Goal: Task Accomplishment & Management: Complete application form

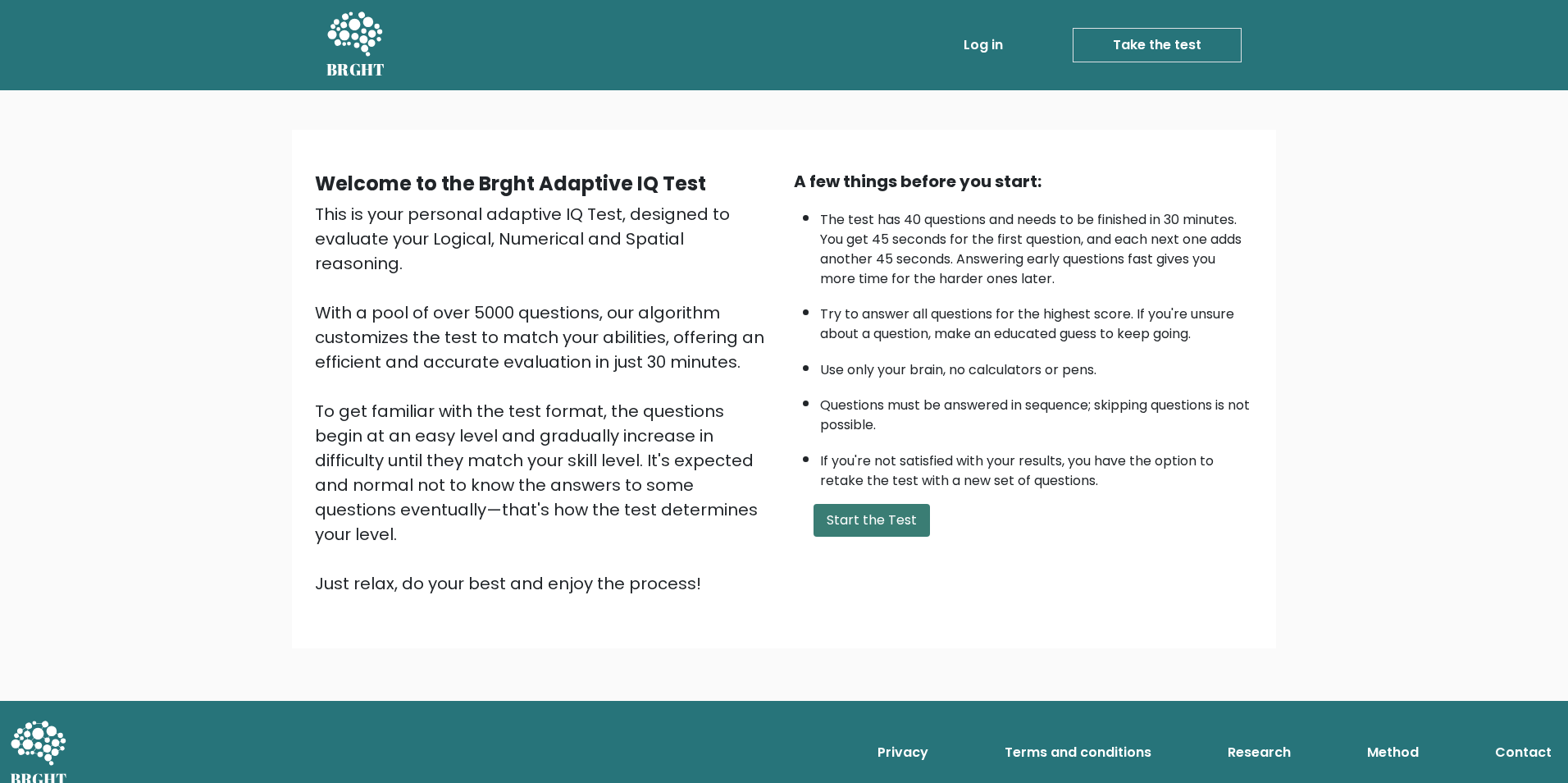
click at [883, 526] on button "Start the Test" at bounding box center [872, 519] width 117 height 32
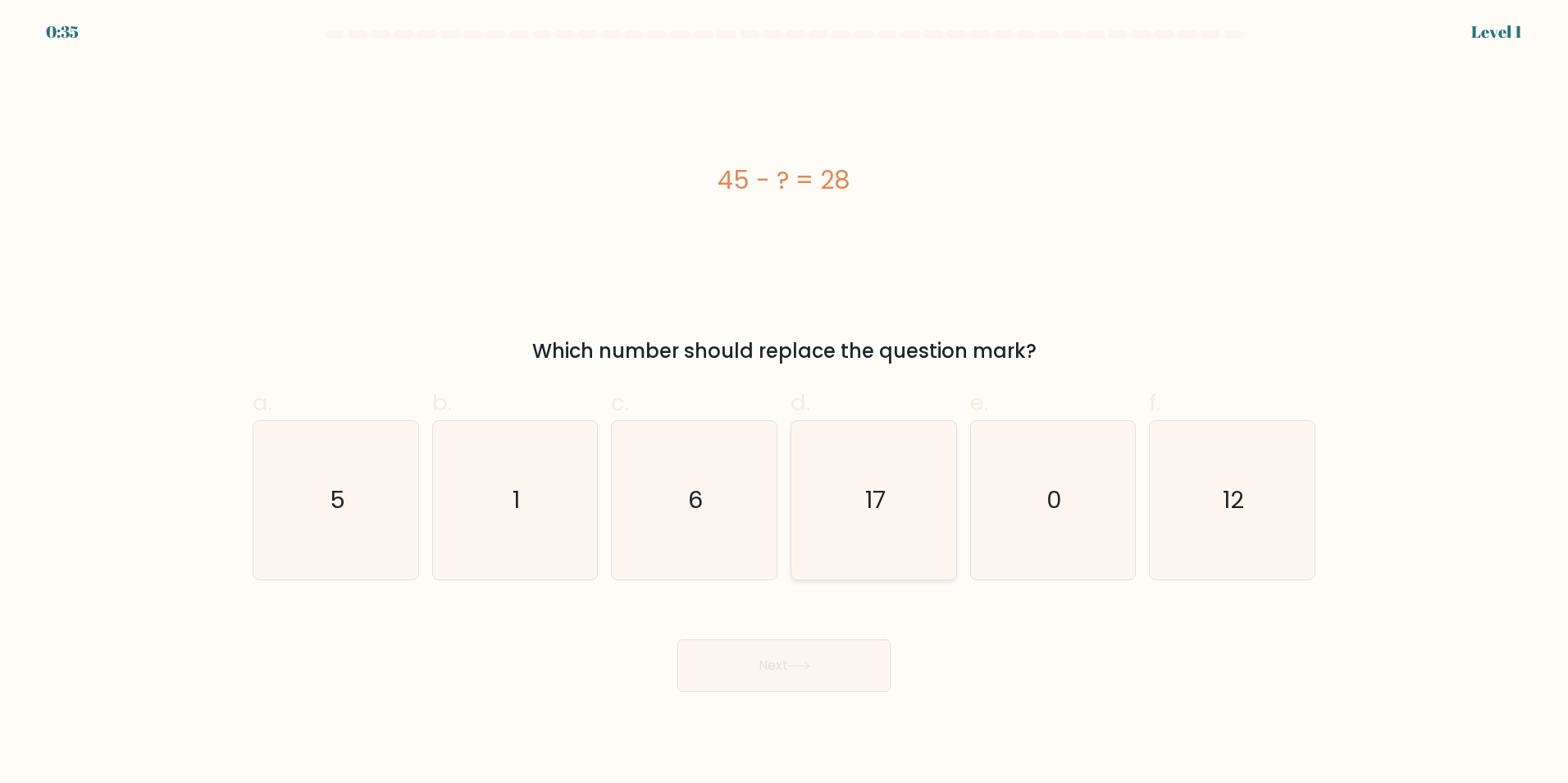
click at [853, 541] on icon "17" at bounding box center [873, 500] width 158 height 158
click at [785, 402] on input "d. 17" at bounding box center [784, 397] width 1 height 11
radio input "true"
click at [837, 668] on button "Next" at bounding box center [784, 665] width 214 height 53
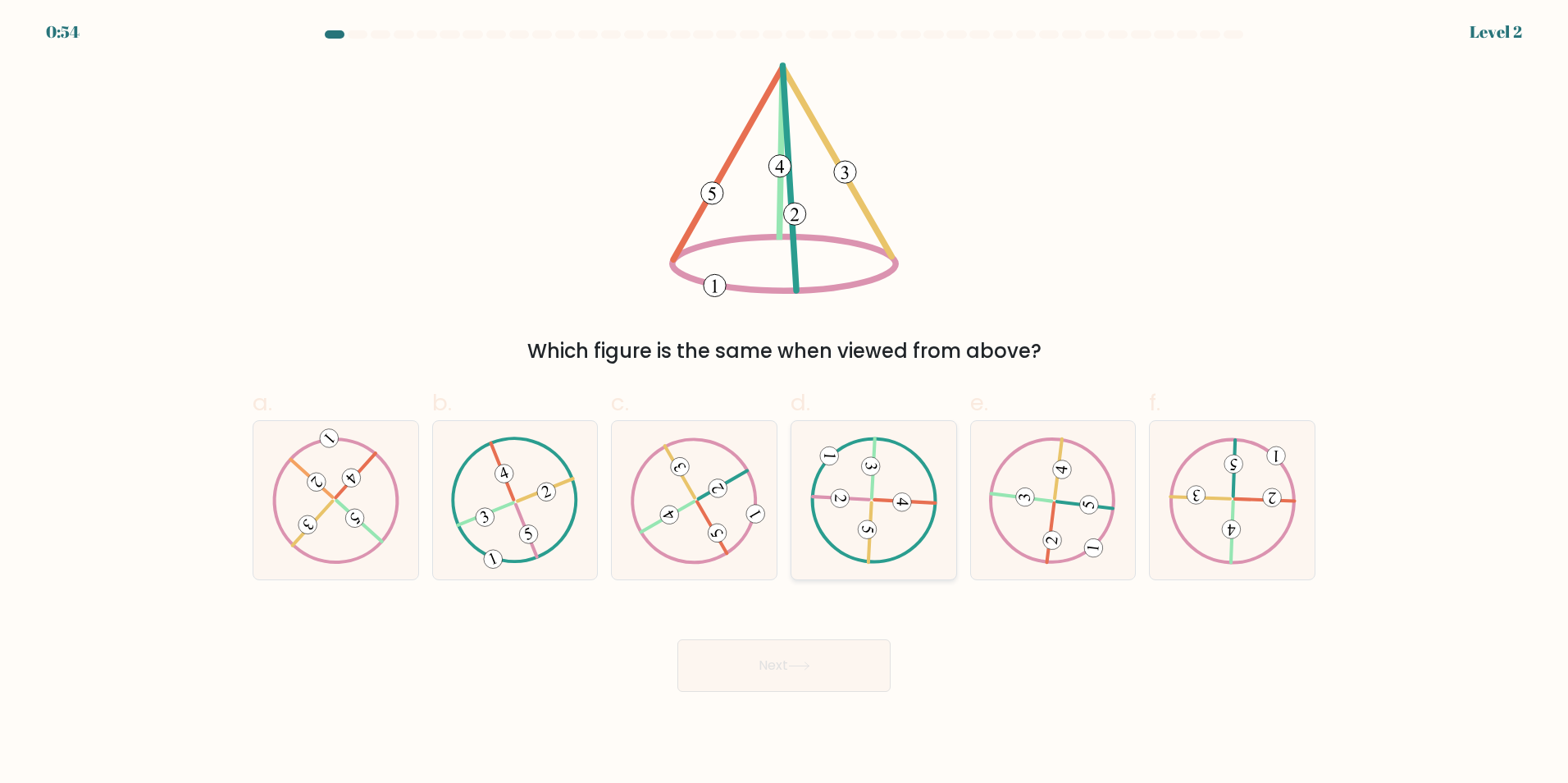
click at [852, 503] on icon at bounding box center [873, 500] width 128 height 127
click at [785, 402] on input "d." at bounding box center [784, 397] width 1 height 11
radio input "true"
click at [875, 659] on button "Next" at bounding box center [784, 665] width 214 height 53
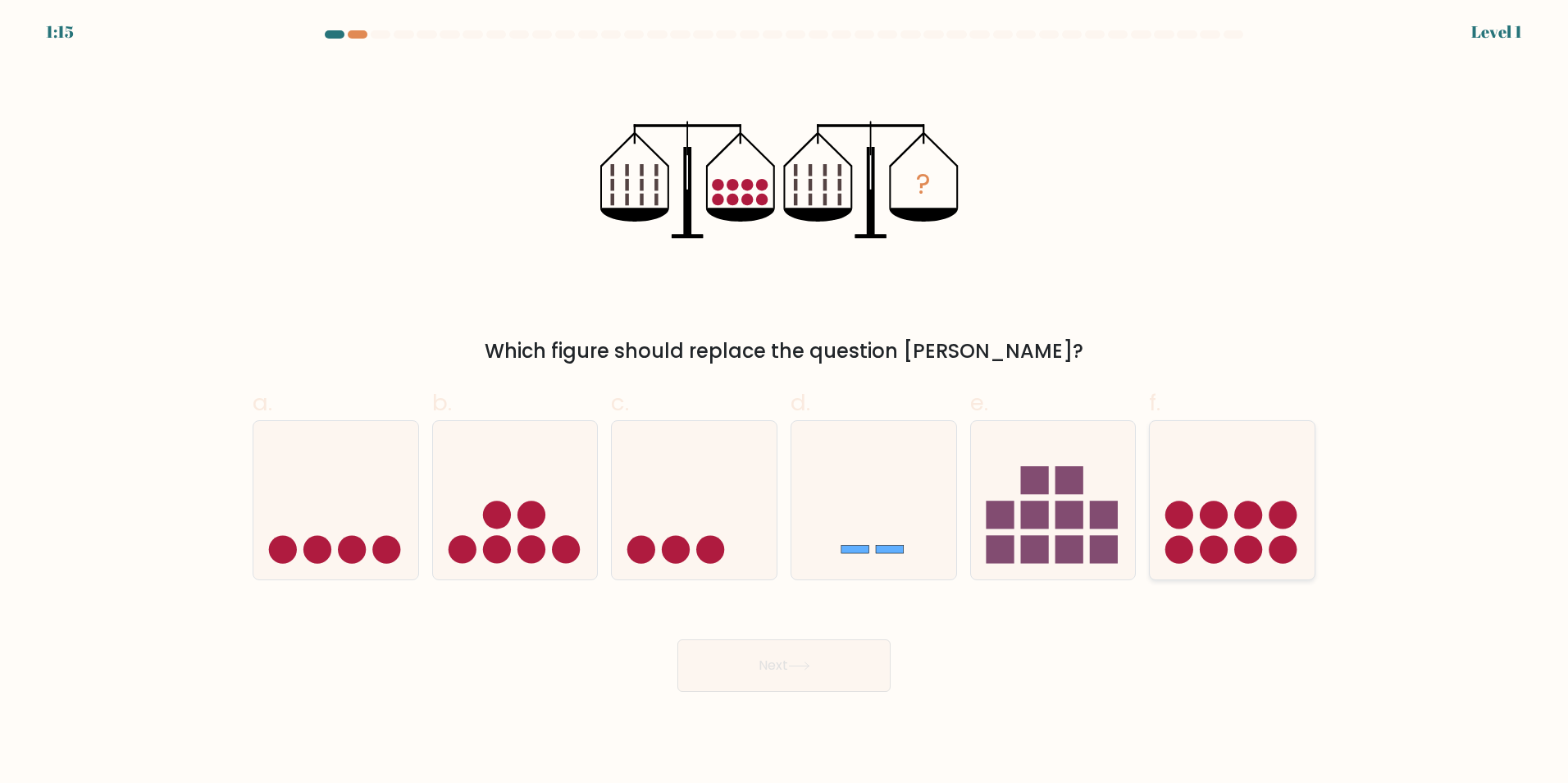
click at [1228, 511] on icon at bounding box center [1232, 499] width 165 height 136
click at [785, 402] on input "f." at bounding box center [784, 397] width 1 height 11
radio input "true"
click at [857, 680] on button "Next" at bounding box center [784, 665] width 214 height 53
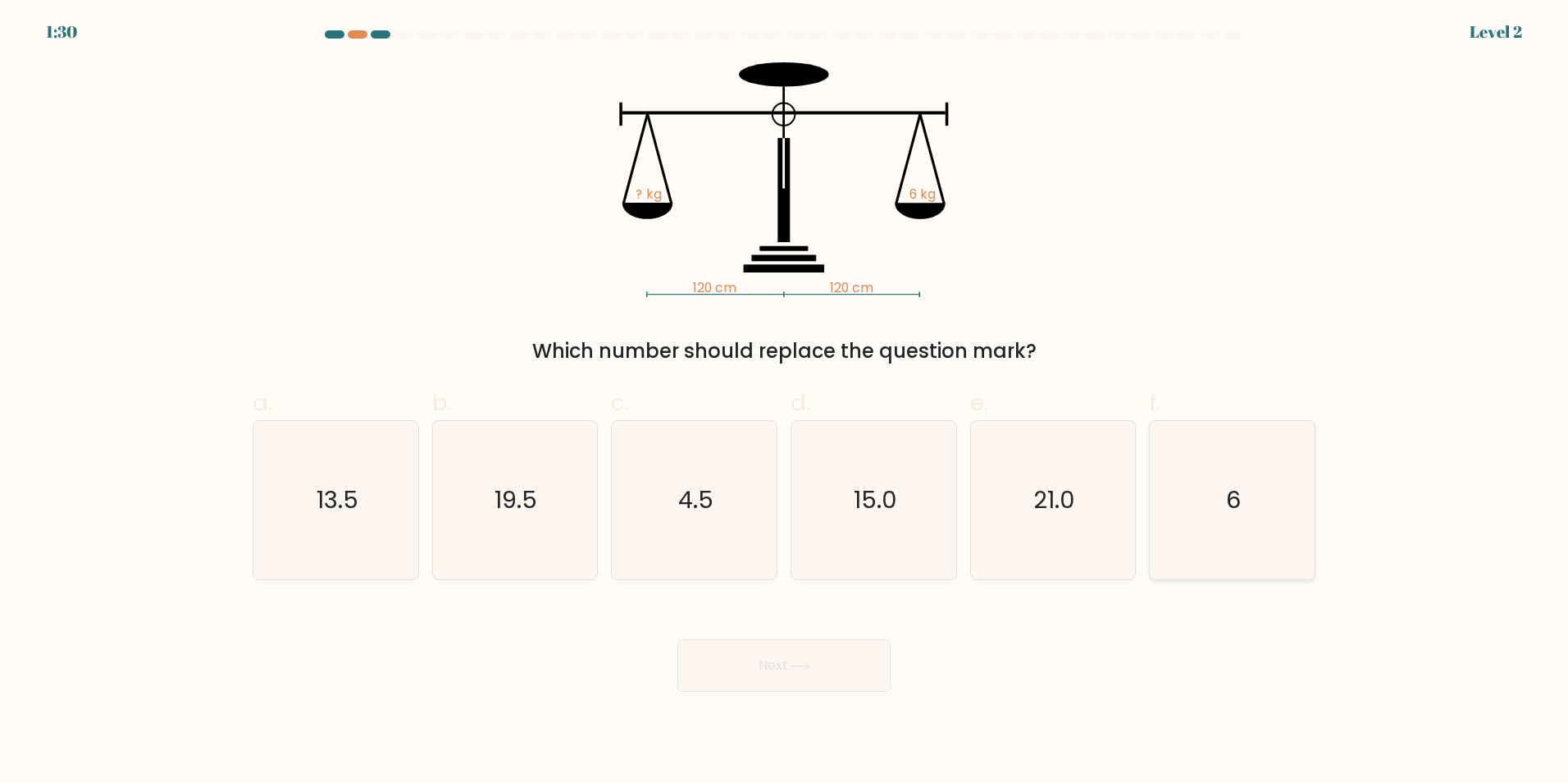
click at [1241, 511] on text "6" at bounding box center [1235, 499] width 15 height 32
click at [785, 402] on input "f. 6" at bounding box center [784, 397] width 1 height 11
radio input "true"
click at [757, 682] on button "Next" at bounding box center [784, 665] width 214 height 53
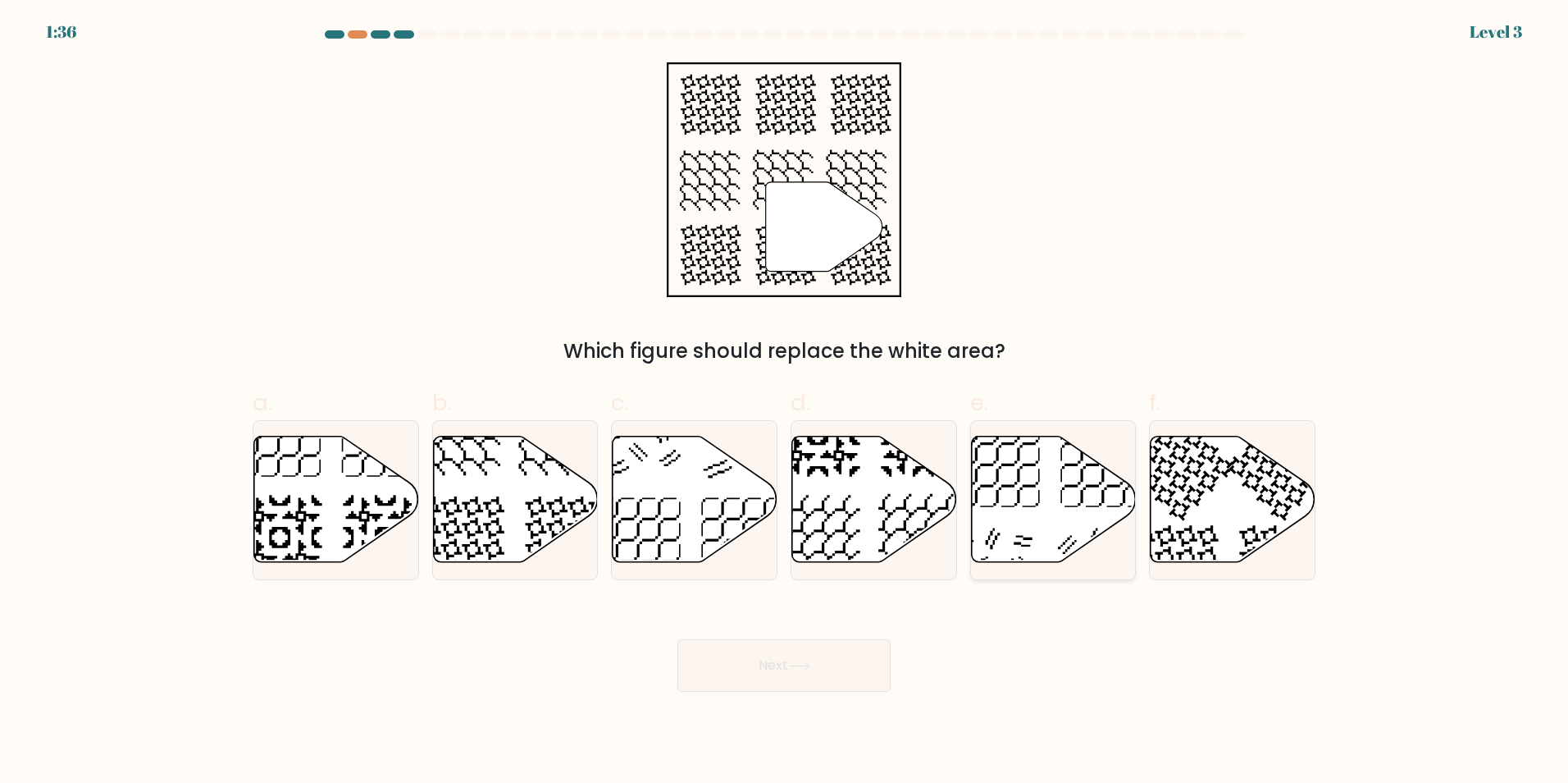
click at [1091, 473] on icon at bounding box center [1054, 499] width 165 height 127
click at [785, 402] on input "e." at bounding box center [784, 397] width 1 height 11
radio input "true"
click at [589, 469] on icon at bounding box center [515, 500] width 165 height 129
click at [784, 402] on input "b." at bounding box center [784, 397] width 1 height 11
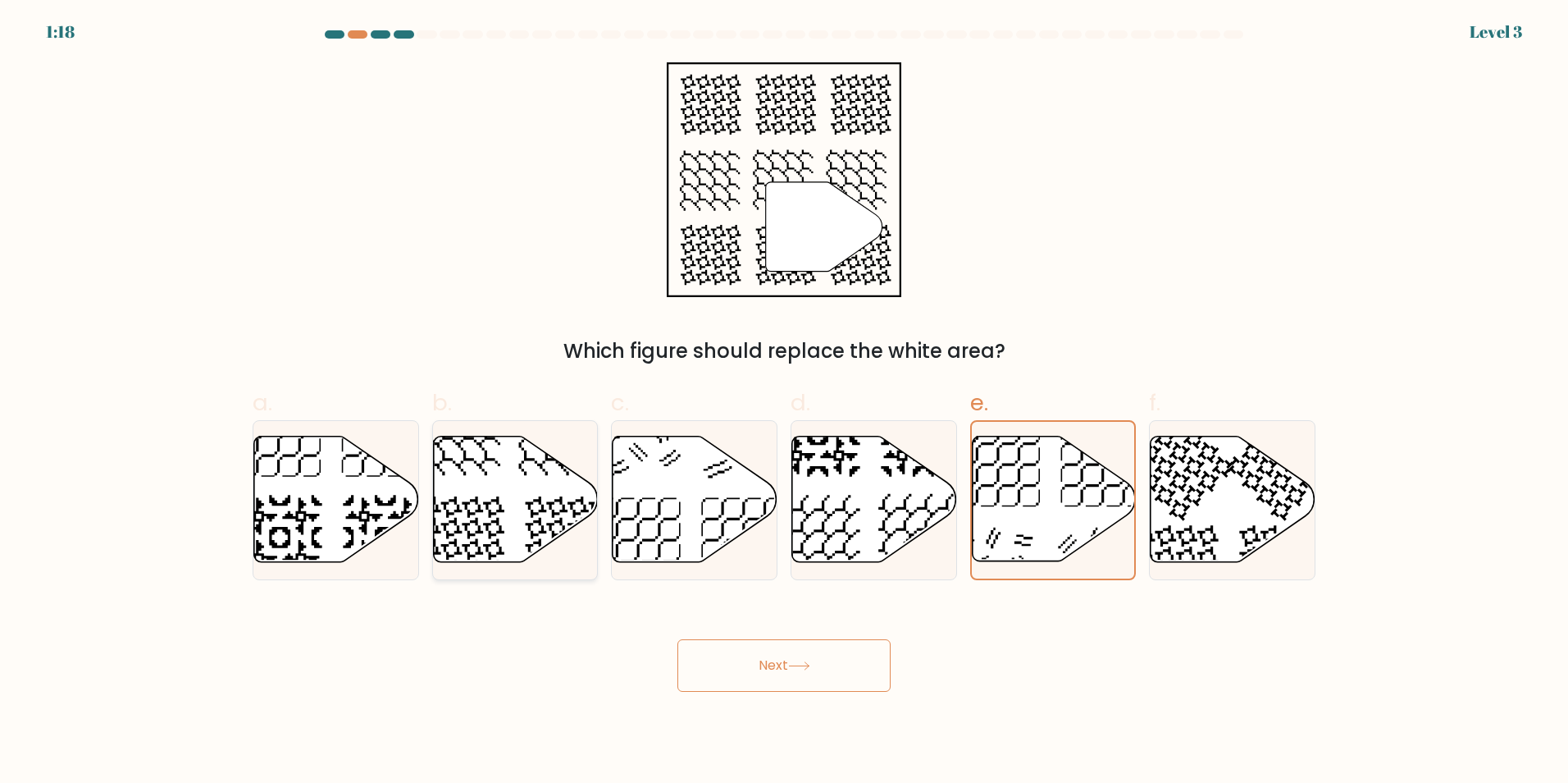
radio input "true"
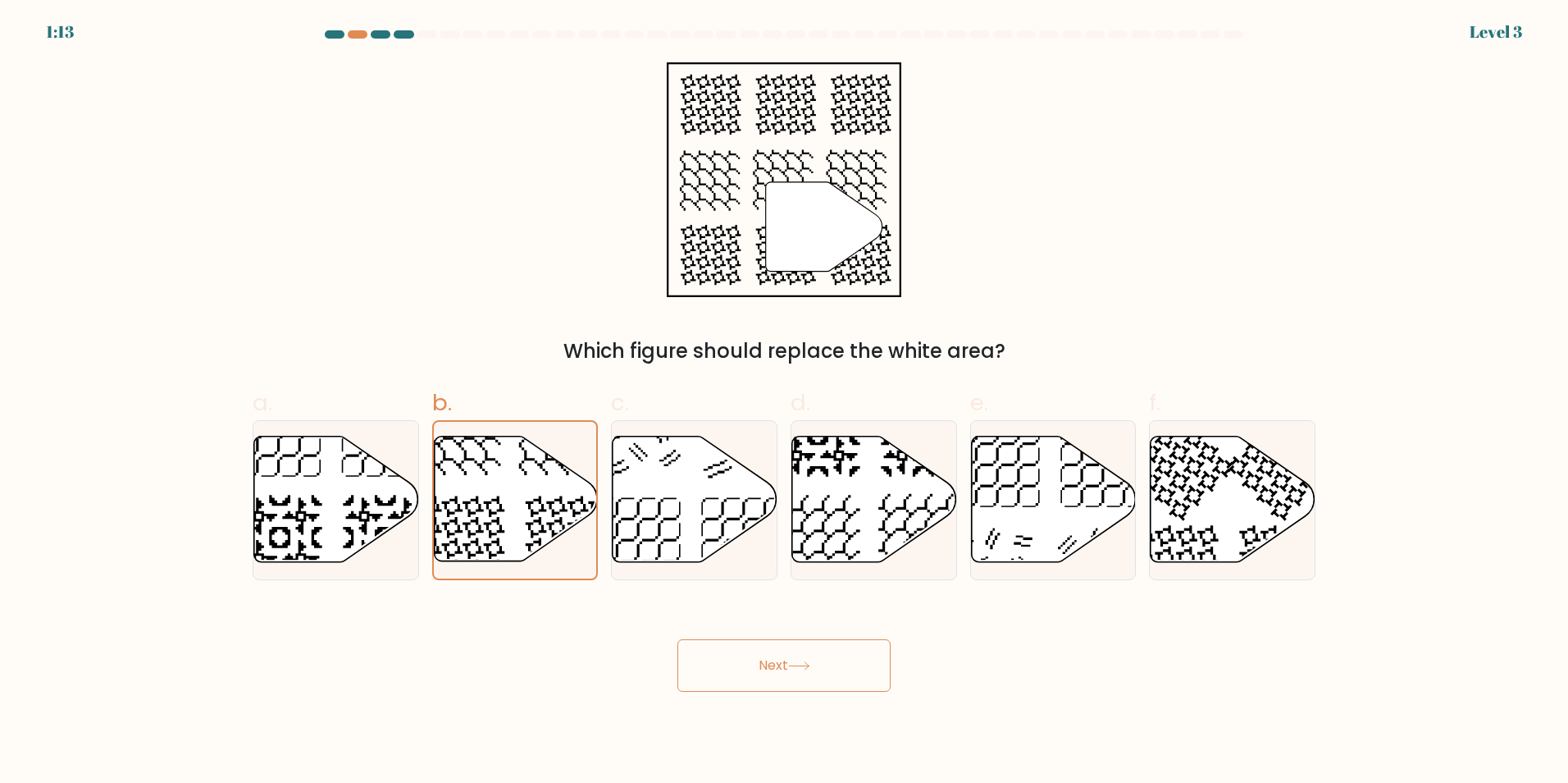
click at [833, 674] on button "Next" at bounding box center [784, 665] width 214 height 53
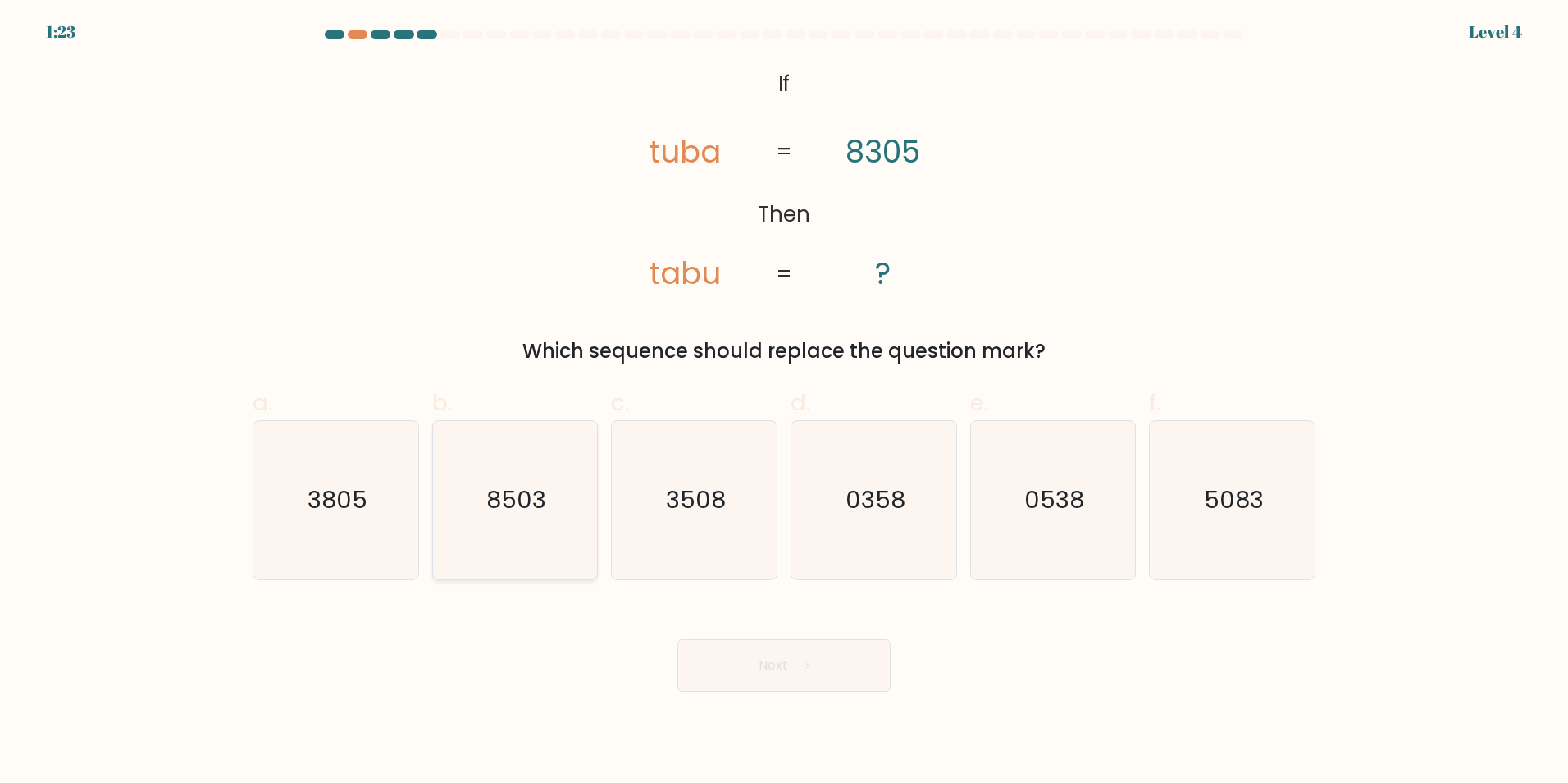
click at [560, 509] on icon "8503" at bounding box center [514, 500] width 158 height 158
click at [784, 402] on input "b. 8503" at bounding box center [784, 397] width 1 height 11
radio input "true"
click at [867, 682] on button "Next" at bounding box center [784, 665] width 214 height 53
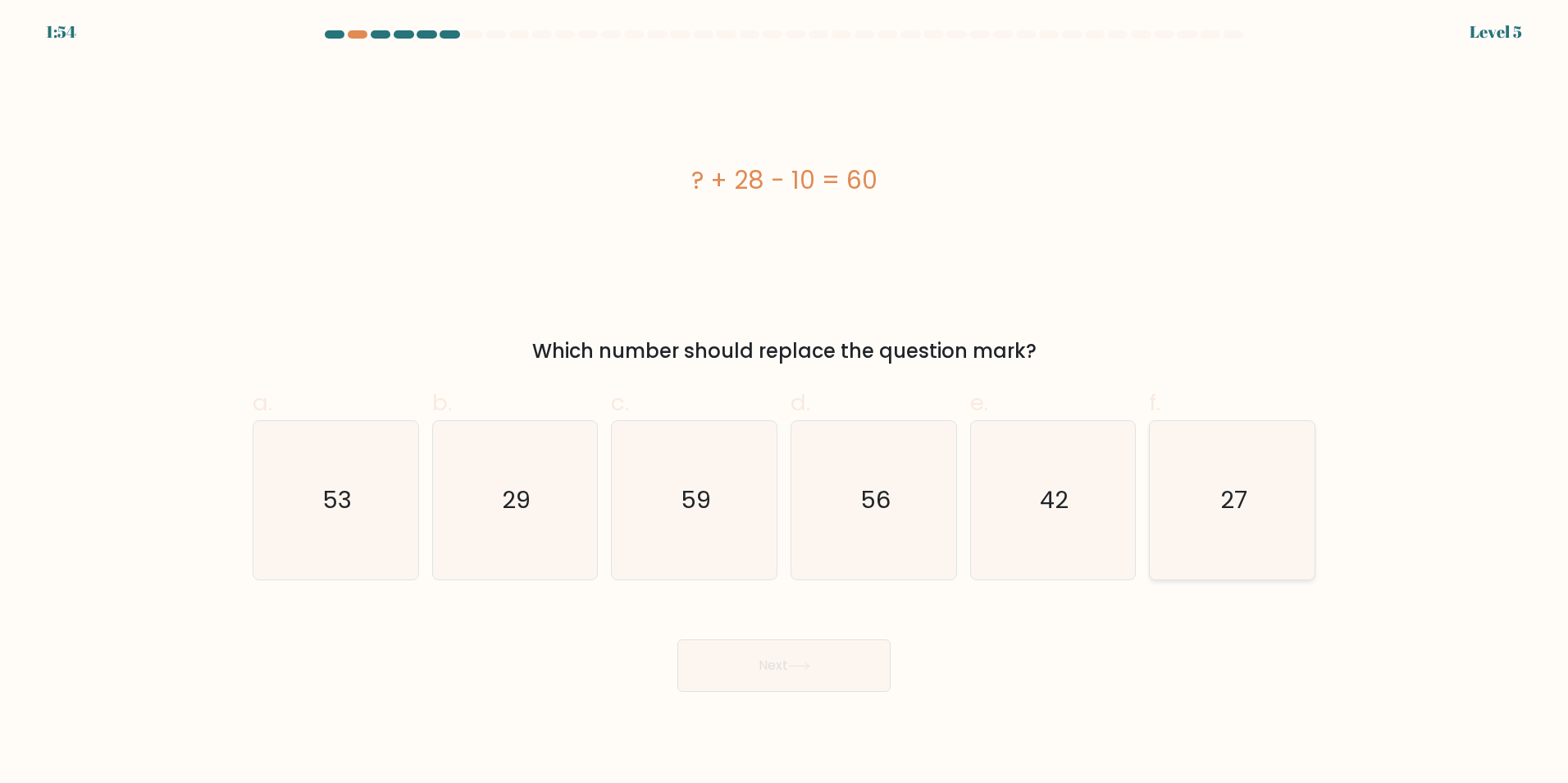
click at [1152, 463] on div "27" at bounding box center [1232, 500] width 167 height 160
click at [785, 402] on input "f. 27" at bounding box center [784, 397] width 1 height 11
radio input "true"
click at [1107, 460] on icon "42" at bounding box center [1053, 500] width 158 height 158
click at [785, 402] on input "e. 42" at bounding box center [784, 397] width 1 height 11
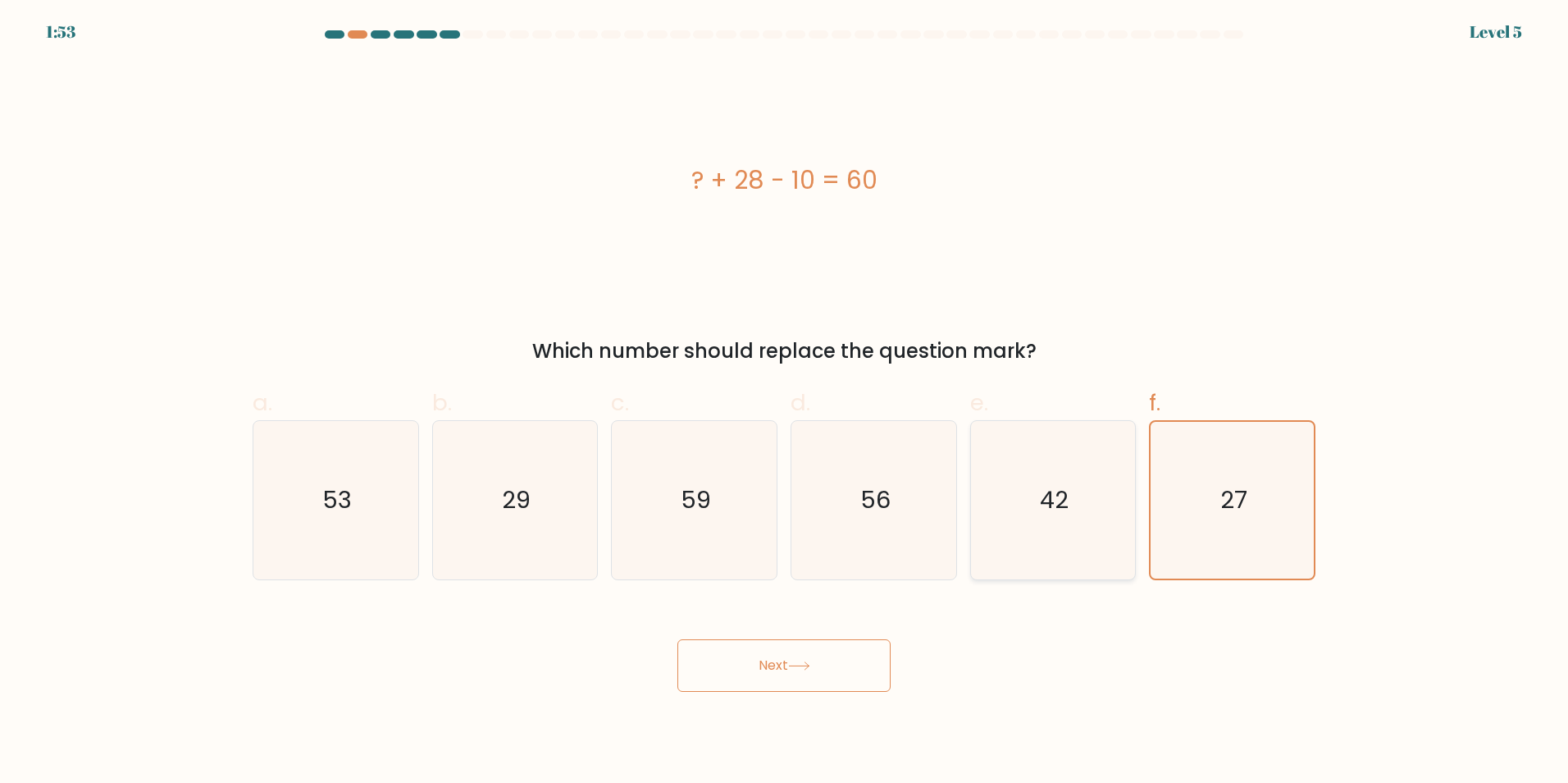
radio input "true"
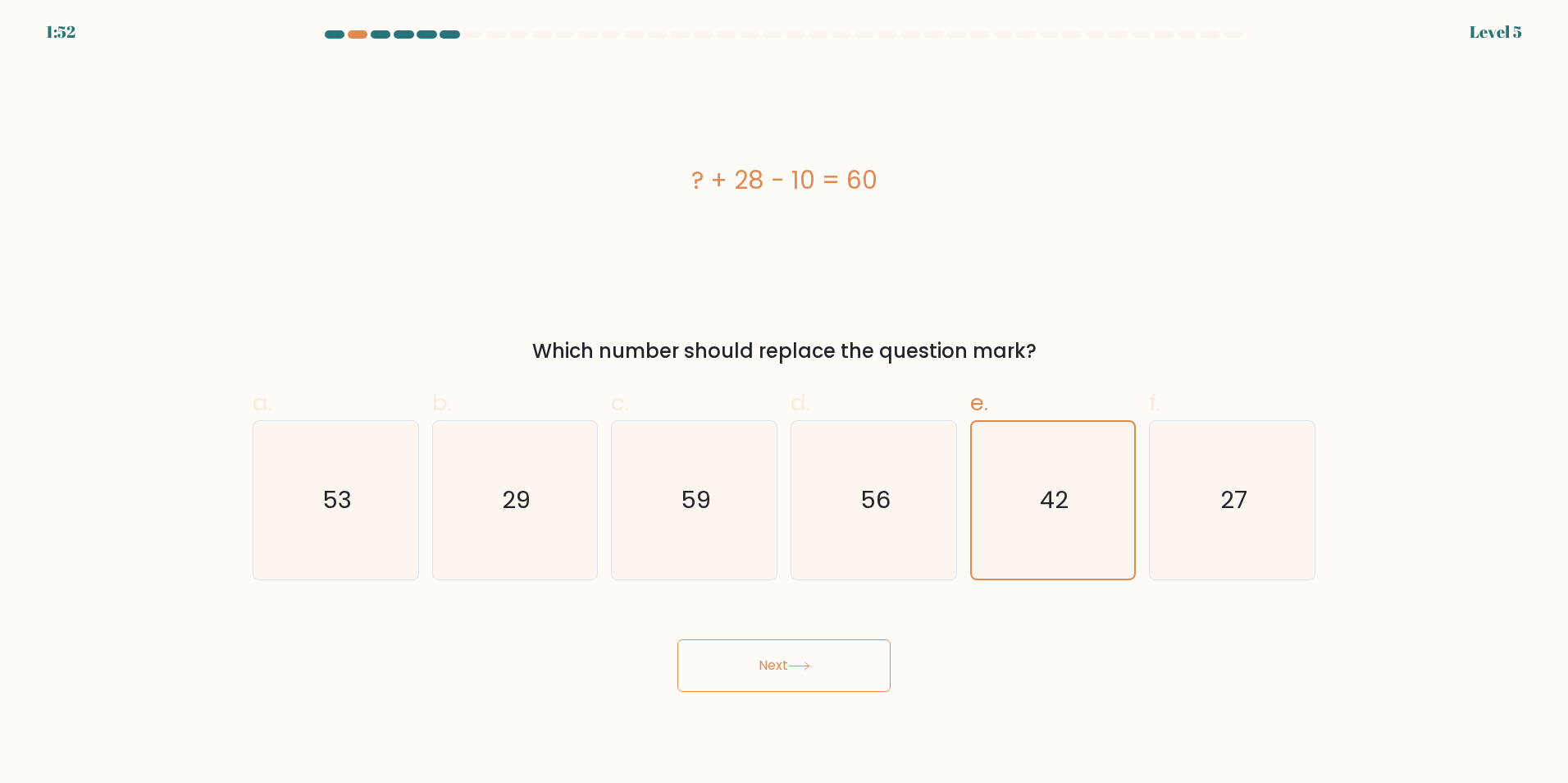
click at [804, 677] on button "Next" at bounding box center [784, 665] width 214 height 53
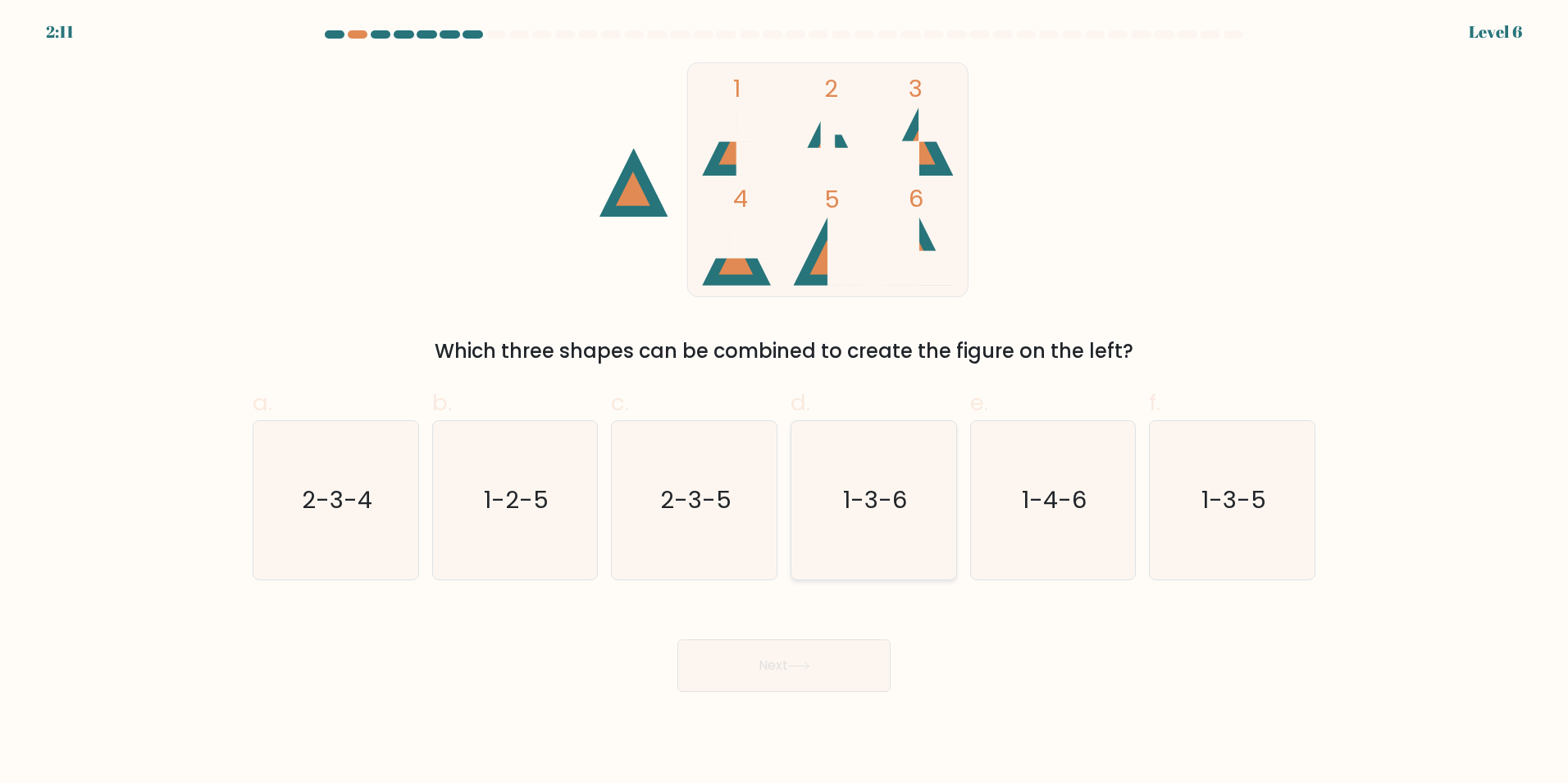
click at [926, 469] on icon "1-3-6" at bounding box center [873, 500] width 158 height 158
click at [785, 402] on input "d. 1-3-6" at bounding box center [784, 397] width 1 height 11
radio input "true"
click at [821, 672] on button "Next" at bounding box center [784, 665] width 214 height 53
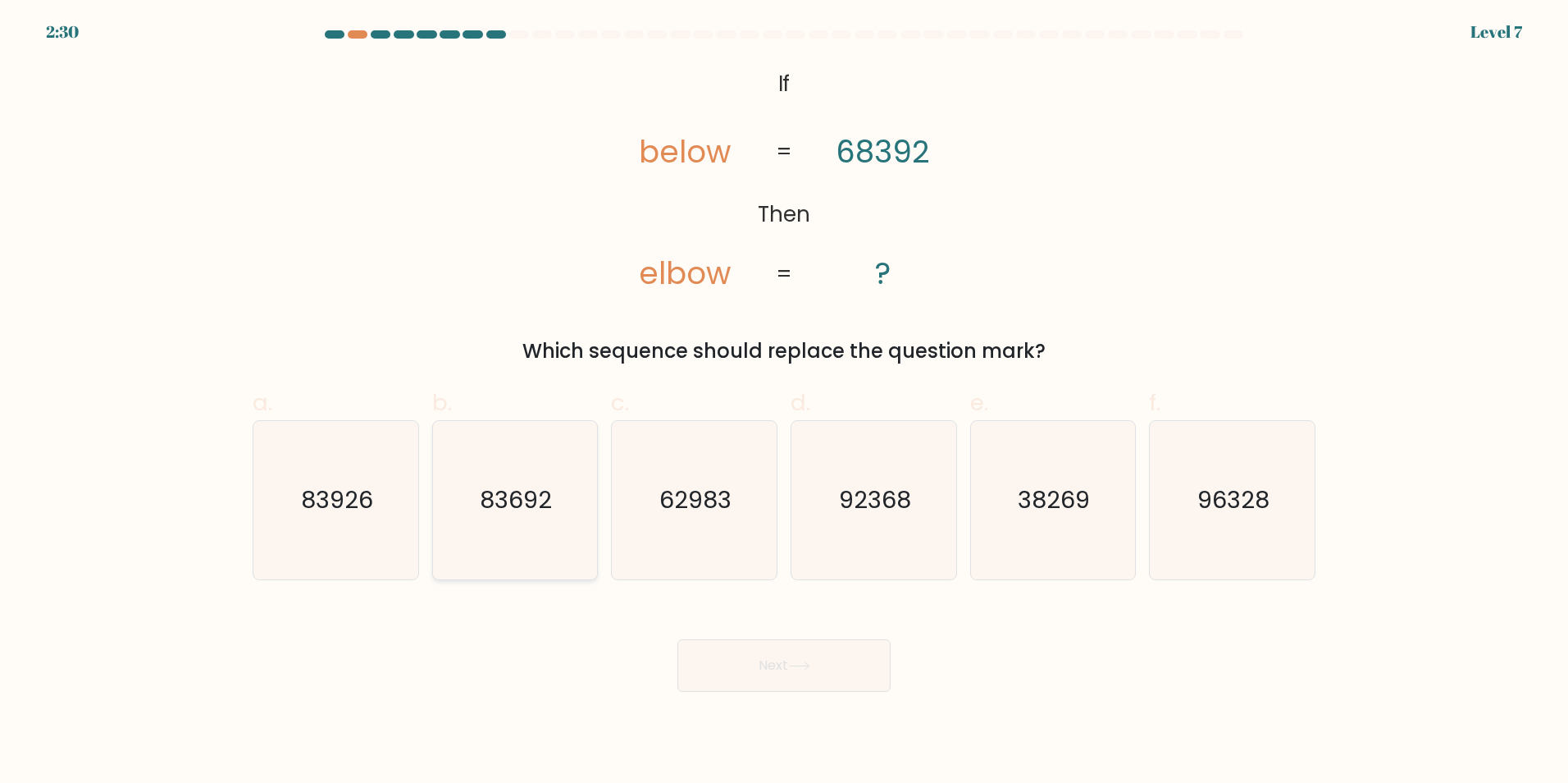
click at [520, 548] on icon "83692" at bounding box center [514, 500] width 158 height 158
click at [784, 402] on input "b. 83692" at bounding box center [784, 397] width 1 height 11
radio input "true"
click at [848, 659] on button "Next" at bounding box center [784, 665] width 214 height 53
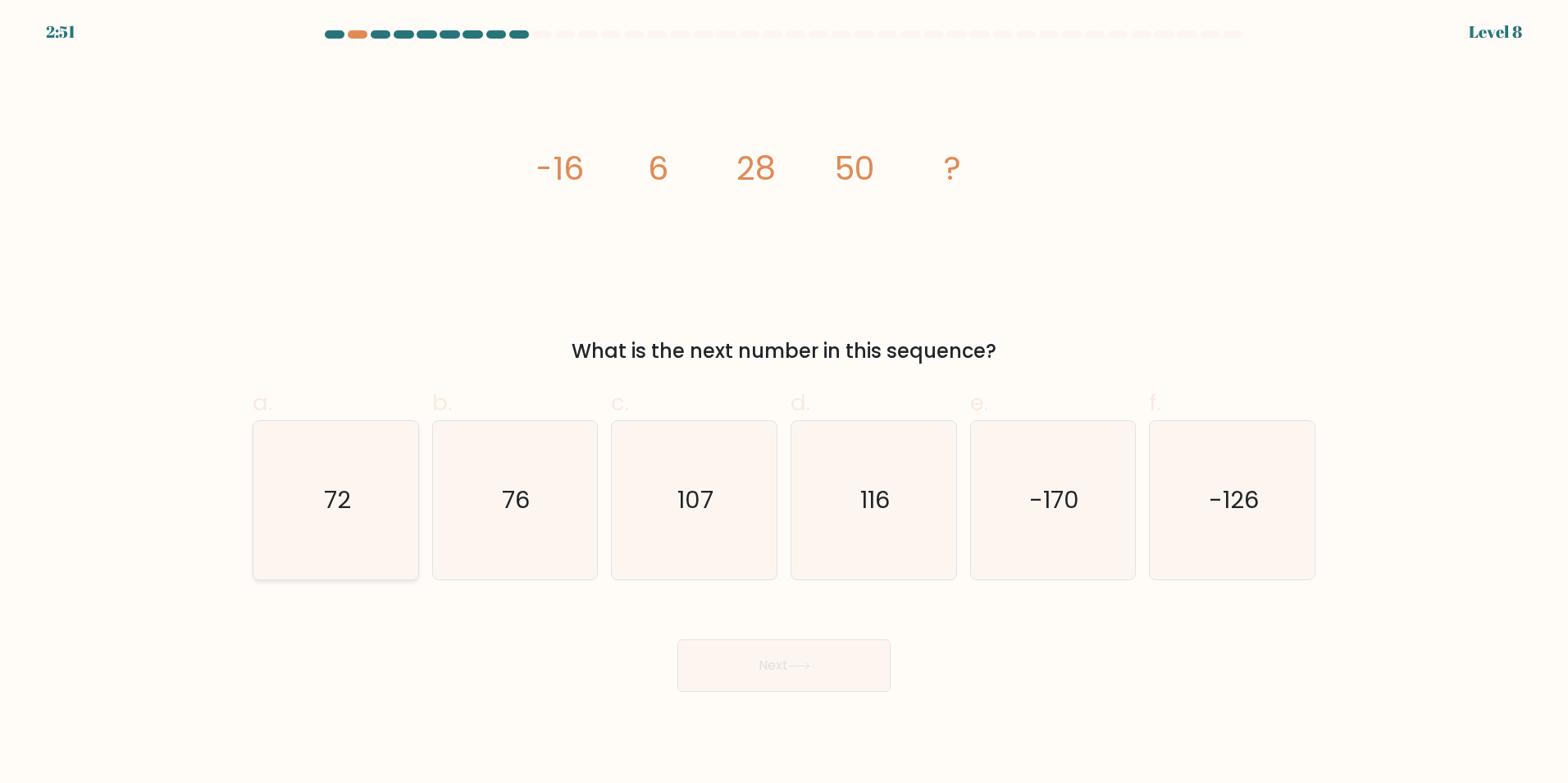
drag, startPoint x: 315, startPoint y: 526, endPoint x: 336, endPoint y: 529, distance: 21.2
click at [315, 524] on icon "72" at bounding box center [336, 500] width 158 height 158
click at [784, 402] on input "a. 72" at bounding box center [784, 397] width 1 height 11
radio input "true"
click at [736, 682] on button "Next" at bounding box center [784, 665] width 214 height 53
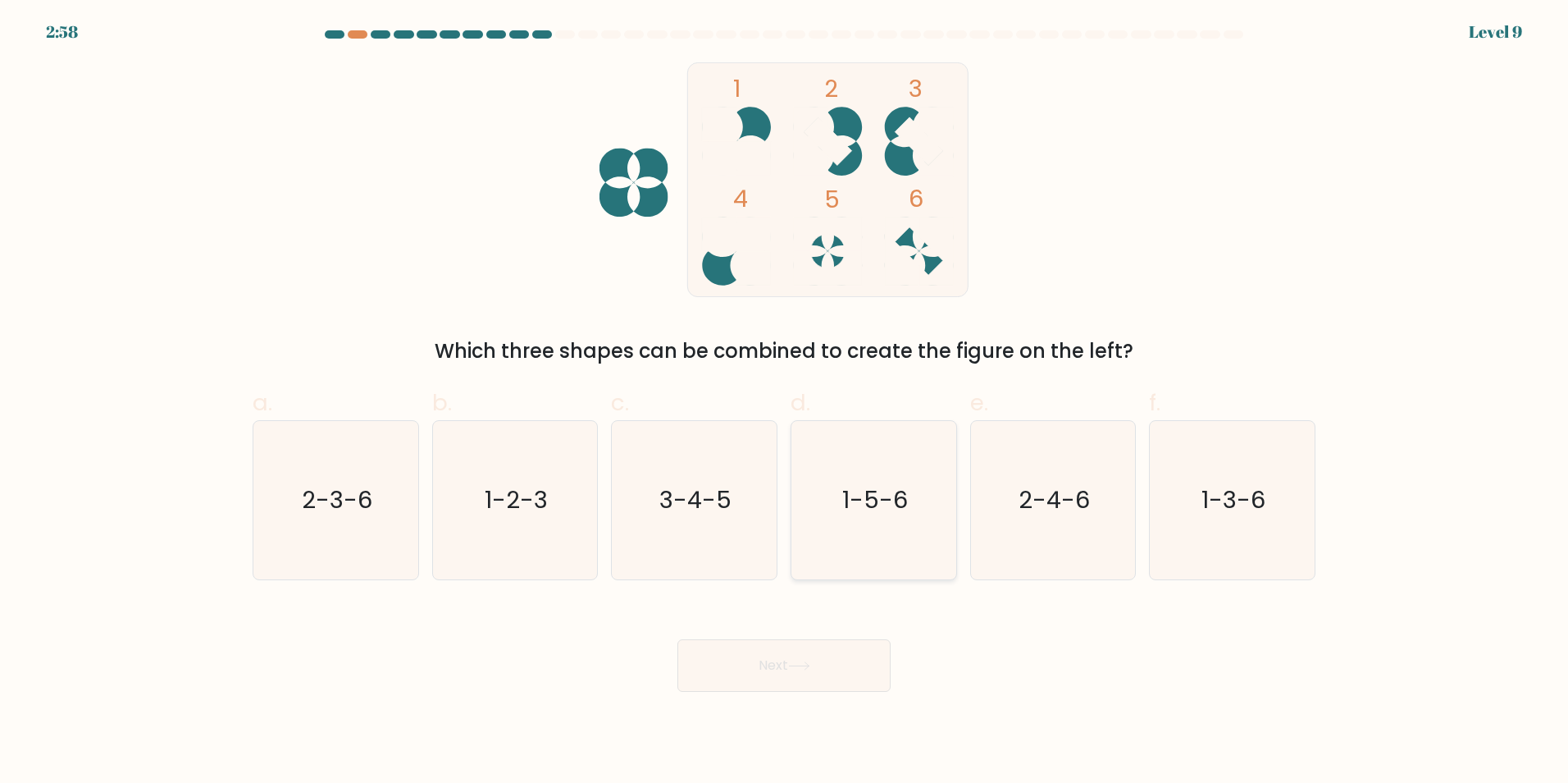
click at [875, 506] on text "1-5-6" at bounding box center [875, 499] width 66 height 32
click at [785, 402] on input "d. 1-5-6" at bounding box center [784, 397] width 1 height 11
radio input "true"
click at [829, 668] on button "Next" at bounding box center [784, 665] width 214 height 53
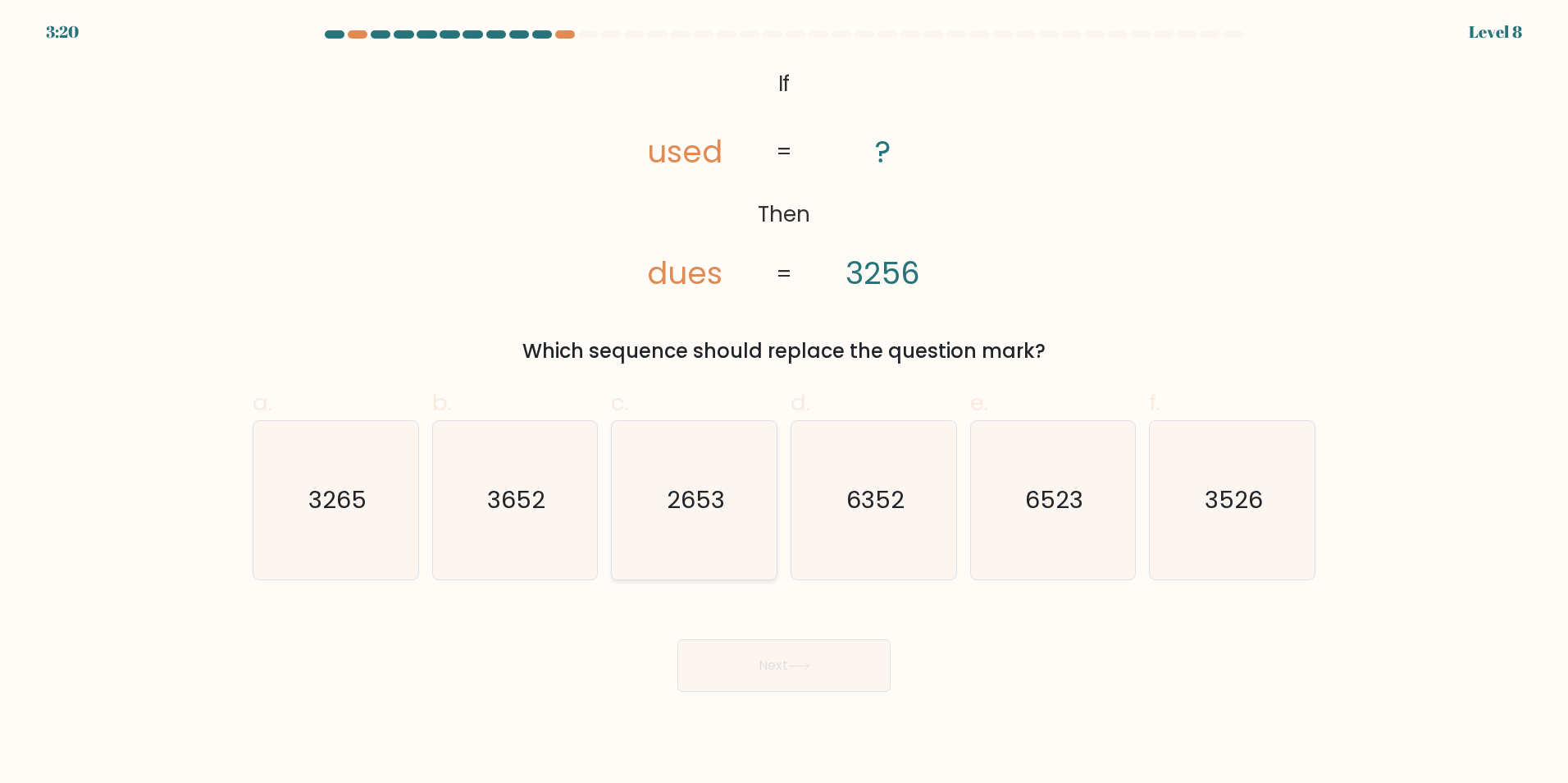
click at [721, 516] on text "2653" at bounding box center [696, 499] width 58 height 32
click at [784, 402] on input "c. 2653" at bounding box center [784, 397] width 1 height 11
radio input "true"
click at [788, 674] on button "Next" at bounding box center [784, 665] width 214 height 53
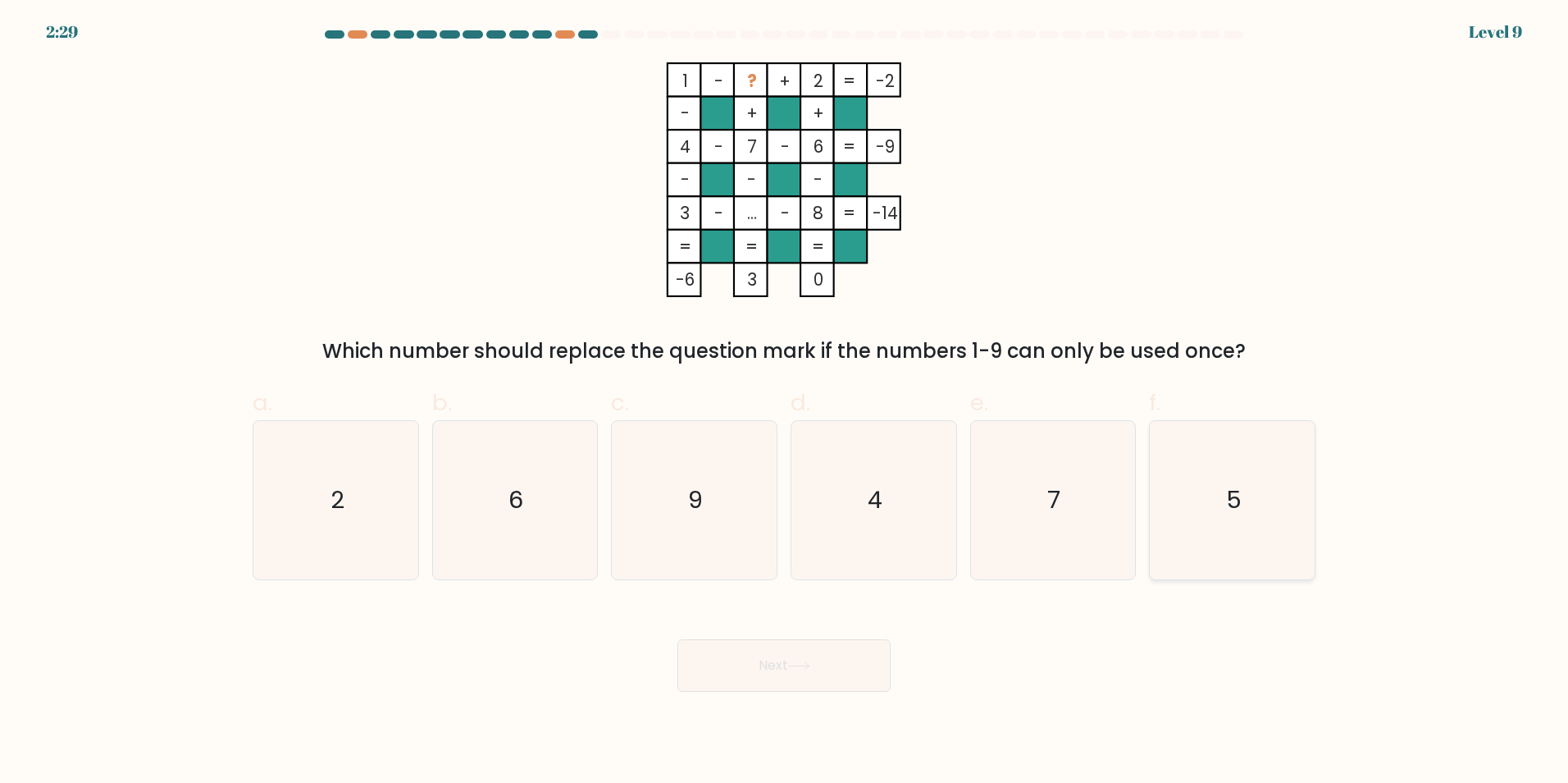
click at [1235, 451] on icon "5" at bounding box center [1232, 500] width 158 height 158
click at [785, 402] on input "f. 5" at bounding box center [784, 397] width 1 height 11
radio input "true"
click at [853, 655] on button "Next" at bounding box center [784, 665] width 214 height 53
click at [774, 679] on button "Next" at bounding box center [784, 665] width 214 height 53
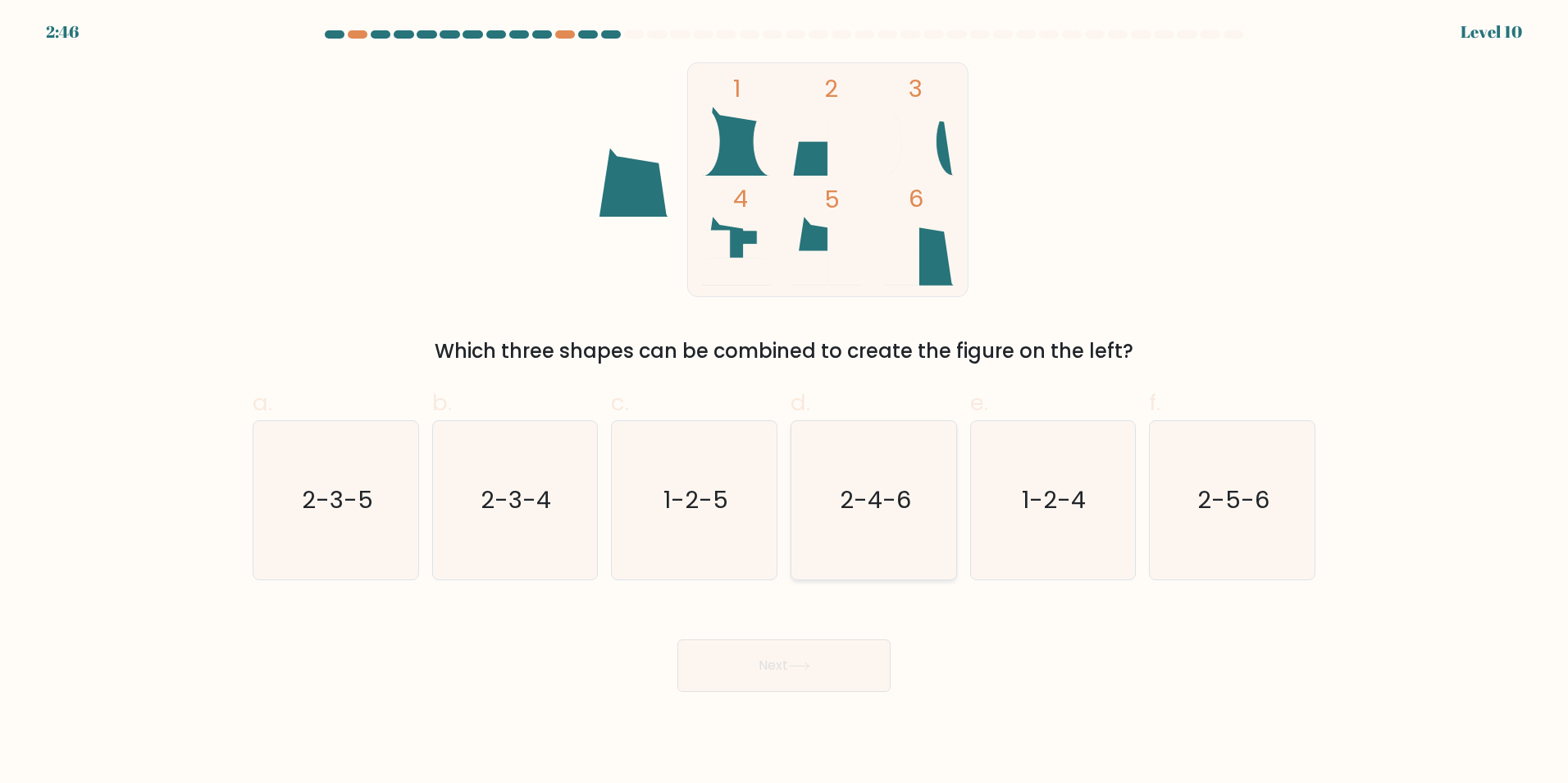
click at [889, 528] on icon "2-4-6" at bounding box center [873, 500] width 158 height 158
click at [785, 402] on input "d. 2-4-6" at bounding box center [784, 397] width 1 height 11
radio input "true"
click at [833, 654] on button "Next" at bounding box center [784, 665] width 214 height 53
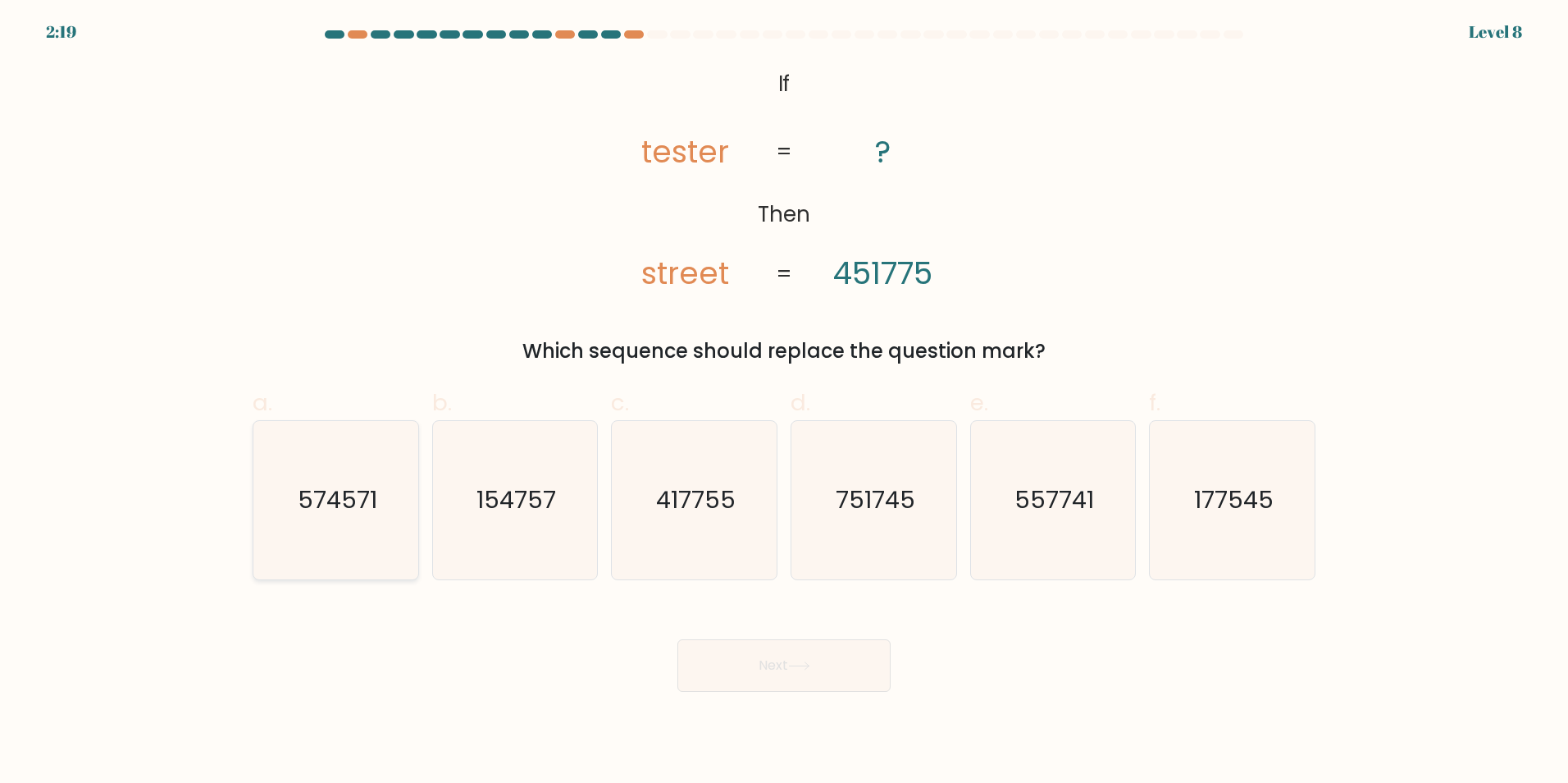
click at [343, 518] on icon "574571" at bounding box center [336, 500] width 158 height 158
click at [784, 402] on input "a. 574571" at bounding box center [784, 397] width 1 height 11
radio input "true"
click at [793, 667] on icon at bounding box center [799, 666] width 22 height 9
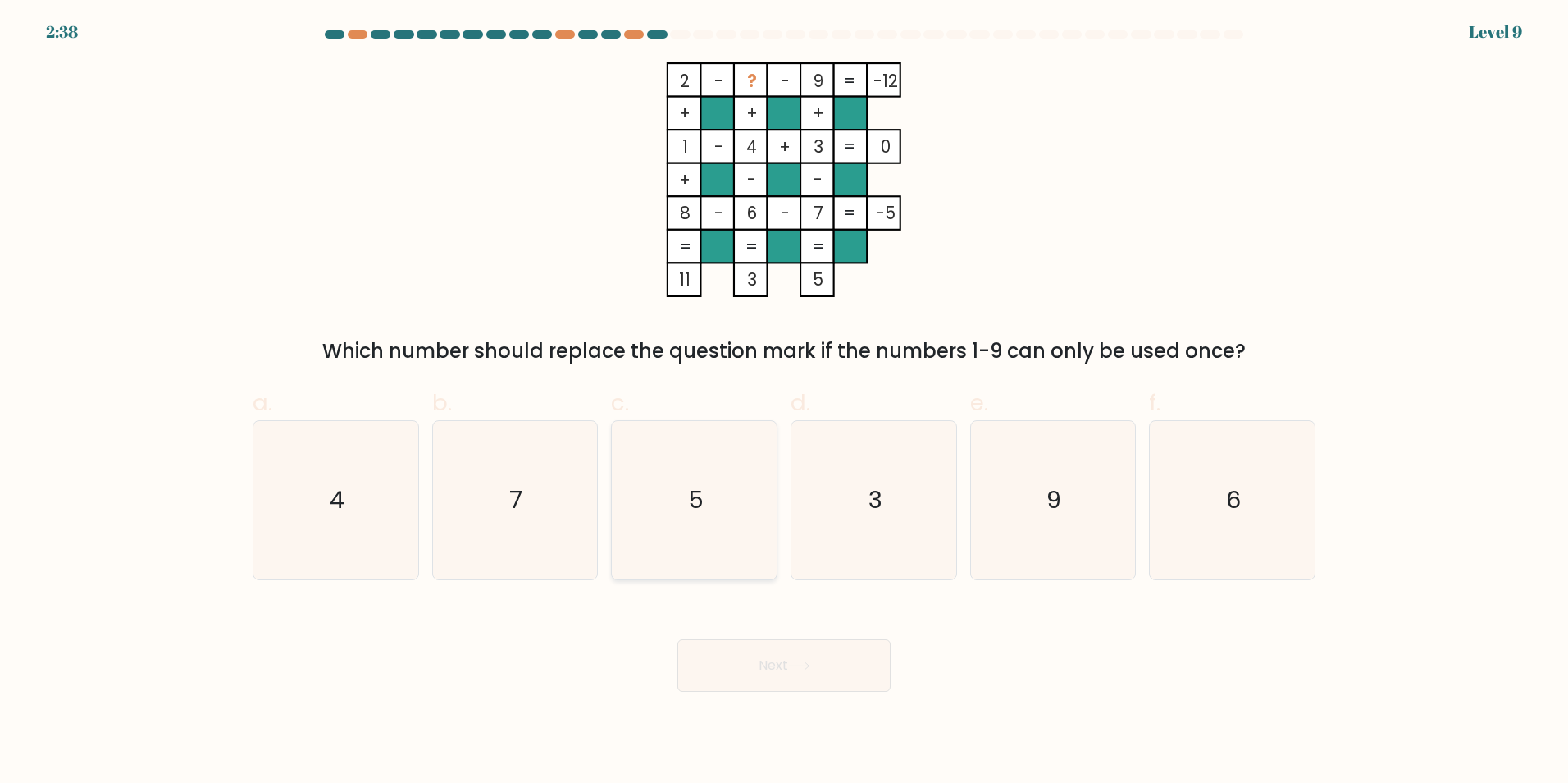
click at [713, 536] on icon "5" at bounding box center [694, 500] width 158 height 158
click at [784, 402] on input "c. 5" at bounding box center [784, 397] width 1 height 11
radio input "true"
click at [800, 671] on button "Next" at bounding box center [784, 665] width 214 height 53
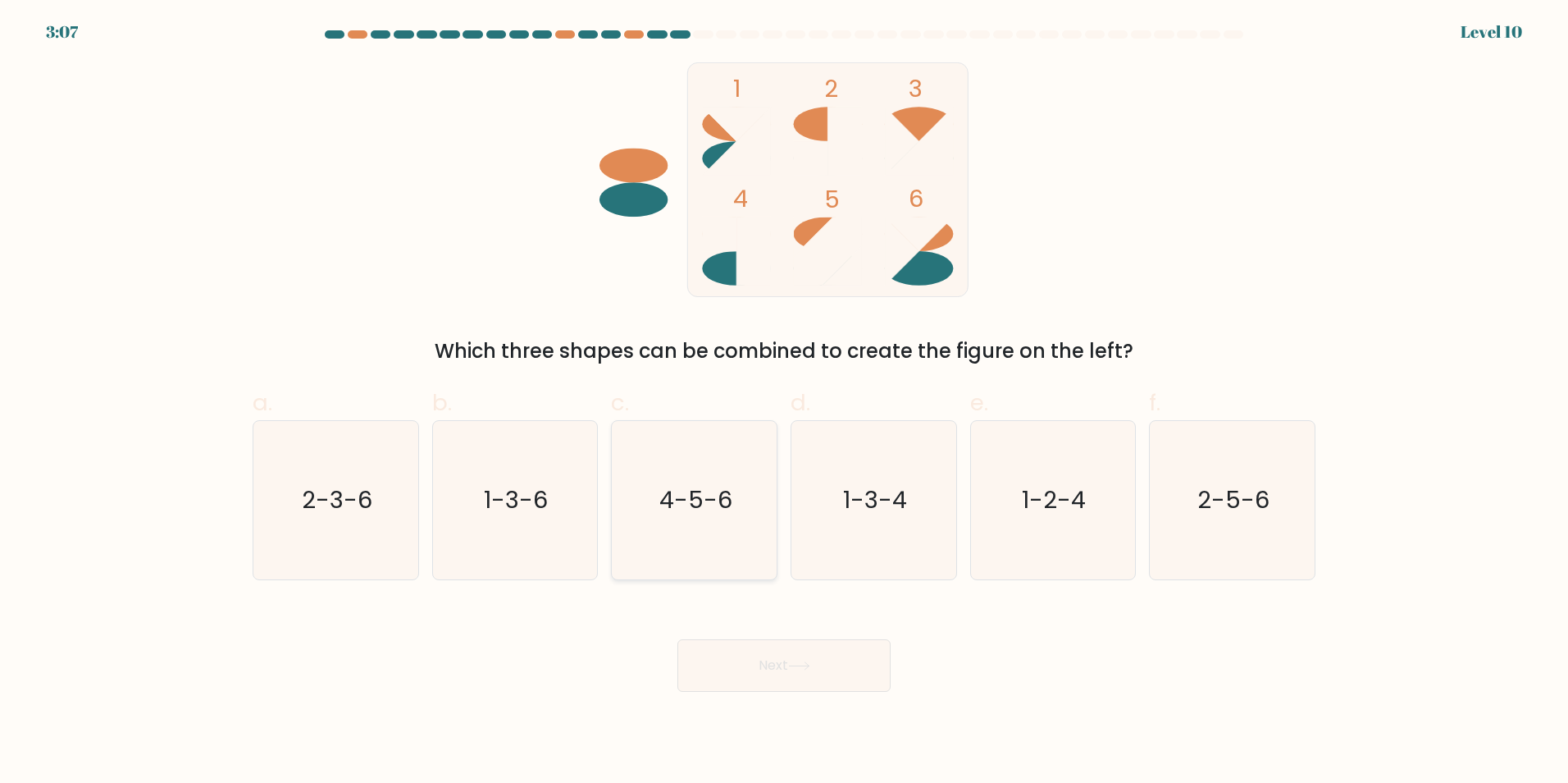
click at [709, 508] on text "4-5-6" at bounding box center [696, 499] width 73 height 32
click at [784, 402] on input "c. 4-5-6" at bounding box center [784, 397] width 1 height 11
radio input "true"
click at [796, 673] on button "Next" at bounding box center [784, 665] width 214 height 53
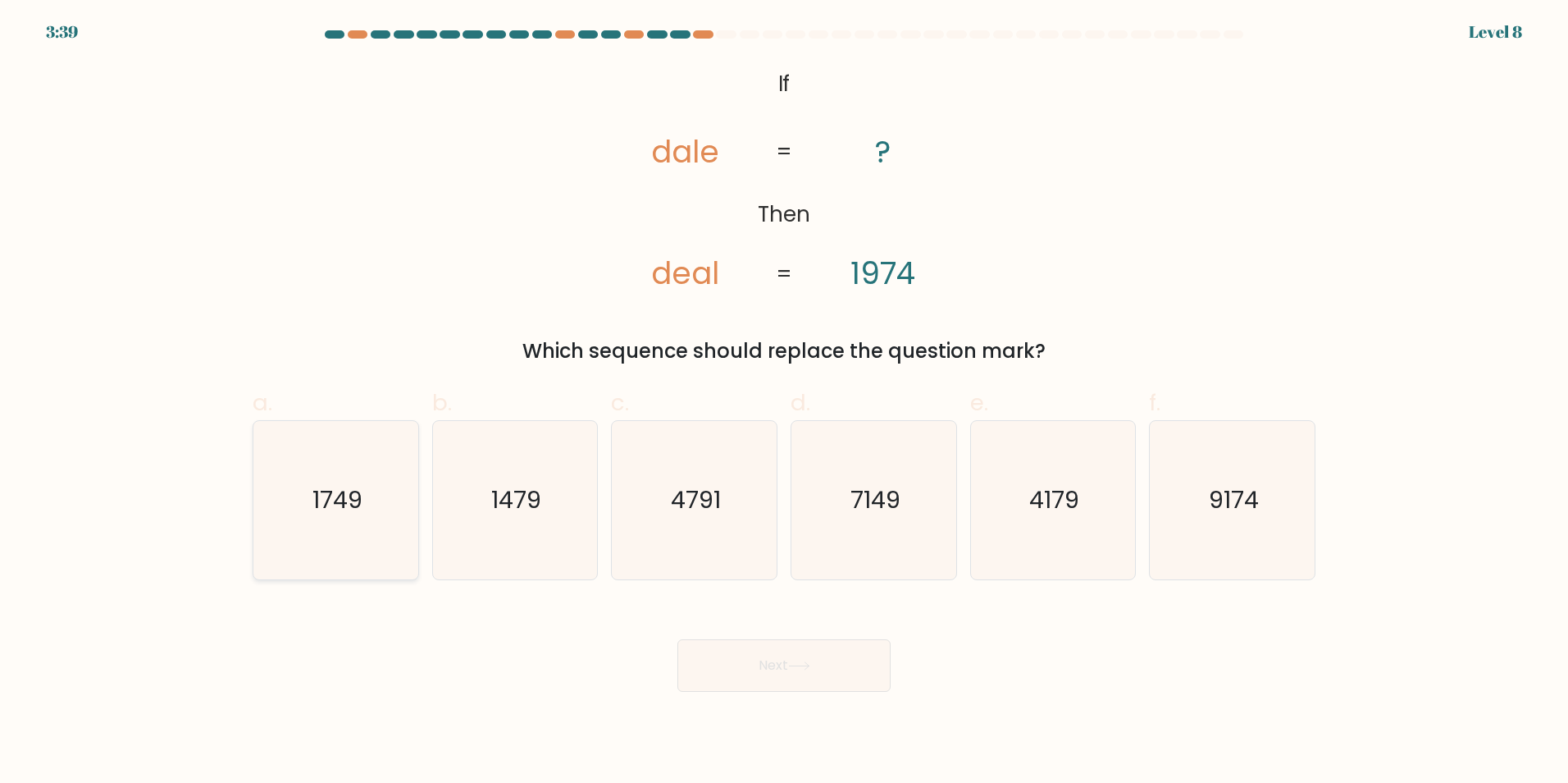
click at [386, 452] on icon "1749" at bounding box center [336, 500] width 158 height 158
click at [784, 402] on input "a. 1749" at bounding box center [784, 397] width 1 height 11
radio input "true"
click at [716, 672] on button "Next" at bounding box center [784, 665] width 214 height 53
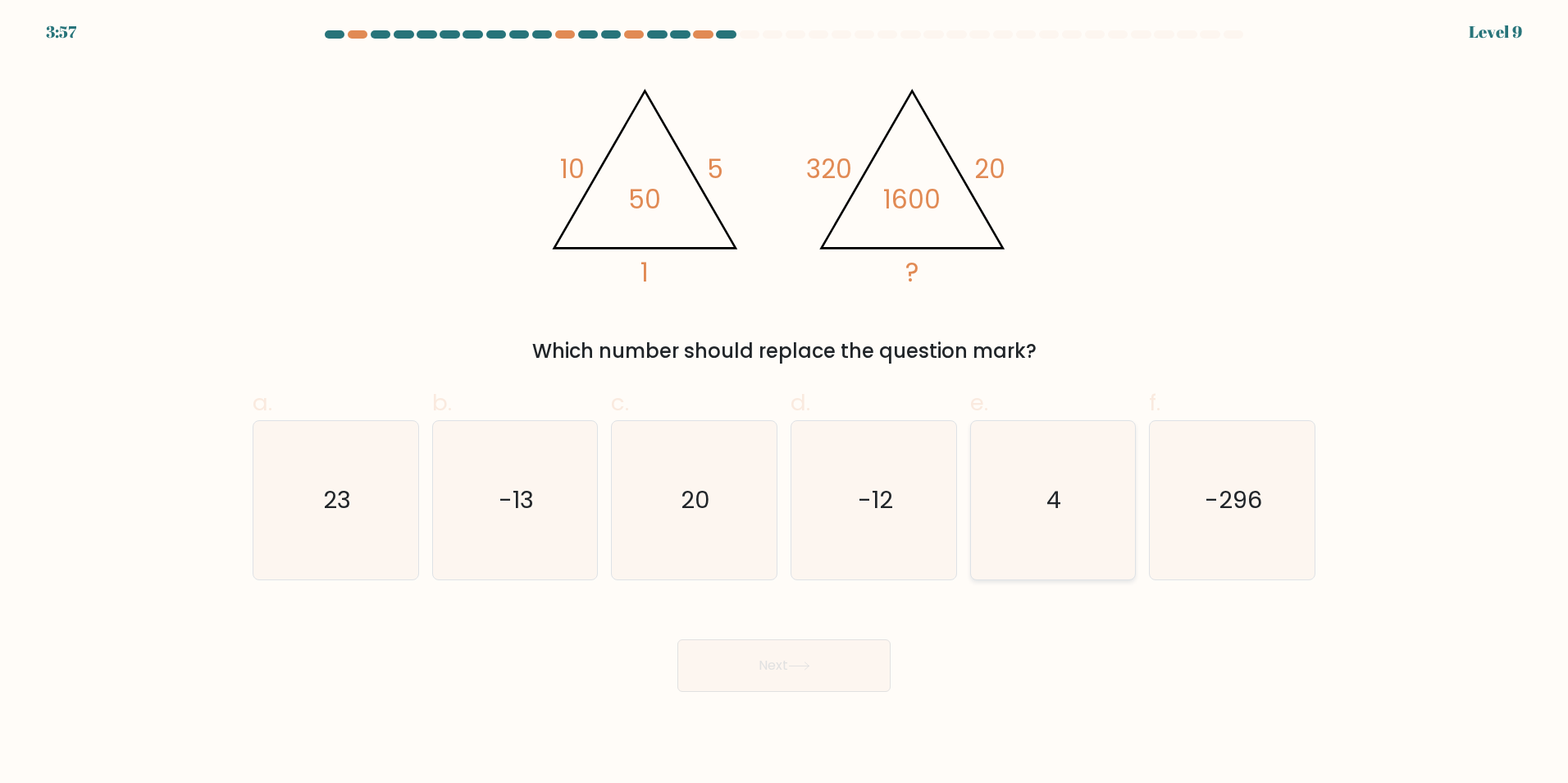
click at [1093, 551] on icon "4" at bounding box center [1053, 500] width 158 height 158
click at [785, 402] on input "e. 4" at bounding box center [784, 397] width 1 height 11
radio input "true"
click at [833, 656] on button "Next" at bounding box center [784, 665] width 214 height 53
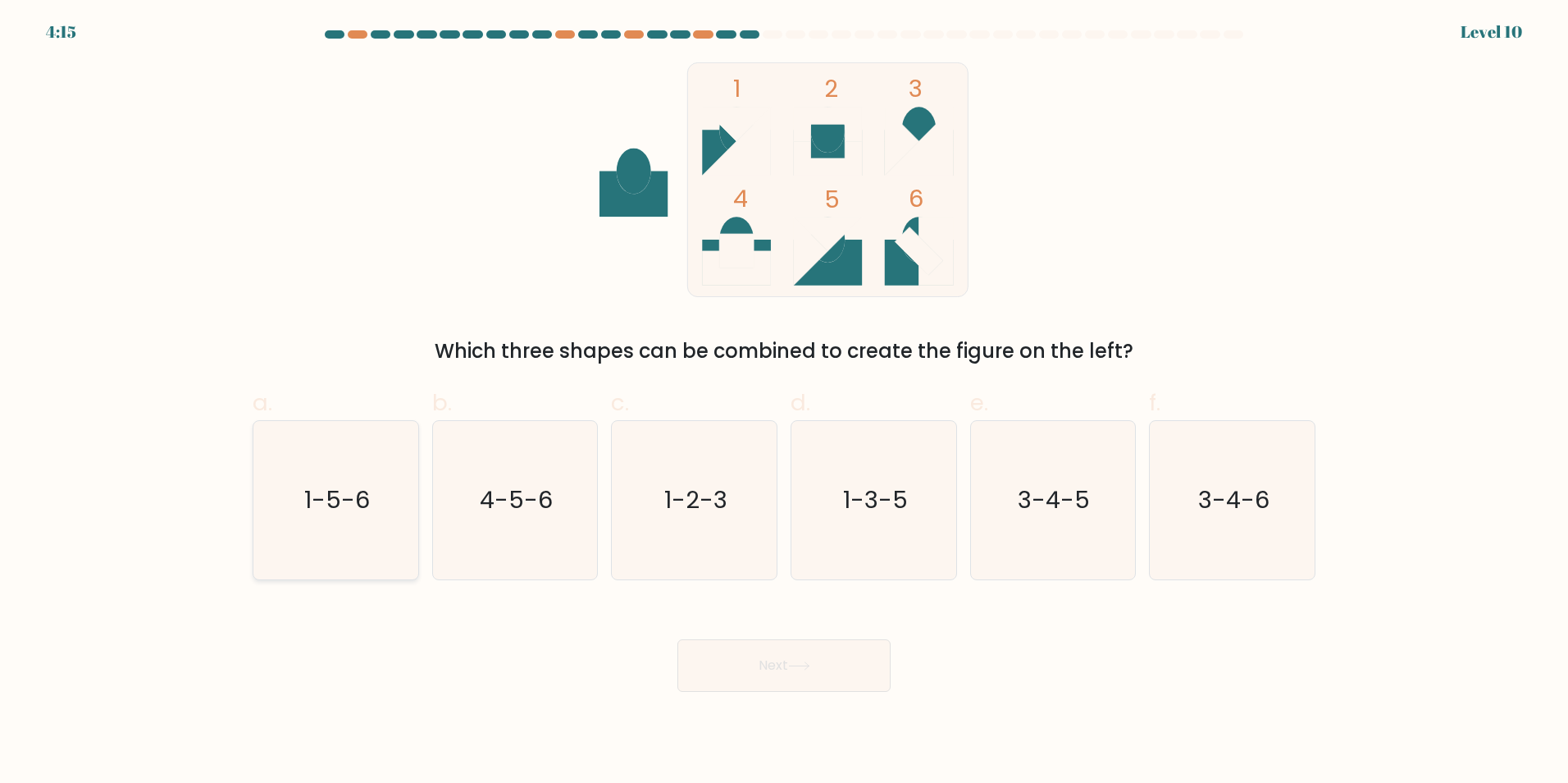
click at [405, 547] on icon "1-5-6" at bounding box center [336, 500] width 158 height 158
click at [784, 402] on input "a. 1-5-6" at bounding box center [784, 397] width 1 height 11
radio input "true"
click at [742, 676] on button "Next" at bounding box center [784, 665] width 214 height 53
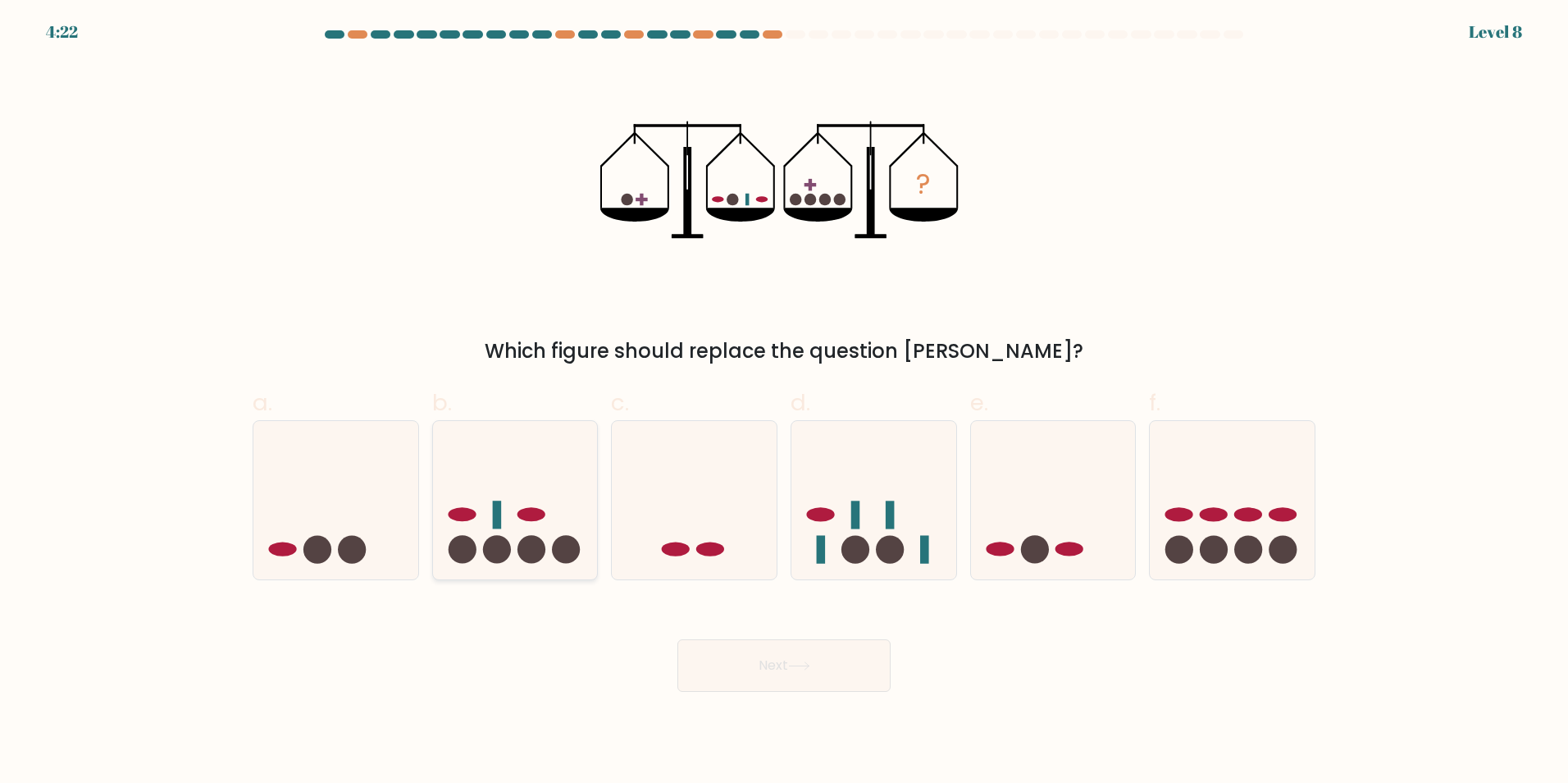
click at [512, 530] on icon at bounding box center [515, 499] width 165 height 136
click at [784, 402] on input "b." at bounding box center [784, 397] width 1 height 11
radio input "true"
click at [372, 533] on icon at bounding box center [336, 499] width 165 height 136
click at [784, 402] on input "a." at bounding box center [784, 397] width 1 height 11
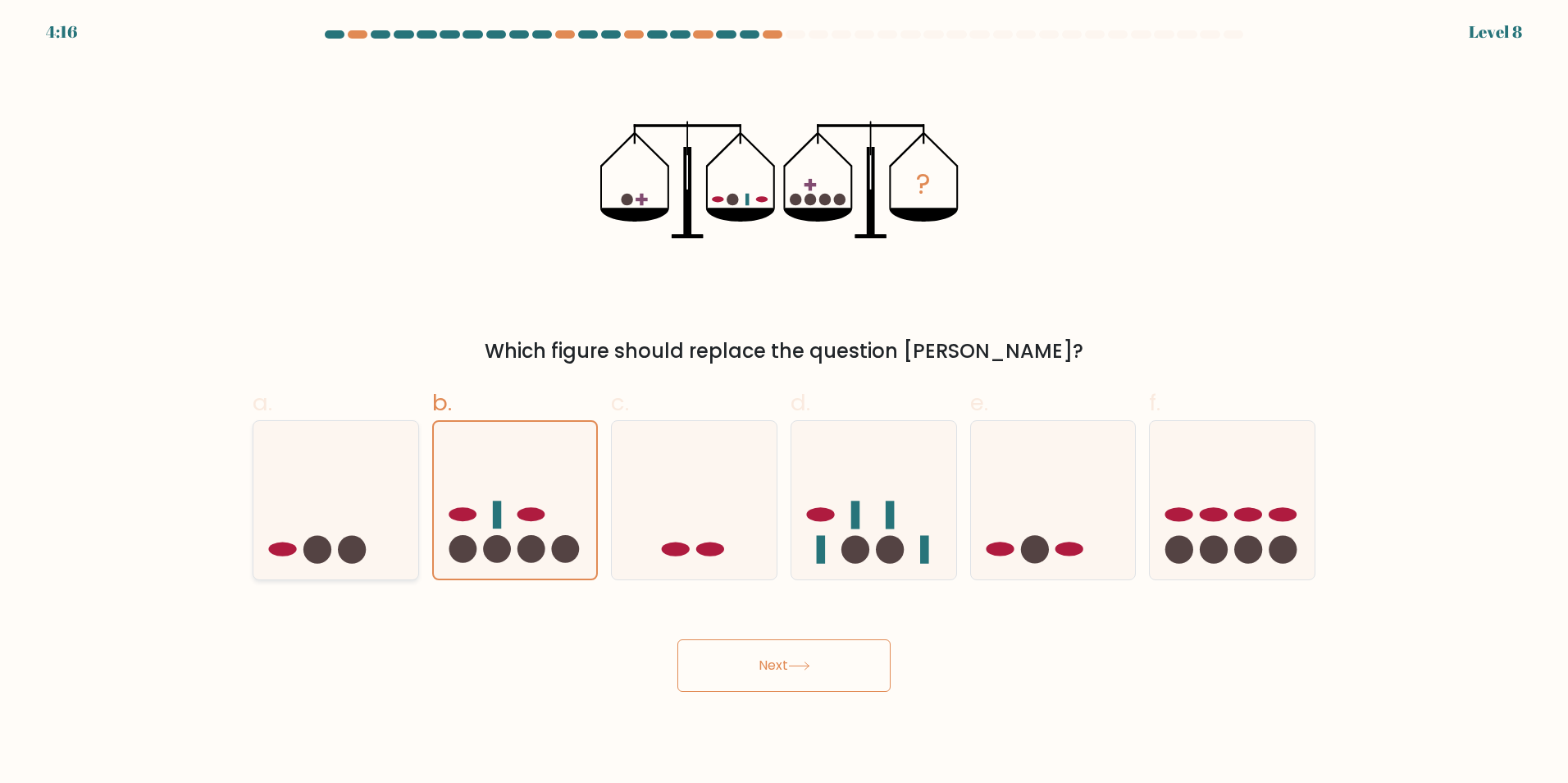
radio input "true"
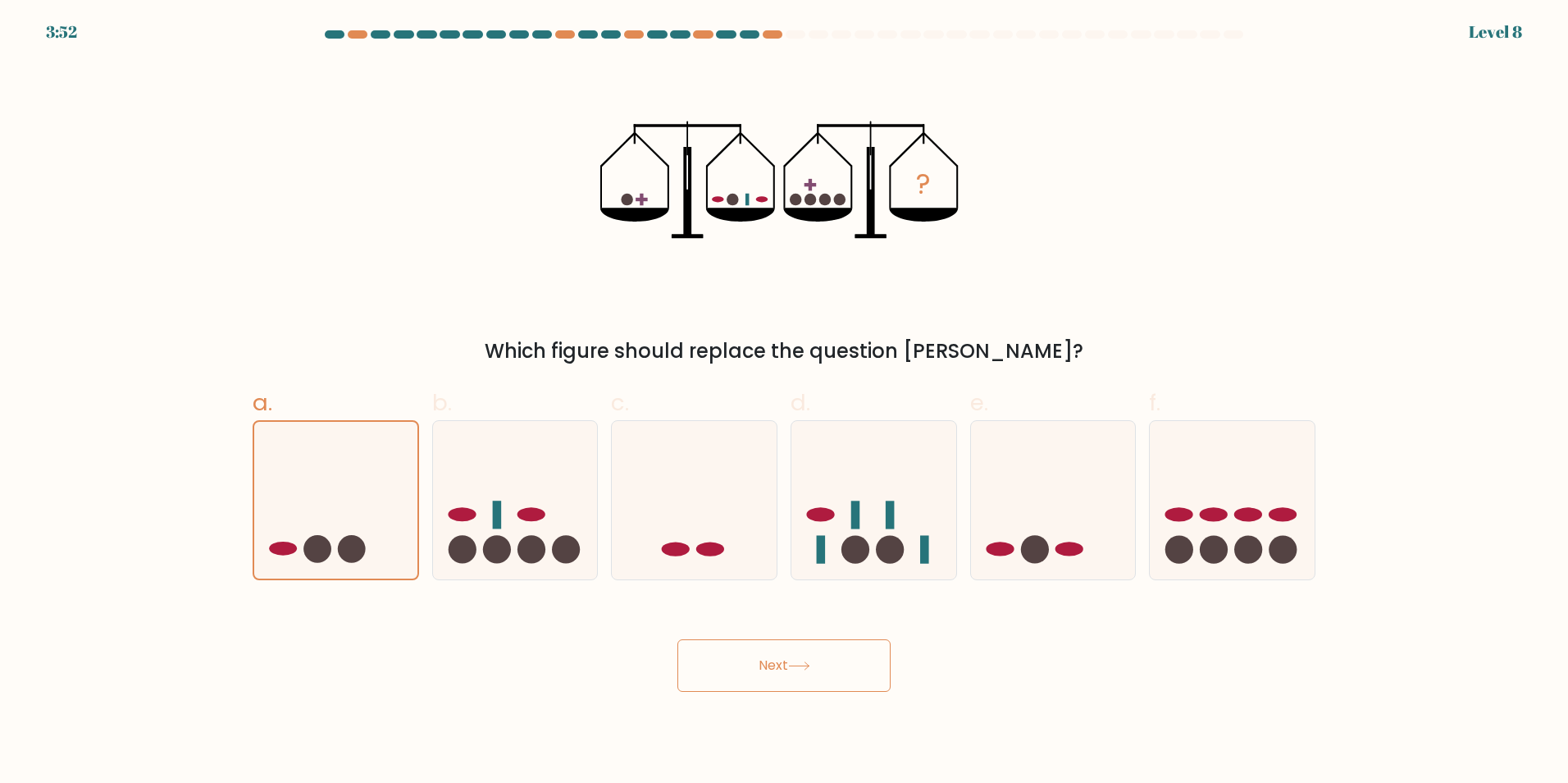
click at [858, 643] on button "Next" at bounding box center [784, 665] width 214 height 53
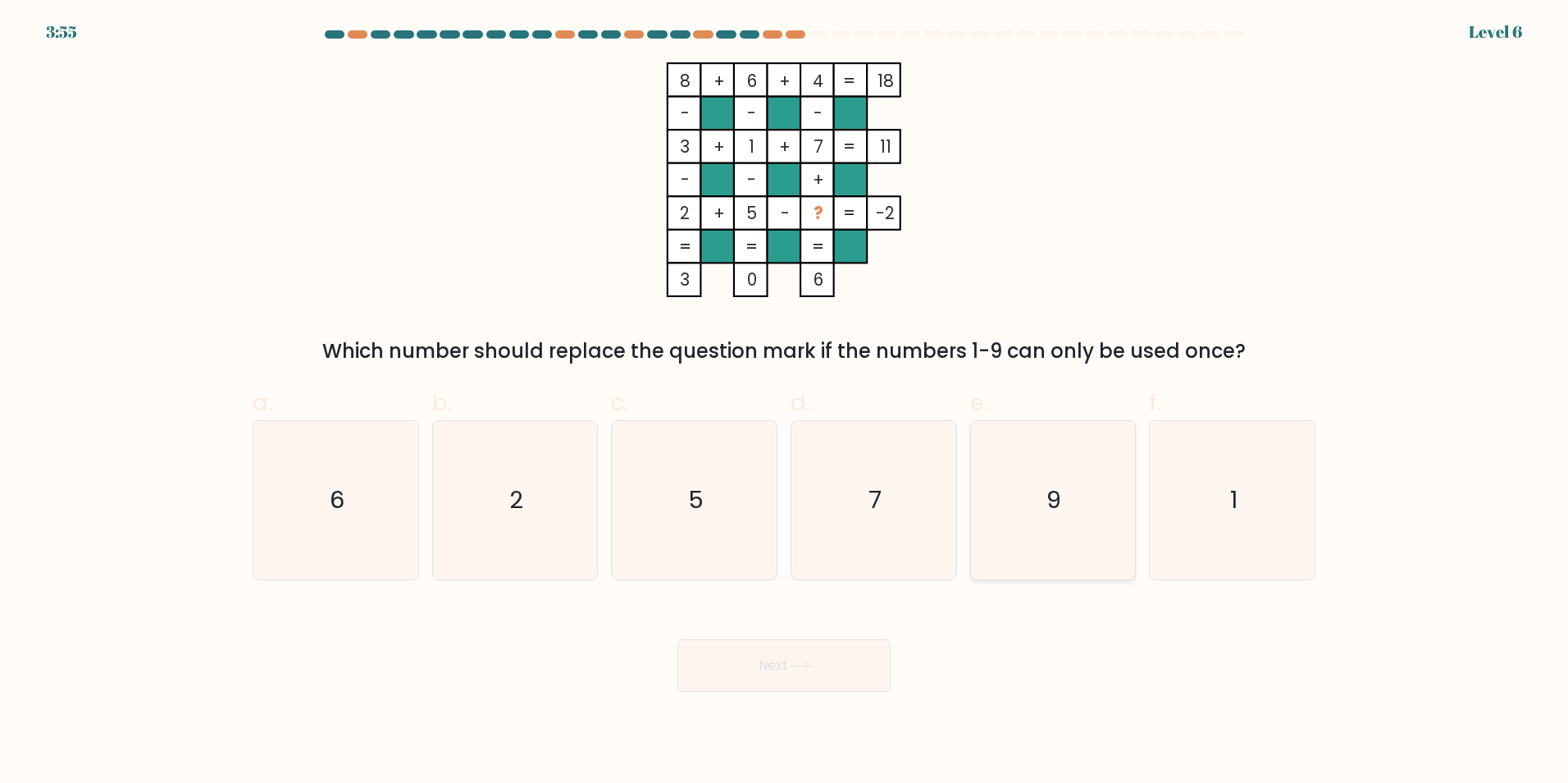
click at [1055, 465] on icon "9" at bounding box center [1053, 500] width 158 height 158
click at [815, 666] on button "Next" at bounding box center [784, 665] width 214 height 53
click at [1035, 498] on icon "9" at bounding box center [1053, 500] width 158 height 158
click at [785, 402] on input "e. 9" at bounding box center [784, 397] width 1 height 11
radio input "true"
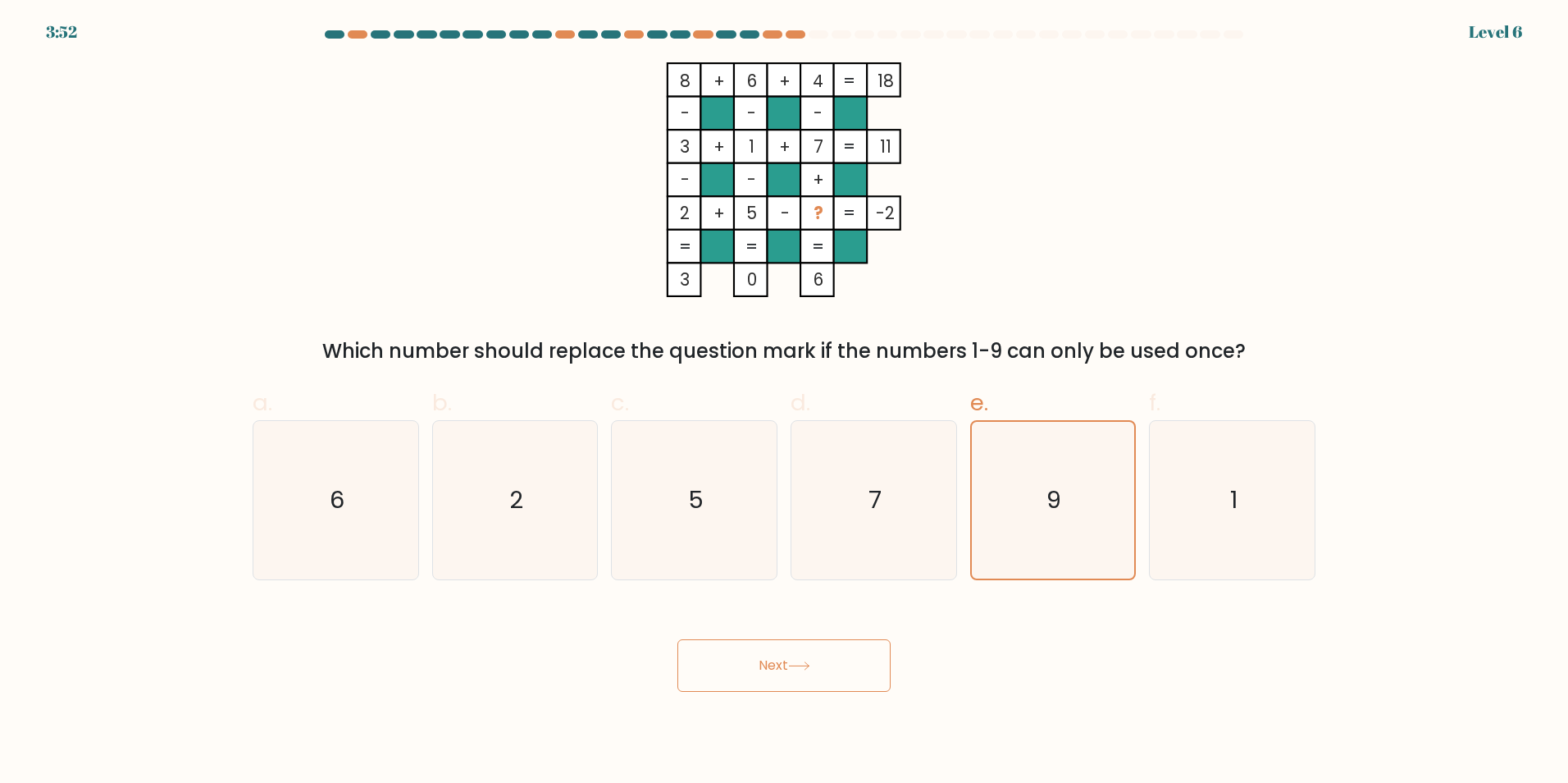
click at [820, 652] on button "Next" at bounding box center [784, 665] width 214 height 53
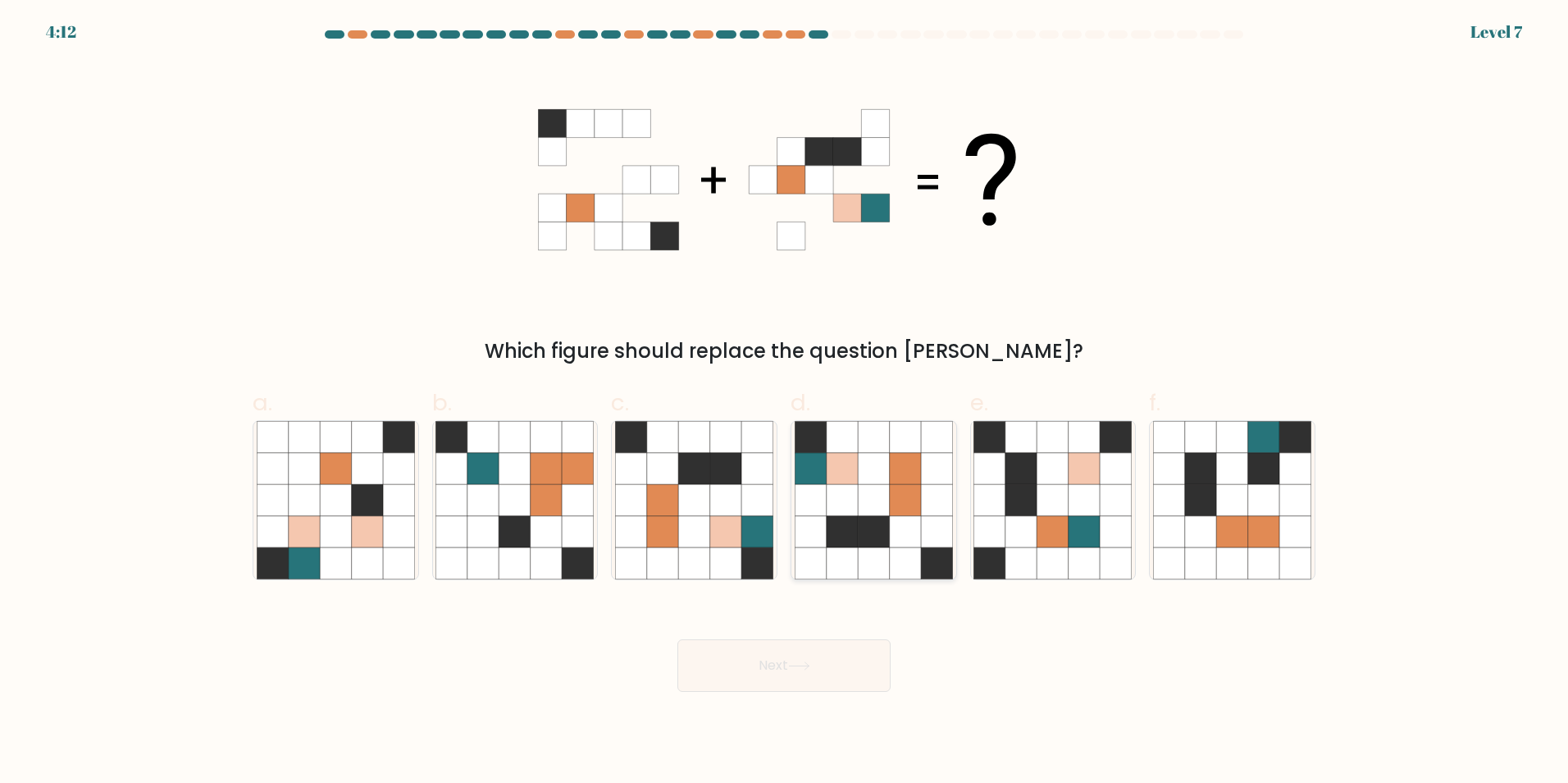
click at [867, 509] on icon at bounding box center [874, 500] width 31 height 31
click at [785, 402] on input "d." at bounding box center [784, 397] width 1 height 11
radio input "true"
click at [858, 657] on button "Next" at bounding box center [784, 665] width 214 height 53
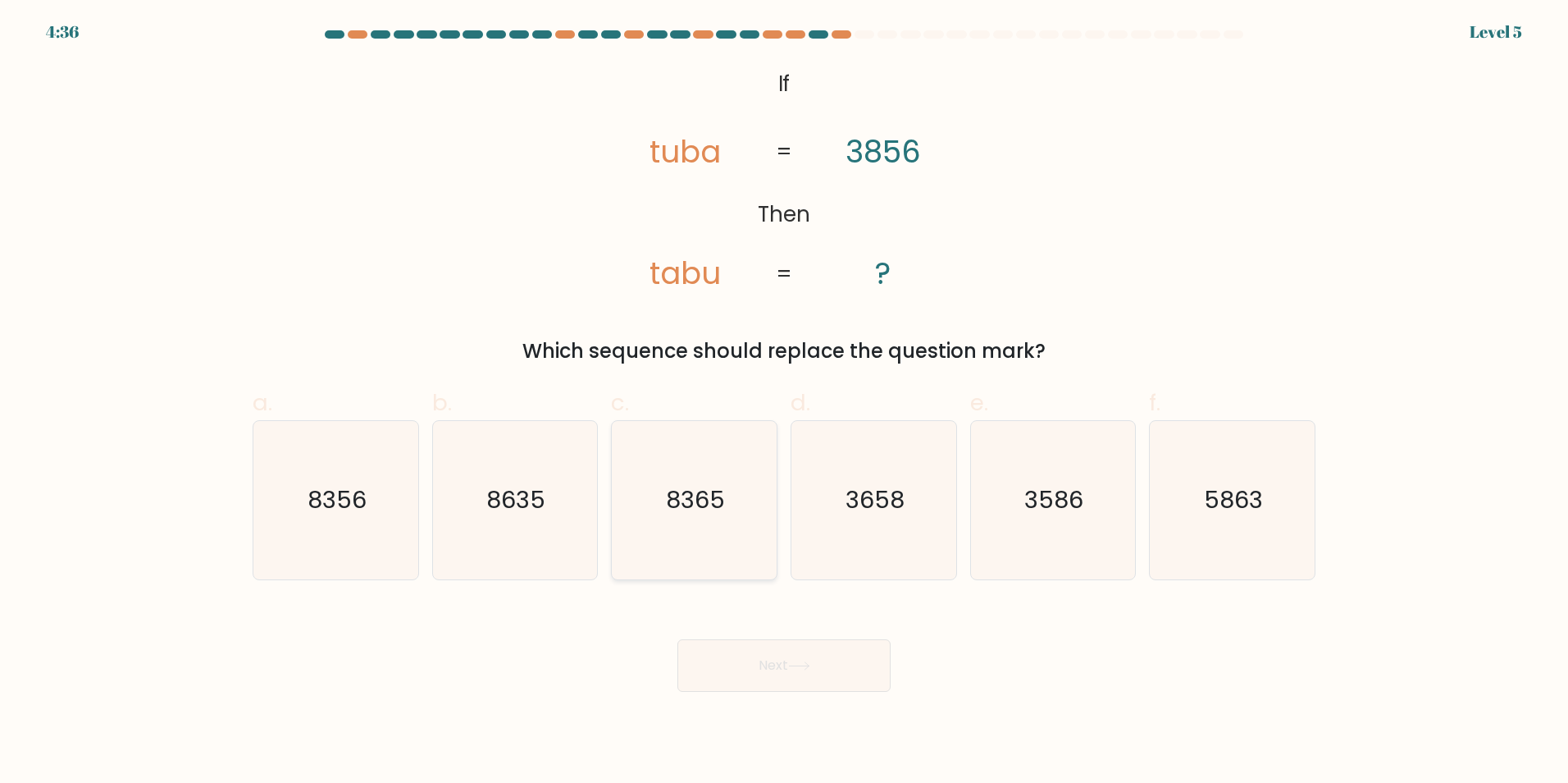
click at [648, 537] on icon "8365" at bounding box center [694, 500] width 158 height 158
click at [784, 402] on input "c. 8365" at bounding box center [784, 397] width 1 height 11
radio input "true"
click at [769, 657] on button "Next" at bounding box center [784, 665] width 214 height 53
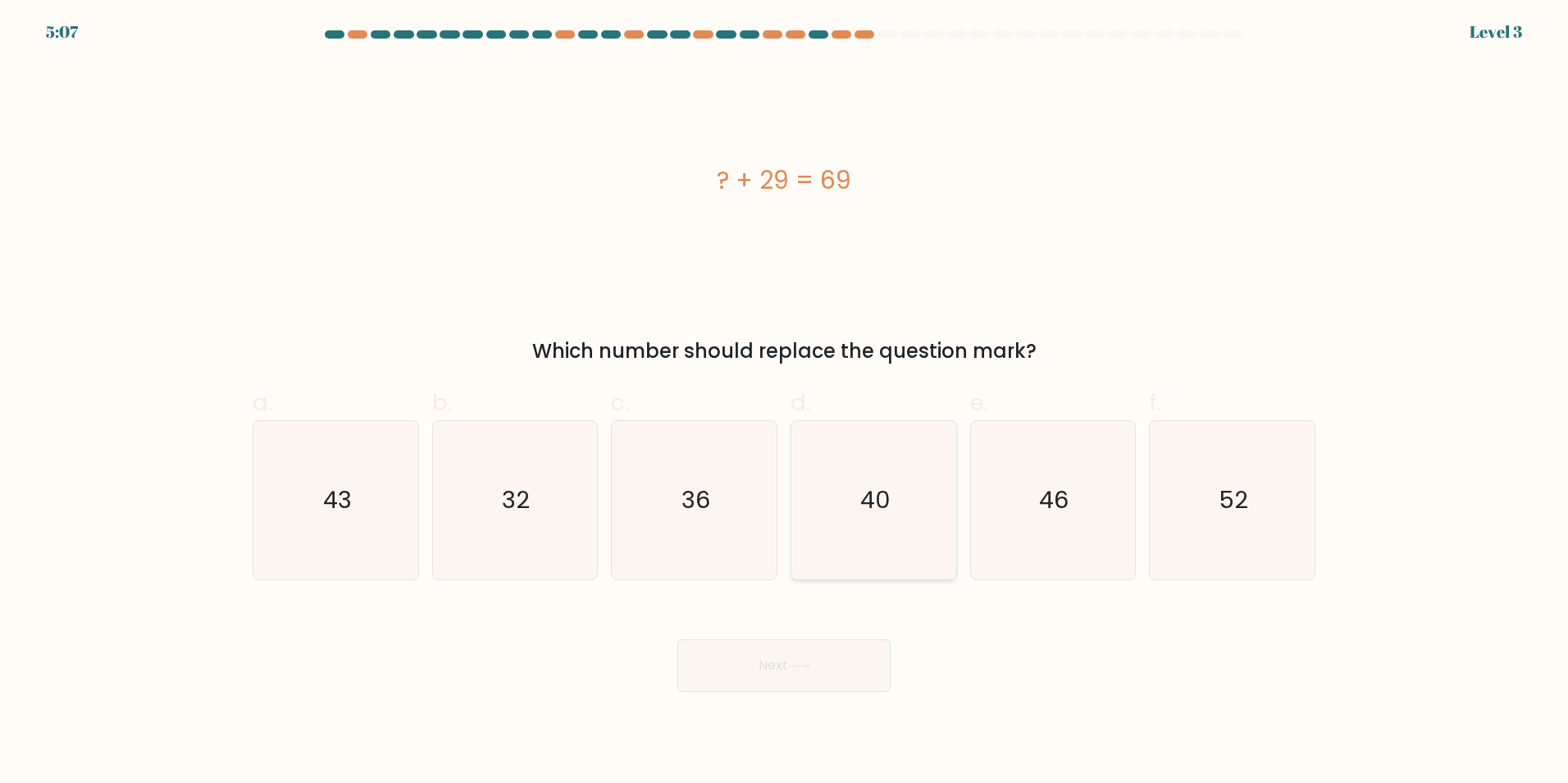
click at [891, 503] on icon "40" at bounding box center [873, 500] width 158 height 158
click at [785, 402] on input "d. 40" at bounding box center [784, 397] width 1 height 11
radio input "true"
click at [818, 677] on button "Next" at bounding box center [784, 665] width 214 height 53
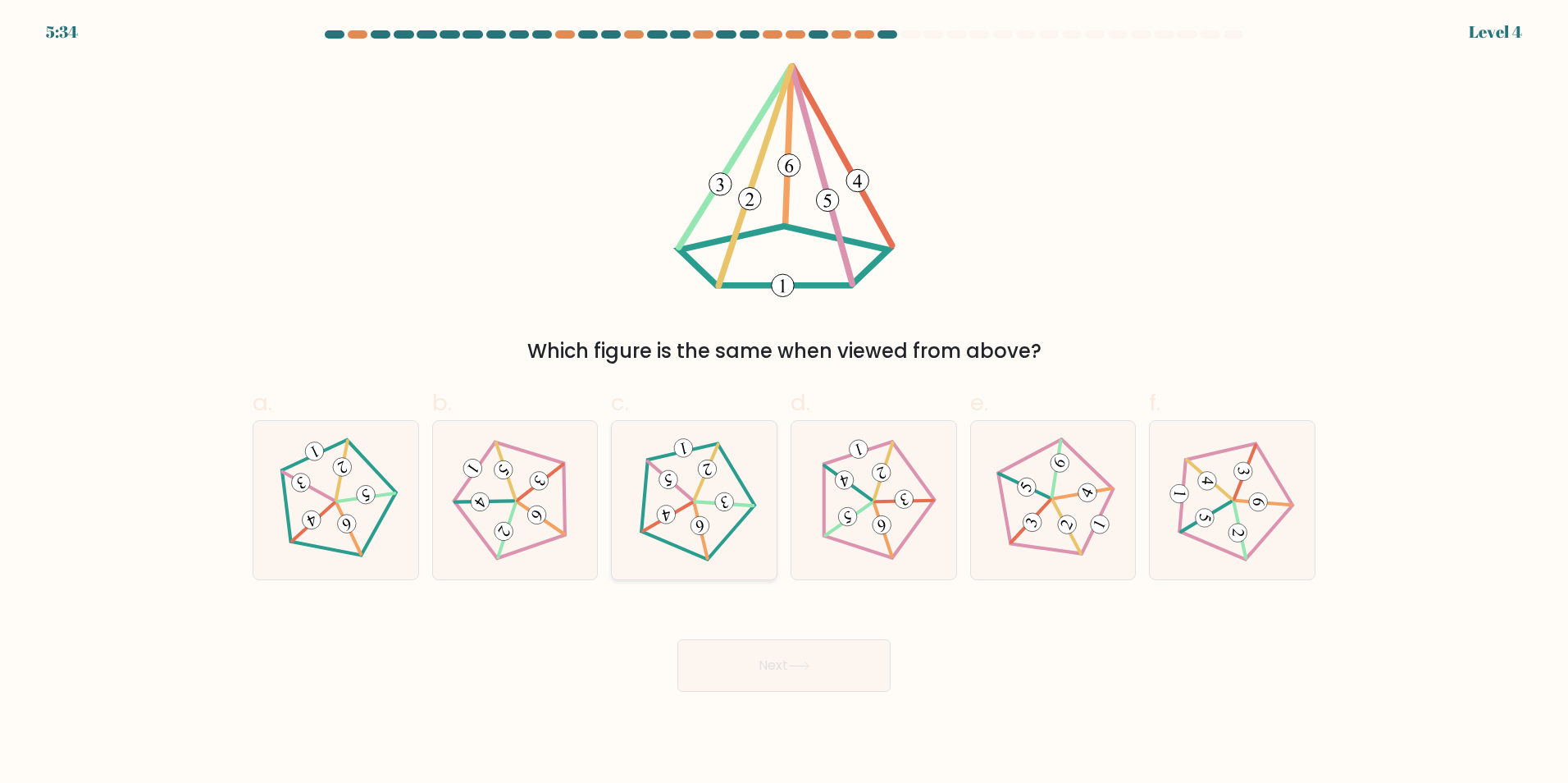
click at [665, 509] on 154 at bounding box center [666, 515] width 22 height 22
click at [784, 402] on input "c." at bounding box center [784, 397] width 1 height 11
radio input "true"
click at [780, 669] on button "Next" at bounding box center [784, 665] width 214 height 53
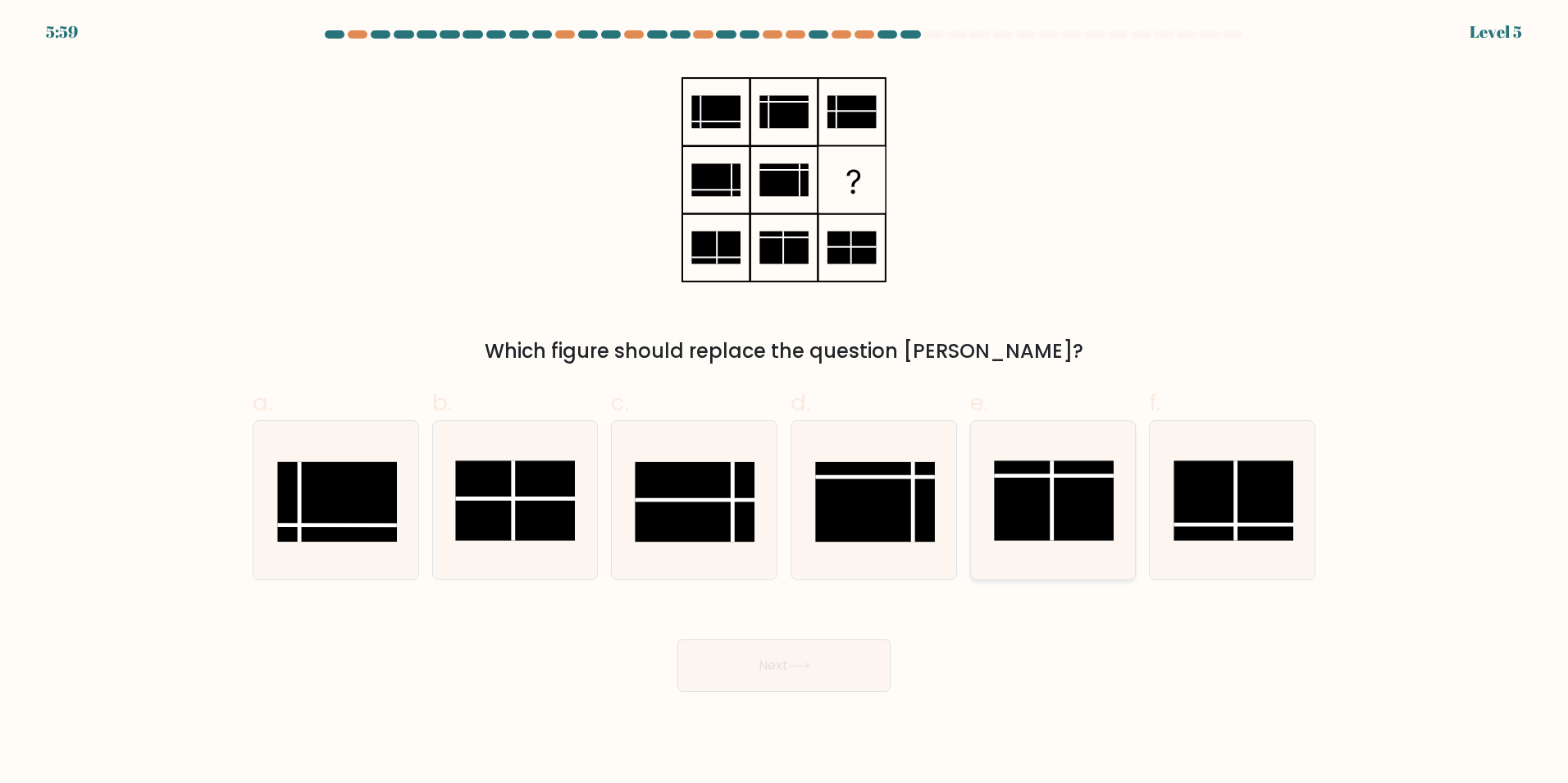
click at [1020, 498] on rect at bounding box center [1055, 500] width 119 height 80
click at [785, 402] on input "e." at bounding box center [784, 397] width 1 height 11
radio input "true"
click at [828, 655] on button "Next" at bounding box center [784, 665] width 214 height 53
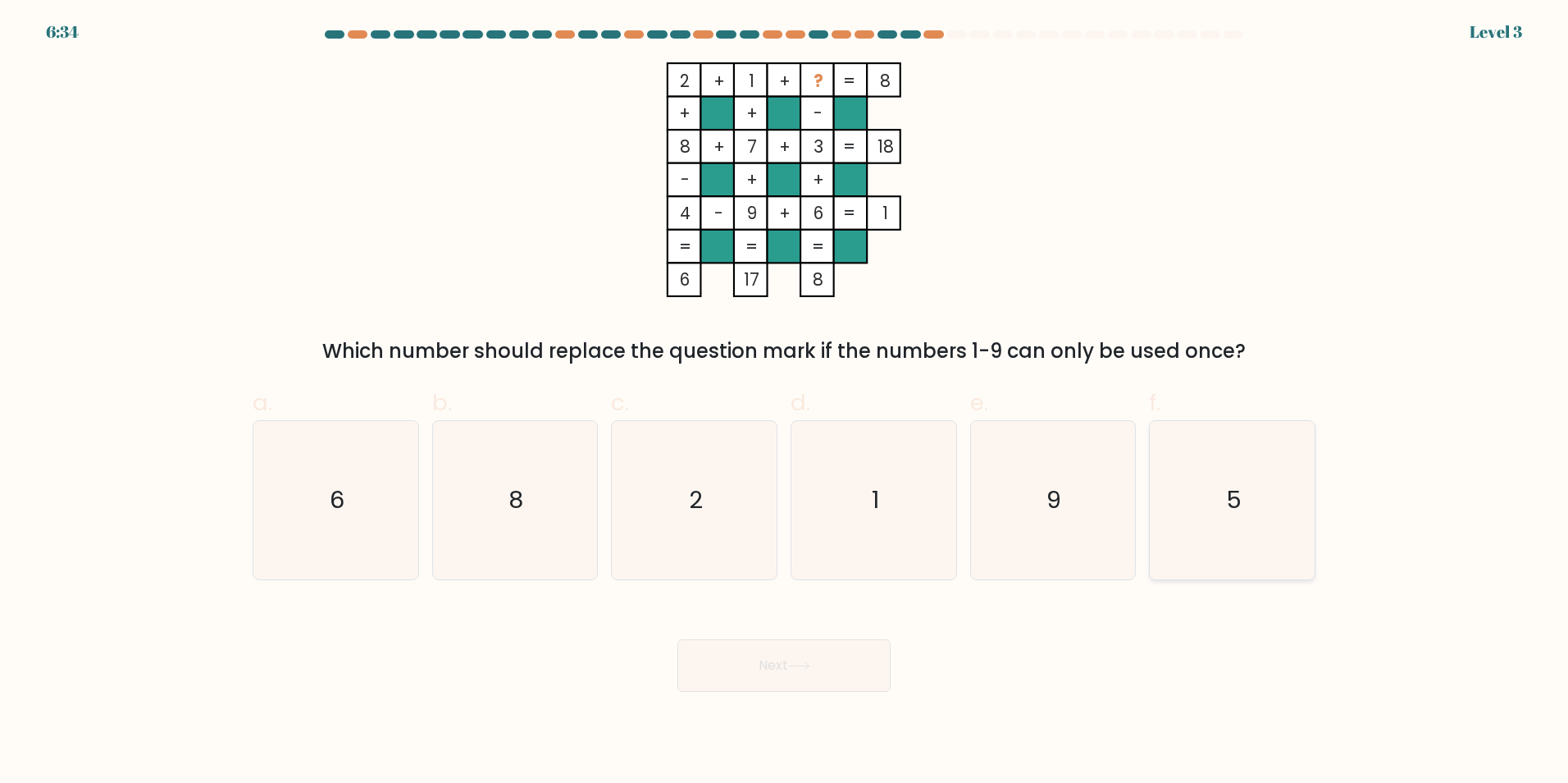
click at [1241, 520] on icon "5" at bounding box center [1232, 500] width 158 height 158
click at [785, 402] on input "f. 5" at bounding box center [784, 397] width 1 height 11
radio input "true"
click at [855, 680] on button "Next" at bounding box center [784, 665] width 214 height 53
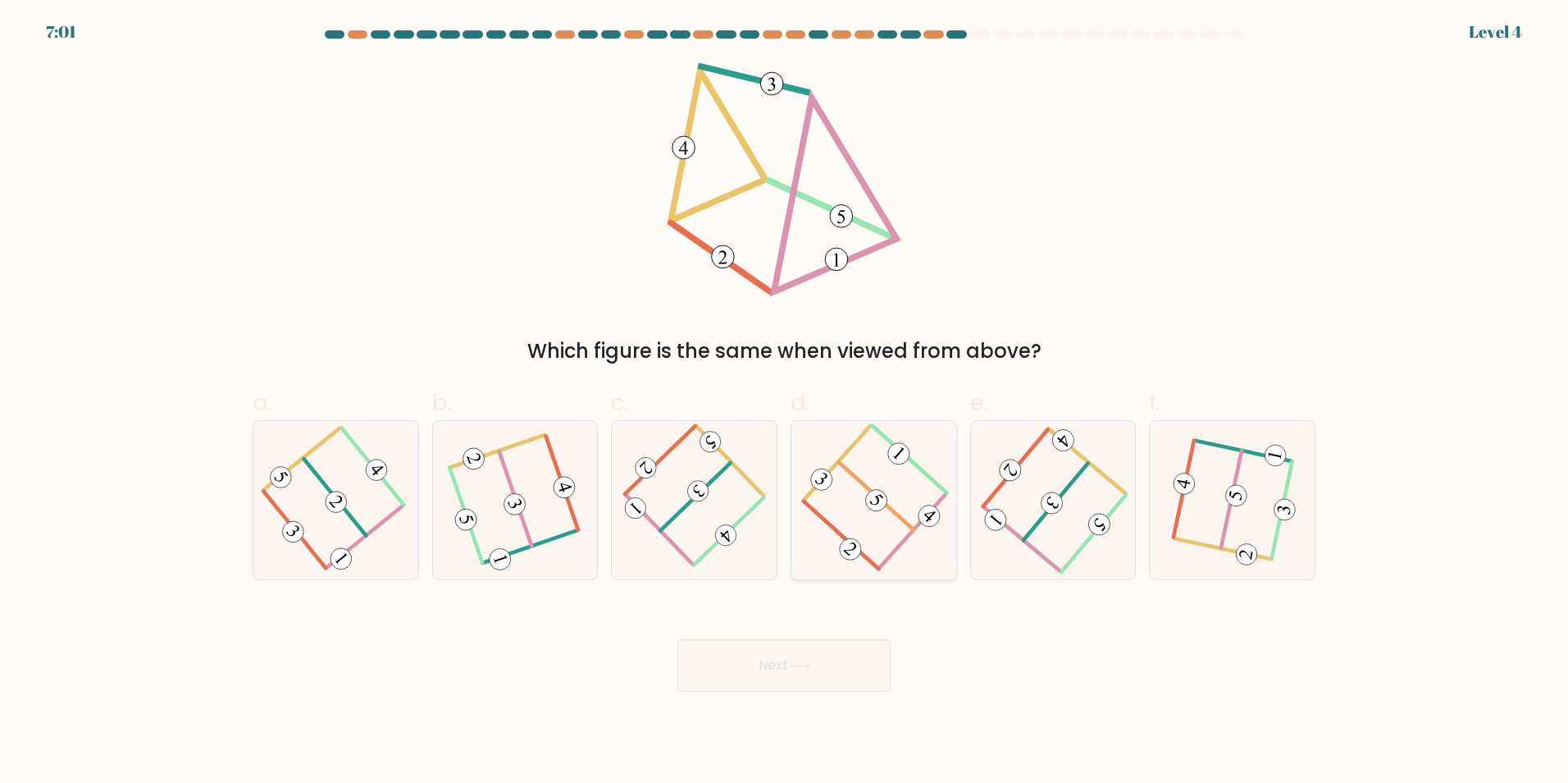
click at [903, 523] on icon at bounding box center [873, 500] width 127 height 127
click at [785, 402] on input "d." at bounding box center [784, 397] width 1 height 11
radio input "true"
click at [824, 657] on button "Next" at bounding box center [784, 665] width 214 height 53
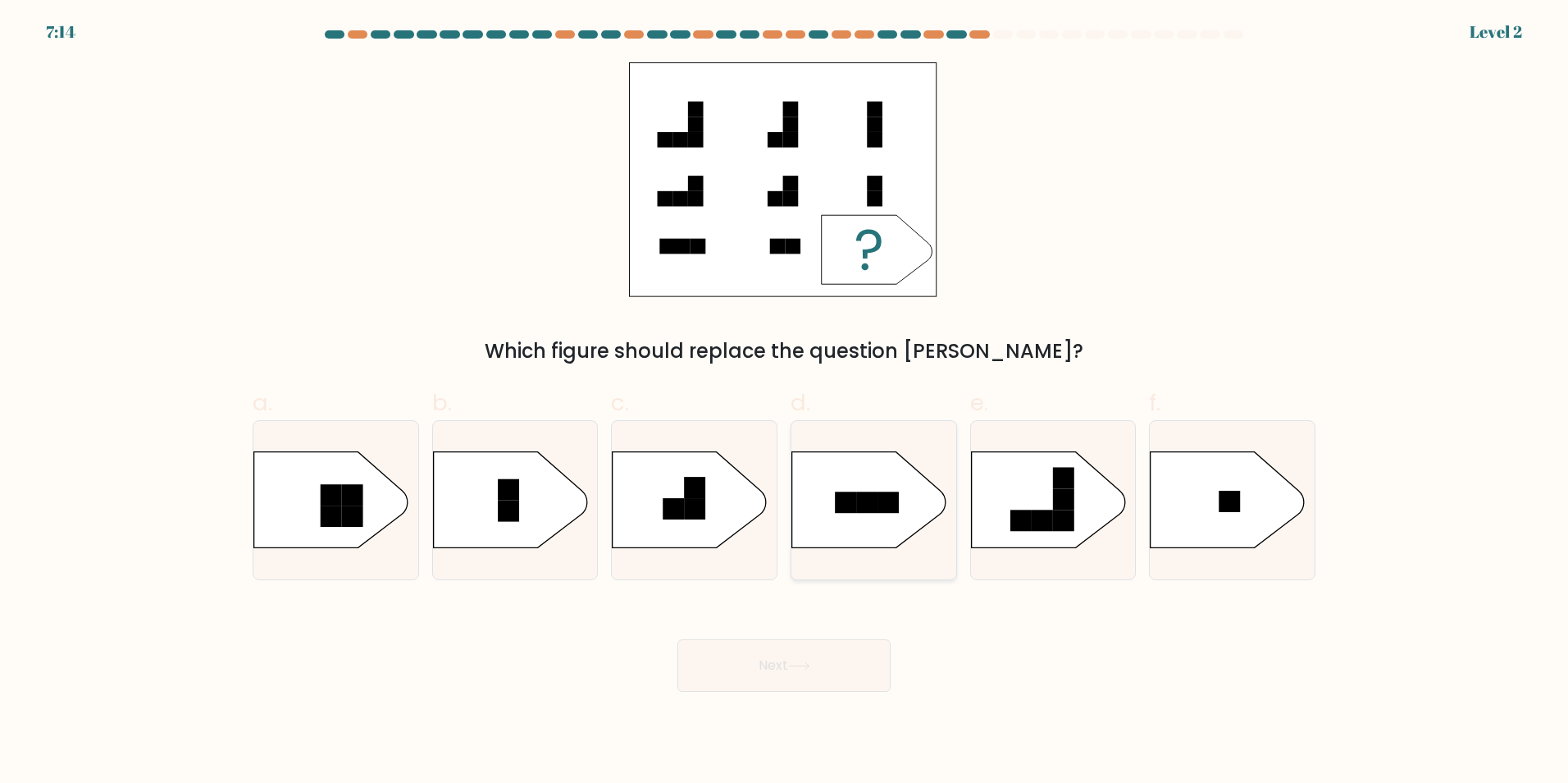
click at [878, 500] on rect at bounding box center [867, 502] width 21 height 21
click at [785, 402] on input "d." at bounding box center [784, 397] width 1 height 11
radio input "true"
click at [1256, 521] on icon at bounding box center [1228, 500] width 154 height 96
click at [785, 402] on input "f." at bounding box center [784, 397] width 1 height 11
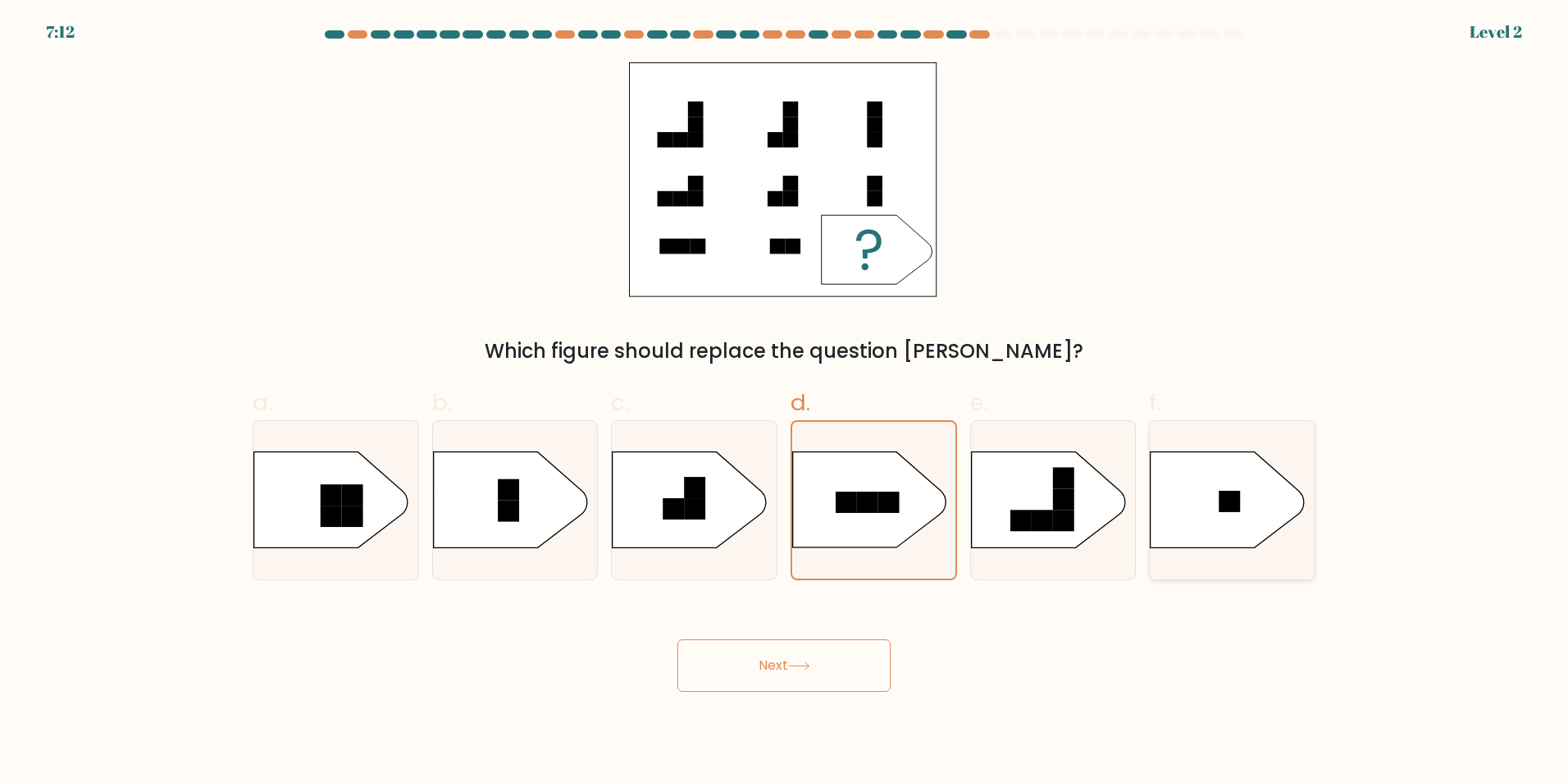
radio input "true"
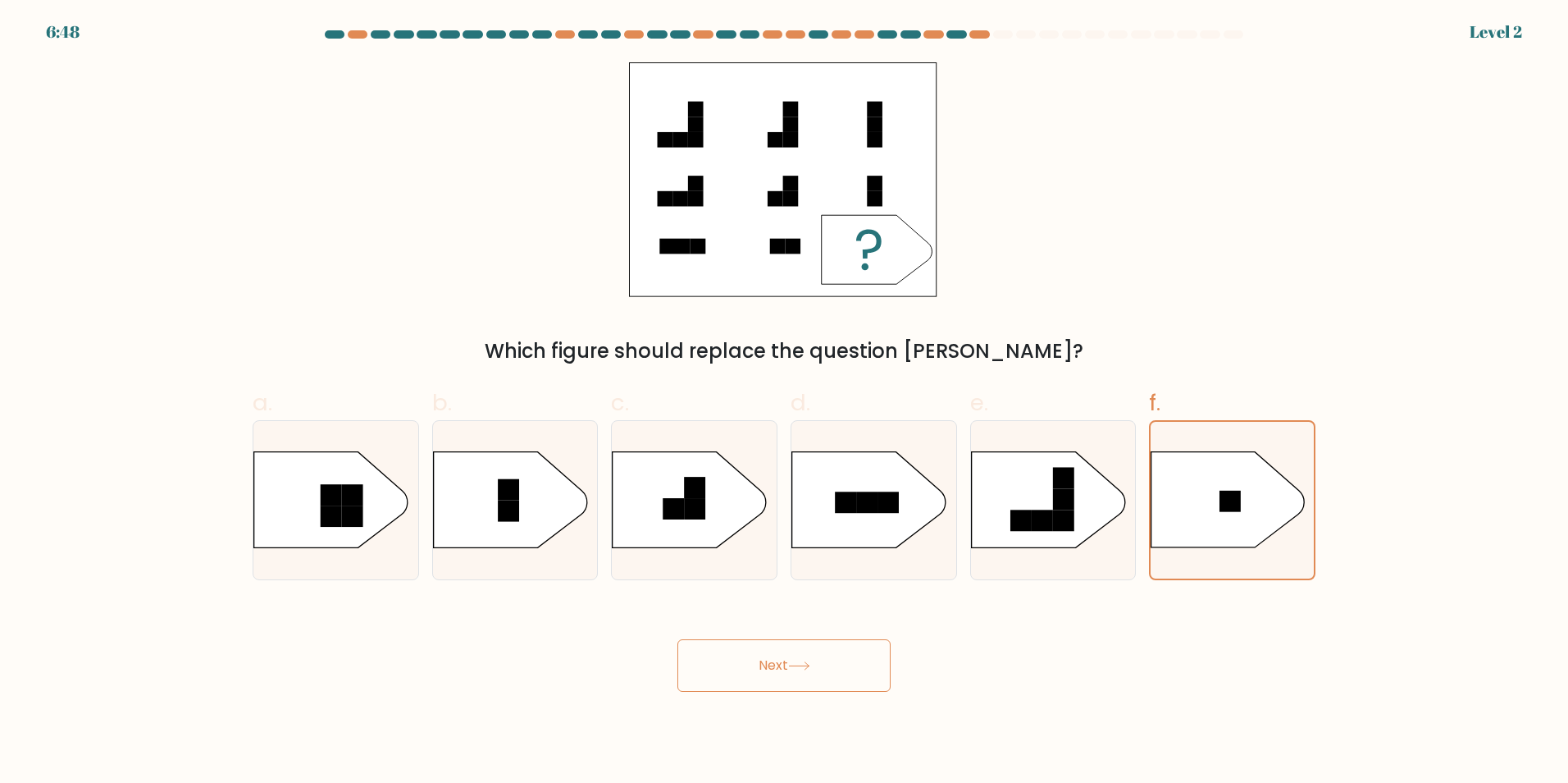
click at [865, 671] on button "Next" at bounding box center [784, 665] width 214 height 53
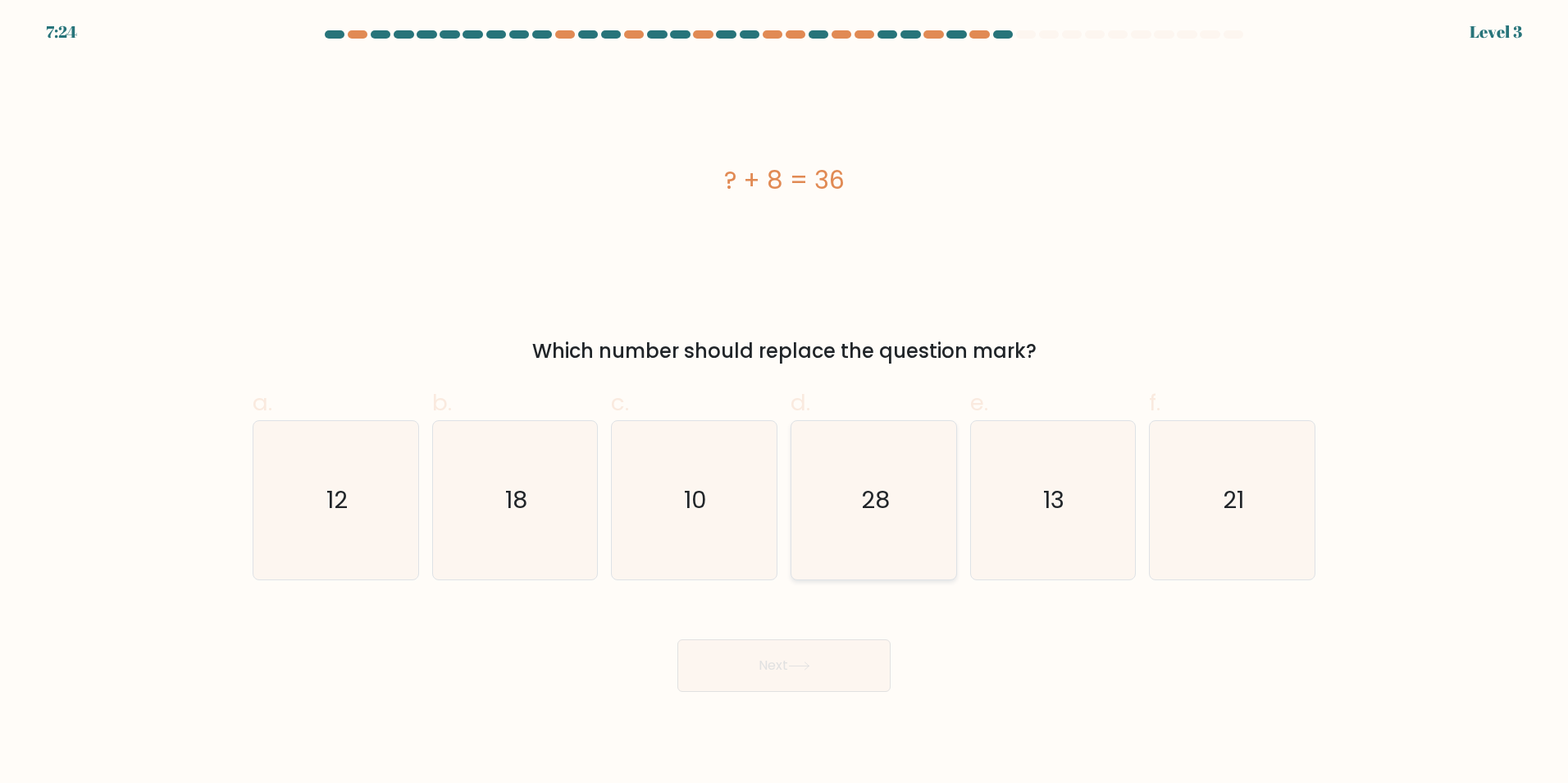
click at [866, 518] on icon "28" at bounding box center [873, 500] width 158 height 158
click at [785, 402] on input "d. 28" at bounding box center [784, 397] width 1 height 11
radio input "true"
click at [854, 665] on button "Next" at bounding box center [784, 665] width 214 height 53
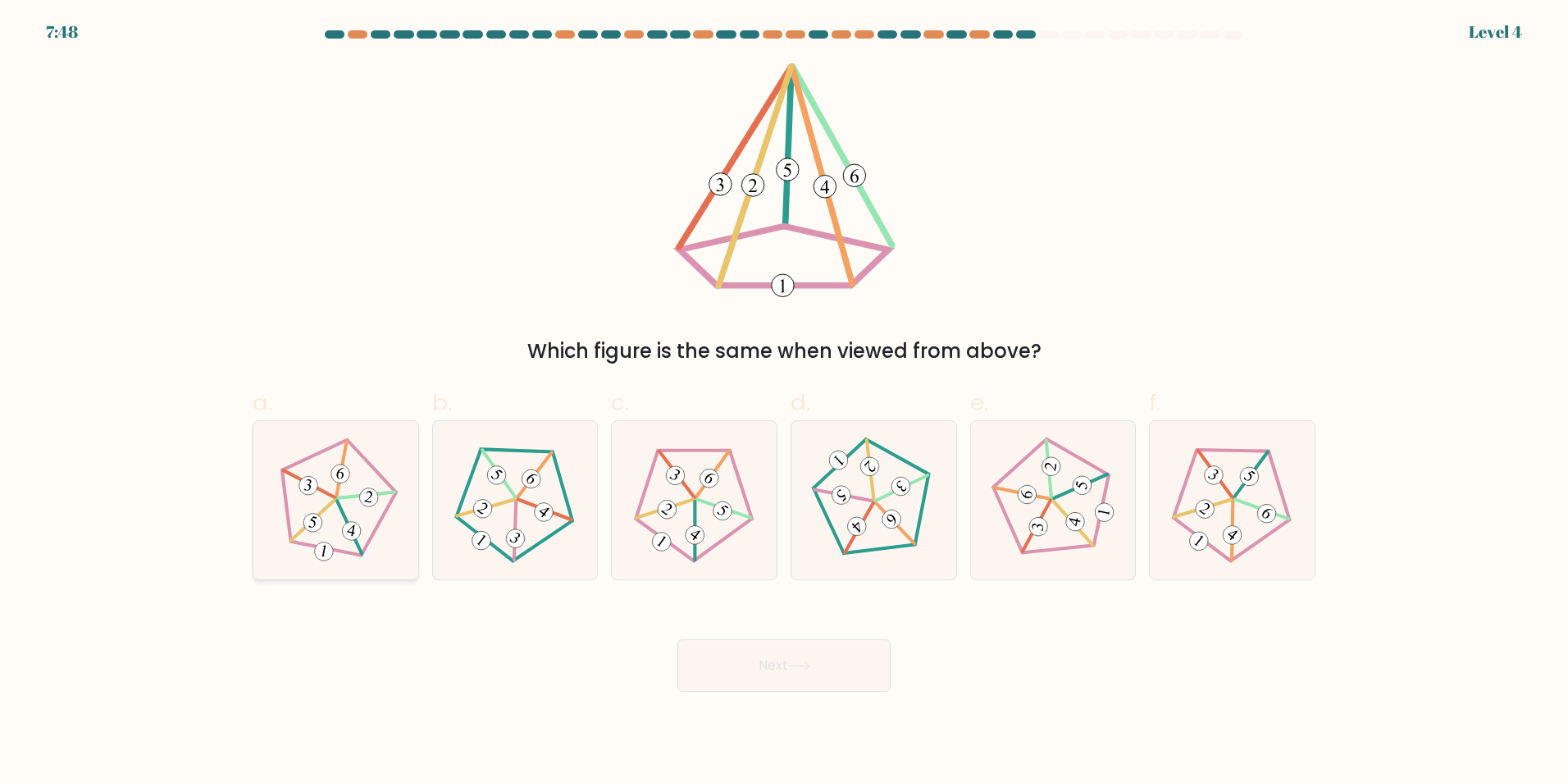
click at [327, 446] on icon at bounding box center [335, 500] width 127 height 127
click at [784, 402] on input "a." at bounding box center [784, 397] width 1 height 11
radio input "true"
click at [816, 672] on button "Next" at bounding box center [784, 665] width 214 height 53
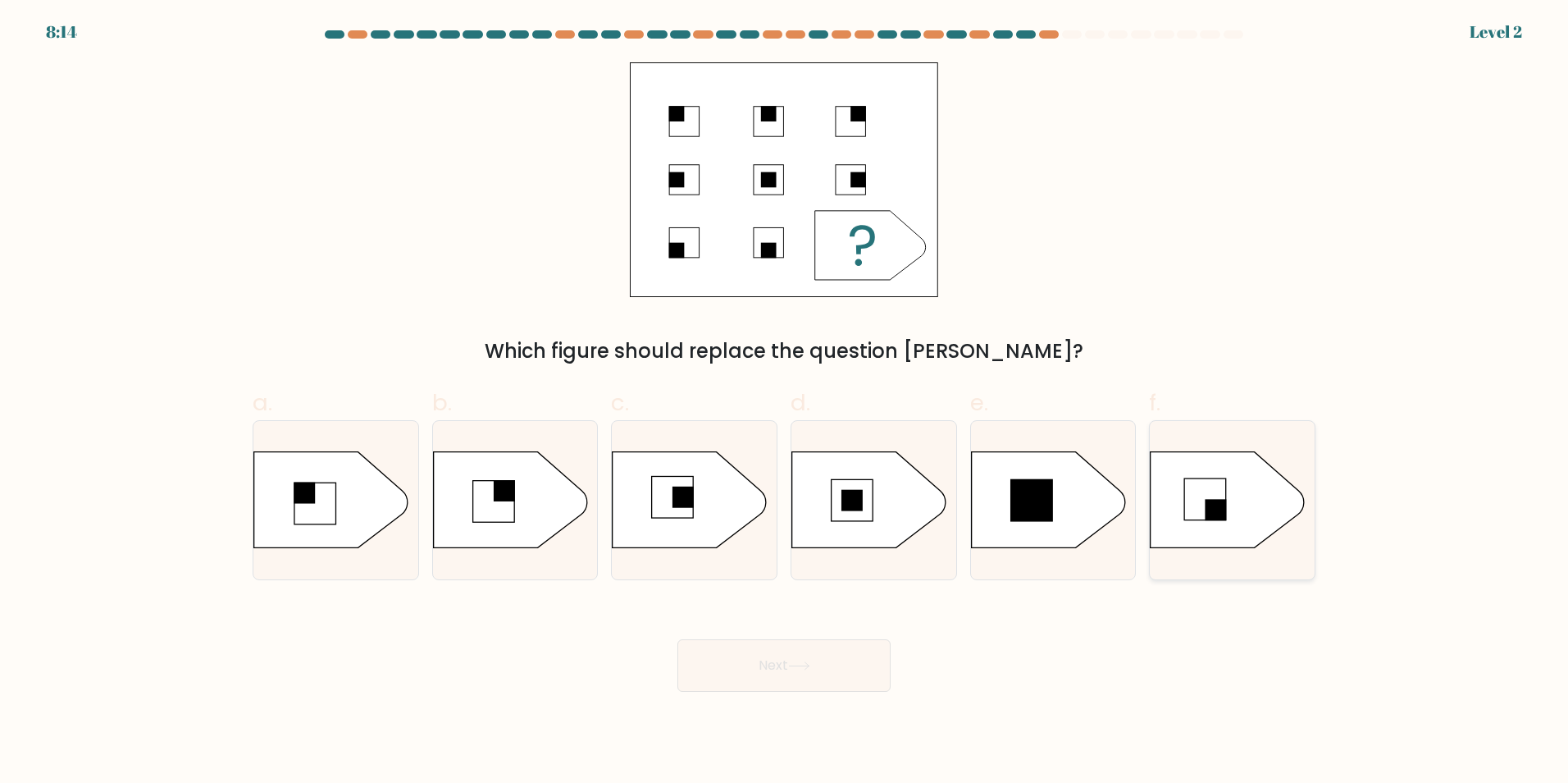
click at [1218, 497] on rect at bounding box center [1205, 499] width 42 height 42
click at [785, 402] on input "f." at bounding box center [784, 397] width 1 height 11
radio input "true"
click at [853, 672] on button "Next" at bounding box center [784, 665] width 214 height 53
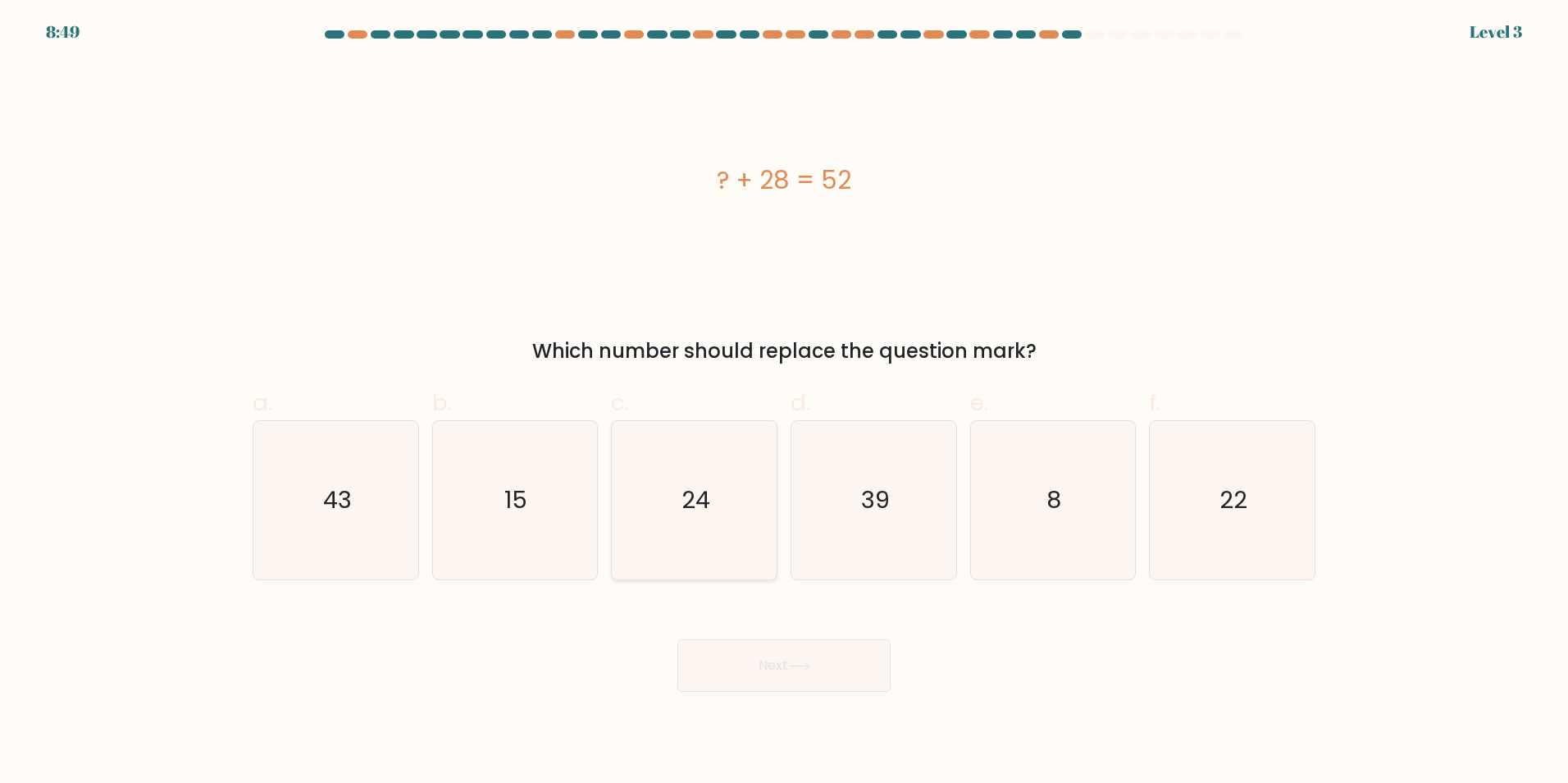
click at [657, 577] on icon "24" at bounding box center [694, 500] width 158 height 158
click at [784, 402] on input "c. 24" at bounding box center [784, 397] width 1 height 11
radio input "true"
click at [781, 654] on button "Next" at bounding box center [784, 665] width 214 height 53
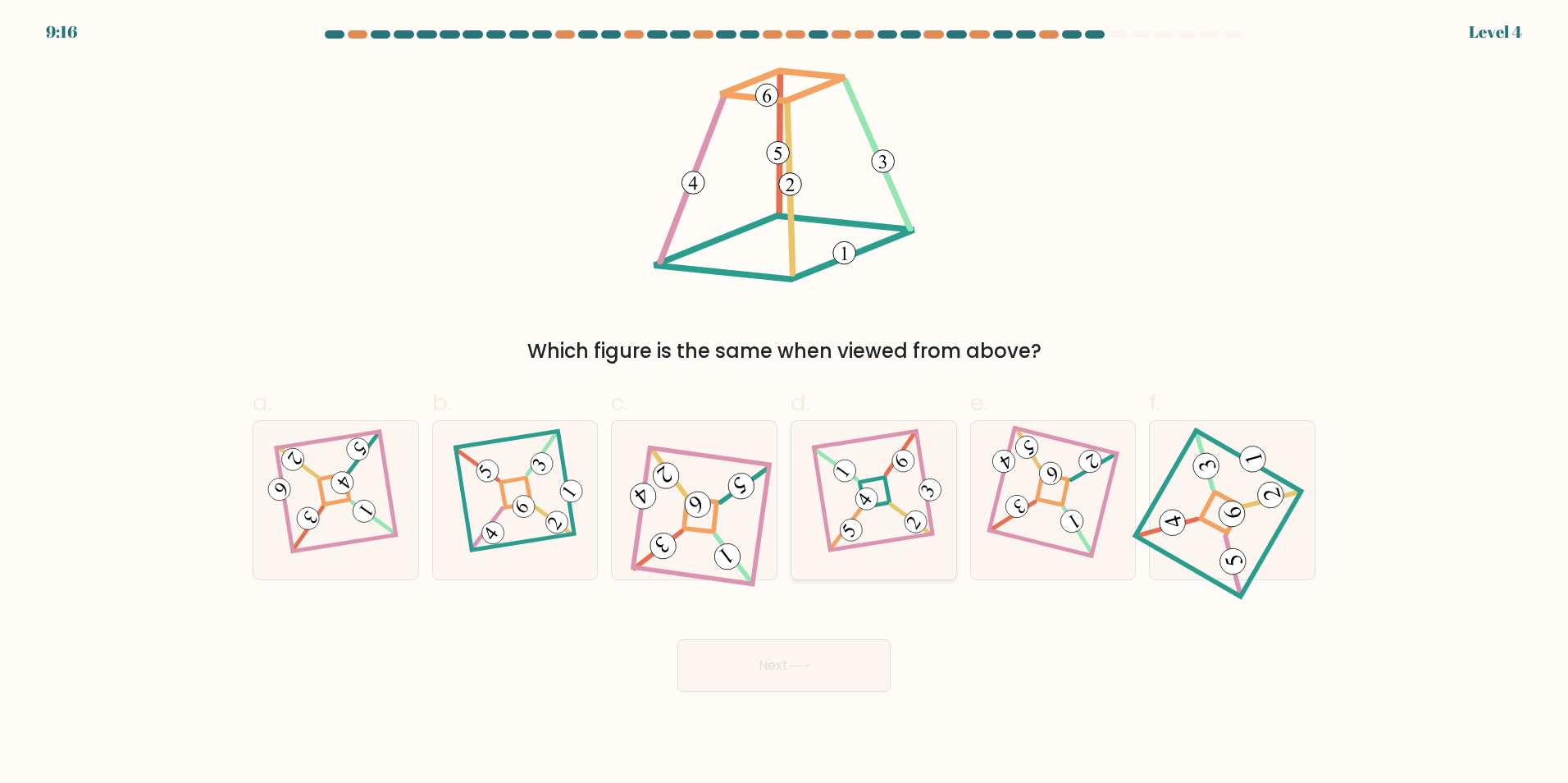
click at [898, 530] on icon at bounding box center [873, 500] width 108 height 127
click at [785, 402] on input "d." at bounding box center [784, 397] width 1 height 11
radio input "true"
click at [846, 658] on button "Next" at bounding box center [784, 665] width 214 height 53
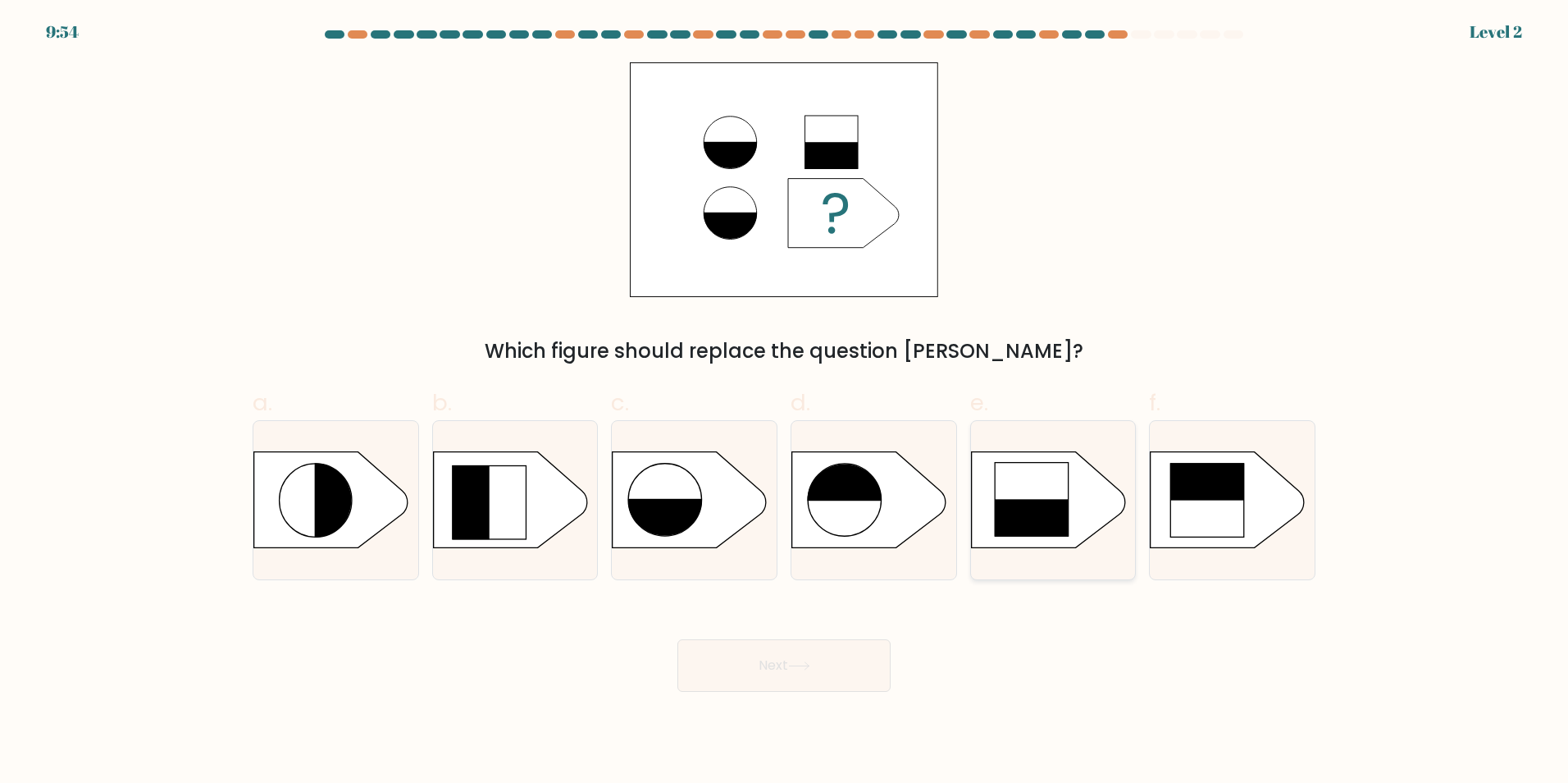
click at [1002, 490] on rect at bounding box center [1031, 499] width 75 height 75
click at [785, 402] on input "e." at bounding box center [784, 397] width 1 height 11
radio input "true"
click at [841, 655] on button "Next" at bounding box center [784, 665] width 214 height 53
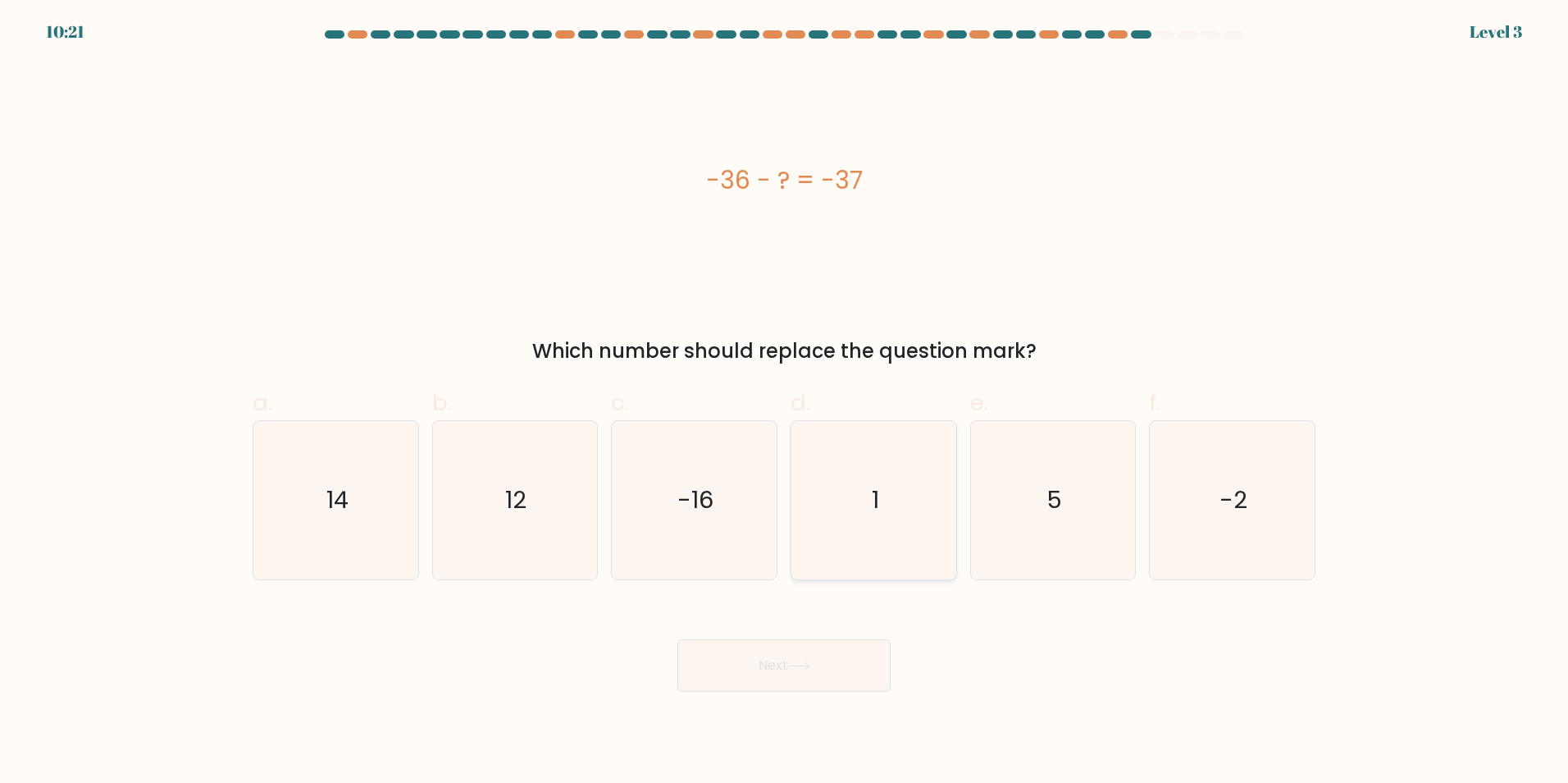
click at [854, 491] on icon "1" at bounding box center [873, 500] width 158 height 158
click at [785, 402] on input "d. 1" at bounding box center [784, 397] width 1 height 11
radio input "true"
click at [855, 666] on button "Next" at bounding box center [784, 665] width 214 height 53
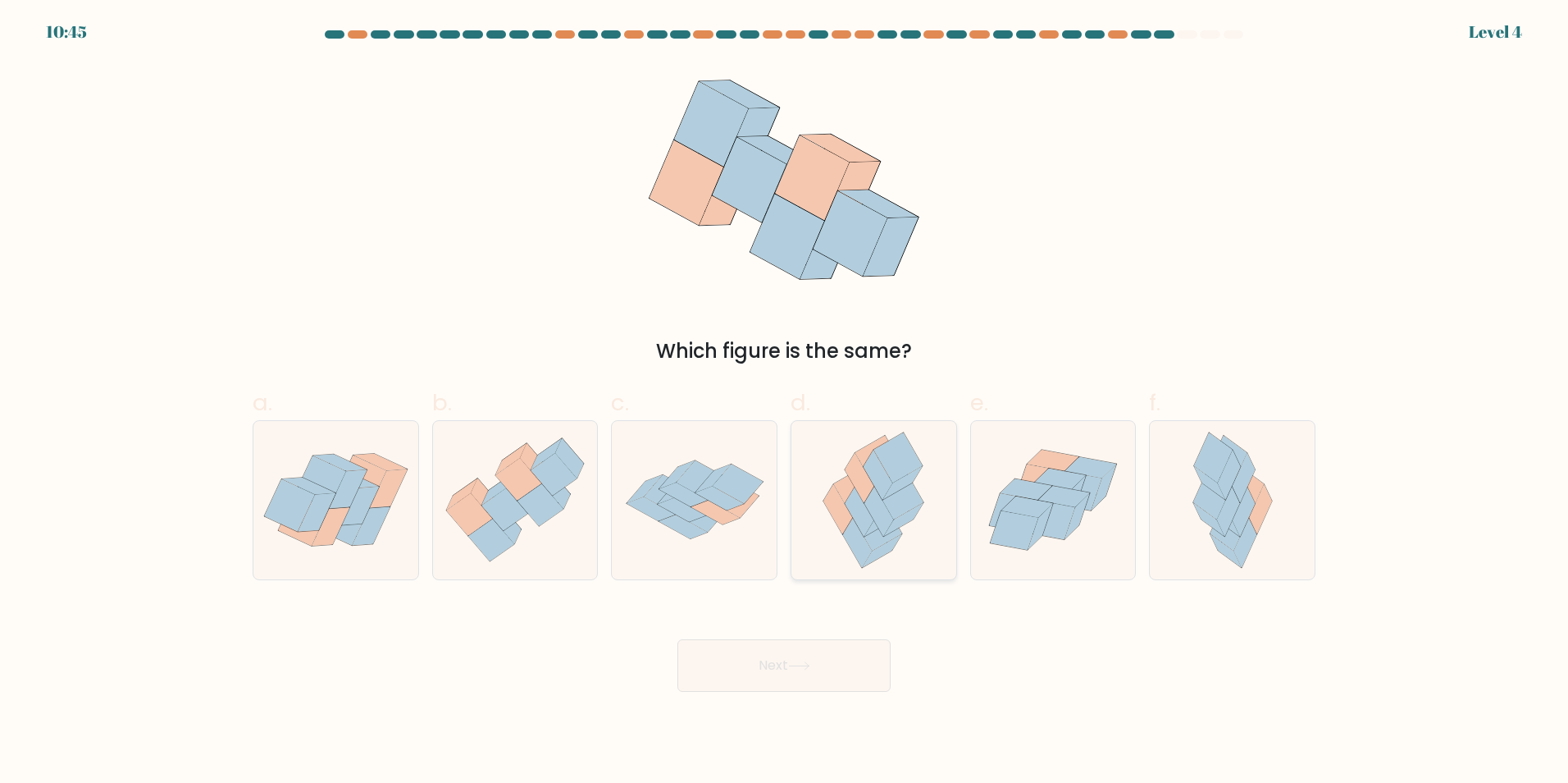
click at [852, 497] on icon at bounding box center [858, 512] width 29 height 50
click at [785, 402] on input "d." at bounding box center [784, 397] width 1 height 11
radio input "true"
click at [871, 670] on button "Next" at bounding box center [784, 665] width 214 height 53
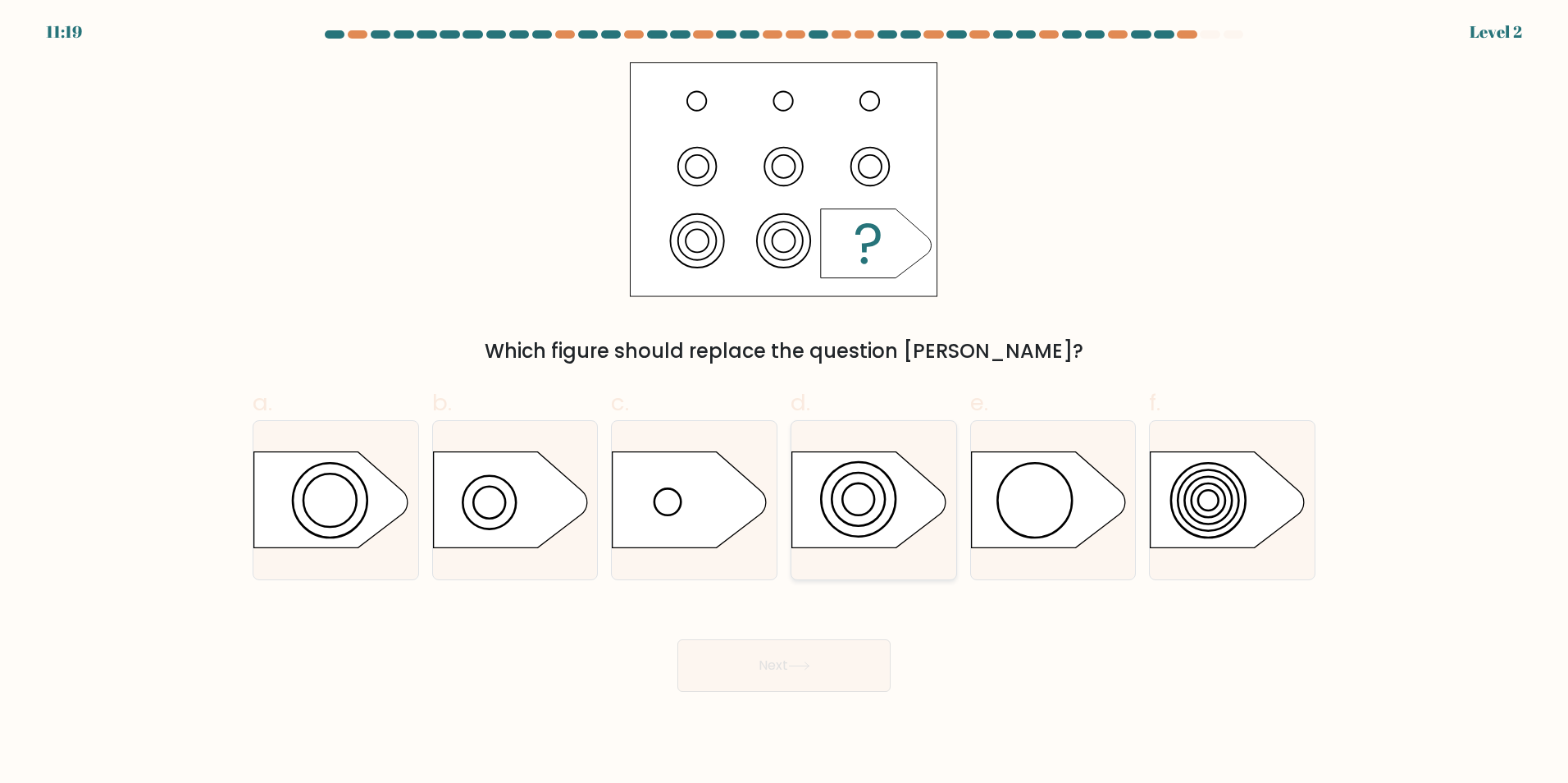
click at [863, 517] on icon at bounding box center [870, 500] width 154 height 96
click at [785, 402] on input "d." at bounding box center [784, 397] width 1 height 11
radio input "true"
click at [828, 674] on button "Next" at bounding box center [784, 665] width 214 height 53
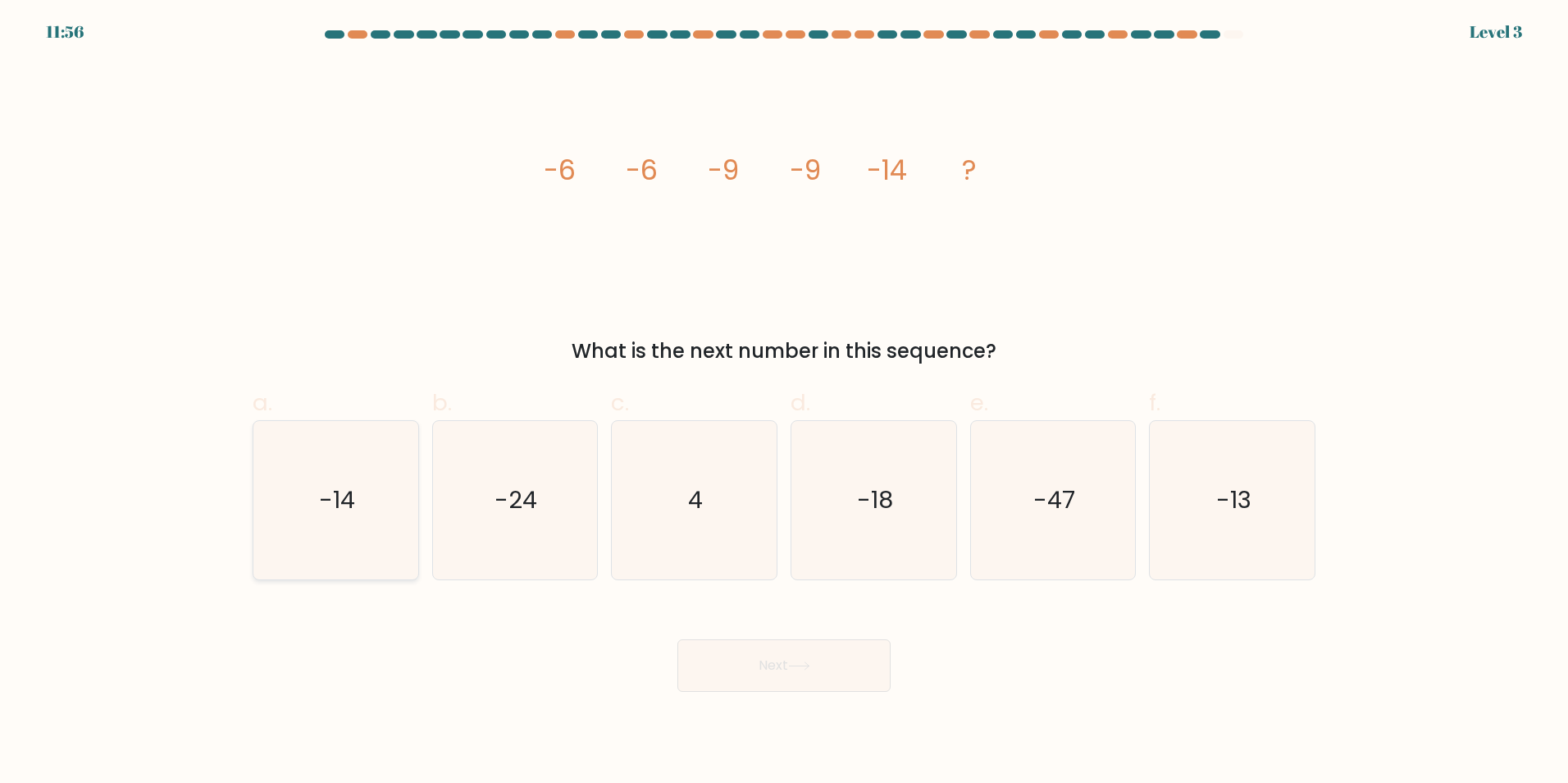
click at [318, 508] on icon "-14" at bounding box center [336, 500] width 158 height 158
click at [784, 402] on input "a. -14" at bounding box center [784, 397] width 1 height 11
radio input "true"
click at [772, 663] on button "Next" at bounding box center [784, 665] width 214 height 53
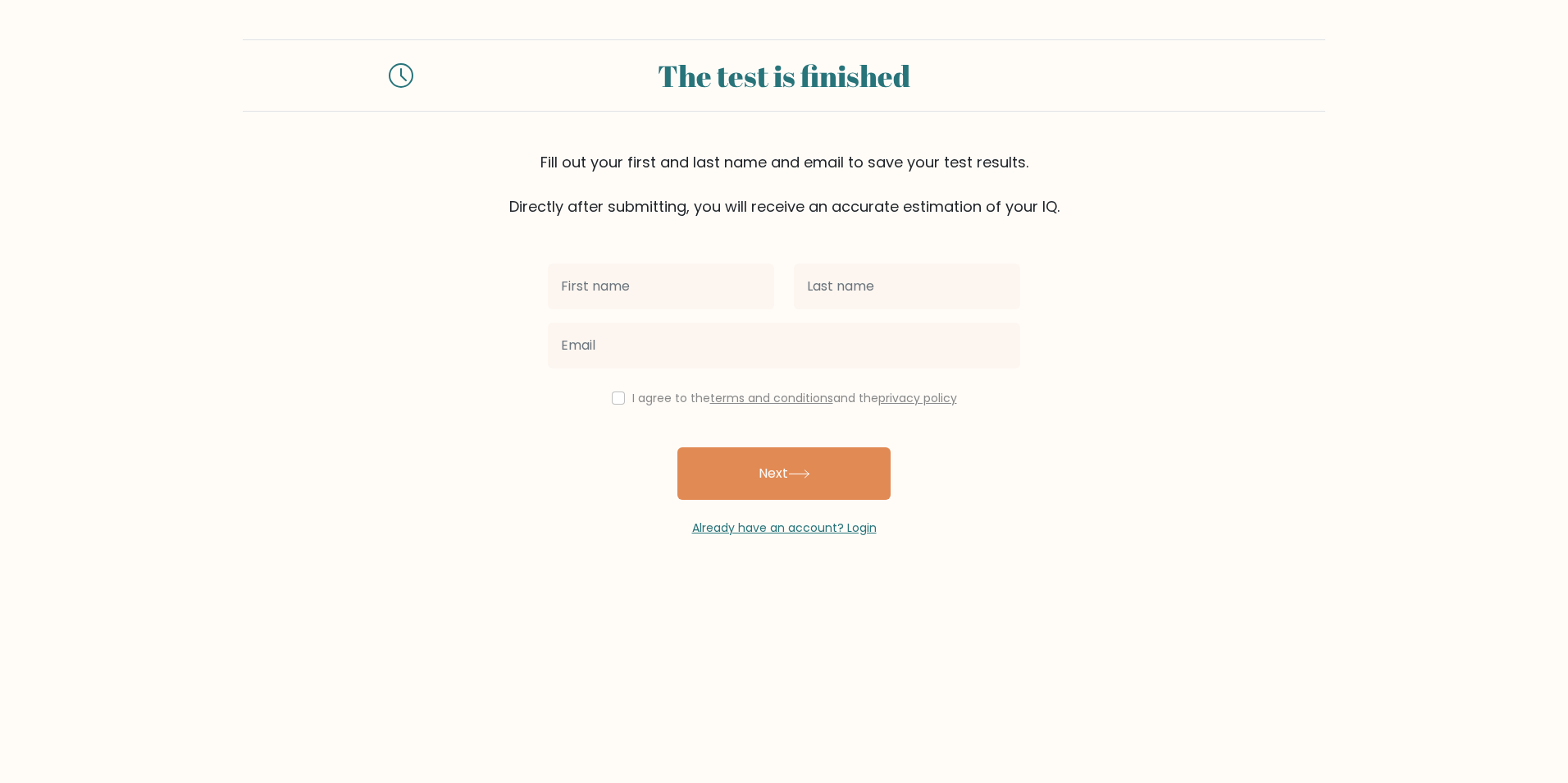
click at [730, 291] on input "text" at bounding box center [661, 287] width 227 height 46
type input "Paulo Ocampo"
drag, startPoint x: 667, startPoint y: 282, endPoint x: 602, endPoint y: 286, distance: 65.1
click at [602, 286] on input "[PERSON_NAME]" at bounding box center [661, 287] width 227 height 46
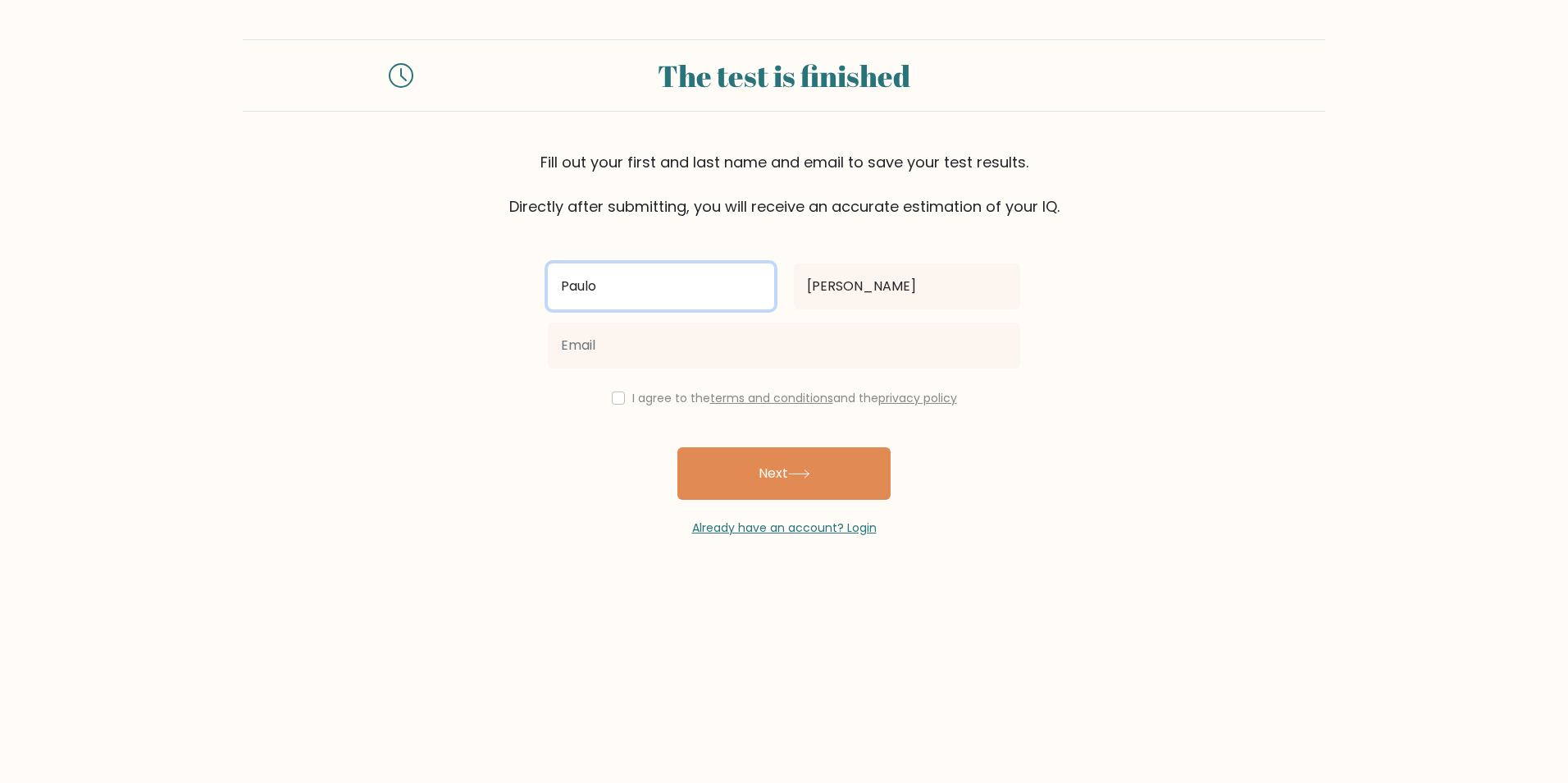
type input "Paulo"
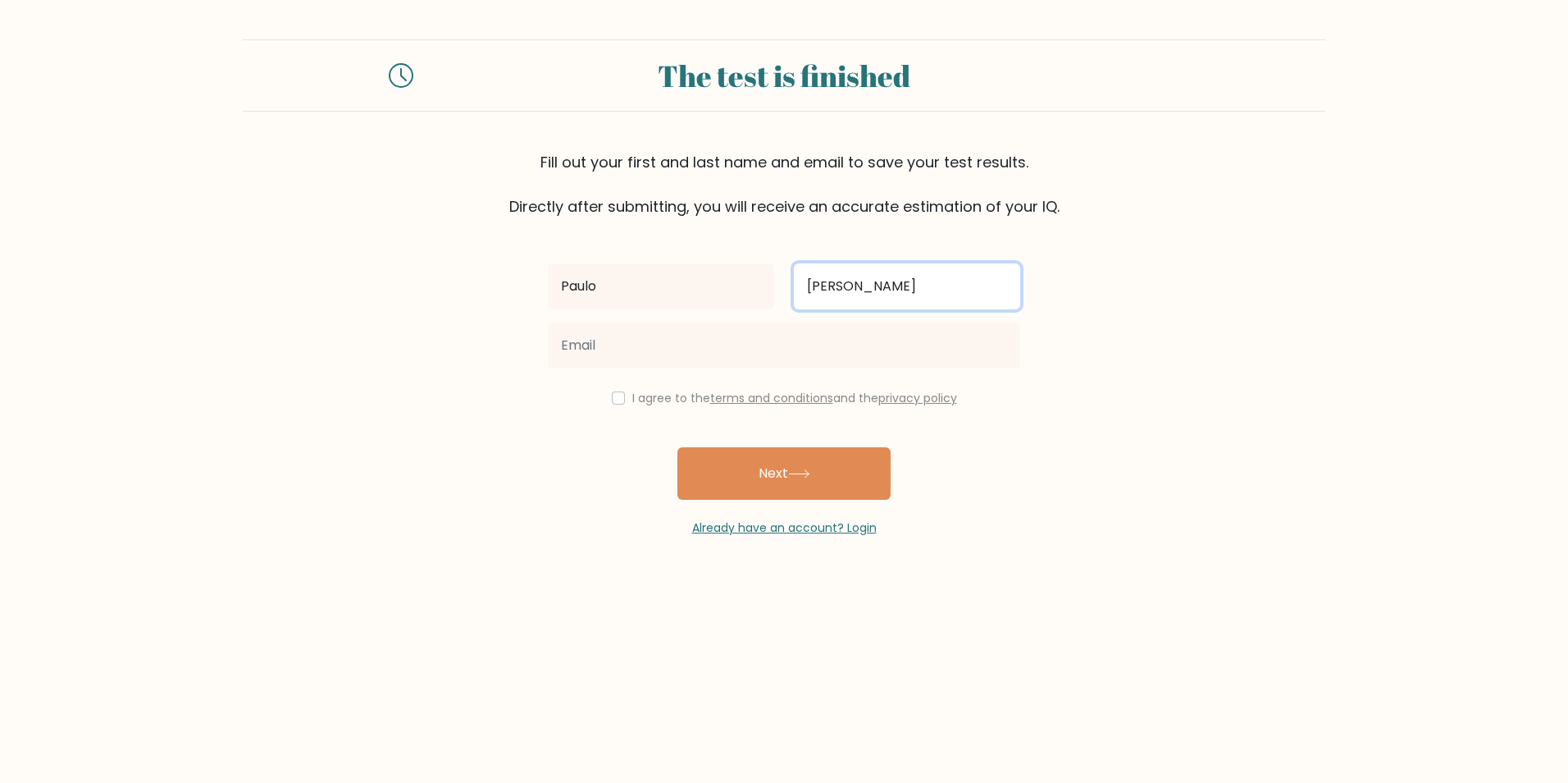
click at [877, 287] on input "[PERSON_NAME]" at bounding box center [907, 287] width 227 height 46
drag, startPoint x: 937, startPoint y: 291, endPoint x: 704, endPoint y: 298, distance: 233.1
click at [704, 298] on div "Paulo Paulo Ocampo" at bounding box center [784, 287] width 492 height 59
type input "Ocampo"
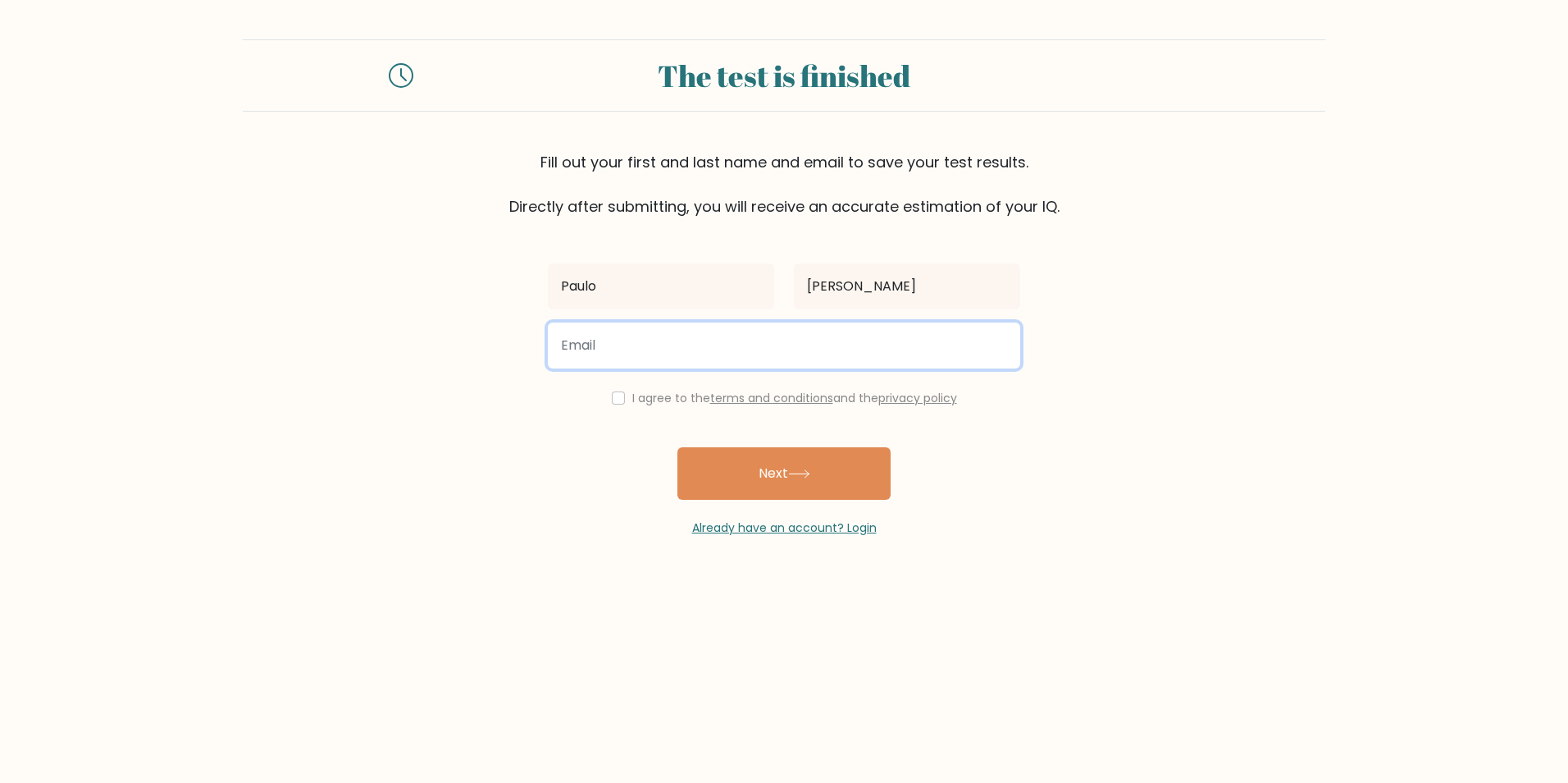
click at [648, 346] on input "email" at bounding box center [784, 345] width 473 height 46
type input "pauloocampo556@gmail.com"
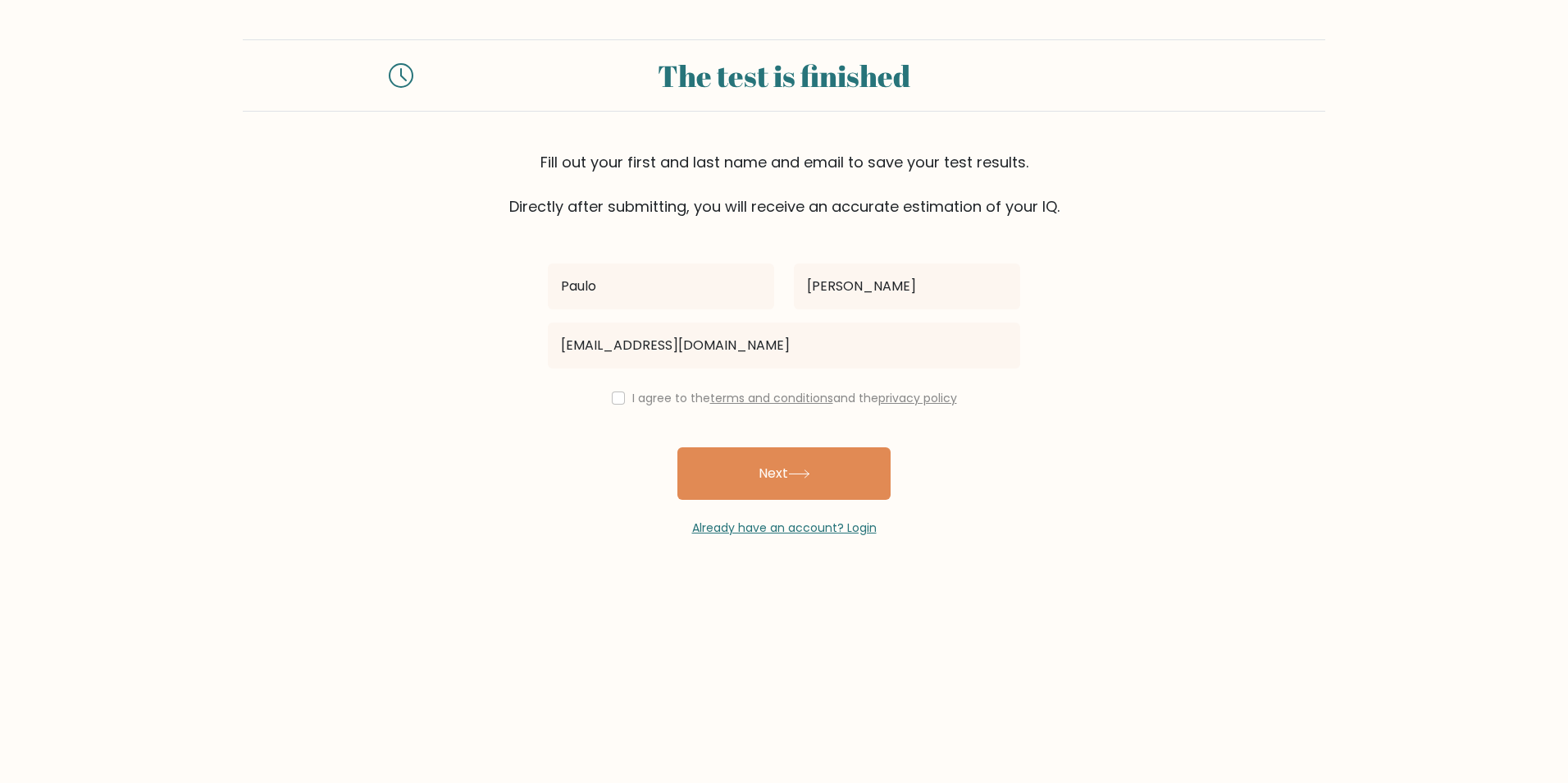
click at [625, 404] on div "I agree to the terms and conditions and the privacy policy" at bounding box center [784, 397] width 492 height 19
click at [621, 398] on div "I agree to the terms and conditions and the privacy policy" at bounding box center [784, 397] width 492 height 19
click at [616, 397] on input "checkbox" at bounding box center [618, 398] width 13 height 13
checkbox input "true"
click at [756, 462] on button "Next" at bounding box center [784, 473] width 214 height 53
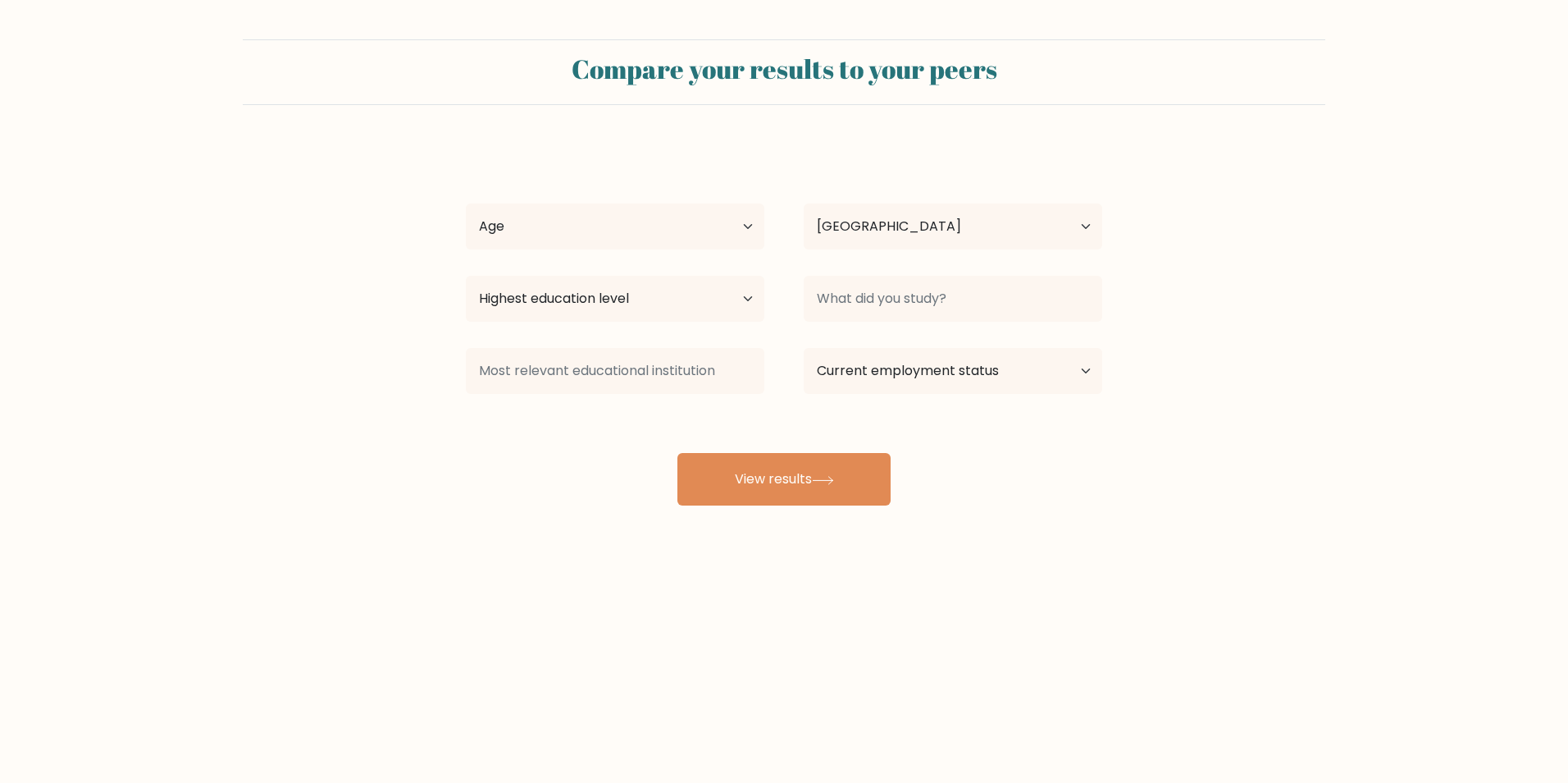
select select "PH"
click at [687, 221] on select "Age Under 18 years old 18-24 years old 25-34 years old 35-44 years old 45-54 ye…" at bounding box center [615, 227] width 299 height 46
select select "25_34"
click at [466, 204] on select "Age Under 18 years old 18-24 years old 25-34 years old 35-44 years old 45-54 ye…" at bounding box center [615, 227] width 299 height 46
click at [929, 236] on select "Country Afghanistan Albania Algeria American Samoa Andorra Angola Anguilla Anta…" at bounding box center [953, 227] width 299 height 46
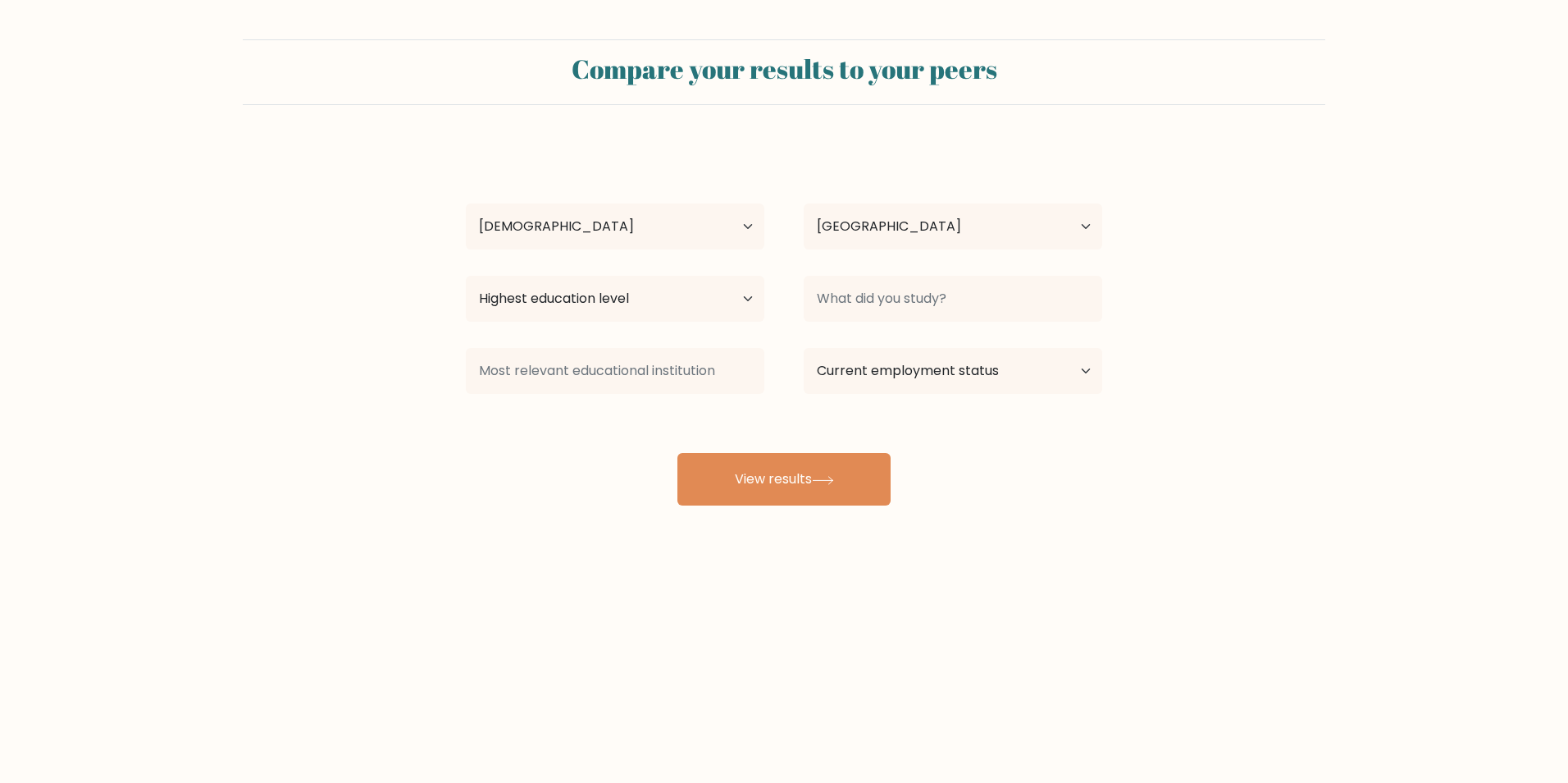
click at [421, 556] on div "Compare your results to your peers Paulo Ocampo Age Under 18 years old 18-24 ye…" at bounding box center [784, 311] width 1568 height 622
click at [673, 307] on select "Highest education level No schooling Primary Lower Secondary Upper Secondary Oc…" at bounding box center [615, 299] width 299 height 46
click at [1156, 529] on div "Compare your results to your peers Paulo Ocampo Age Under 18 years old 18-24 ye…" at bounding box center [784, 311] width 1568 height 622
click at [1025, 297] on input at bounding box center [953, 299] width 299 height 46
click at [724, 299] on select "Highest education level No schooling Primary Lower Secondary Upper Secondary Oc…" at bounding box center [615, 299] width 299 height 46
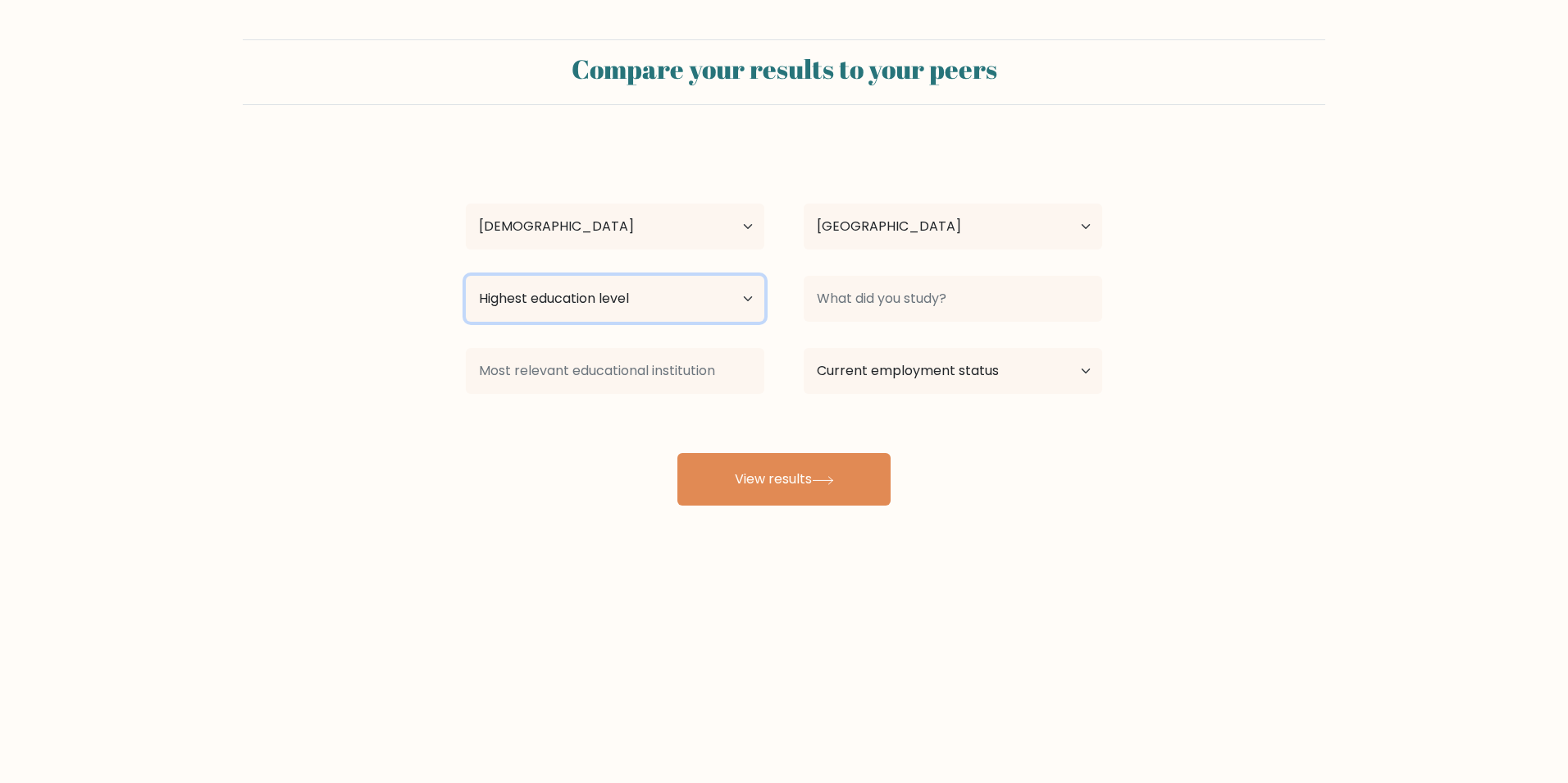
select select "bachelors_degree"
click at [466, 276] on select "Highest education level No schooling Primary Lower Secondary Upper Secondary Oc…" at bounding box center [615, 299] width 299 height 46
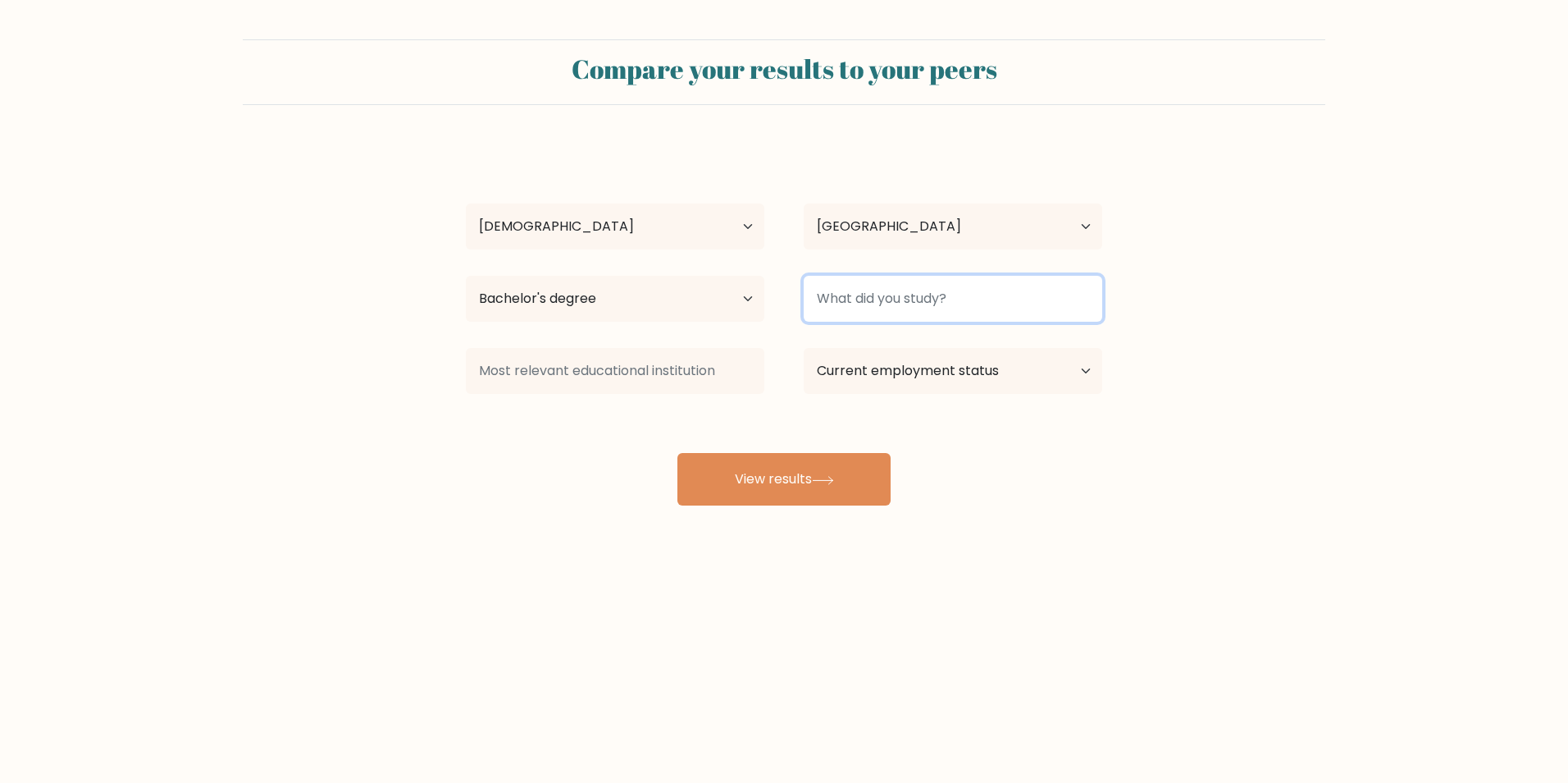
click at [871, 313] on input at bounding box center [953, 299] width 299 height 46
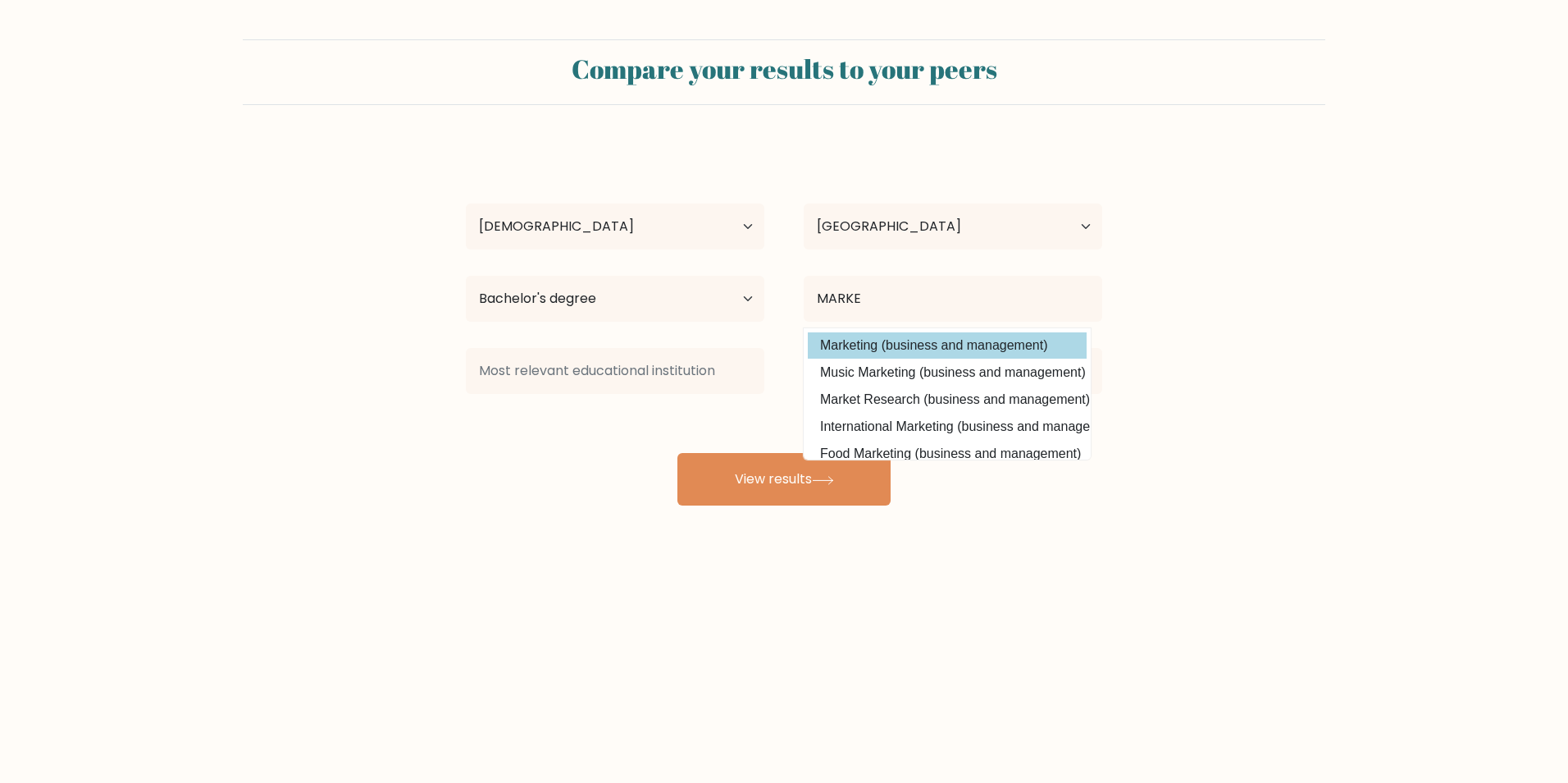
click at [889, 350] on option "Marketing (business and management)" at bounding box center [946, 345] width 278 height 26
type input "Marketing"
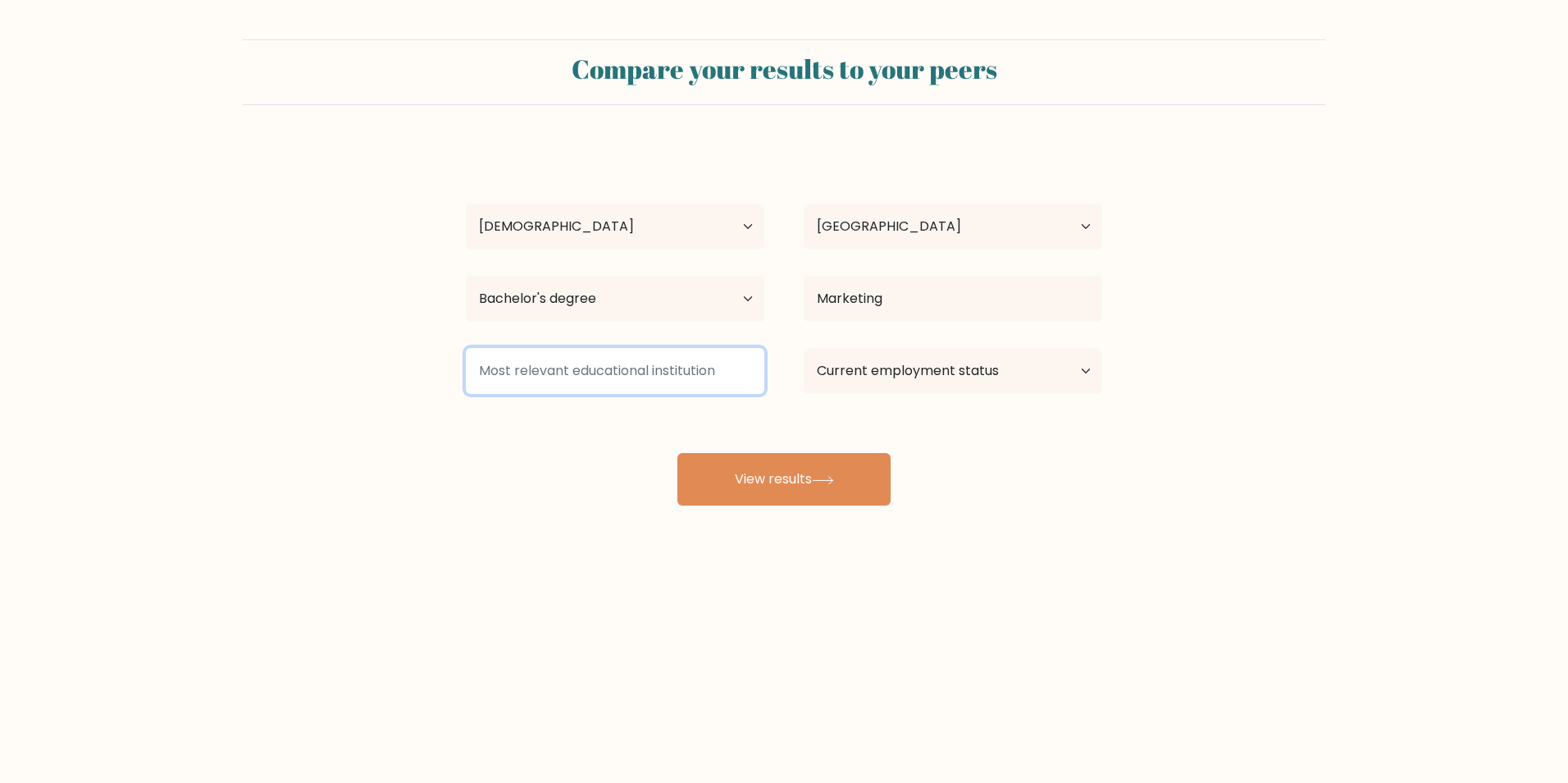
click at [546, 360] on input at bounding box center [615, 371] width 299 height 46
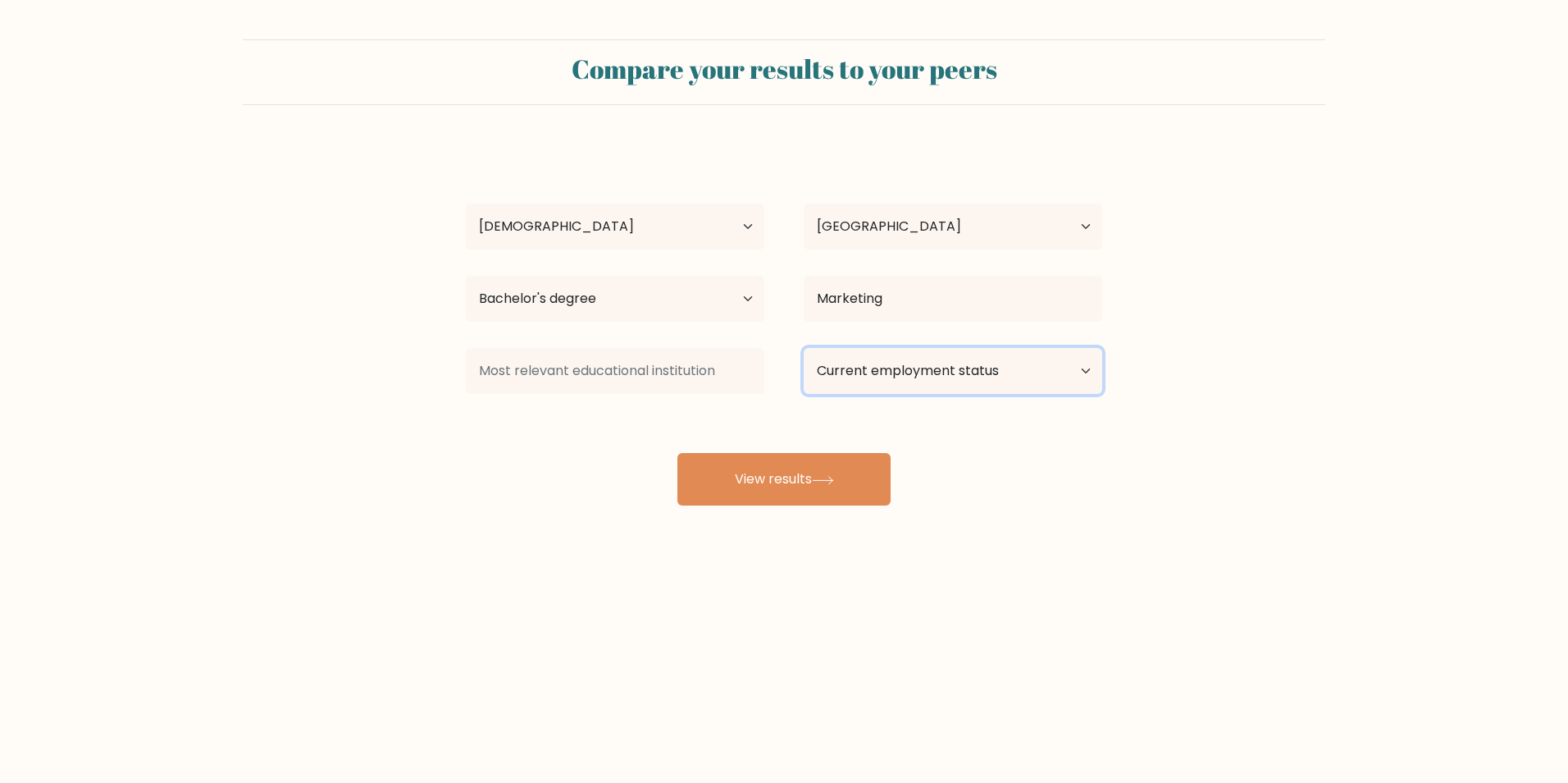
click at [970, 366] on select "Current employment status Employed Student Retired Other / prefer not to answer" at bounding box center [953, 371] width 299 height 46
select select "other"
click at [804, 348] on select "Current employment status Employed Student Retired Other / prefer not to answer" at bounding box center [953, 371] width 299 height 46
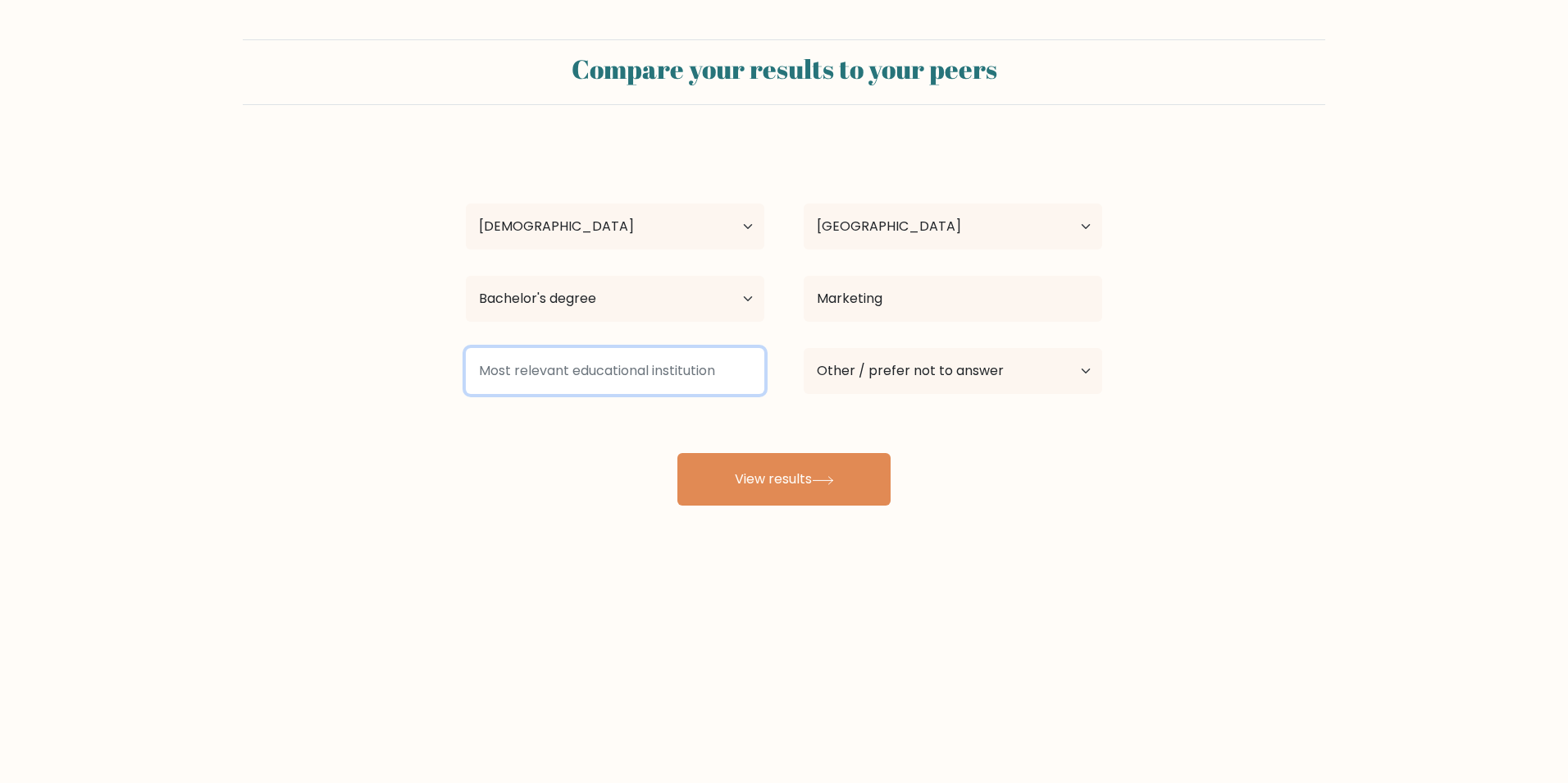
click at [613, 367] on input at bounding box center [615, 371] width 299 height 46
click at [1245, 461] on form "Compare your results to your peers Paulo Ocampo Age Under 18 years old 18-24 ye…" at bounding box center [784, 273] width 1568 height 466
click at [735, 384] on input at bounding box center [615, 371] width 299 height 46
click at [1251, 555] on div "Compare your results to your peers Paulo Ocampo Age Under 18 years old 18-24 ye…" at bounding box center [784, 311] width 1568 height 622
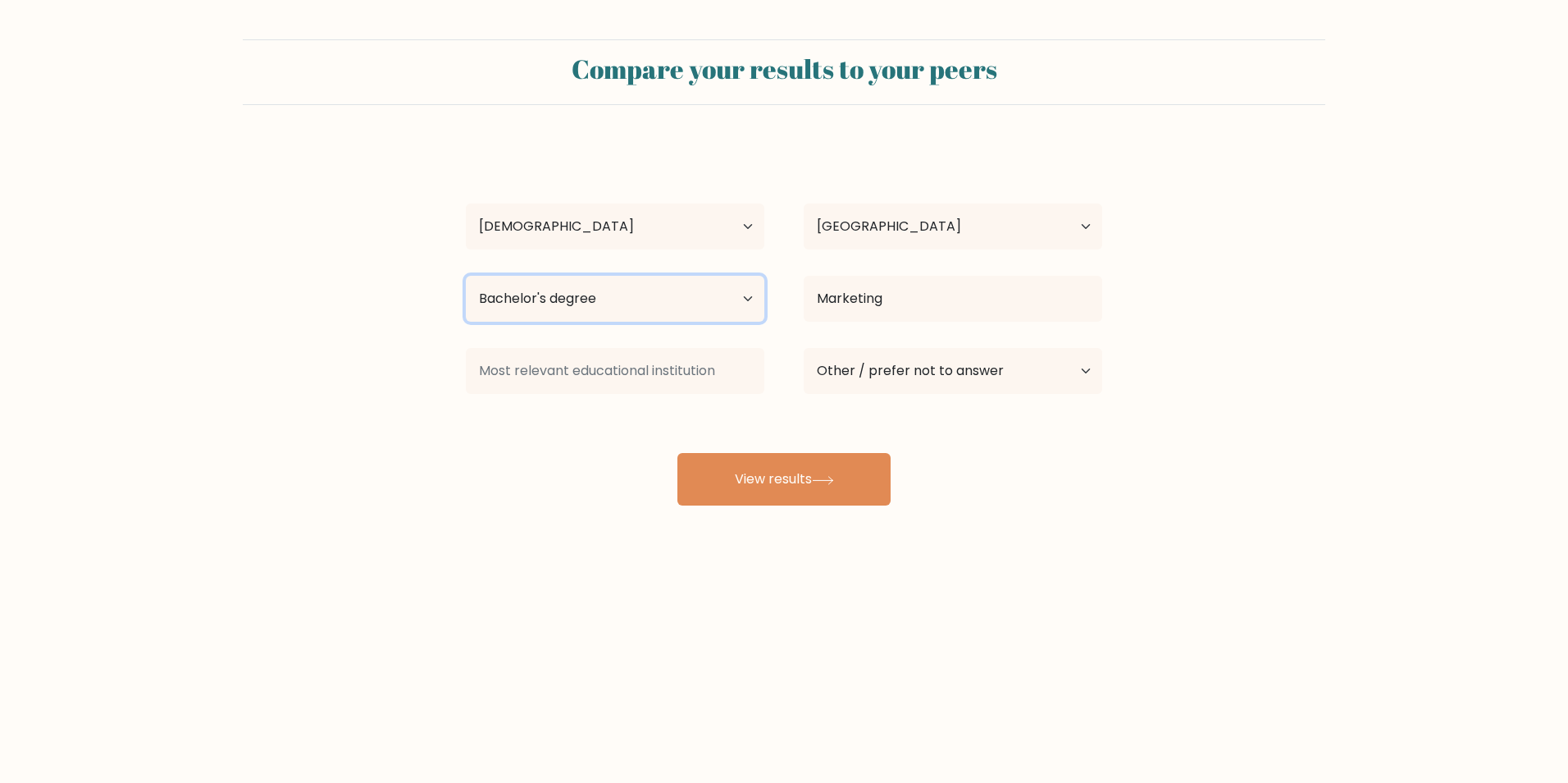
click at [752, 301] on select "Highest education level No schooling Primary Lower Secondary Upper Secondary Oc…" at bounding box center [615, 299] width 299 height 46
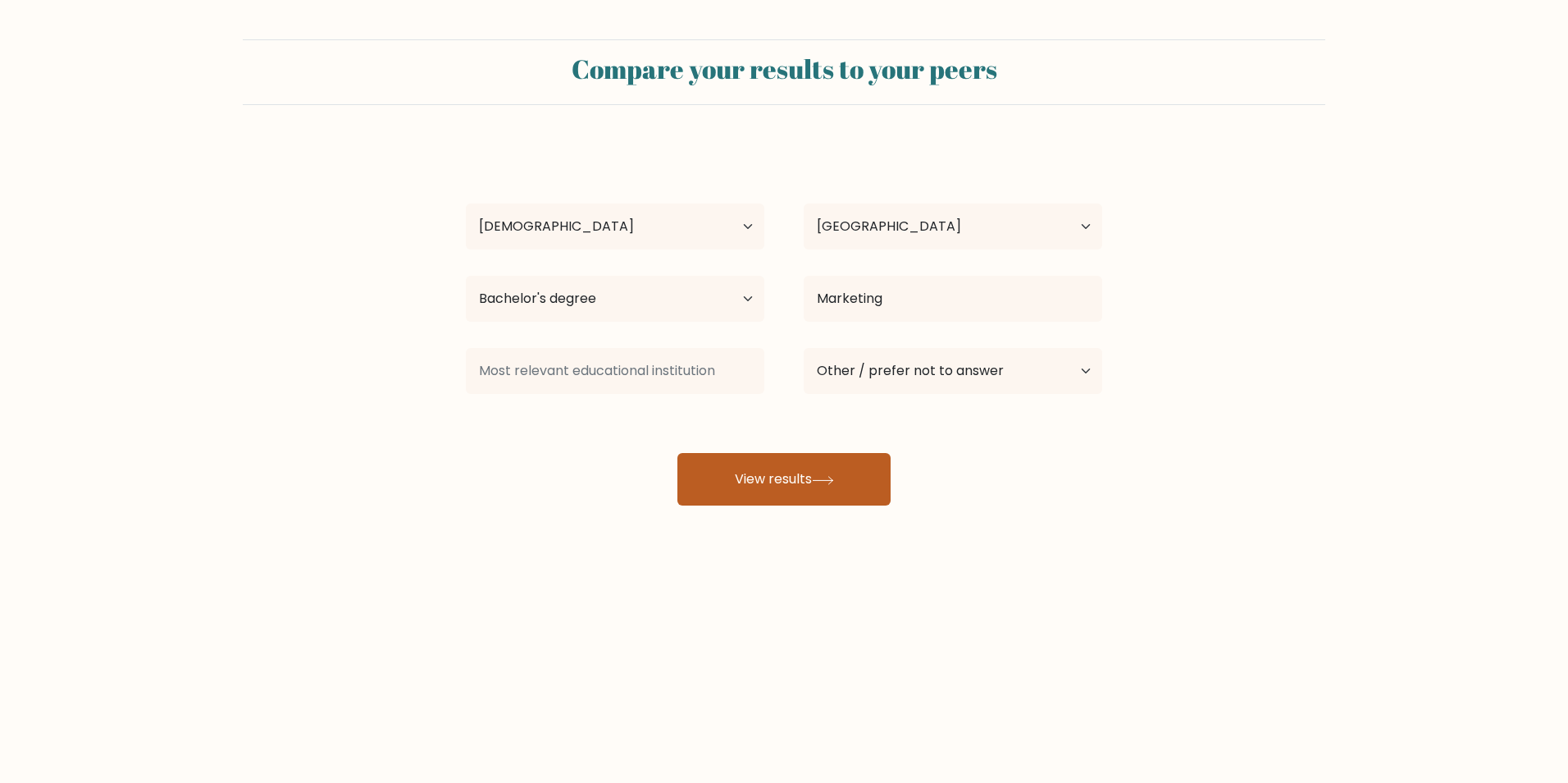
click at [873, 478] on button "View results" at bounding box center [784, 478] width 214 height 53
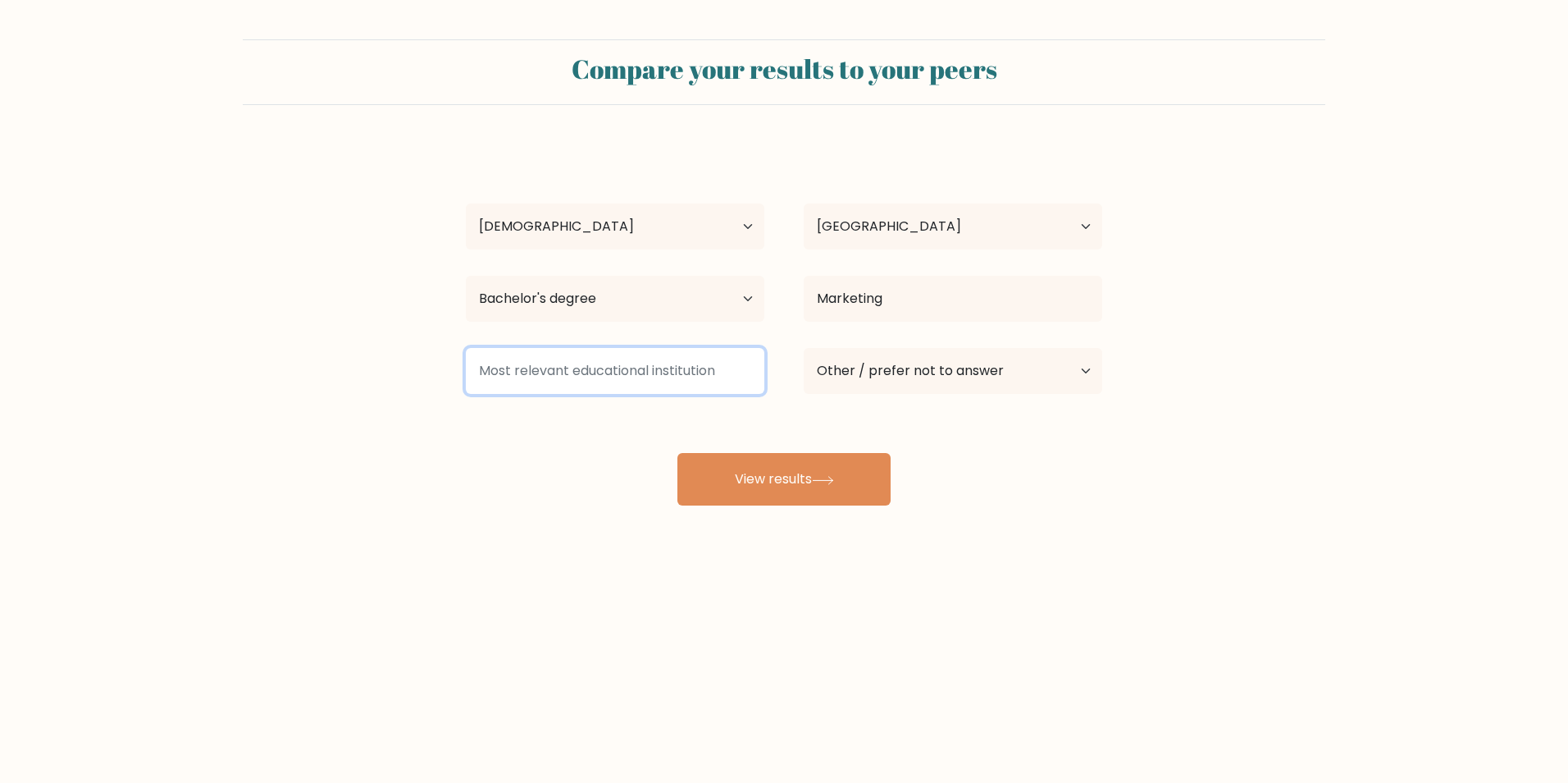
click at [681, 371] on input at bounding box center [615, 371] width 299 height 46
click at [689, 384] on input at bounding box center [615, 371] width 299 height 46
type input "U"
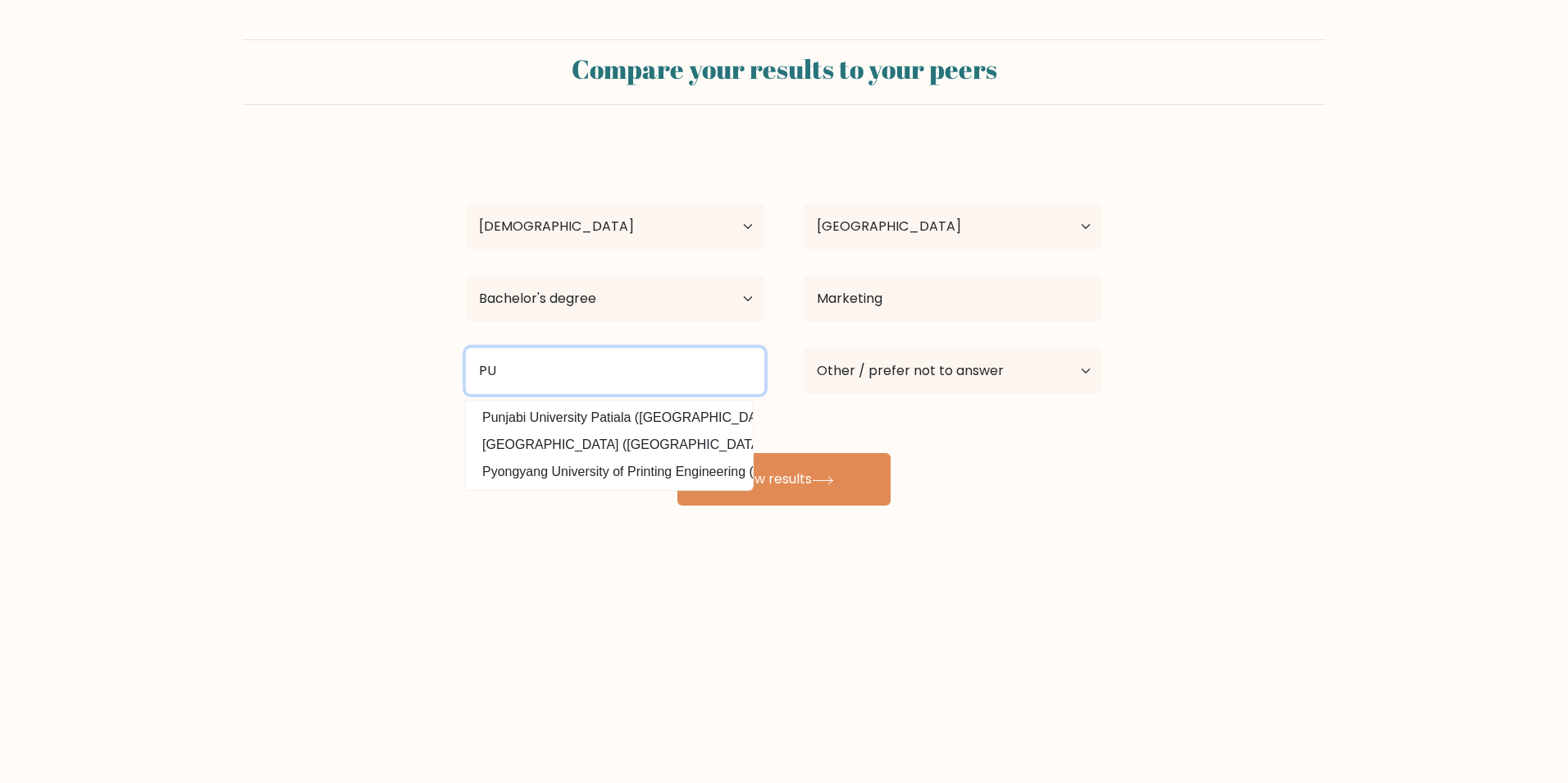
type input "P"
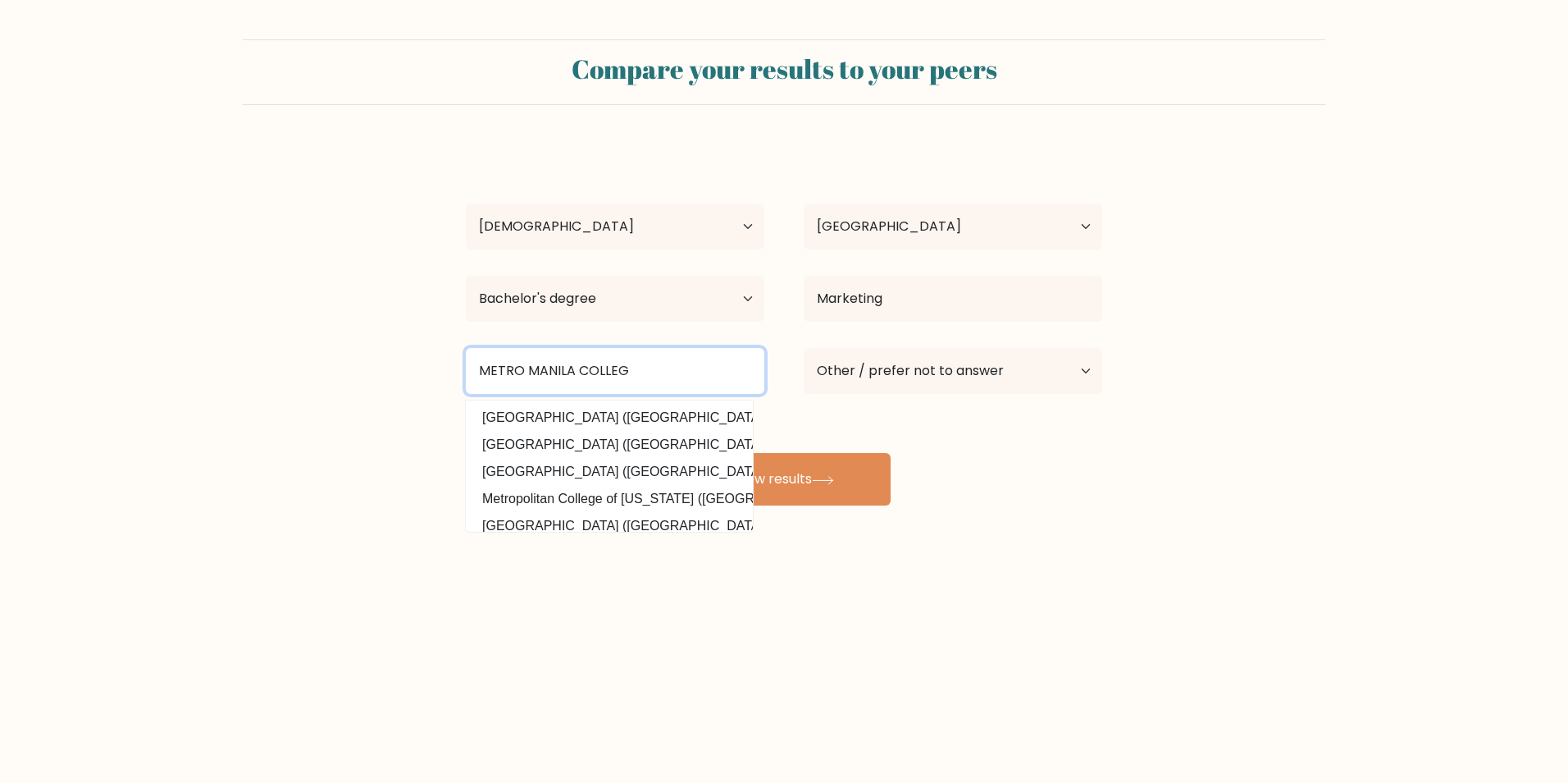
type input "METRO MANILA COLLEGE"
drag, startPoint x: 640, startPoint y: 372, endPoint x: 463, endPoint y: 358, distance: 177.6
click at [463, 358] on div "METRO MANILA COLLEGE La Consolacion College Manila (Philippines) Manila Central…" at bounding box center [614, 371] width 338 height 59
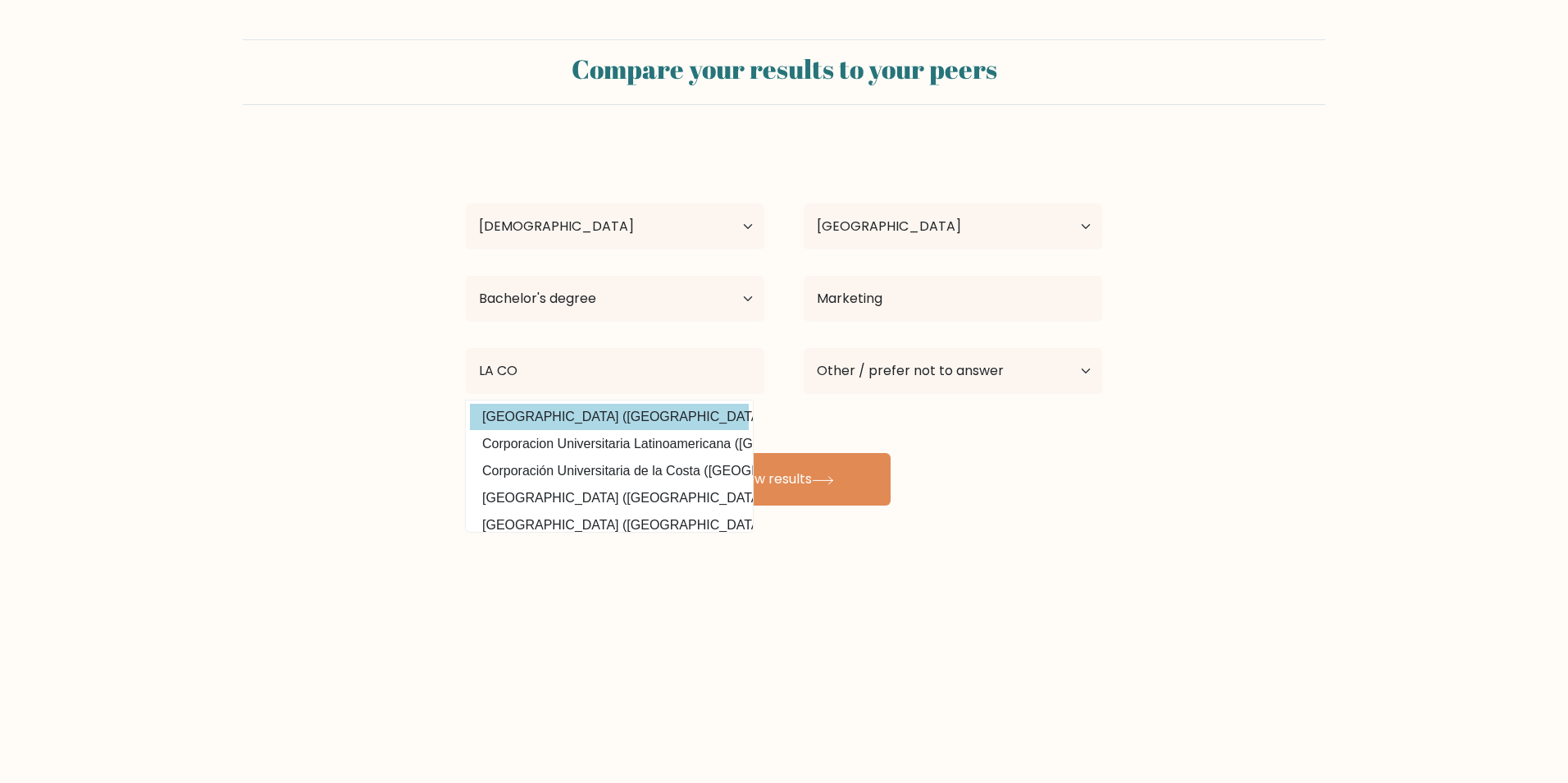
click at [646, 417] on option "La Consolacion College (Philippines)" at bounding box center [609, 416] width 278 height 26
type input "[GEOGRAPHIC_DATA]"
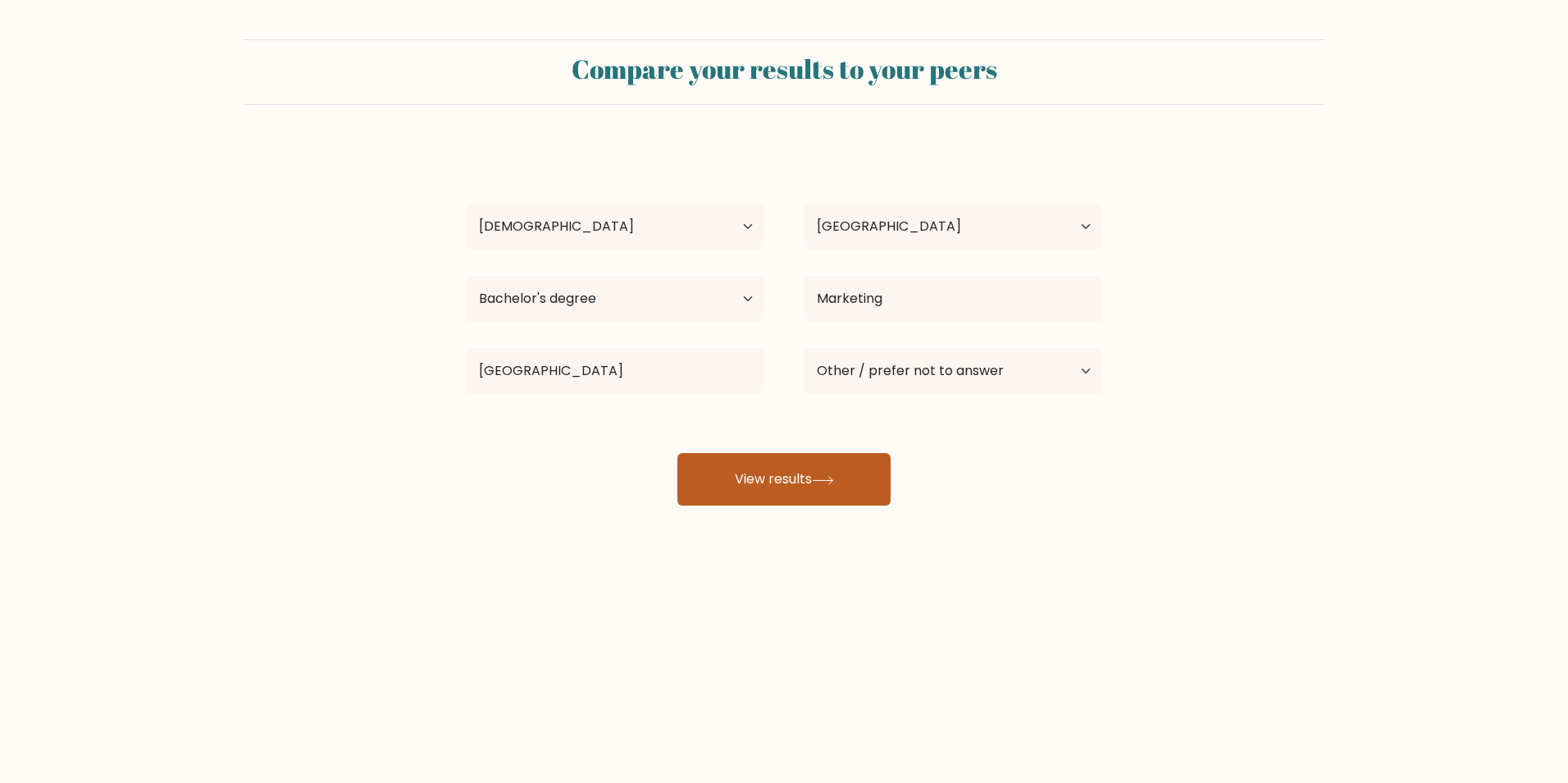
click at [882, 479] on button "View results" at bounding box center [784, 478] width 214 height 53
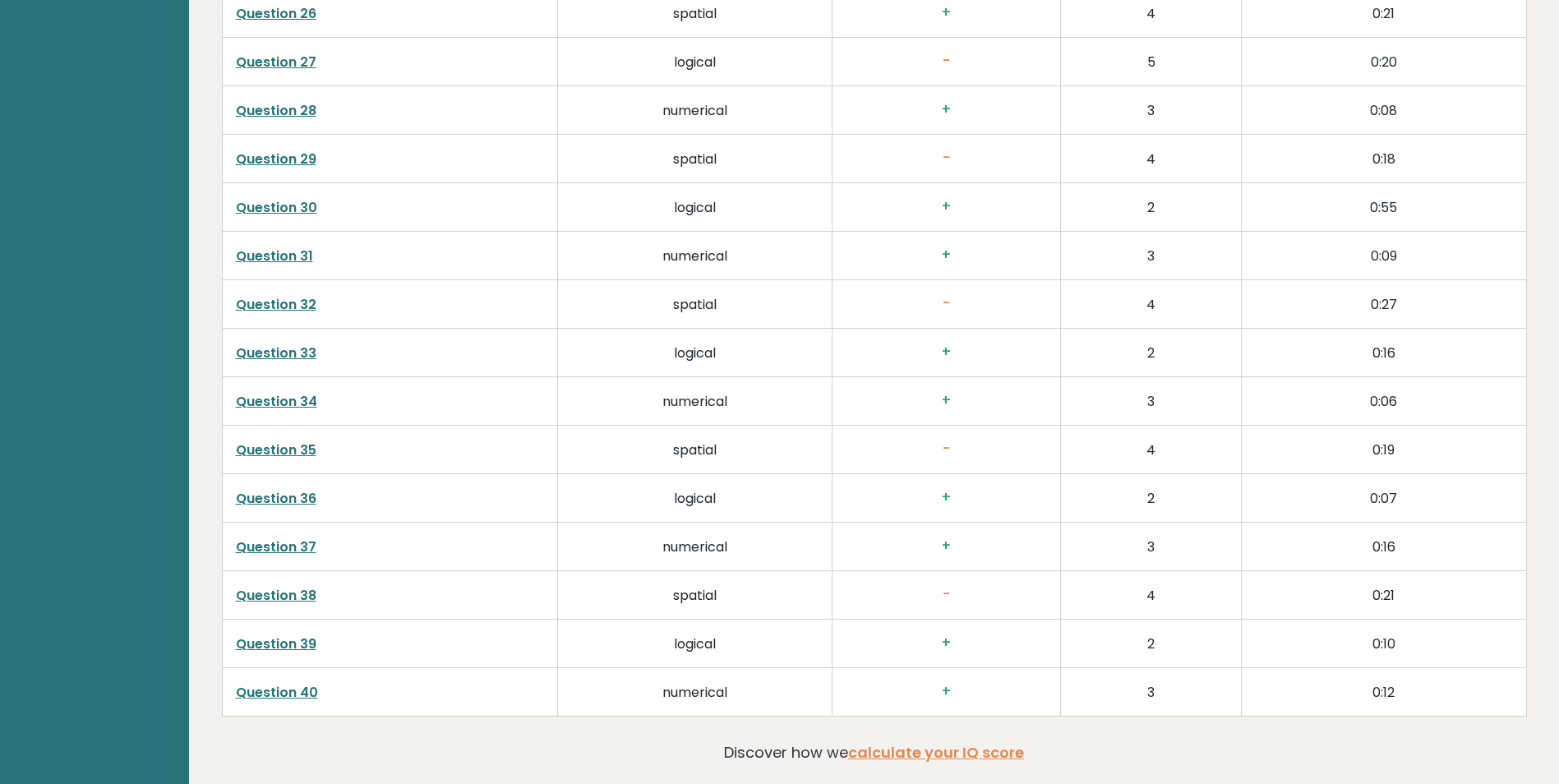
scroll to position [4218, 0]
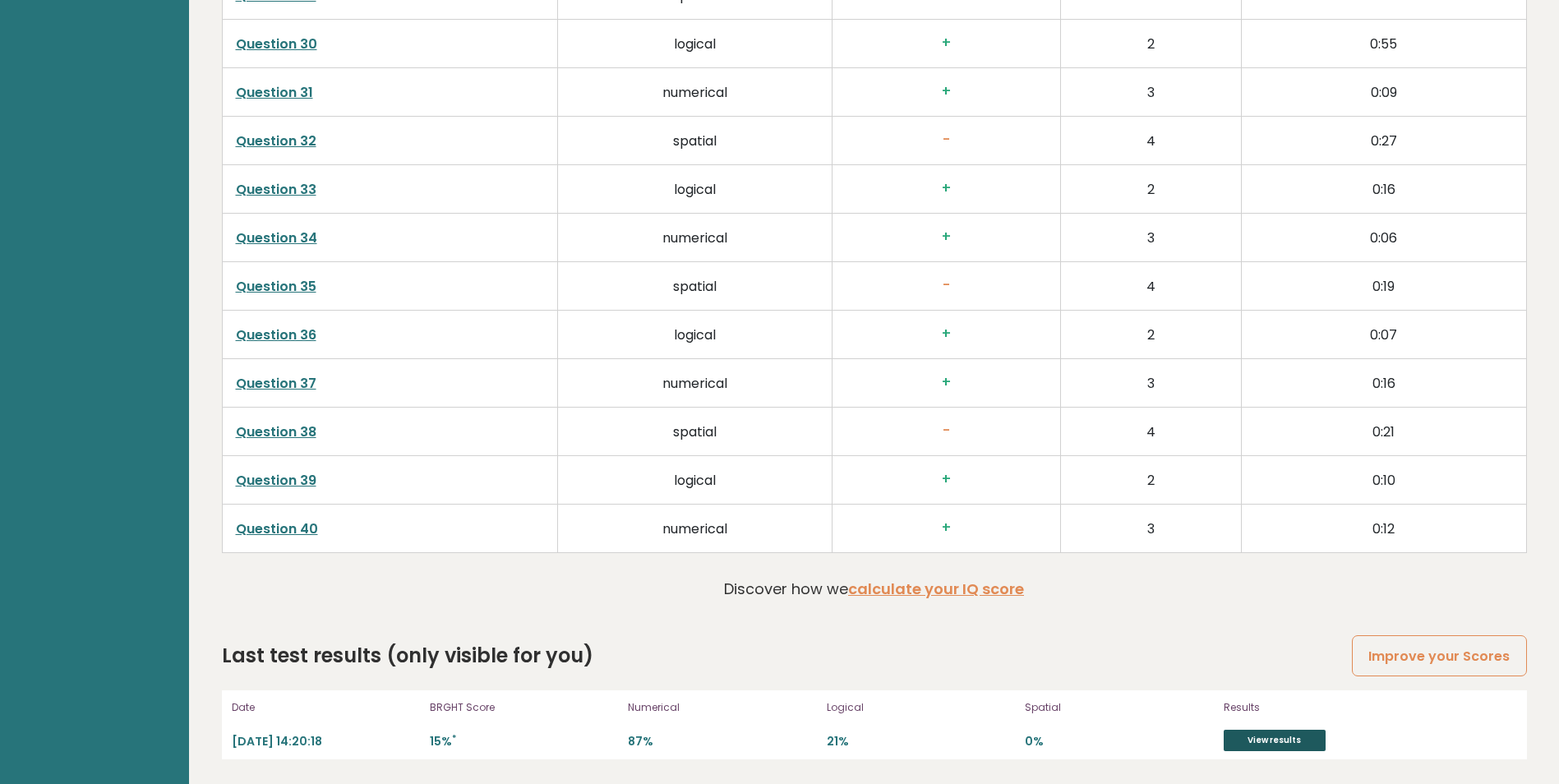
click at [1297, 738] on link "View results" at bounding box center [1274, 740] width 102 height 21
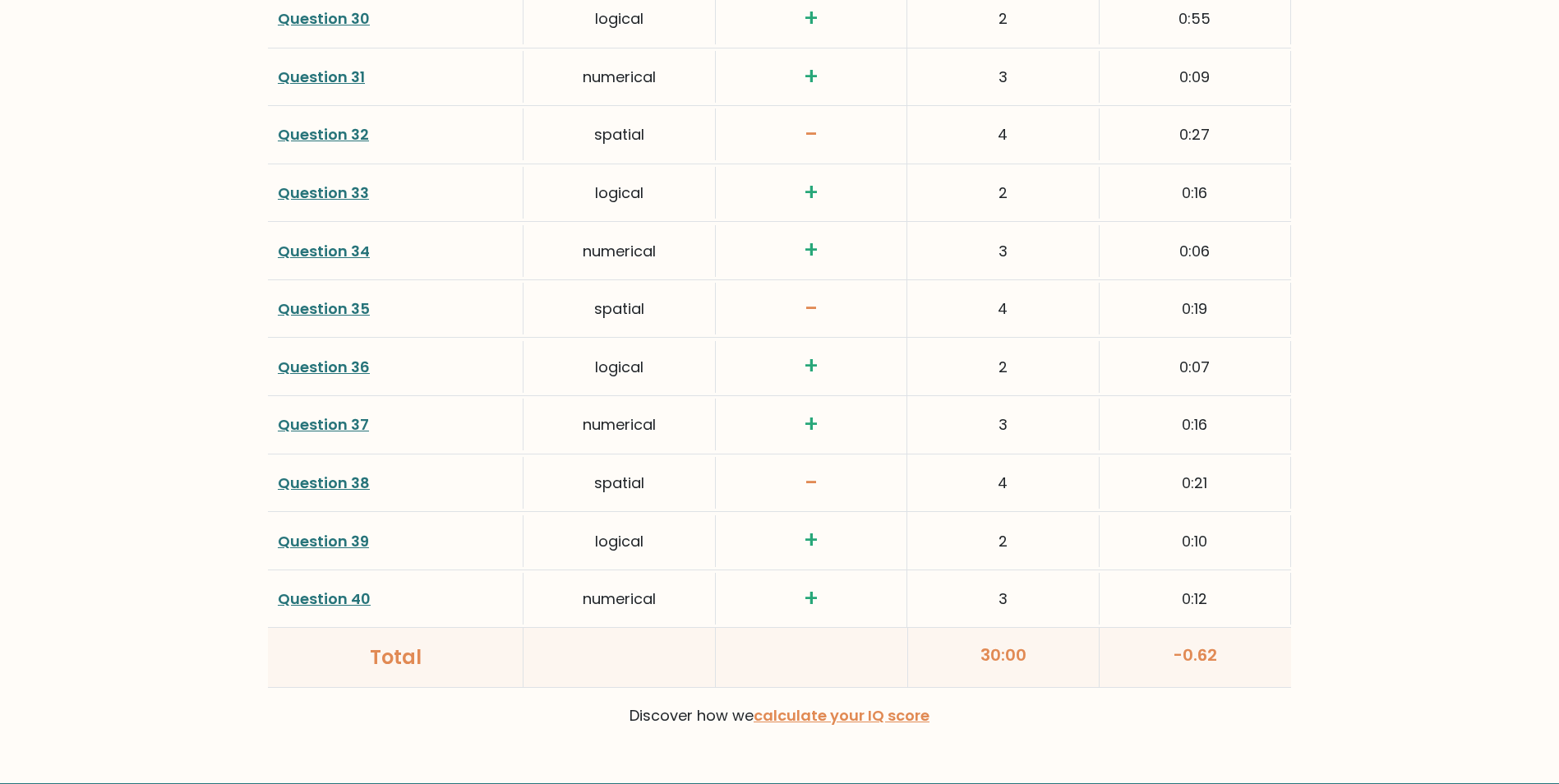
scroll to position [4173, 0]
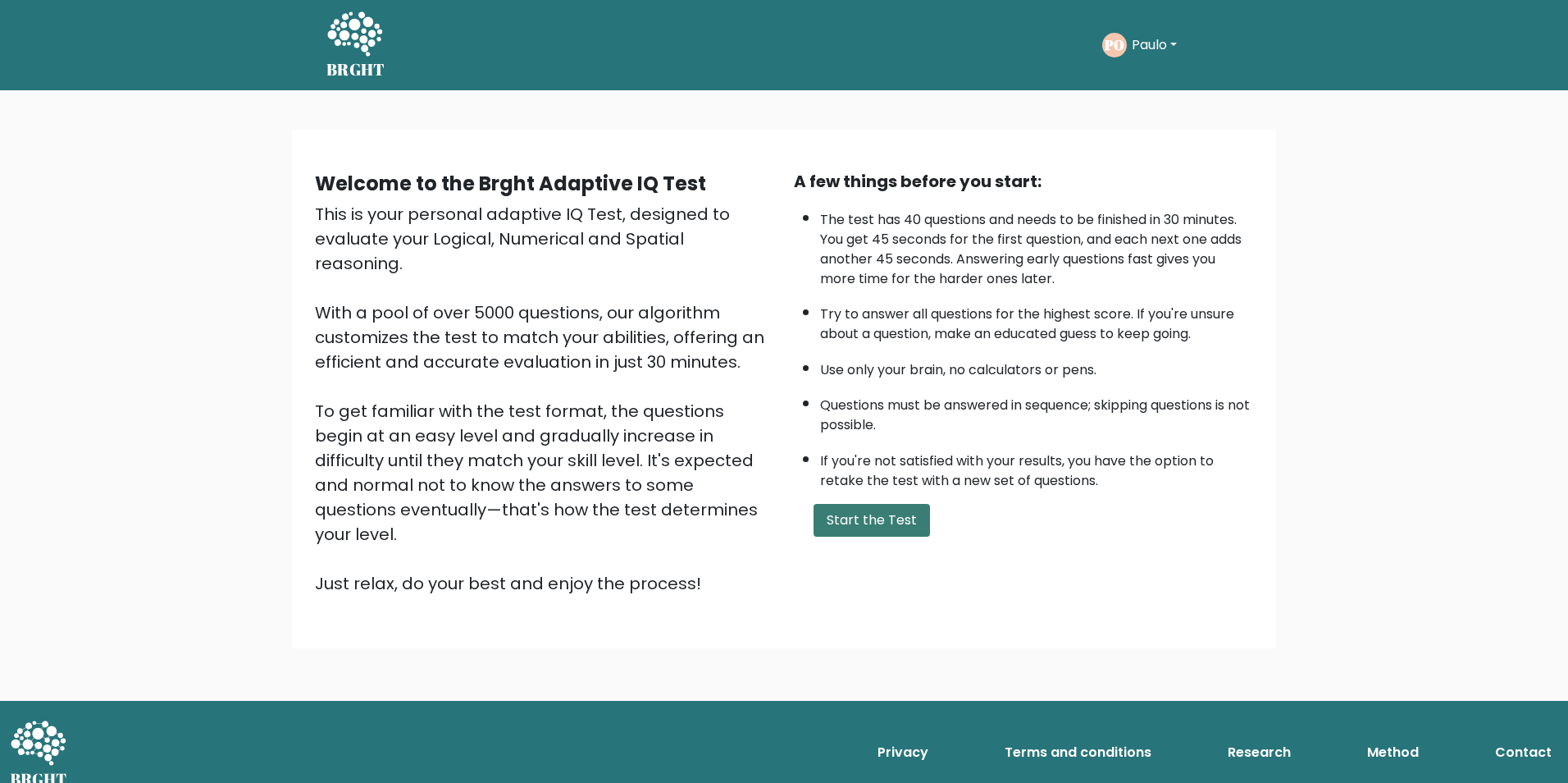
click at [872, 517] on button "Start the Test" at bounding box center [872, 519] width 117 height 32
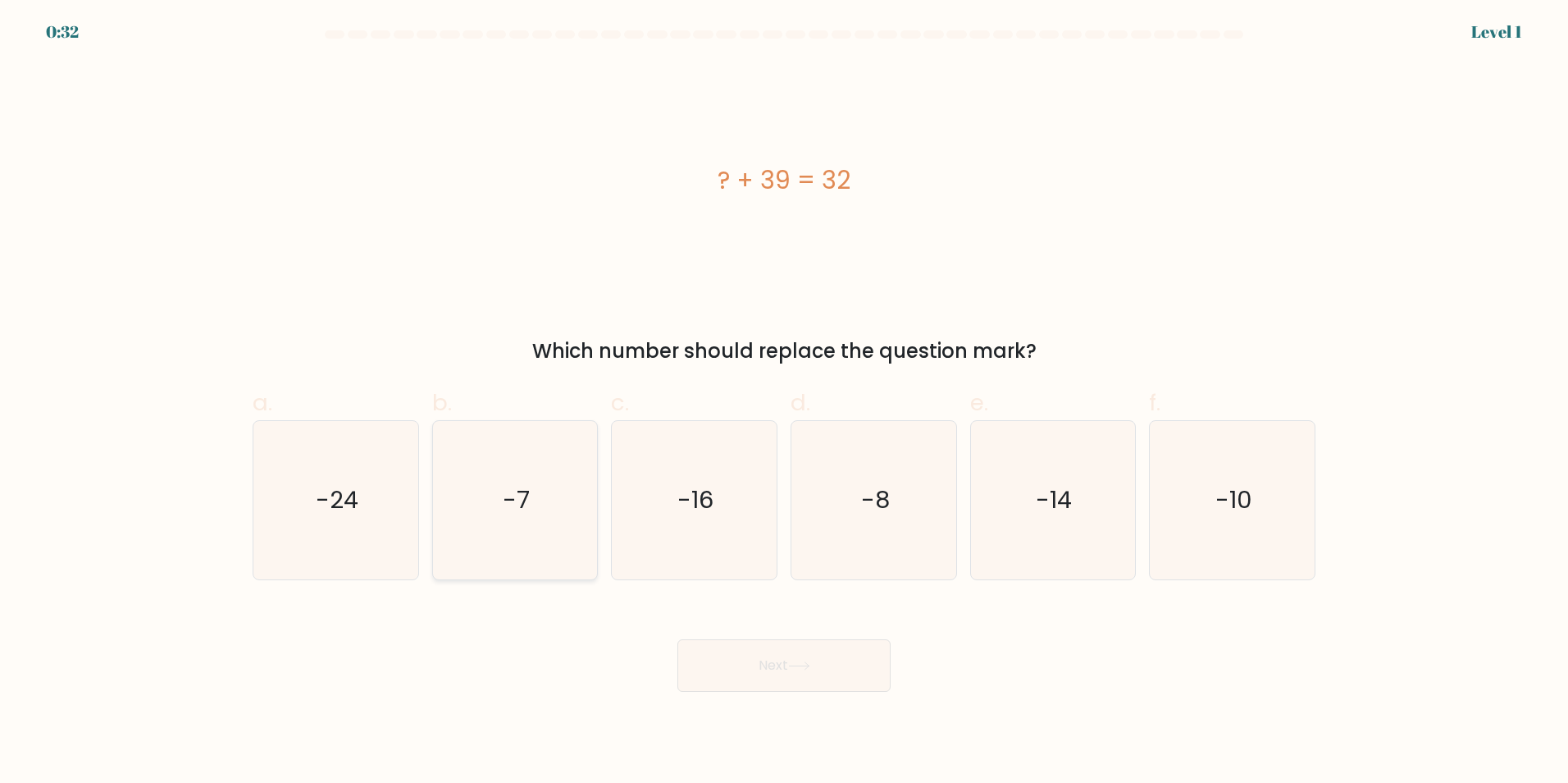
click at [542, 496] on icon "-7" at bounding box center [514, 500] width 158 height 158
click at [784, 402] on input "b. -7" at bounding box center [784, 397] width 1 height 11
radio input "true"
click at [751, 686] on button "Next" at bounding box center [784, 665] width 214 height 53
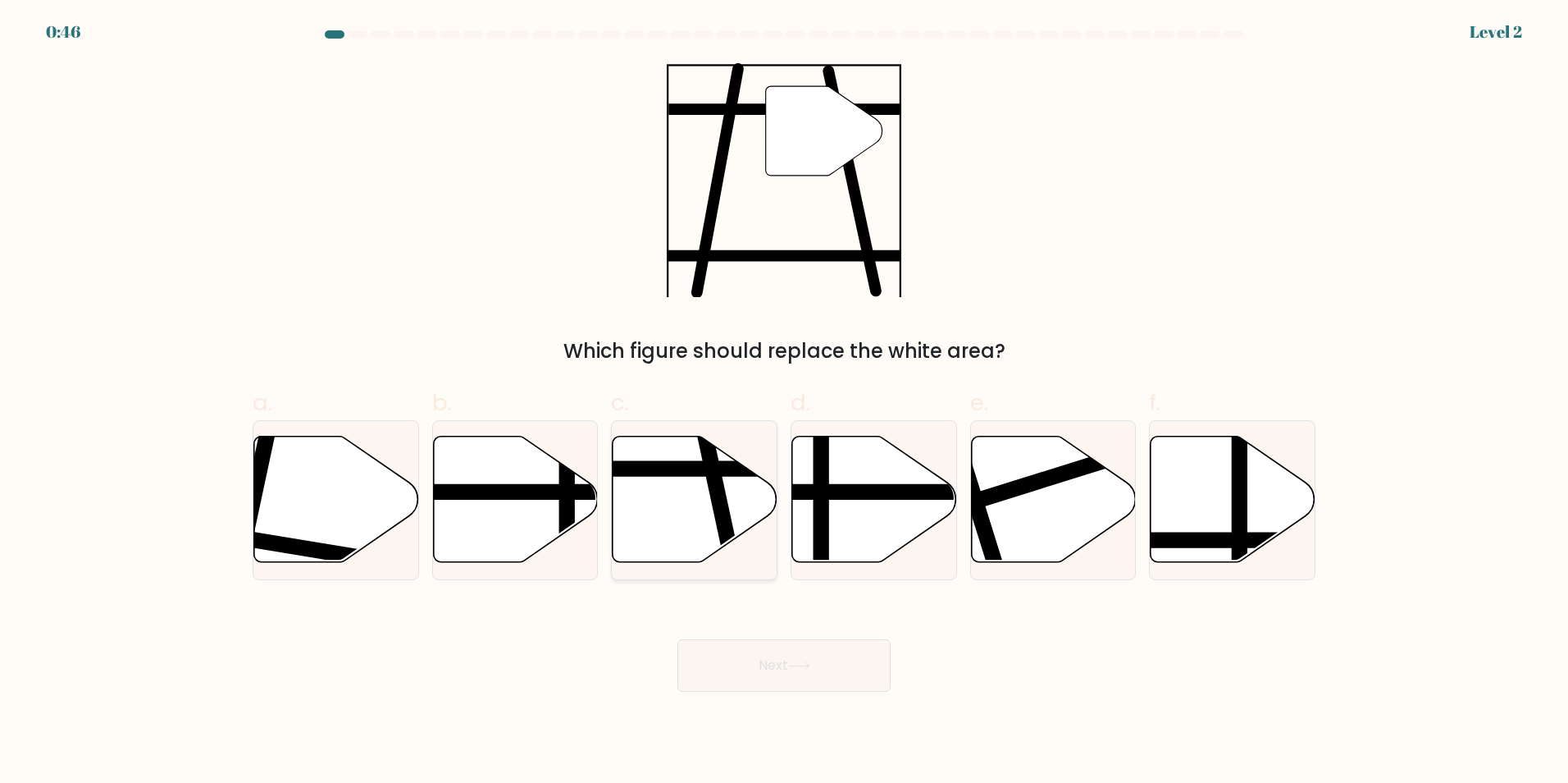
click at [730, 468] on line at bounding box center [641, 468] width 332 height 0
click at [784, 402] on input "c." at bounding box center [784, 397] width 1 height 11
radio input "true"
drag, startPoint x: 822, startPoint y: 673, endPoint x: 990, endPoint y: 778, distance: 198.1
click at [822, 674] on button "Next" at bounding box center [784, 665] width 214 height 53
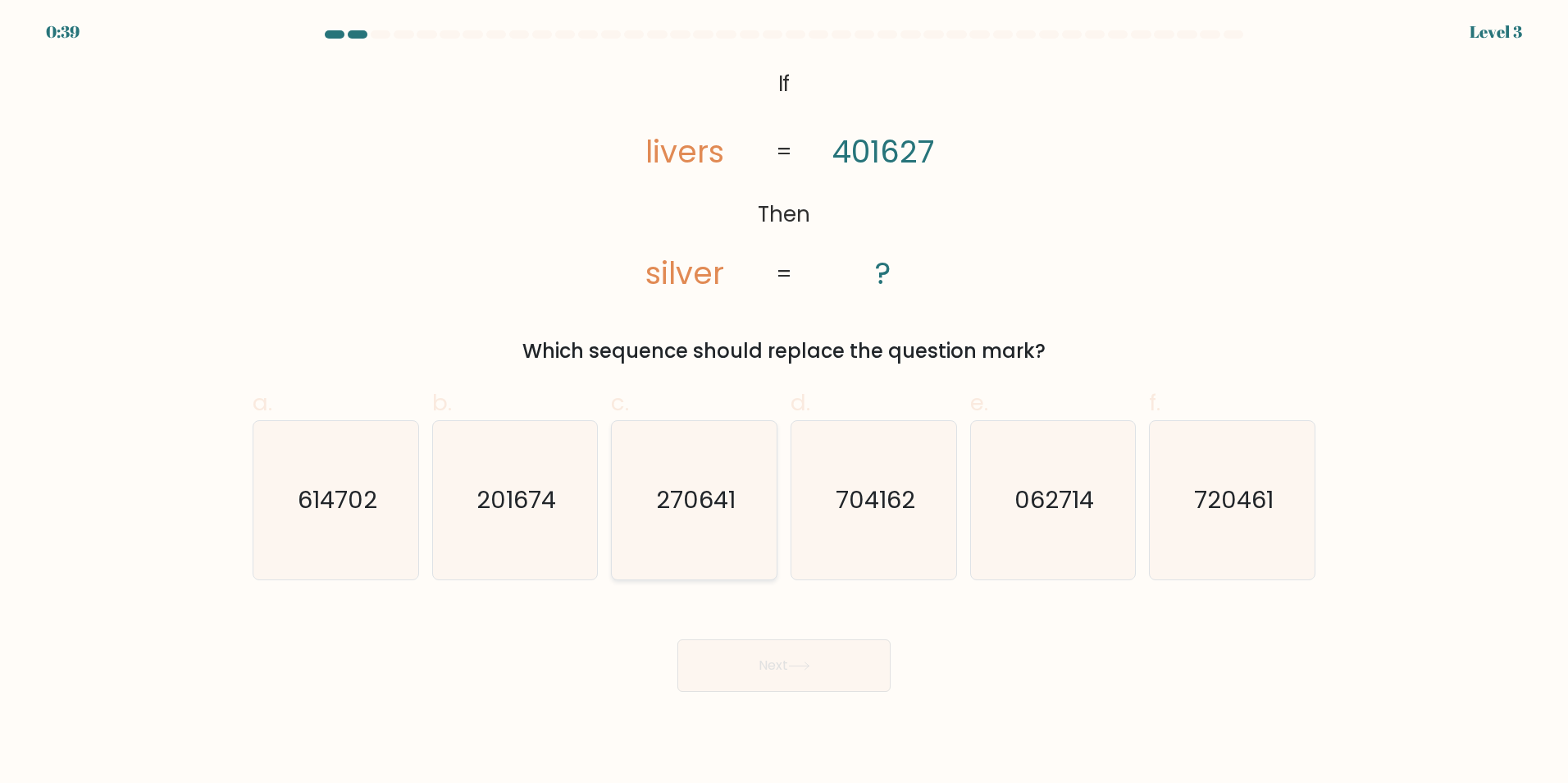
click at [713, 510] on text "270641" at bounding box center [696, 499] width 80 height 32
click at [784, 402] on input "c. 270641" at bounding box center [784, 397] width 1 height 11
radio input "true"
click at [940, 519] on icon "704162" at bounding box center [873, 500] width 158 height 158
click at [785, 402] on input "d. 704162" at bounding box center [784, 397] width 1 height 11
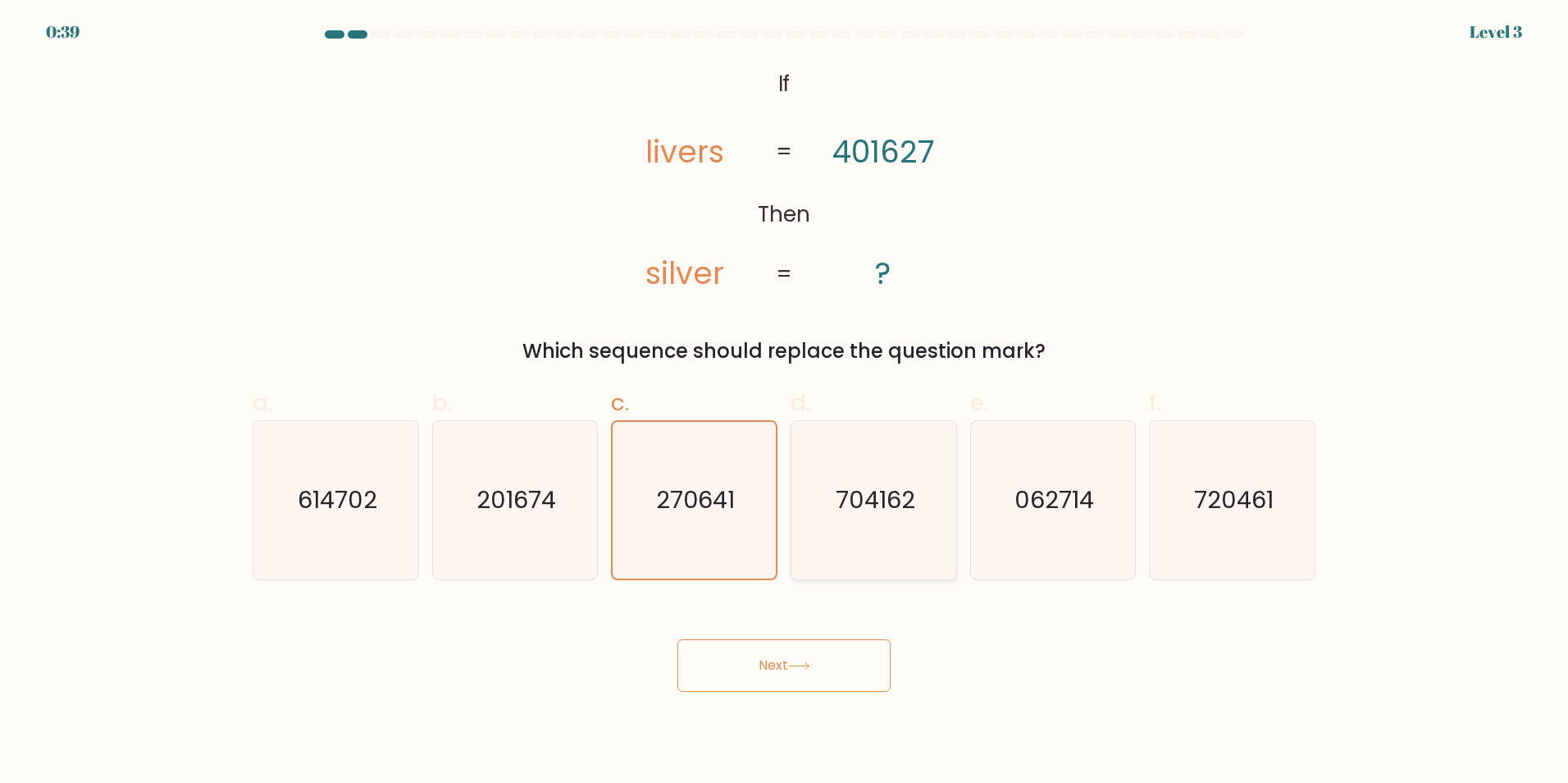
radio input "true"
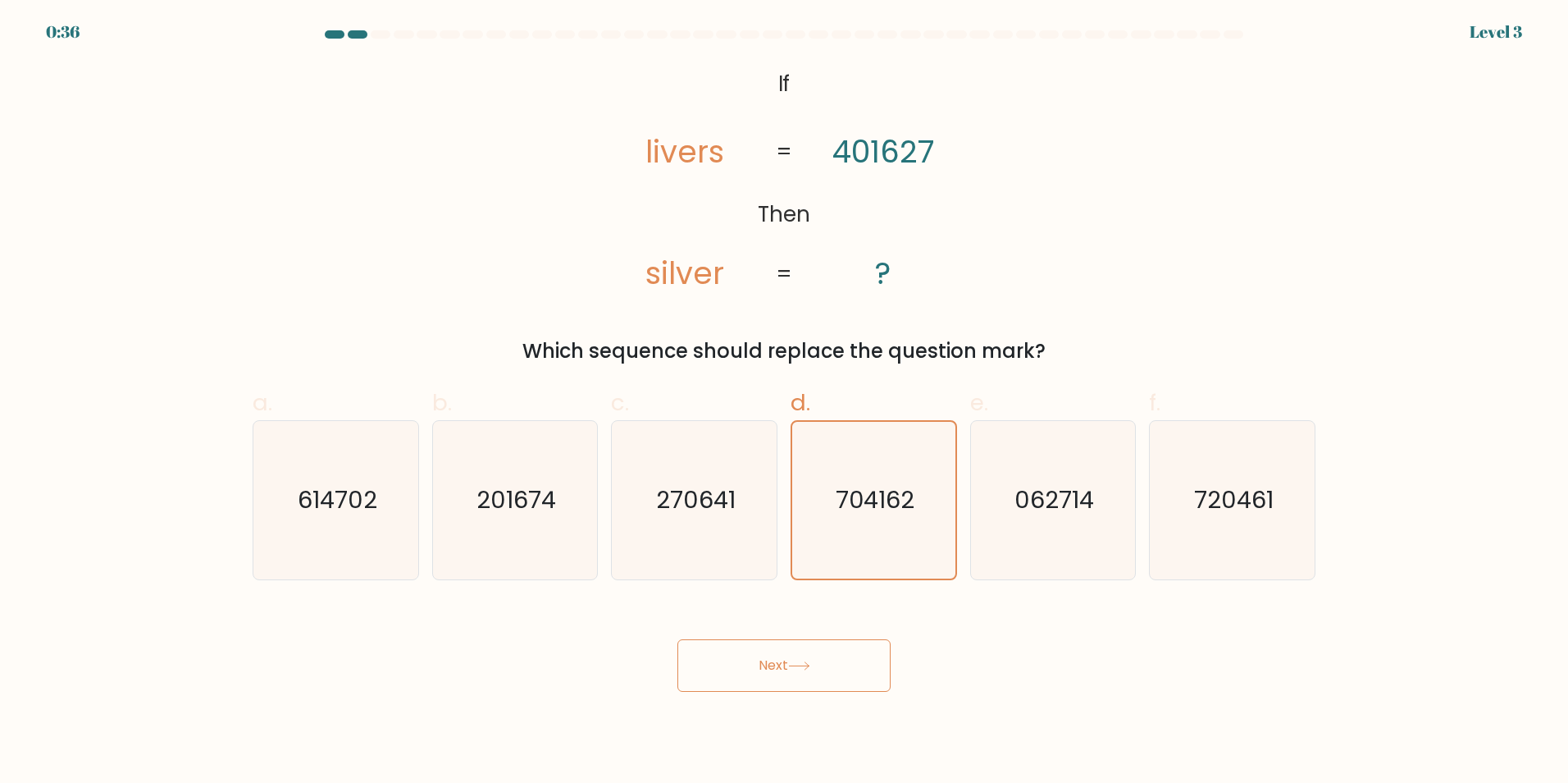
click at [862, 663] on button "Next" at bounding box center [784, 665] width 214 height 53
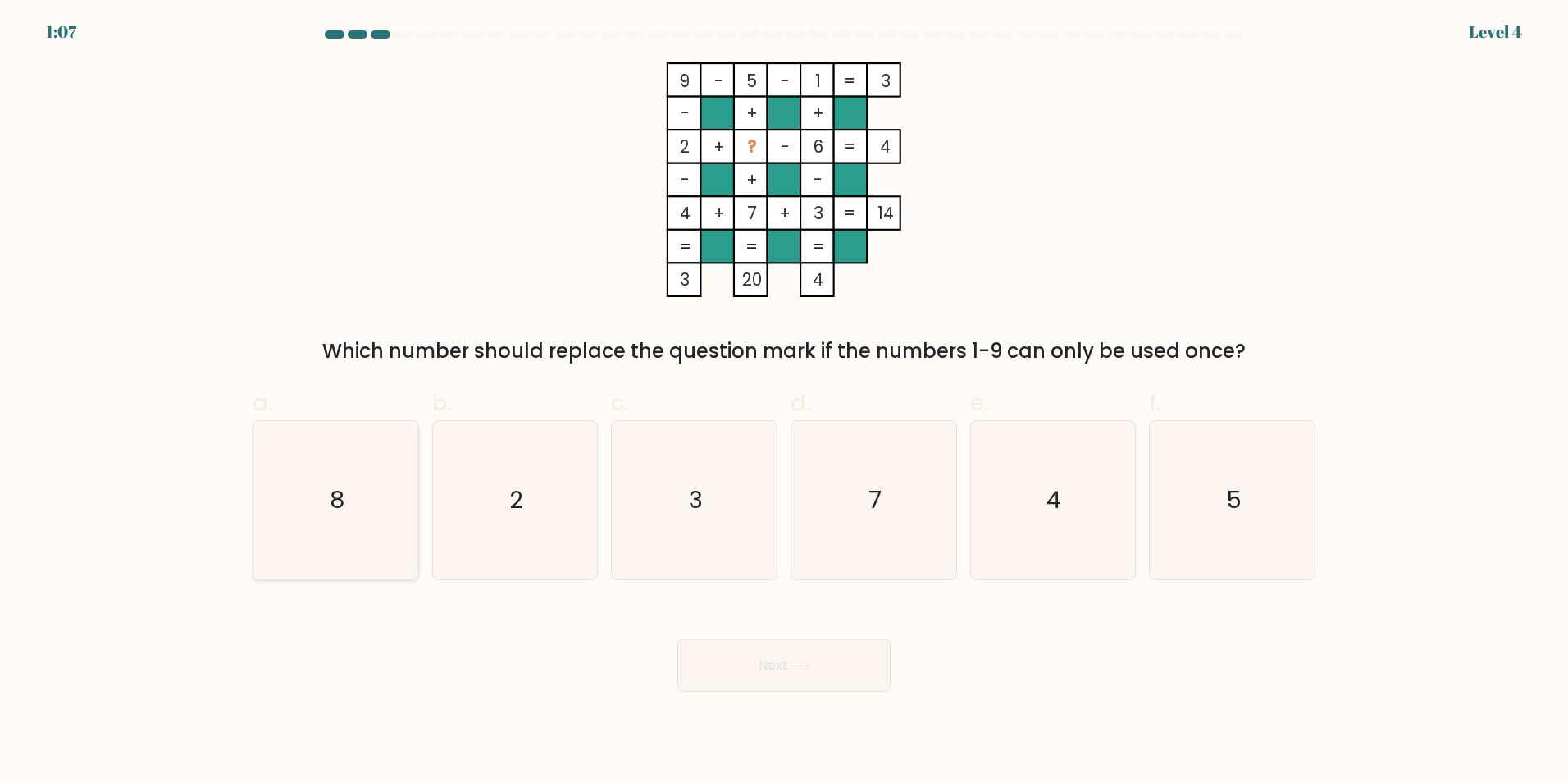
click at [360, 481] on icon "8" at bounding box center [336, 500] width 158 height 158
click at [784, 402] on input "a. 8" at bounding box center [784, 397] width 1 height 11
radio input "true"
click at [797, 671] on button "Next" at bounding box center [784, 665] width 214 height 53
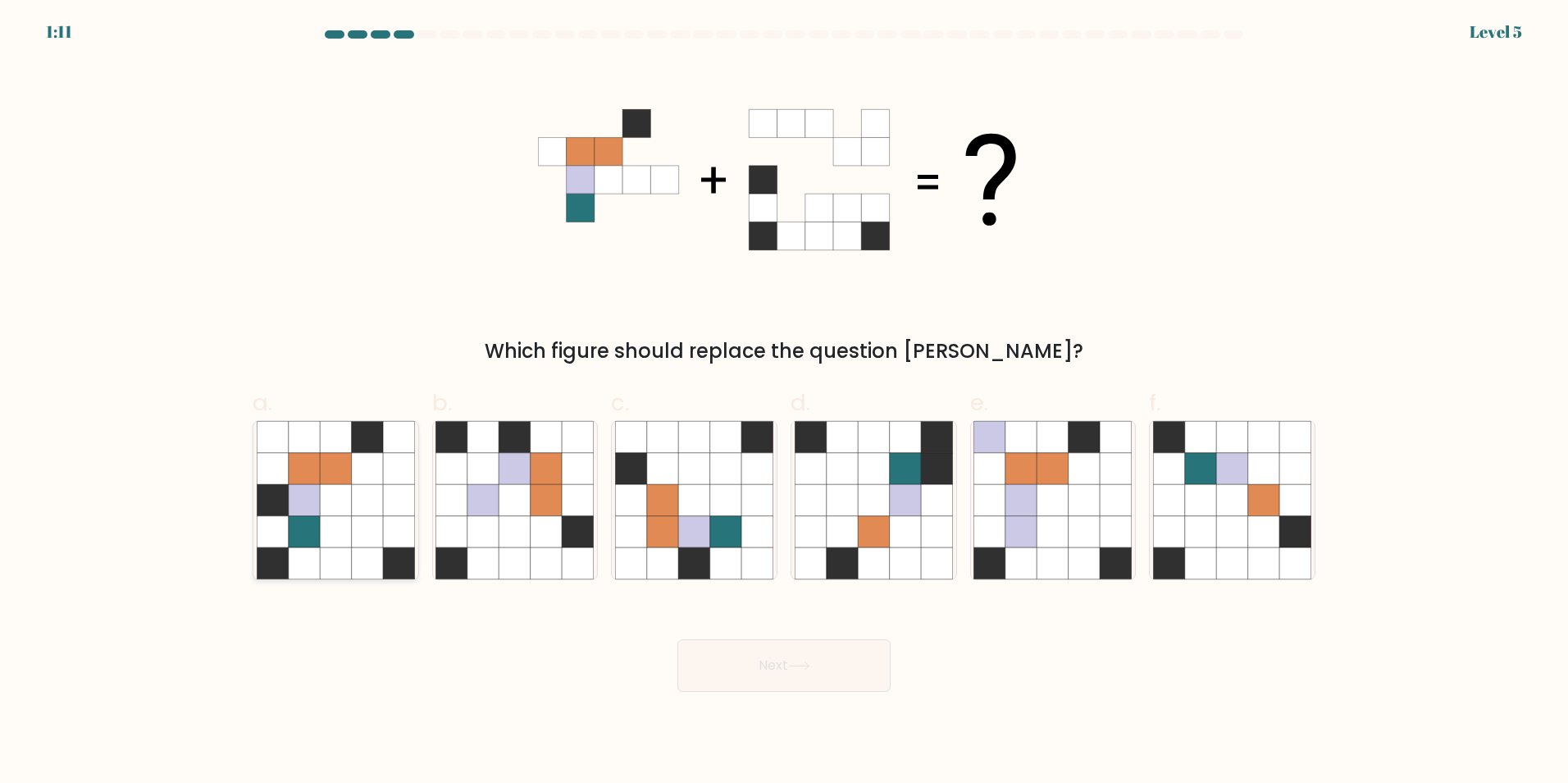
click at [293, 503] on icon at bounding box center [304, 500] width 31 height 31
click at [784, 402] on input "a." at bounding box center [784, 397] width 1 height 11
radio input "true"
click at [848, 671] on button "Next" at bounding box center [784, 665] width 214 height 53
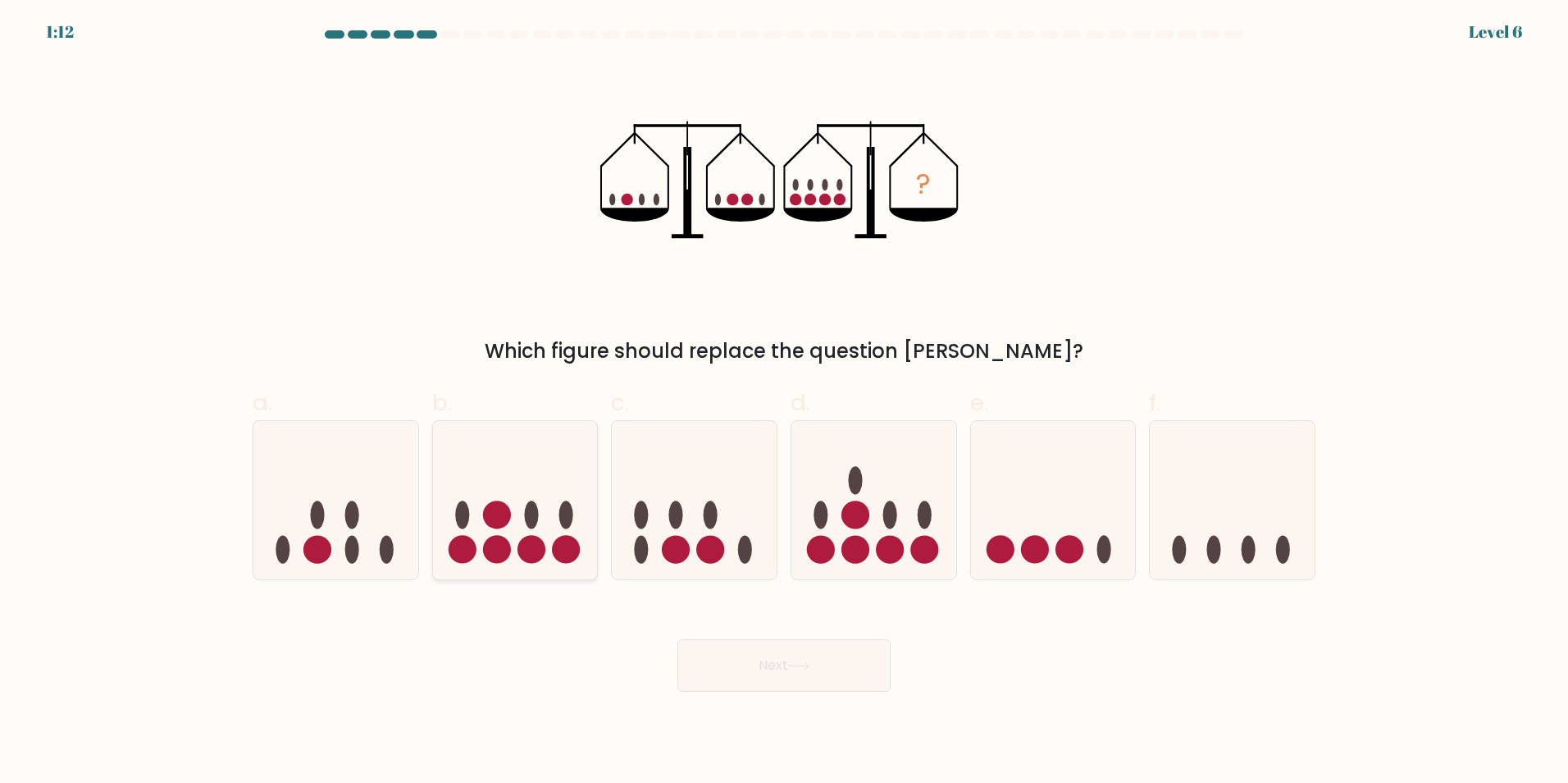
click at [547, 485] on icon at bounding box center [515, 499] width 165 height 136
click at [784, 402] on input "b." at bounding box center [784, 397] width 1 height 11
radio input "true"
click at [842, 518] on icon at bounding box center [874, 499] width 165 height 136
click at [785, 402] on input "d." at bounding box center [784, 397] width 1 height 11
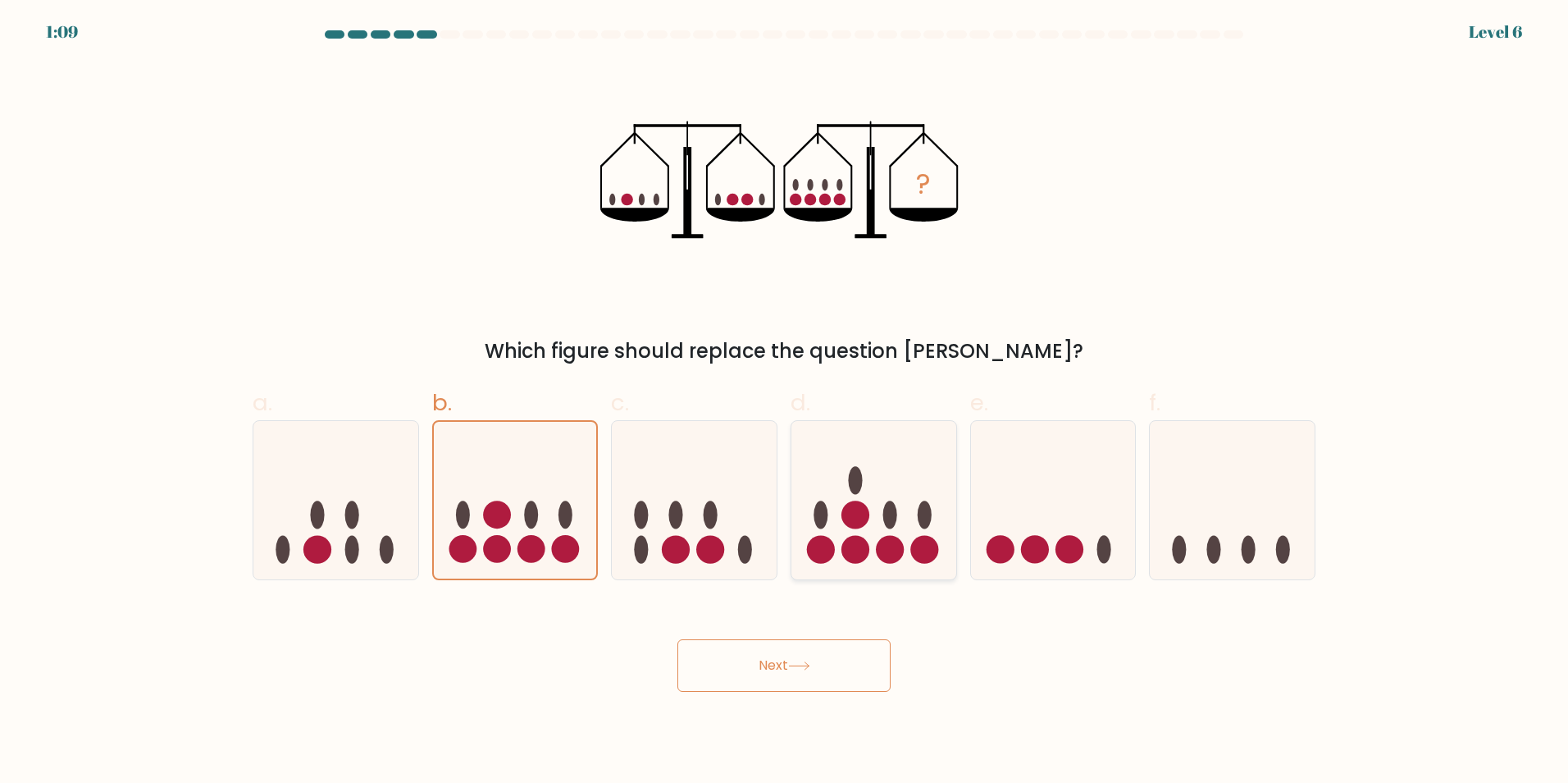
radio input "true"
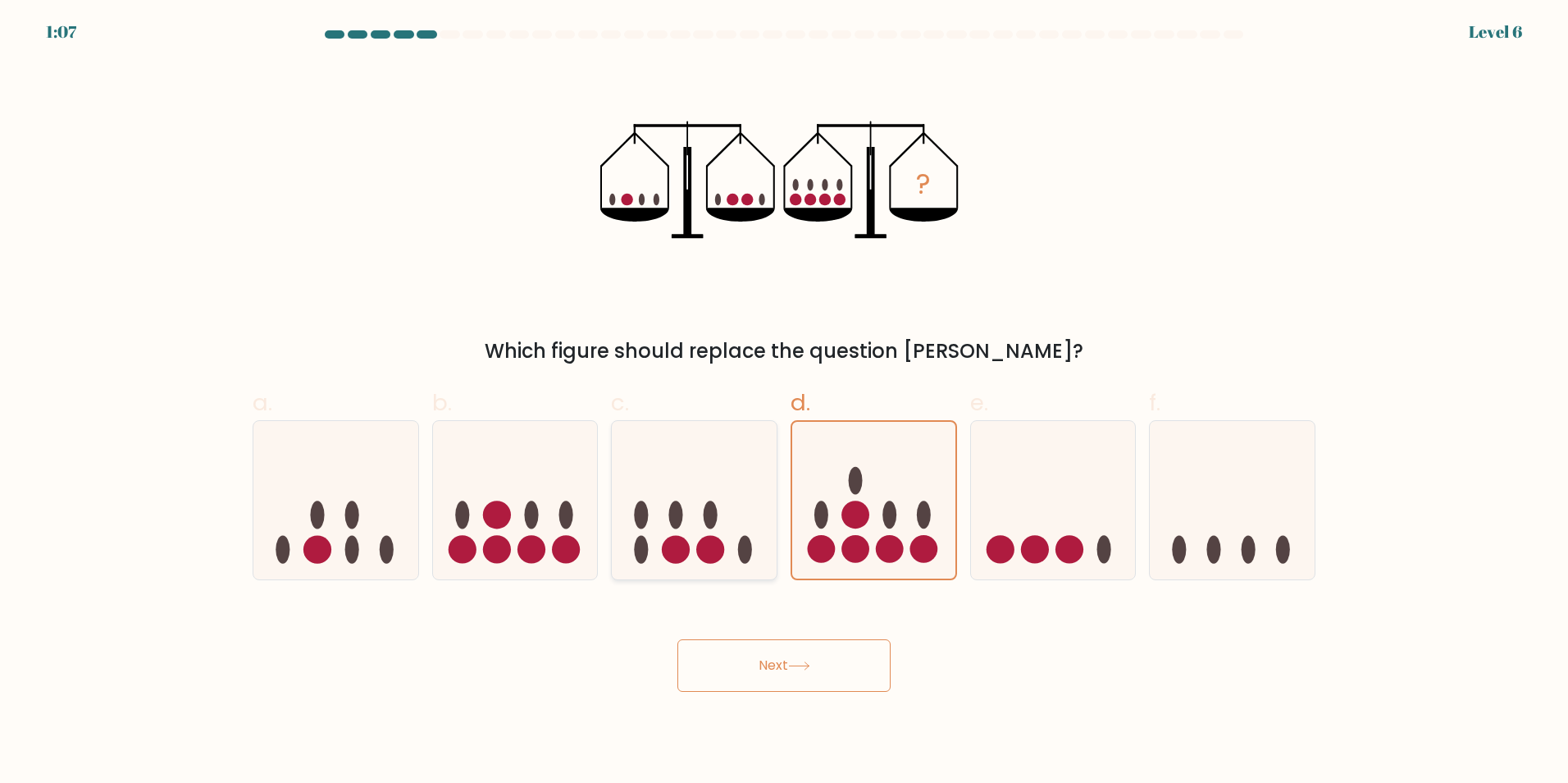
click at [744, 532] on icon at bounding box center [694, 499] width 165 height 136
click at [784, 402] on input "c." at bounding box center [784, 397] width 1 height 11
radio input "true"
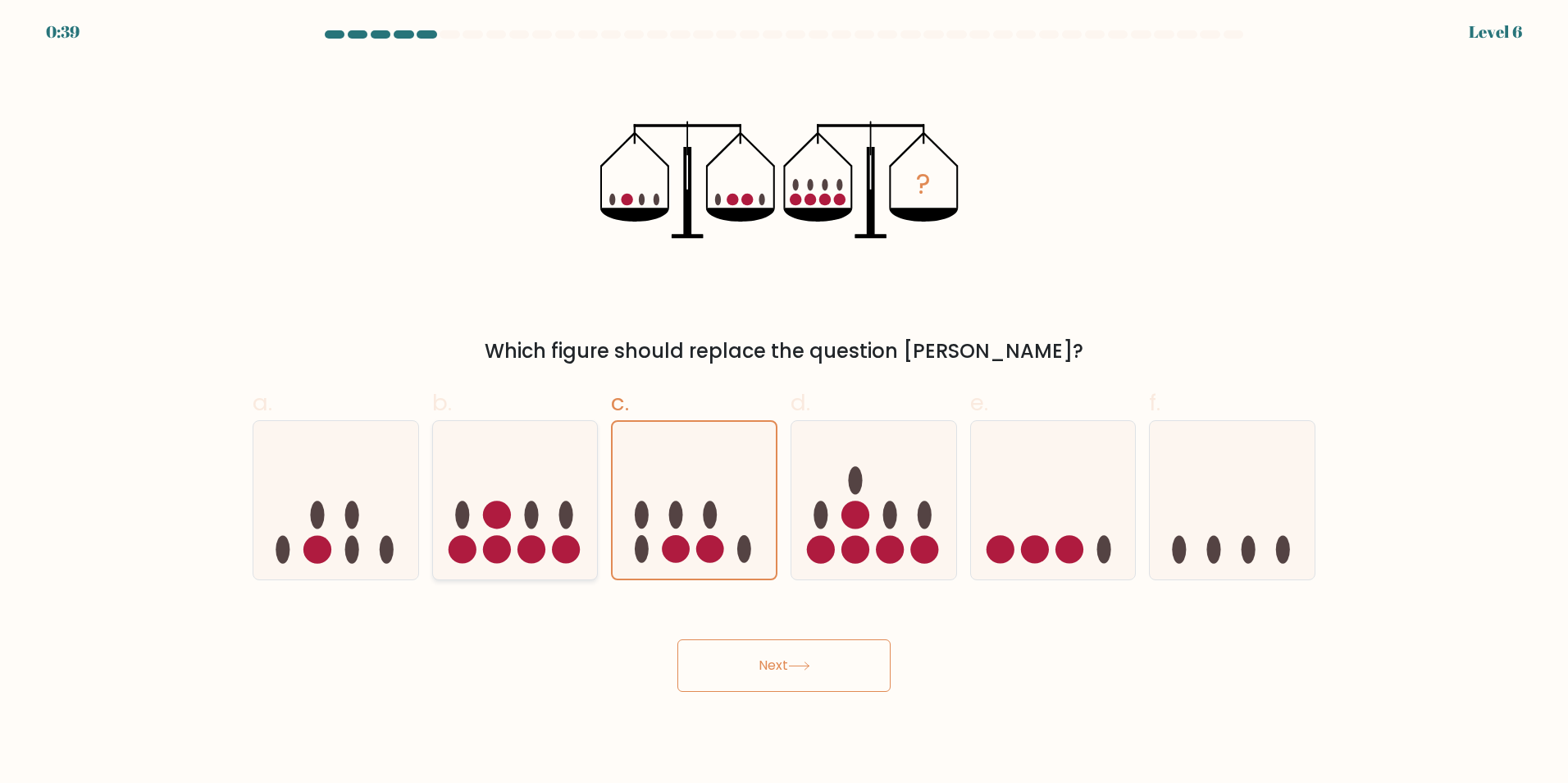
click at [549, 553] on icon at bounding box center [515, 499] width 165 height 136
click at [784, 402] on input "b." at bounding box center [784, 397] width 1 height 11
radio input "true"
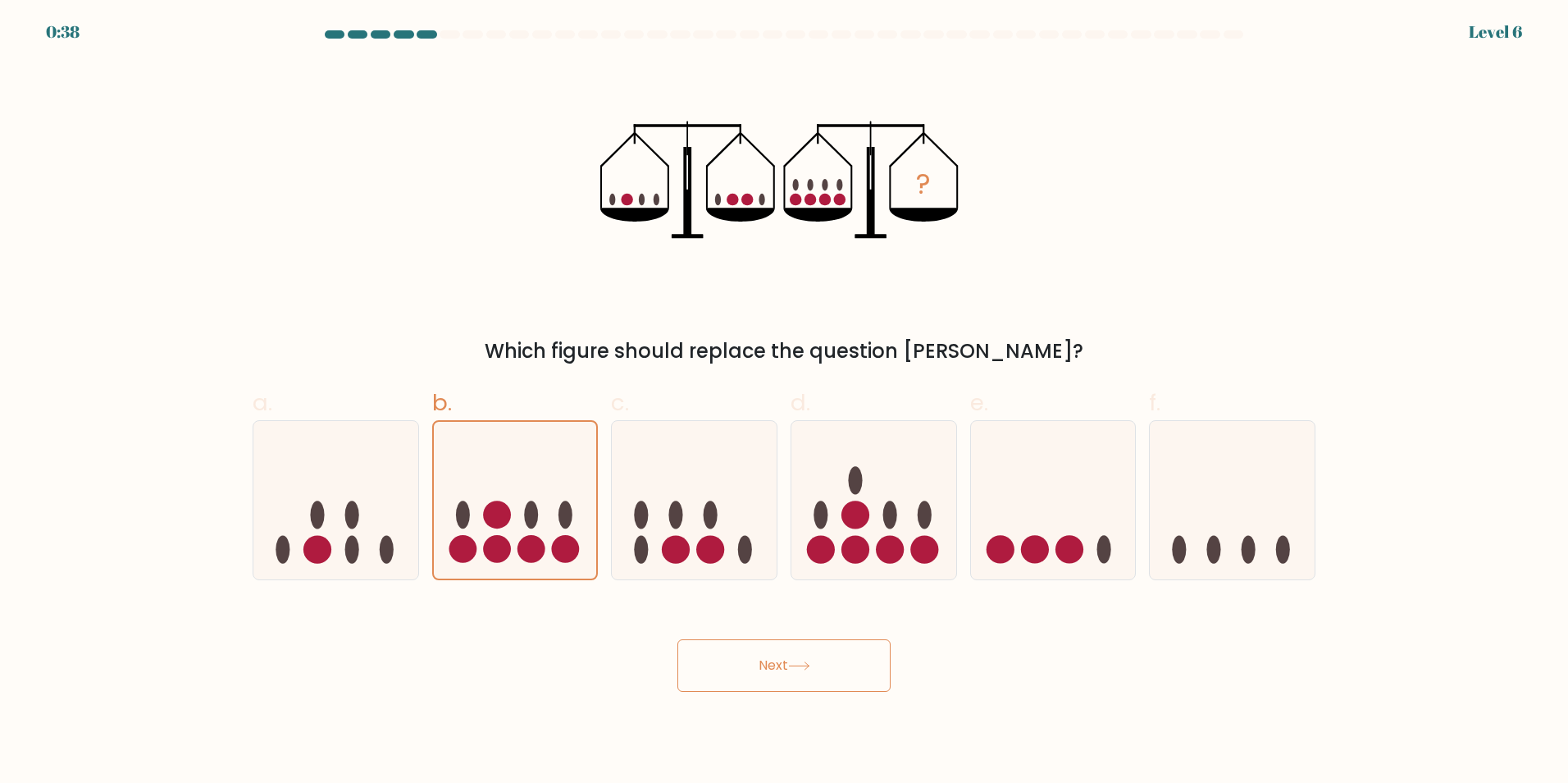
click at [808, 648] on button "Next" at bounding box center [784, 665] width 214 height 53
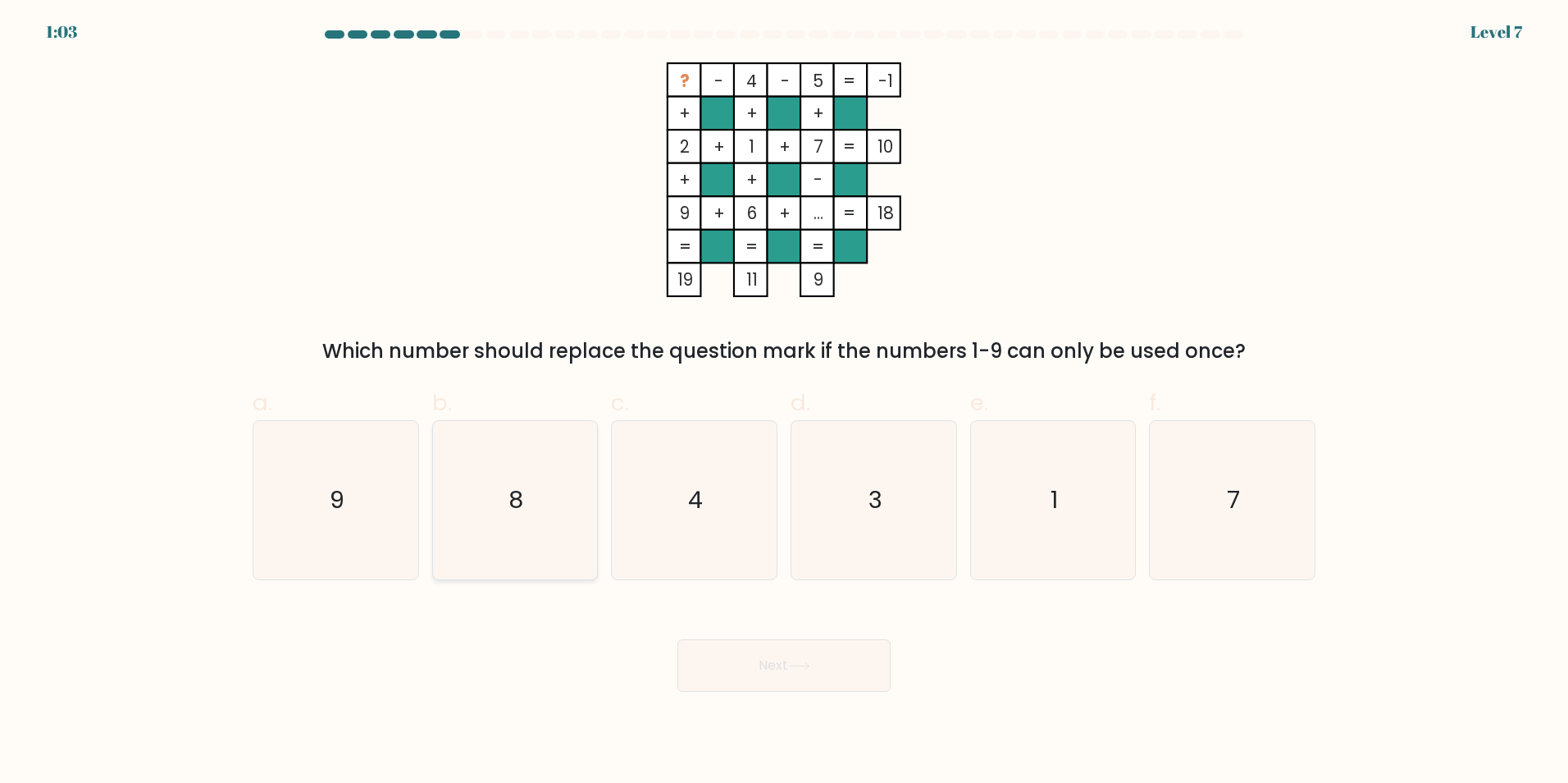
click at [551, 494] on icon "8" at bounding box center [514, 500] width 158 height 158
click at [784, 402] on input "b. 8" at bounding box center [784, 397] width 1 height 11
radio input "true"
click at [735, 655] on button "Next" at bounding box center [784, 665] width 214 height 53
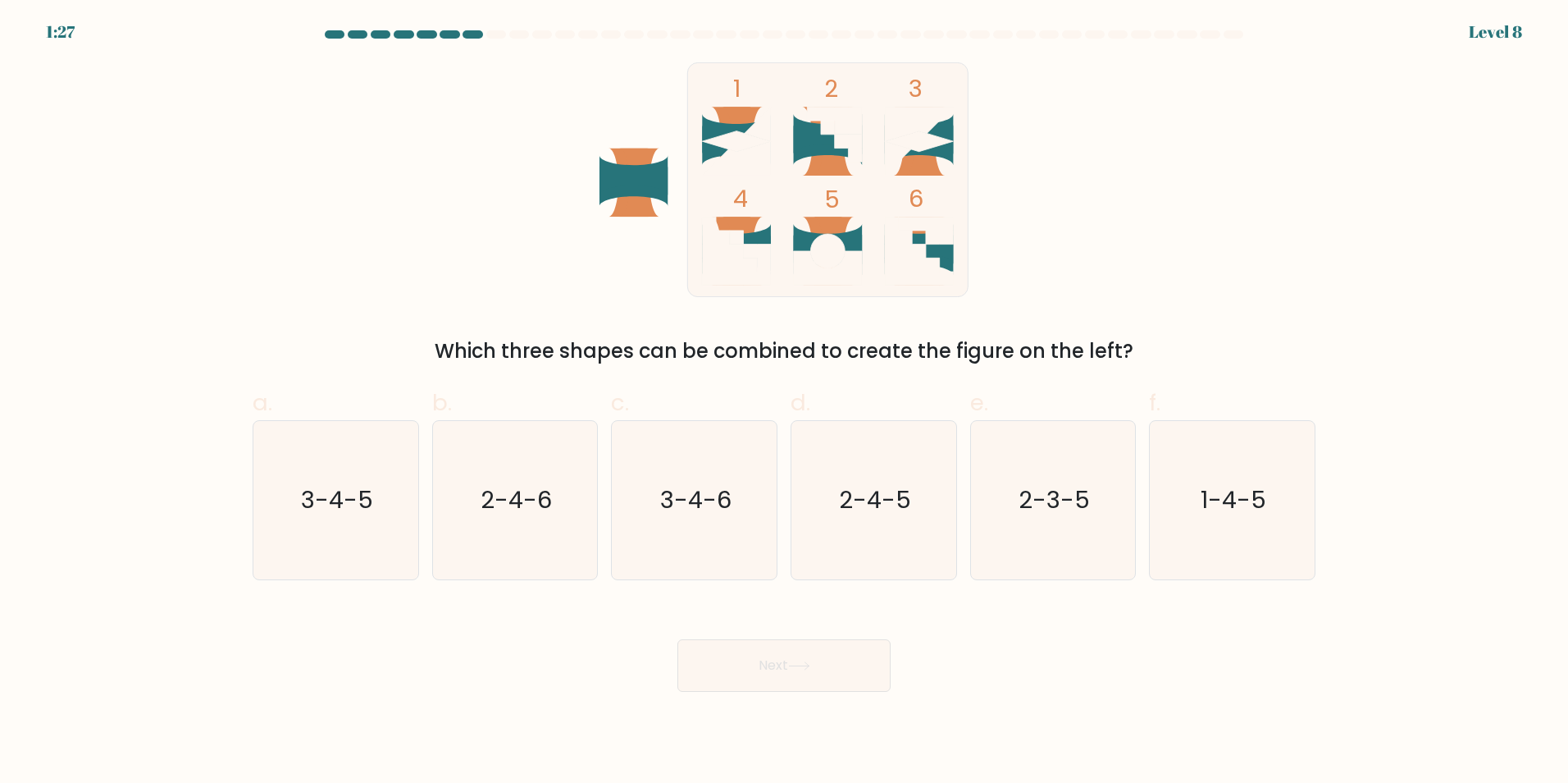
click at [815, 148] on icon at bounding box center [828, 144] width 68 height 40
click at [1077, 566] on icon "2-3-5" at bounding box center [1053, 500] width 158 height 158
click at [785, 402] on input "e. 2-3-5" at bounding box center [784, 397] width 1 height 11
radio input "true"
click at [860, 665] on button "Next" at bounding box center [784, 665] width 214 height 53
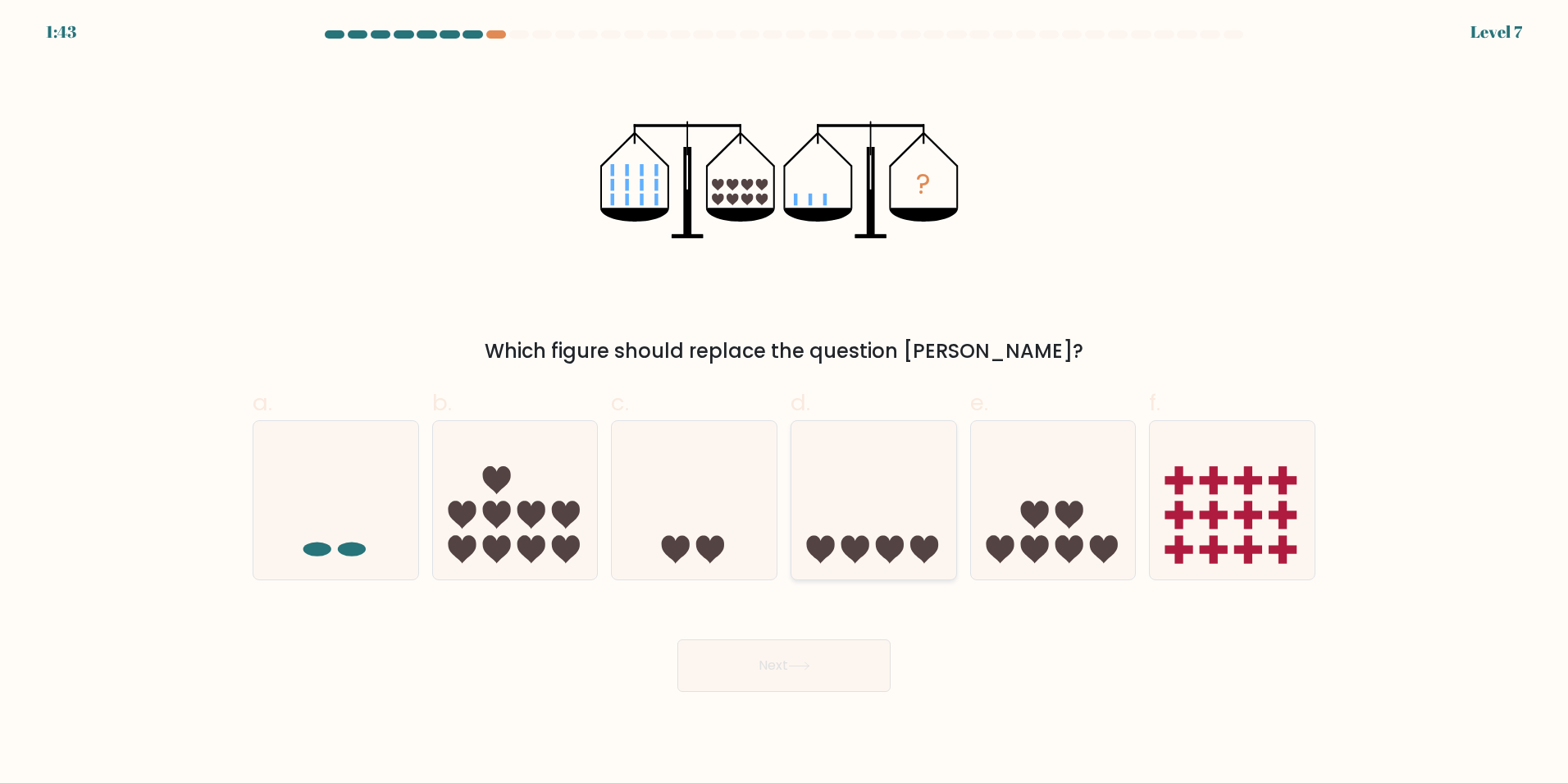
click at [850, 547] on icon at bounding box center [856, 550] width 28 height 28
click at [785, 402] on input "d." at bounding box center [784, 397] width 1 height 11
radio input "true"
click at [796, 671] on button "Next" at bounding box center [784, 665] width 214 height 53
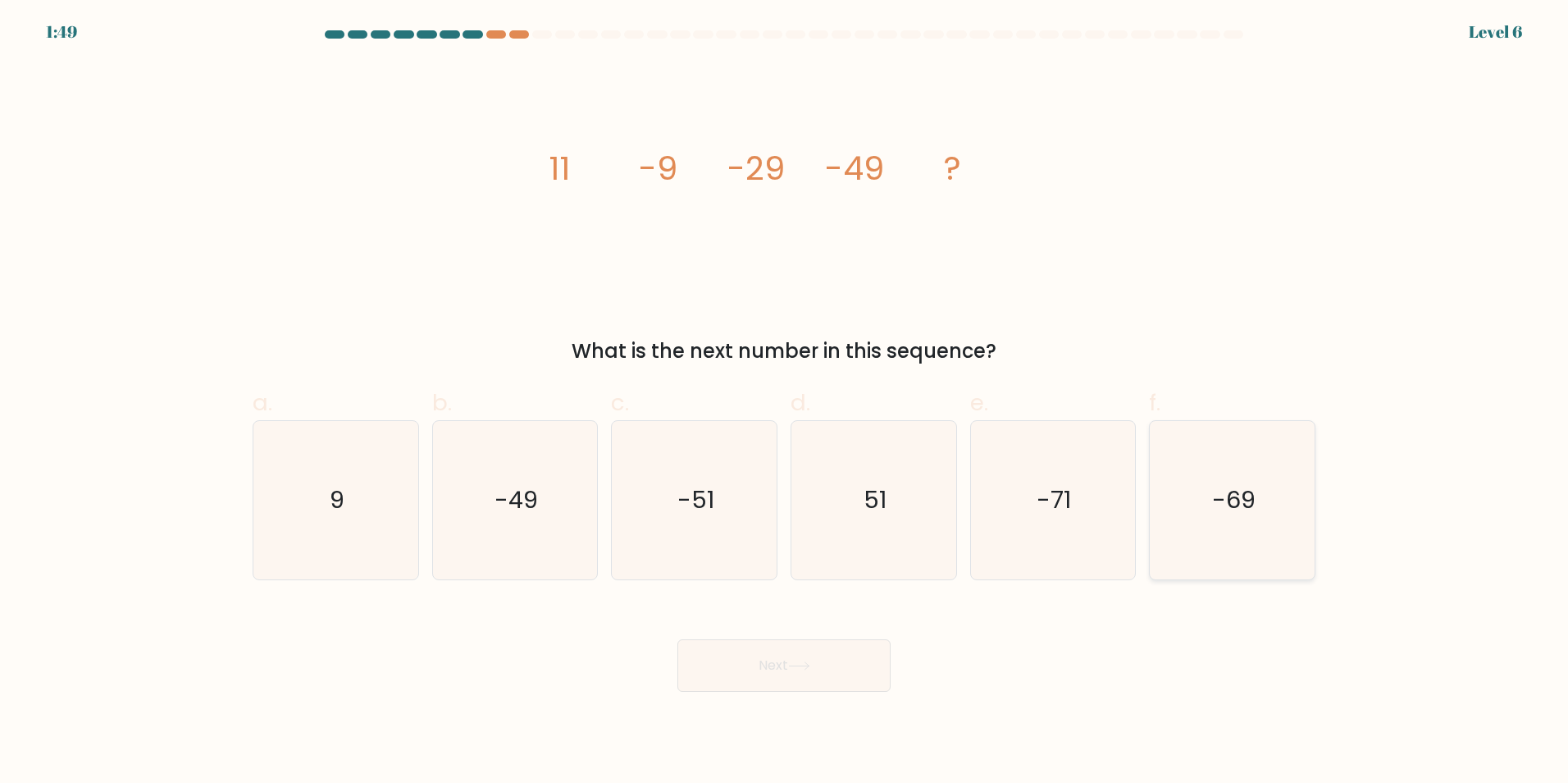
click at [1228, 524] on icon "-69" at bounding box center [1232, 500] width 158 height 158
click at [785, 402] on input "f. -69" at bounding box center [784, 397] width 1 height 11
radio input "true"
click at [822, 663] on button "Next" at bounding box center [784, 665] width 214 height 53
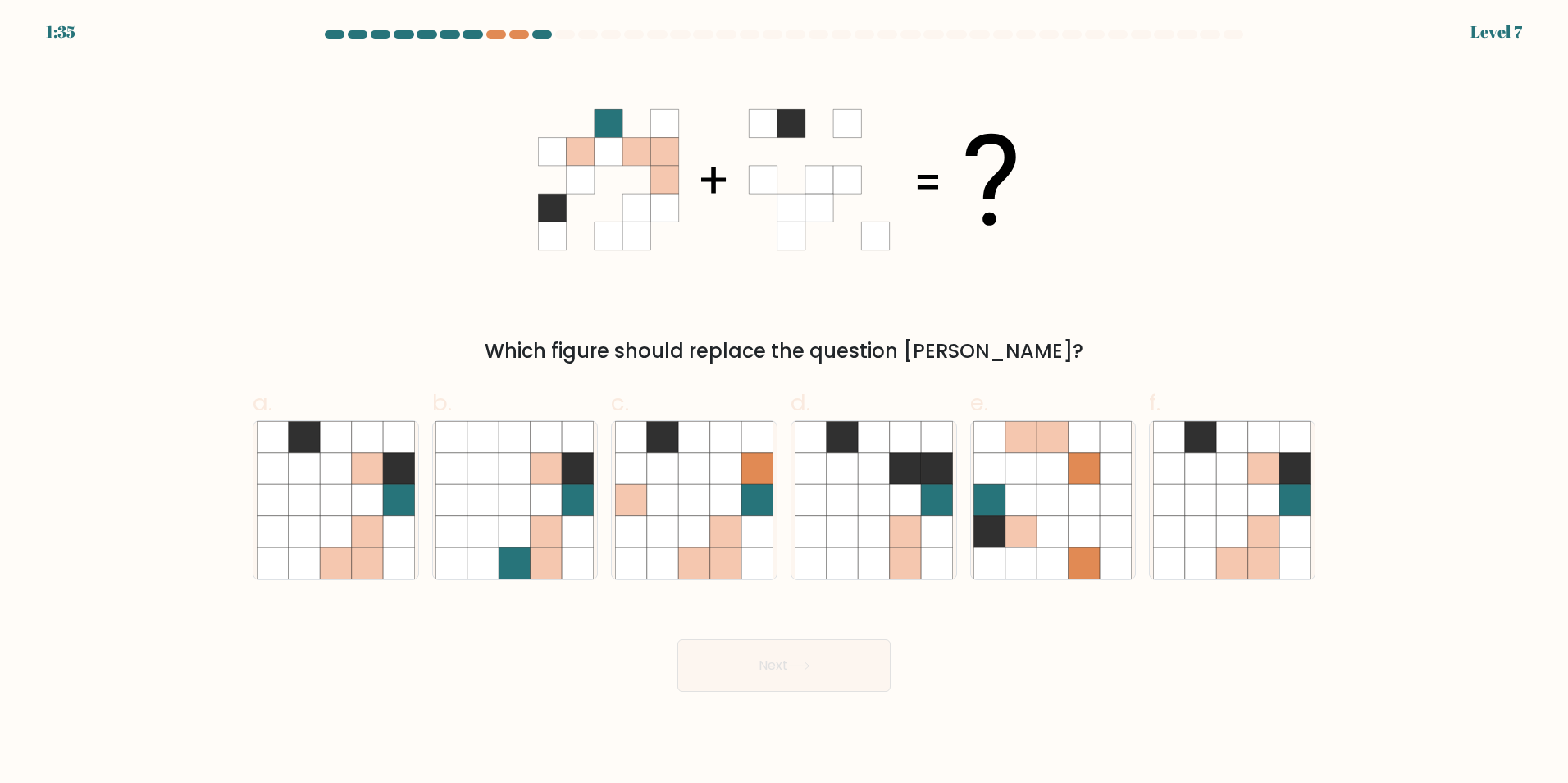
click at [574, 171] on icon at bounding box center [581, 180] width 28 height 28
click at [888, 477] on icon at bounding box center [874, 468] width 31 height 31
click at [785, 402] on input "d." at bounding box center [784, 397] width 1 height 11
radio input "true"
click at [848, 665] on button "Next" at bounding box center [784, 665] width 214 height 53
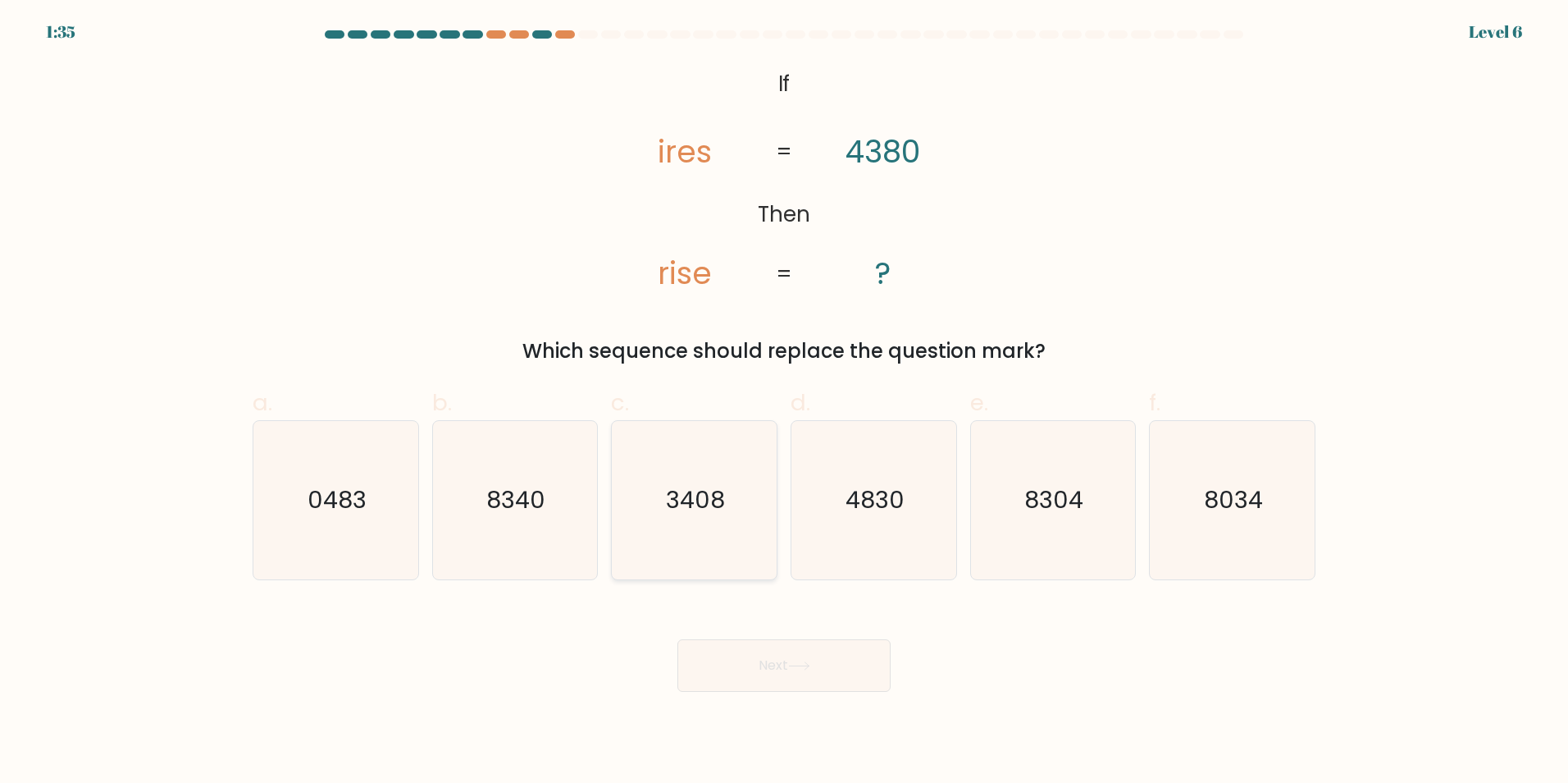
click at [705, 519] on icon "3408" at bounding box center [694, 500] width 158 height 158
click at [784, 402] on input "c. 3408" at bounding box center [784, 397] width 1 height 11
radio input "true"
click at [797, 659] on button "Next" at bounding box center [784, 665] width 214 height 53
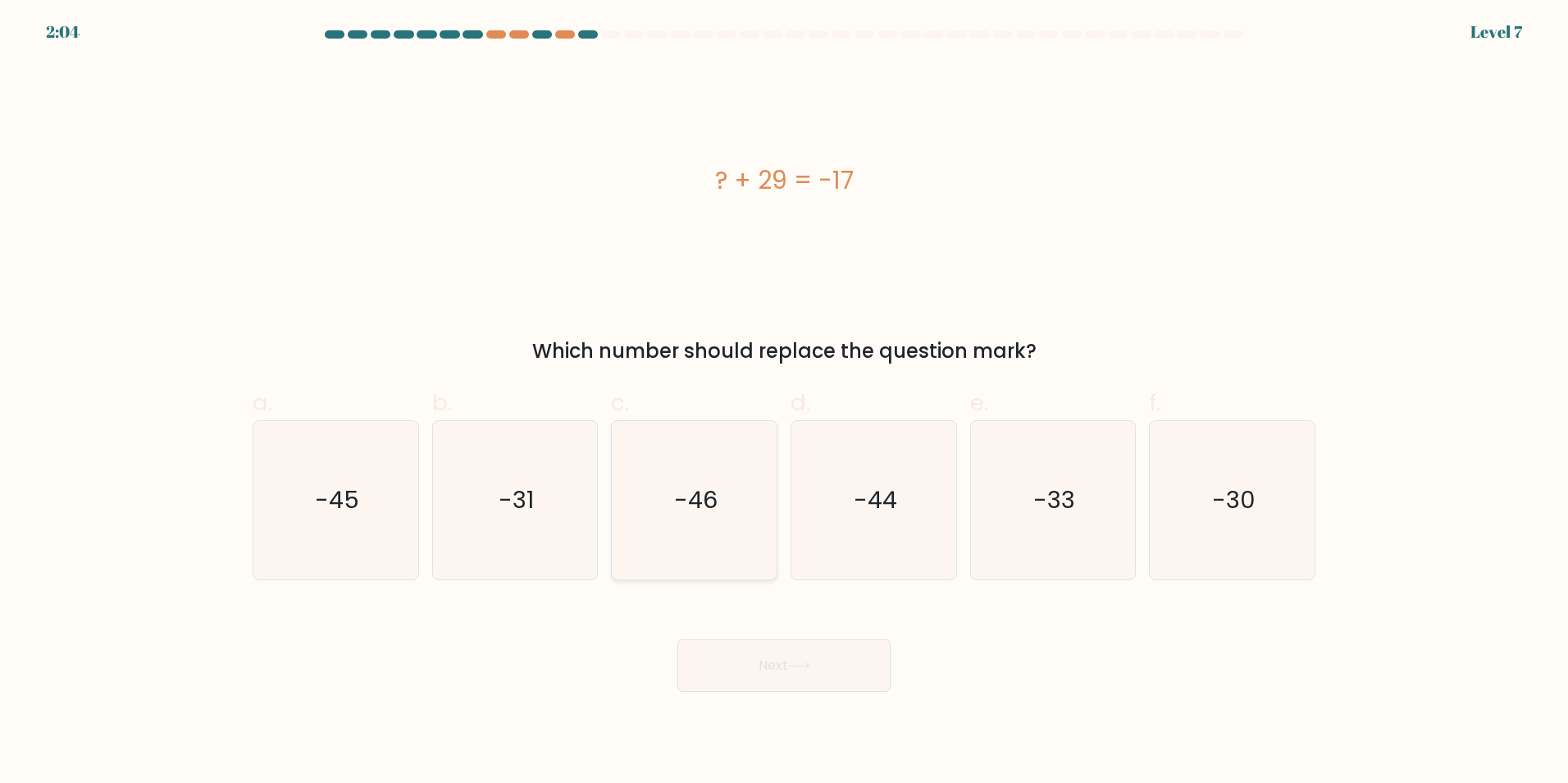
click at [737, 459] on icon "-46" at bounding box center [694, 500] width 158 height 158
click at [784, 402] on input "c. -46" at bounding box center [784, 397] width 1 height 11
radio input "true"
click at [830, 668] on button "Next" at bounding box center [784, 665] width 214 height 53
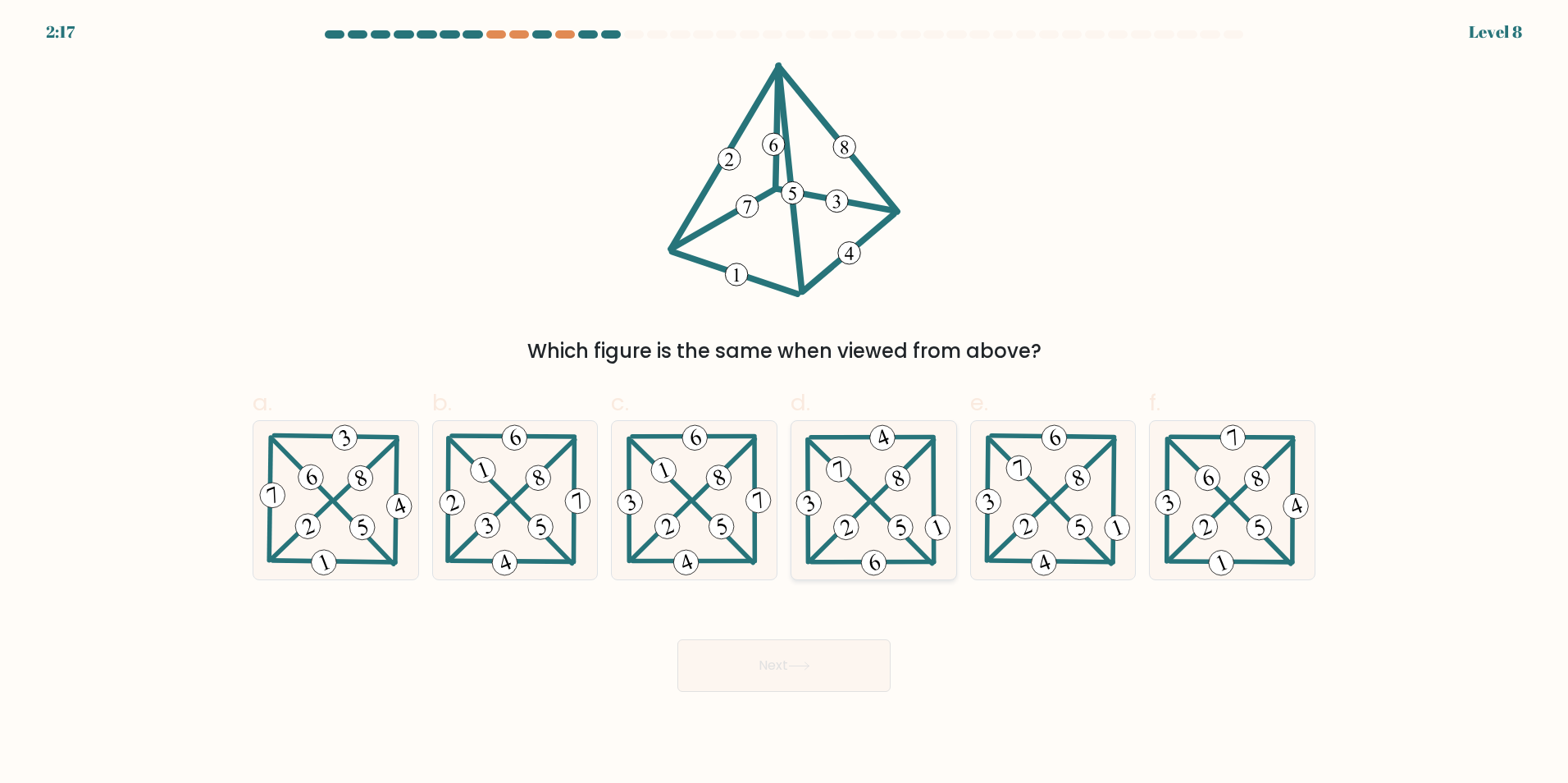
click at [854, 520] on 584 at bounding box center [846, 527] width 32 height 32
click at [785, 402] on input "d." at bounding box center [784, 397] width 1 height 11
radio input "true"
click at [831, 670] on button "Next" at bounding box center [784, 665] width 214 height 53
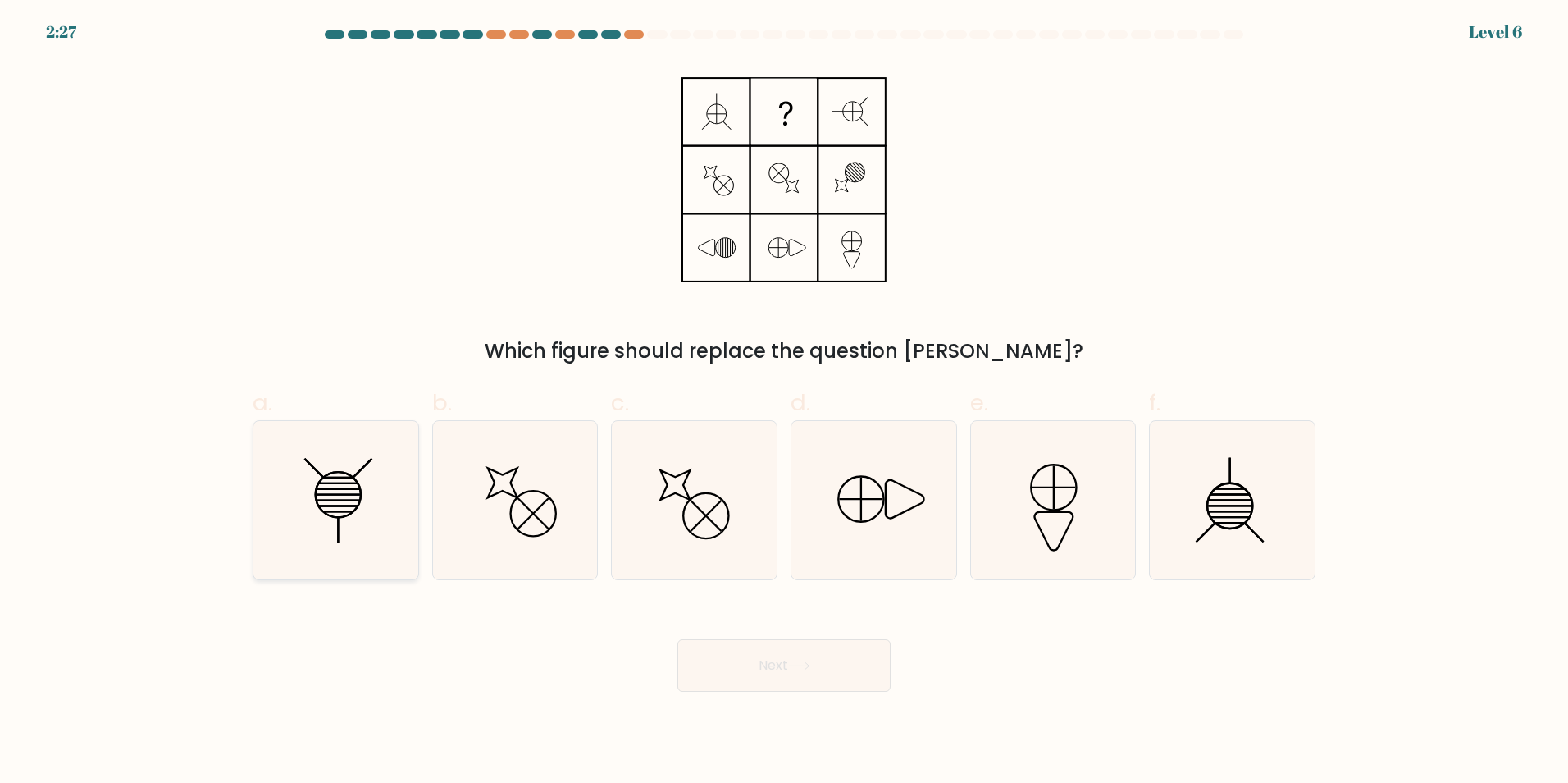
click at [335, 536] on icon at bounding box center [336, 500] width 158 height 158
click at [784, 402] on input "a." at bounding box center [784, 397] width 1 height 11
radio input "true"
click at [796, 670] on icon at bounding box center [799, 666] width 22 height 9
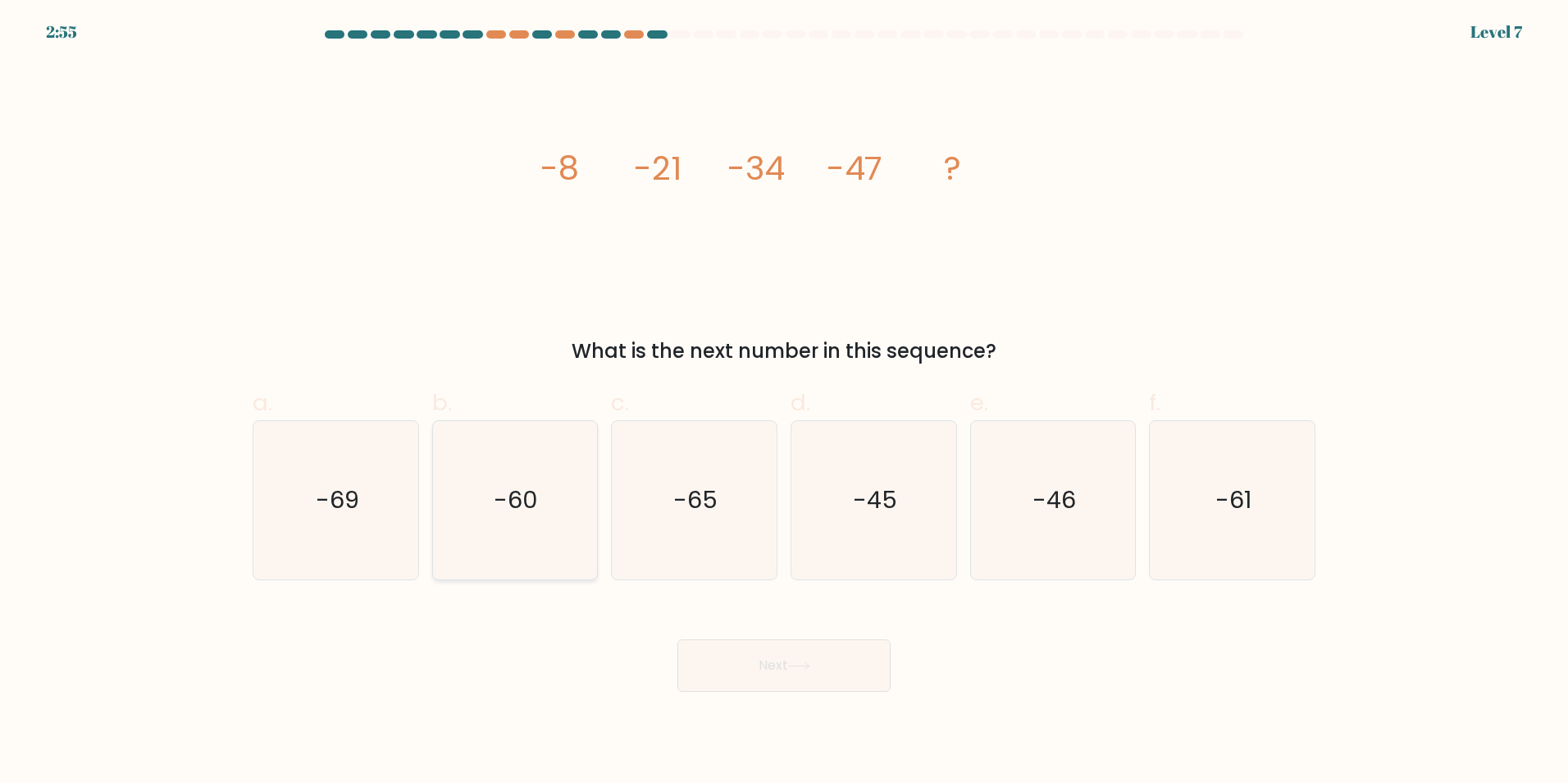
click at [562, 540] on icon "-60" at bounding box center [514, 500] width 158 height 158
click at [784, 402] on input "b. -60" at bounding box center [784, 397] width 1 height 11
radio input "true"
click at [826, 650] on button "Next" at bounding box center [784, 665] width 214 height 53
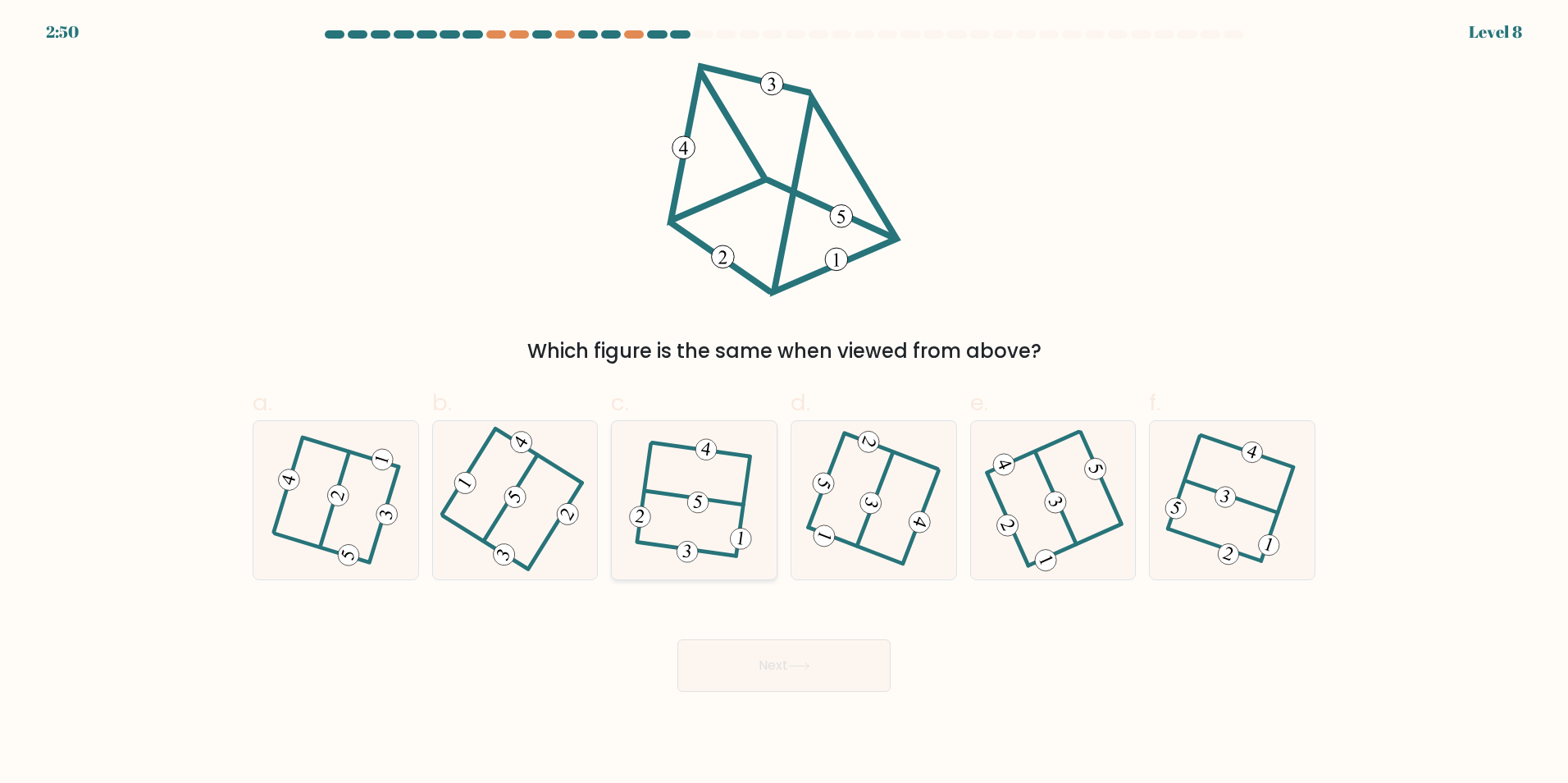
click at [757, 489] on icon at bounding box center [695, 500] width 125 height 127
click at [784, 402] on input "c." at bounding box center [784, 397] width 1 height 11
radio input "true"
click at [463, 476] on 712 at bounding box center [465, 482] width 30 height 30
click at [784, 402] on input "b." at bounding box center [784, 397] width 1 height 11
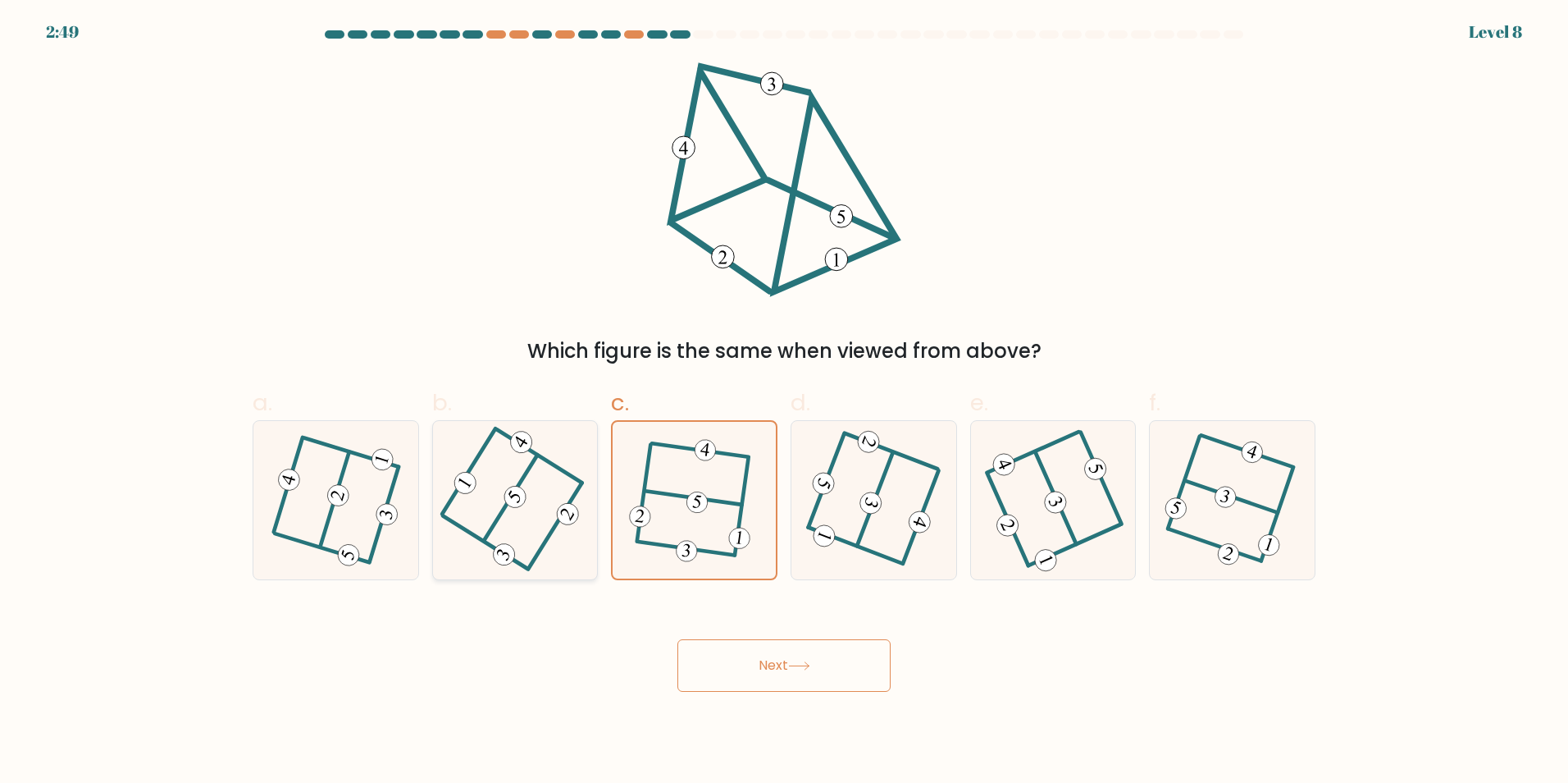
radio input "true"
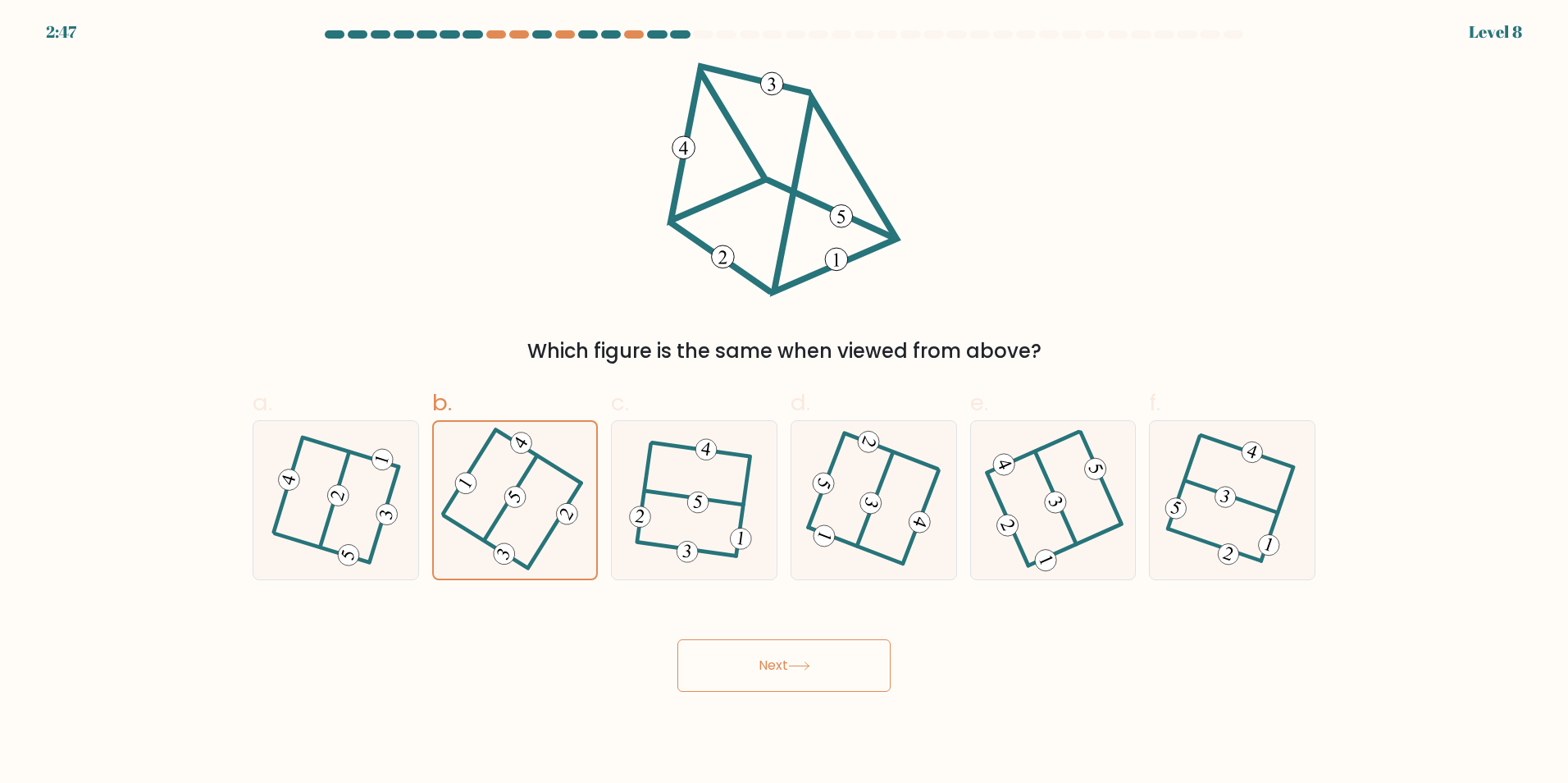
click at [810, 666] on icon at bounding box center [799, 666] width 22 height 9
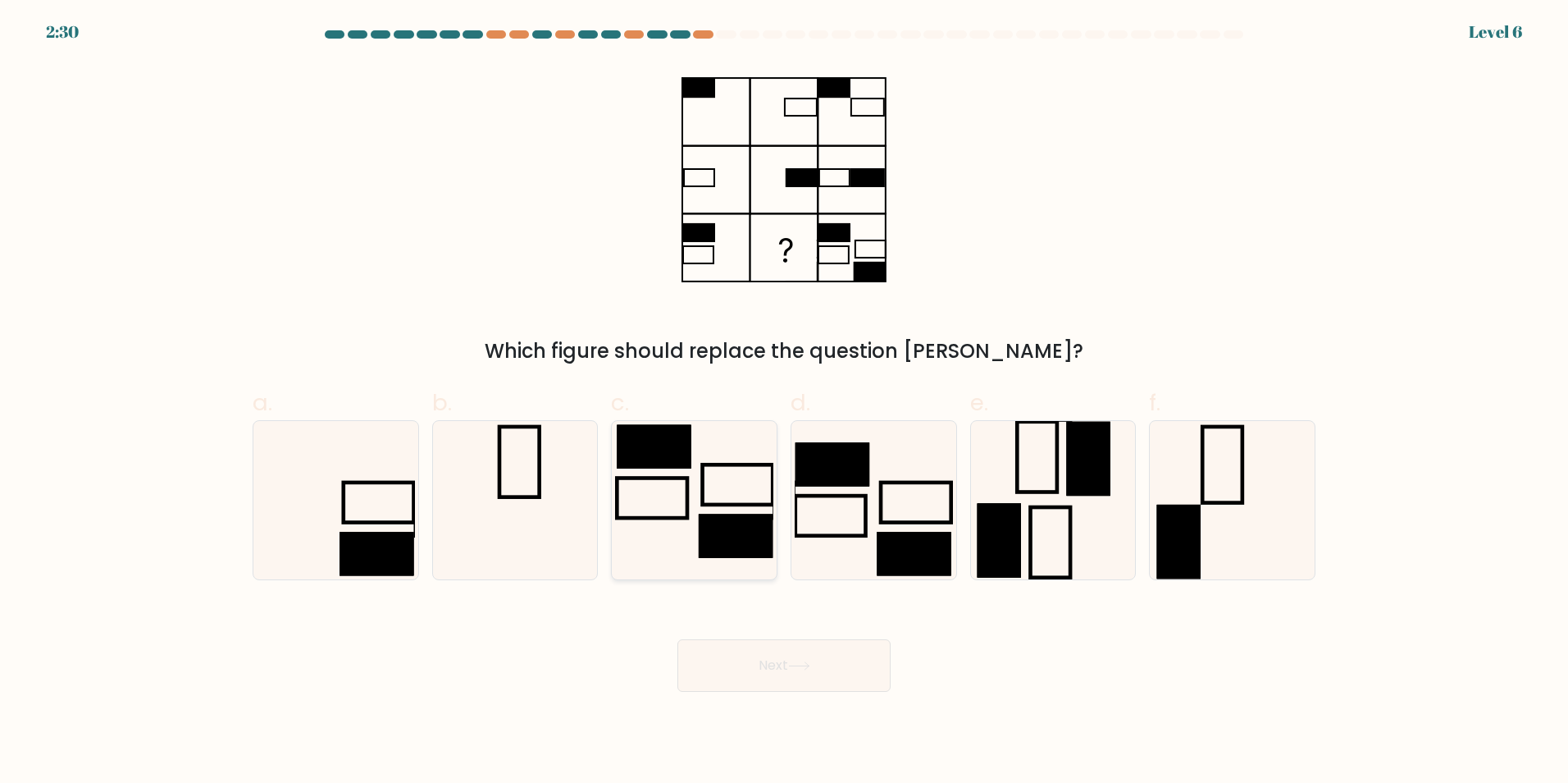
click at [745, 514] on rect at bounding box center [735, 535] width 74 height 44
click at [784, 402] on input "c." at bounding box center [784, 397] width 1 height 11
radio input "true"
click at [851, 645] on button "Next" at bounding box center [784, 665] width 214 height 53
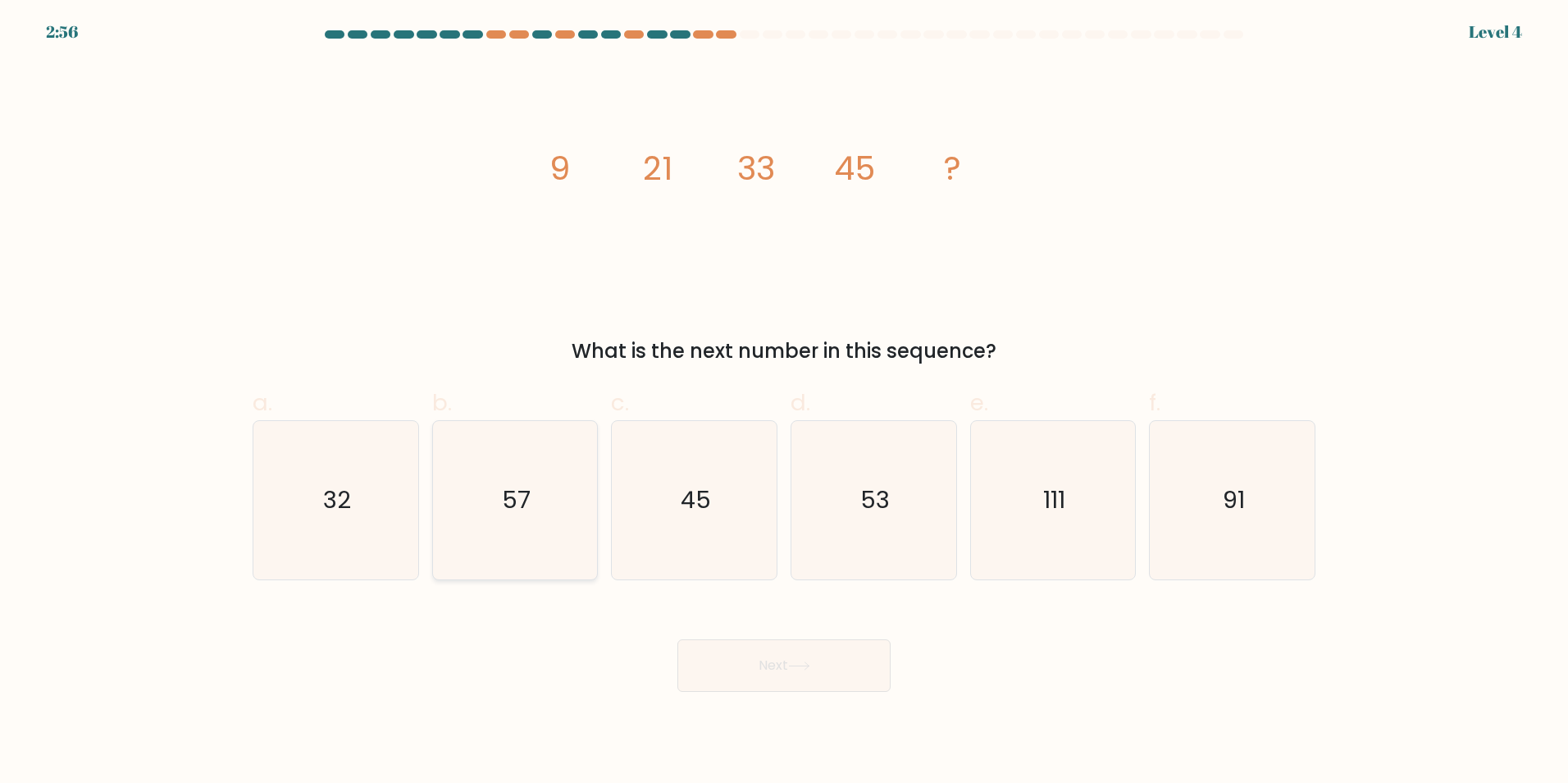
drag, startPoint x: 541, startPoint y: 505, endPoint x: 586, endPoint y: 534, distance: 53.5
click at [542, 506] on icon "57" at bounding box center [514, 500] width 158 height 158
click at [784, 402] on input "b. 57" at bounding box center [784, 397] width 1 height 11
radio input "true"
click at [766, 668] on button "Next" at bounding box center [784, 665] width 214 height 53
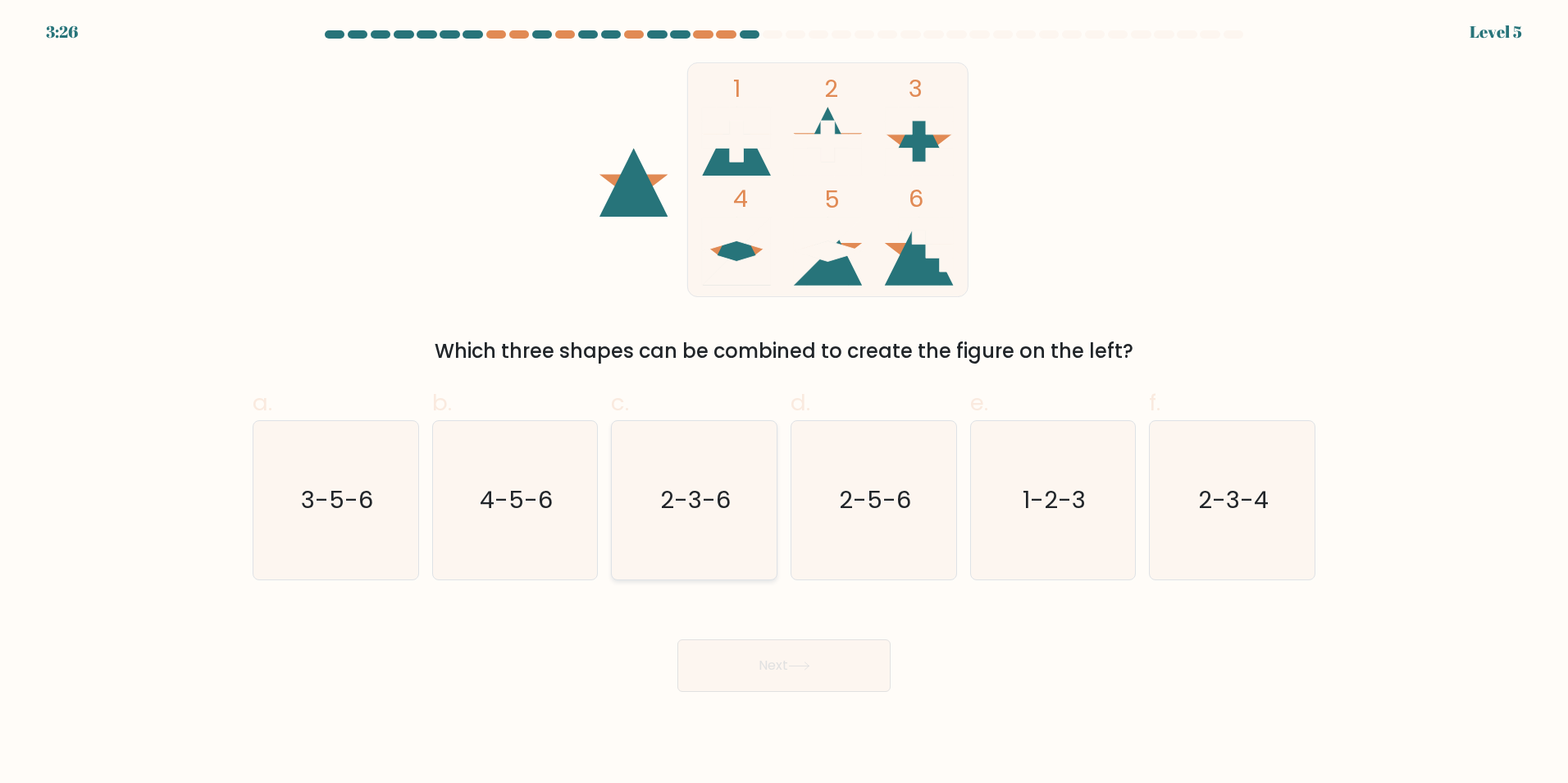
click at [698, 513] on text "2-3-6" at bounding box center [697, 499] width 70 height 32
click at [784, 402] on input "c. 2-3-6" at bounding box center [784, 397] width 1 height 11
radio input "true"
click at [1212, 519] on icon "2-3-4" at bounding box center [1232, 500] width 158 height 158
click at [785, 402] on input "f. 2-3-4" at bounding box center [784, 397] width 1 height 11
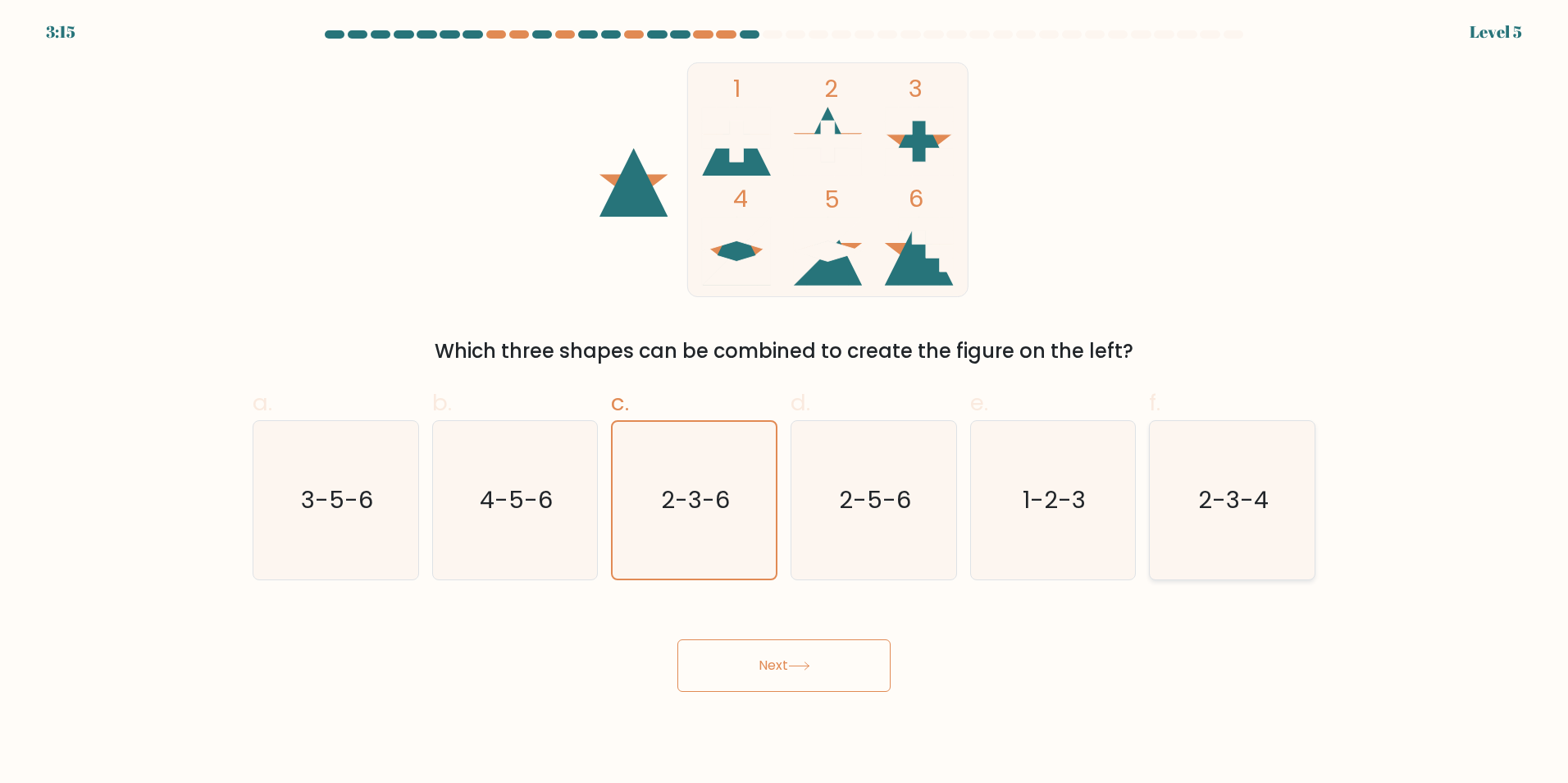
radio input "true"
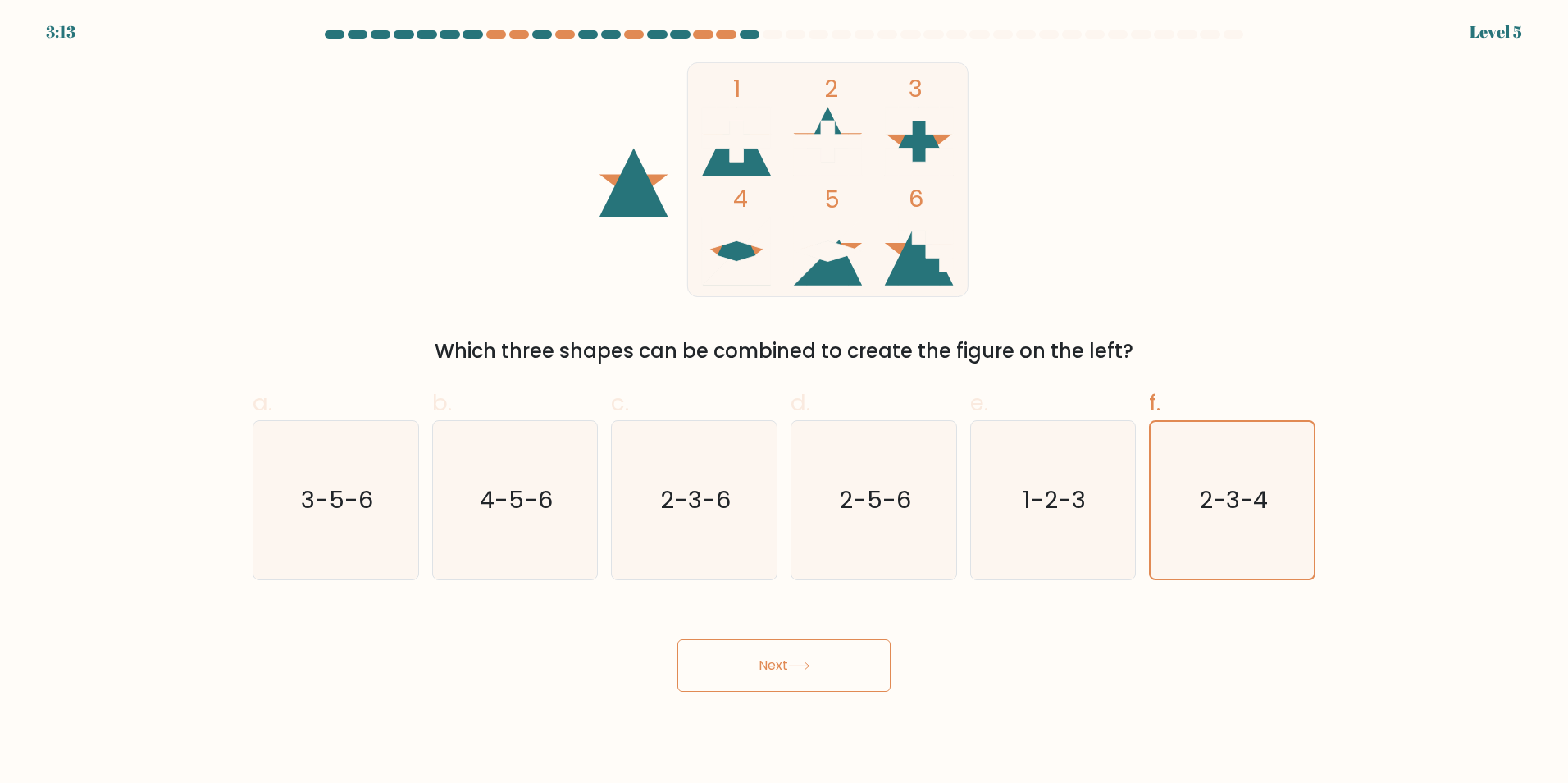
click at [762, 677] on button "Next" at bounding box center [784, 665] width 214 height 53
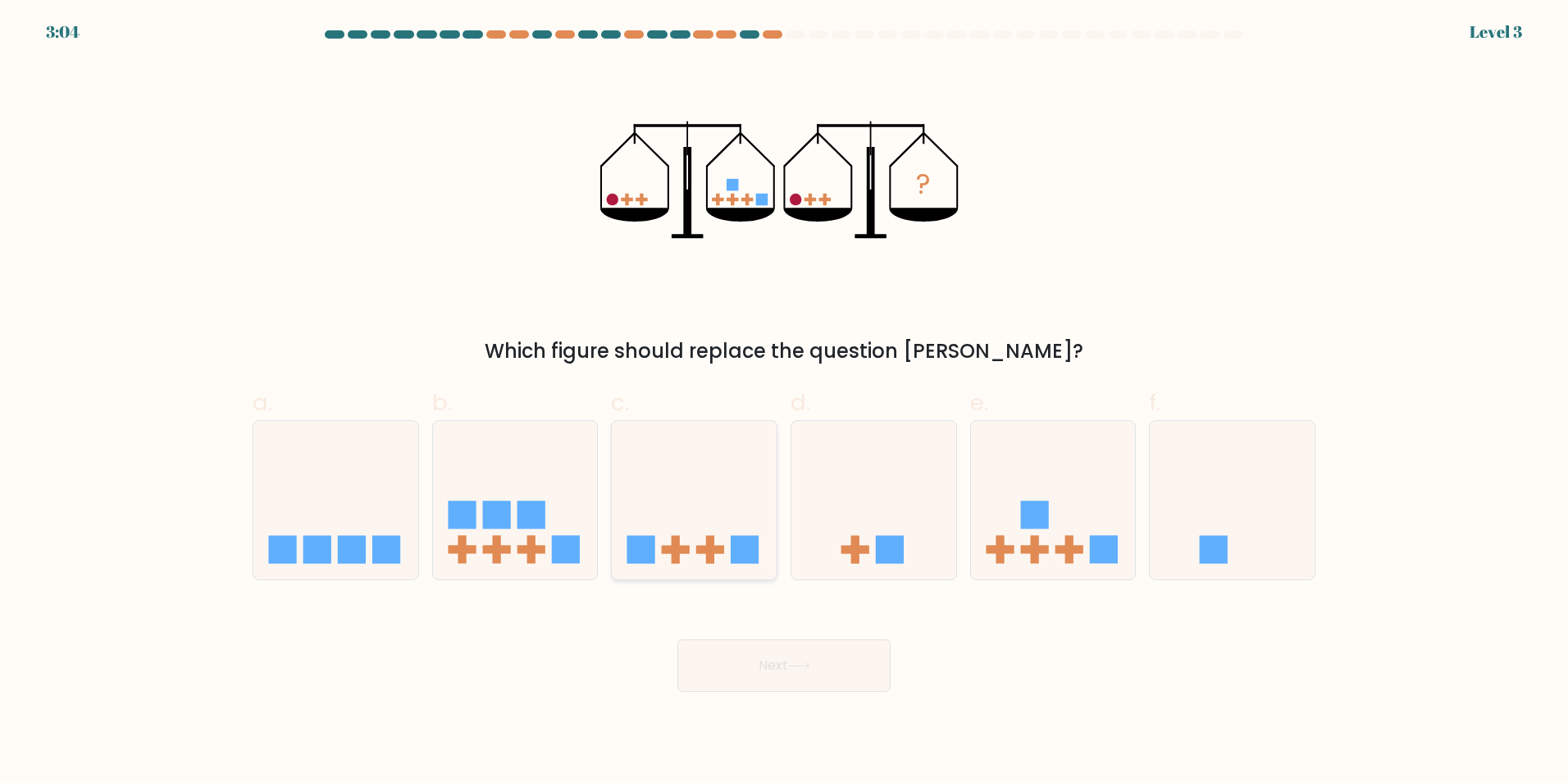
click at [737, 509] on icon at bounding box center [694, 499] width 165 height 136
click at [784, 402] on input "c." at bounding box center [784, 397] width 1 height 11
radio input "true"
click at [793, 678] on button "Next" at bounding box center [784, 665] width 214 height 53
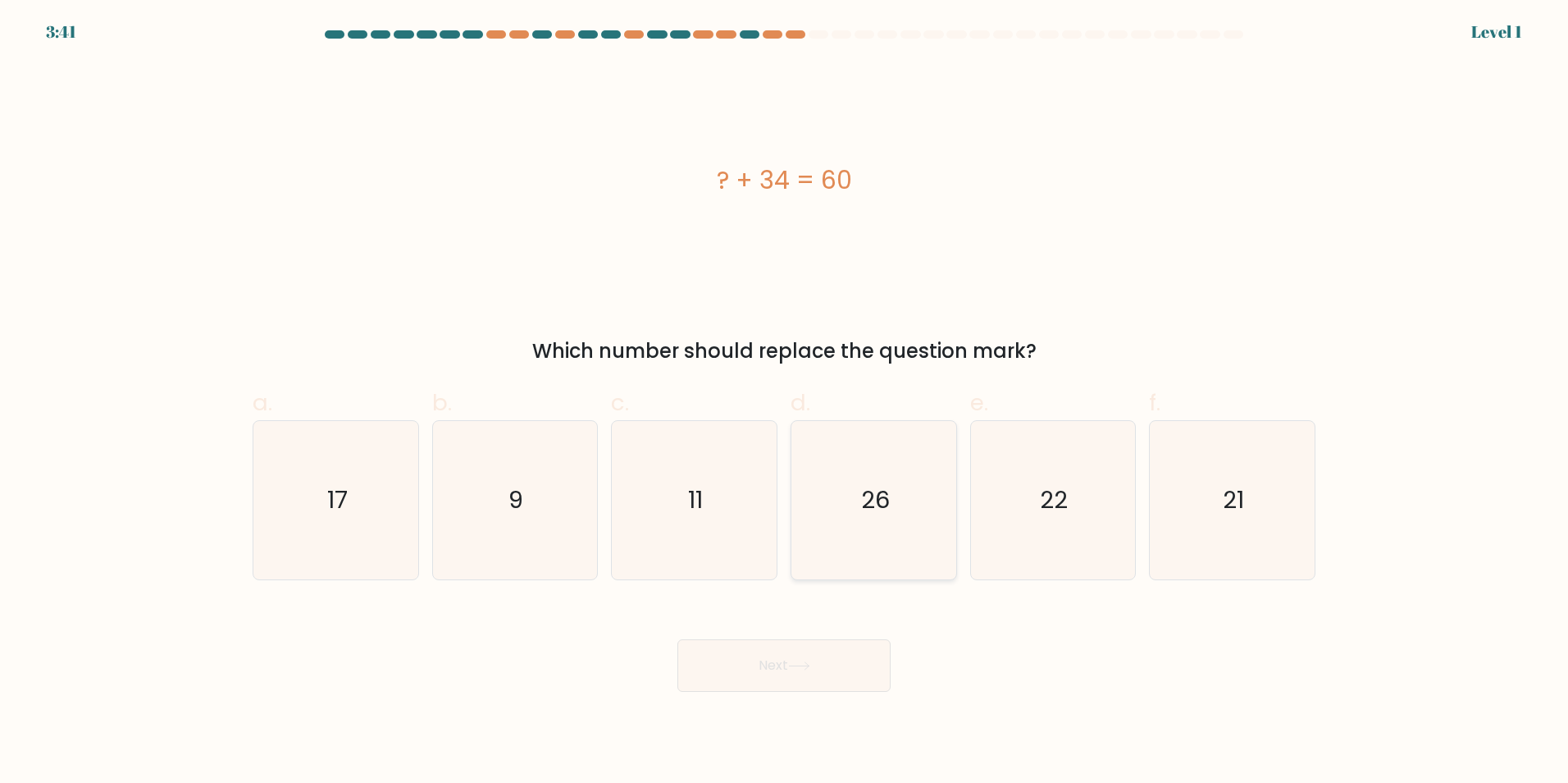
click at [864, 540] on icon "26" at bounding box center [873, 500] width 158 height 158
click at [785, 402] on input "d. 26" at bounding box center [784, 397] width 1 height 11
radio input "true"
click at [835, 646] on button "Next" at bounding box center [784, 665] width 214 height 53
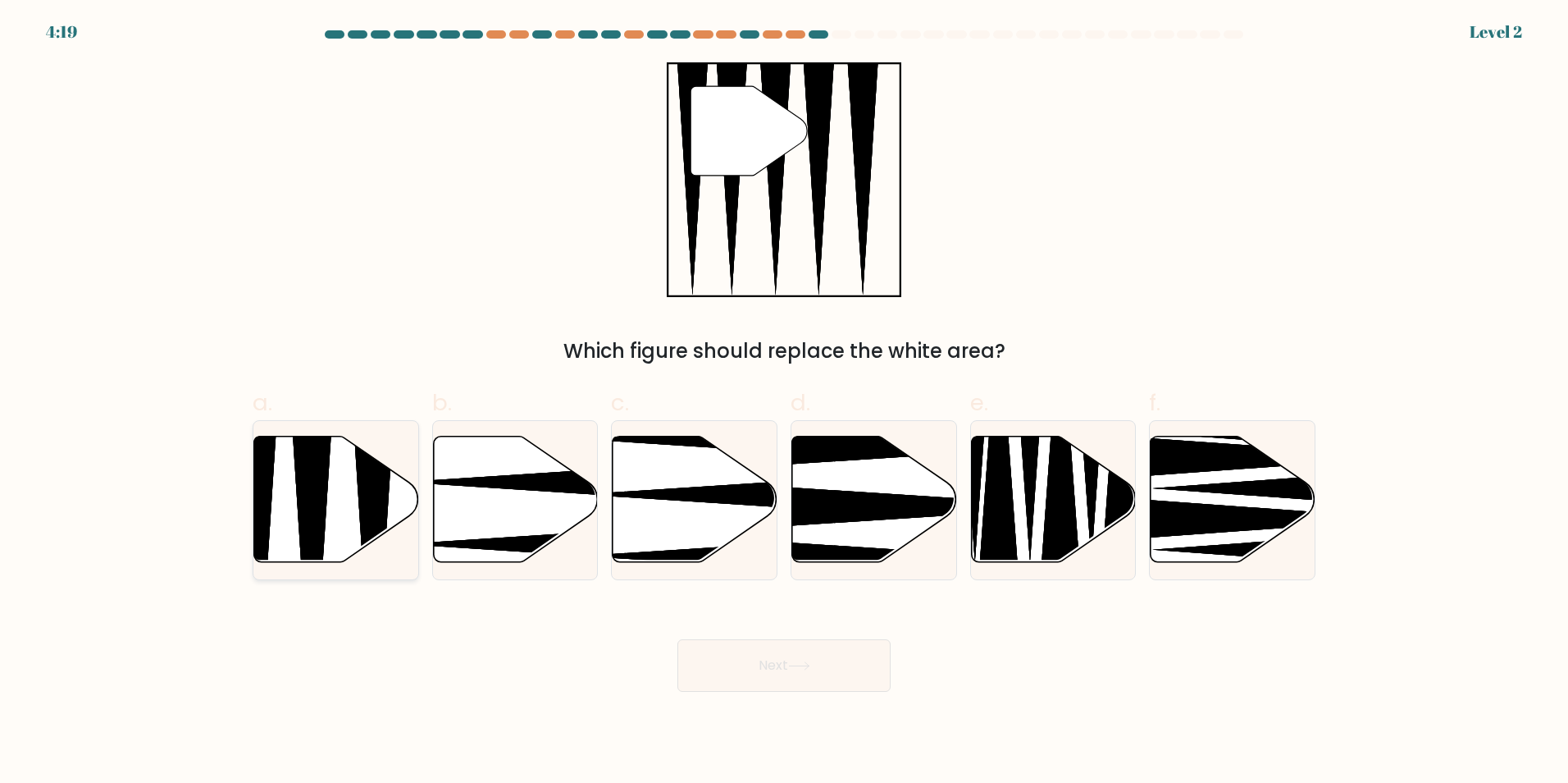
click at [365, 482] on icon at bounding box center [374, 567] width 43 height 328
click at [784, 402] on input "a." at bounding box center [784, 397] width 1 height 11
radio input "true"
click at [764, 664] on button "Next" at bounding box center [784, 665] width 214 height 53
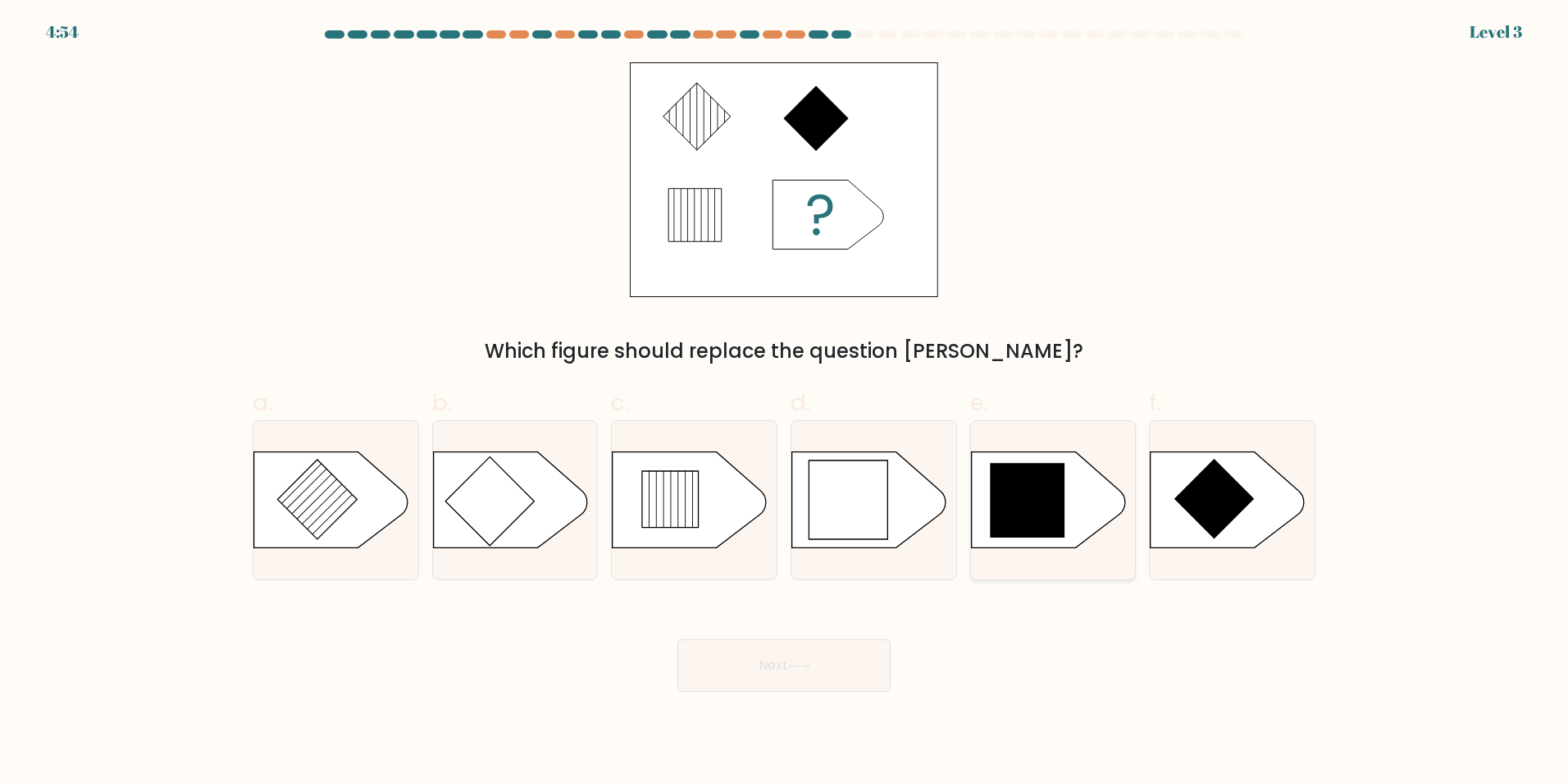
click at [1071, 540] on icon at bounding box center [1048, 500] width 154 height 96
click at [785, 402] on input "e." at bounding box center [784, 397] width 1 height 11
radio input "true"
click at [831, 655] on button "Next" at bounding box center [784, 665] width 214 height 53
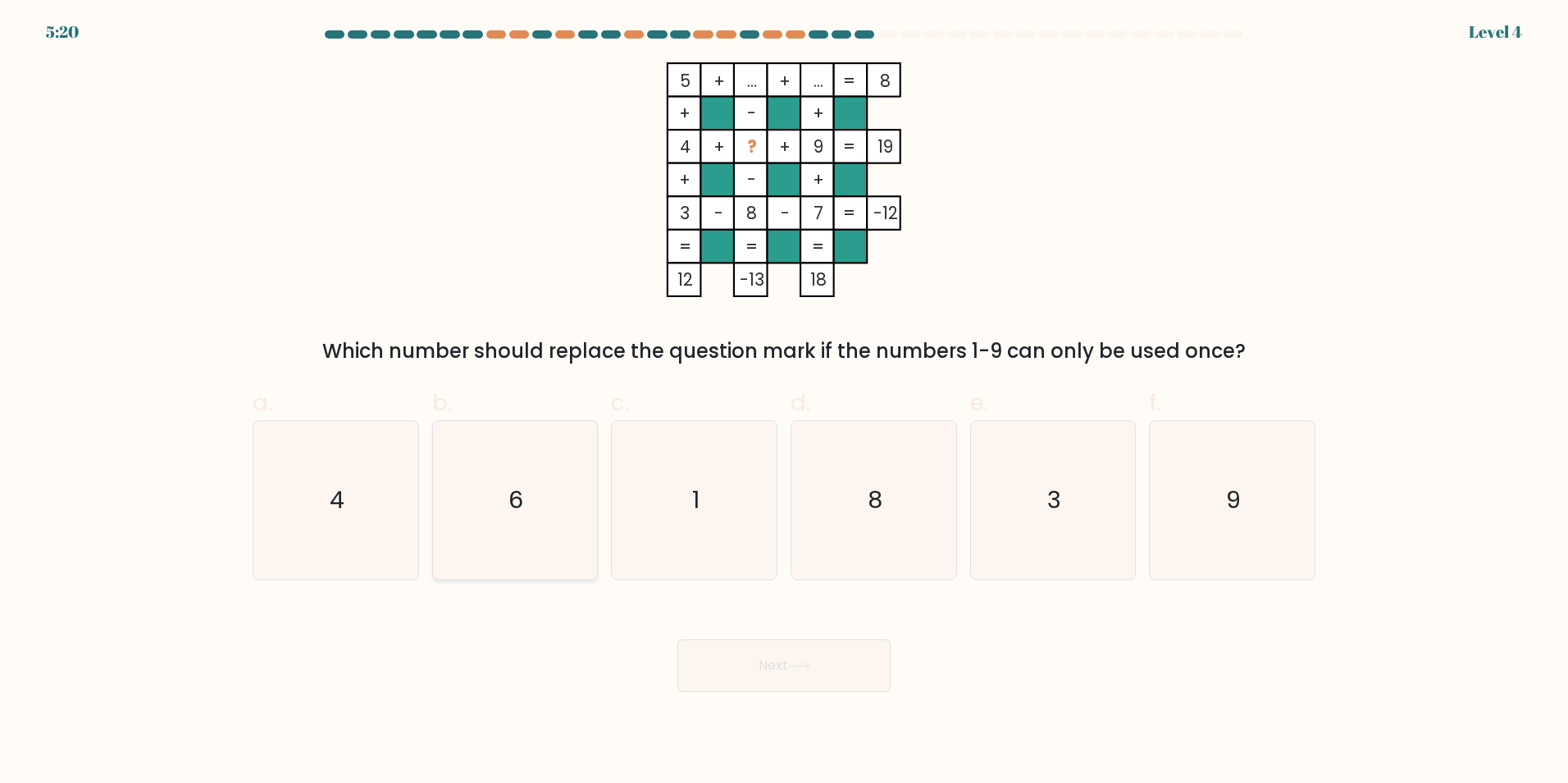
click at [543, 423] on icon "6" at bounding box center [514, 500] width 158 height 158
click at [784, 402] on input "b. 6" at bounding box center [784, 397] width 1 height 11
radio input "true"
click at [810, 670] on icon at bounding box center [799, 666] width 22 height 9
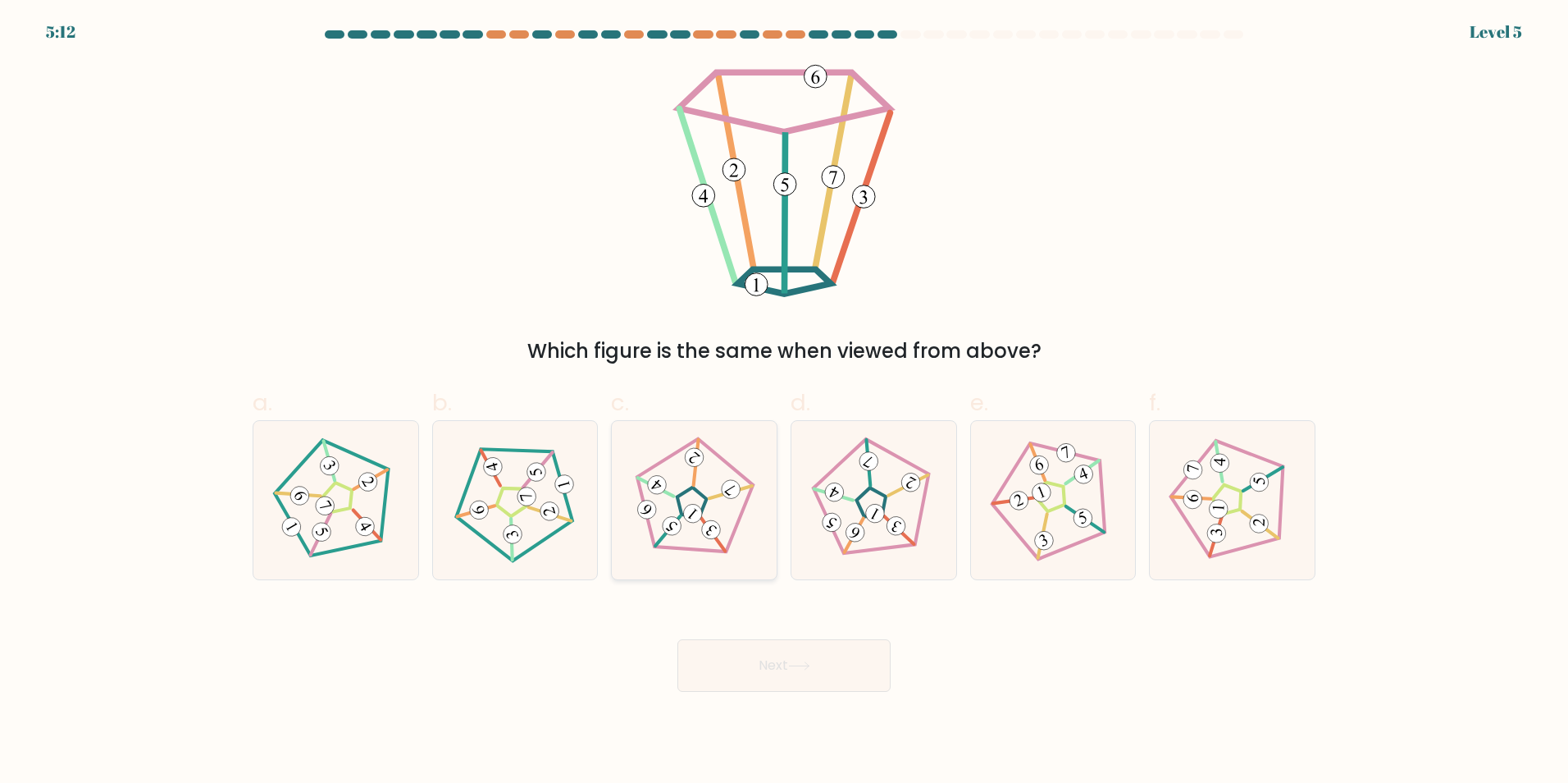
click at [740, 534] on icon at bounding box center [694, 500] width 127 height 127
click at [784, 402] on input "c." at bounding box center [784, 397] width 1 height 11
radio input "true"
click at [810, 654] on button "Next" at bounding box center [784, 665] width 214 height 53
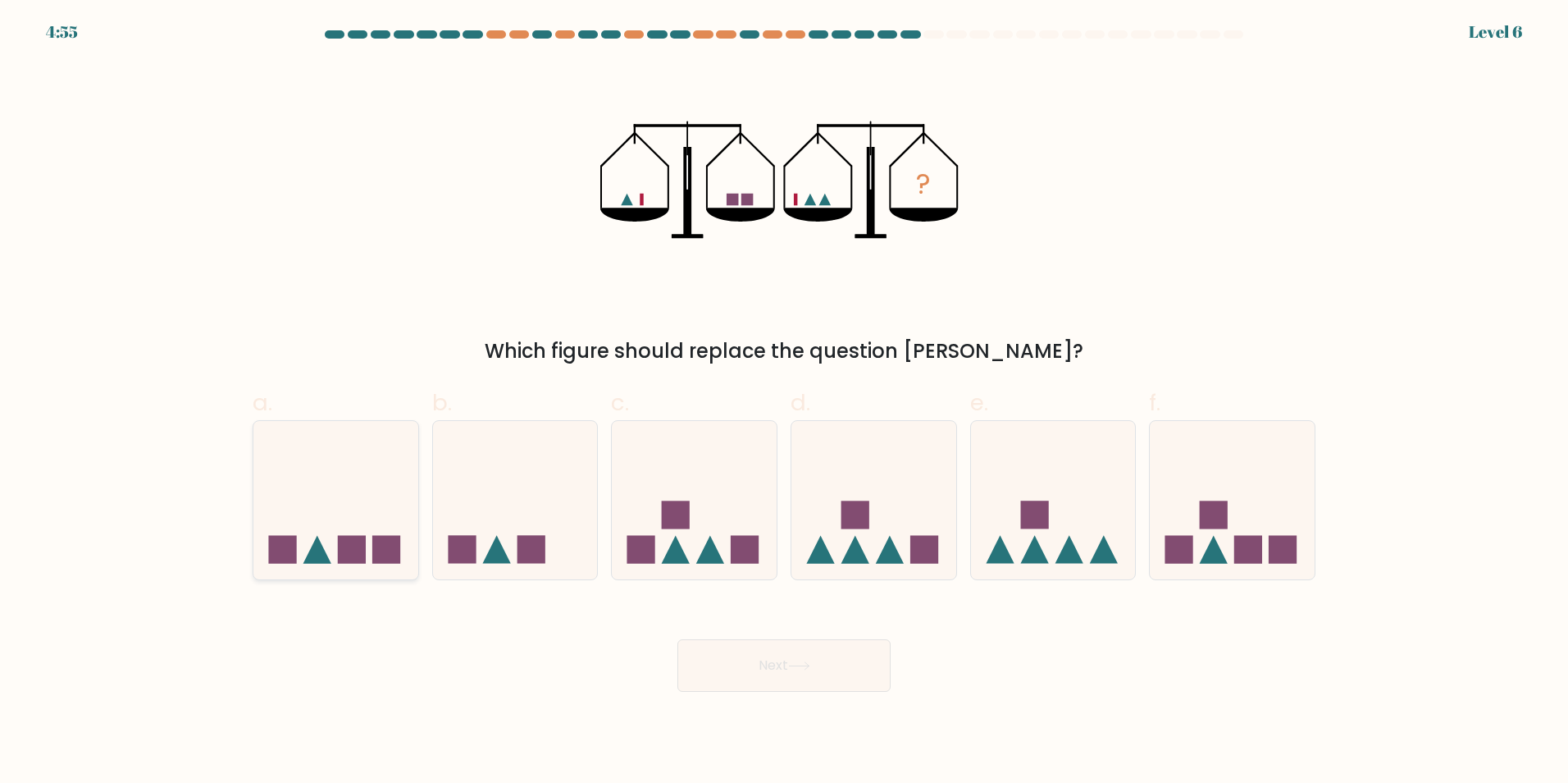
click at [297, 507] on icon at bounding box center [336, 499] width 165 height 136
click at [784, 402] on input "a." at bounding box center [784, 397] width 1 height 11
radio input "true"
click at [809, 666] on icon at bounding box center [798, 666] width 19 height 7
click at [810, 669] on icon at bounding box center [799, 666] width 22 height 9
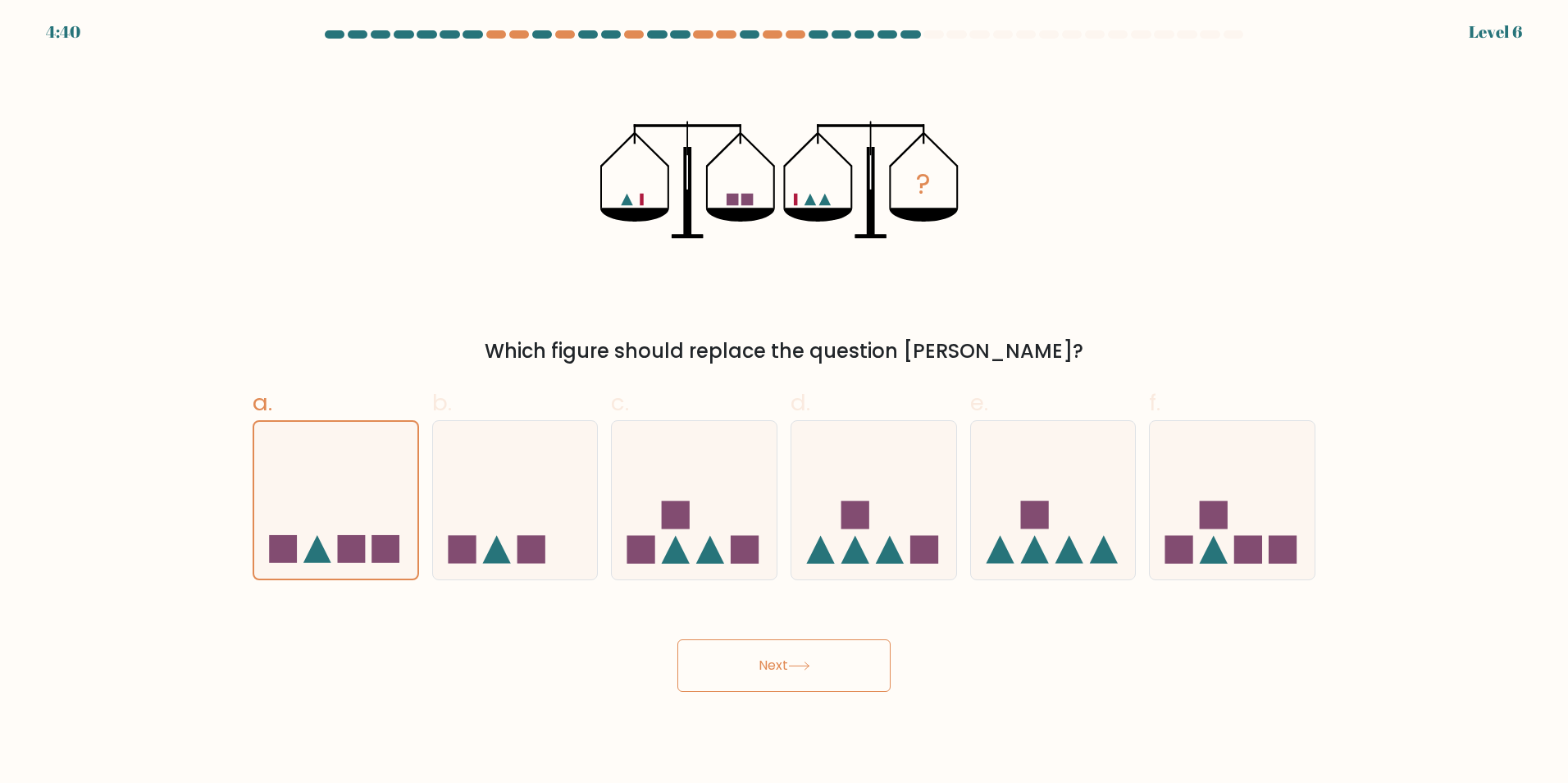
click at [778, 664] on button "Next" at bounding box center [784, 665] width 214 height 53
click at [337, 485] on icon at bounding box center [336, 500] width 163 height 135
click at [784, 402] on input "a." at bounding box center [784, 397] width 1 height 11
click at [719, 665] on button "Next" at bounding box center [784, 665] width 214 height 53
click at [537, 502] on icon at bounding box center [515, 499] width 165 height 136
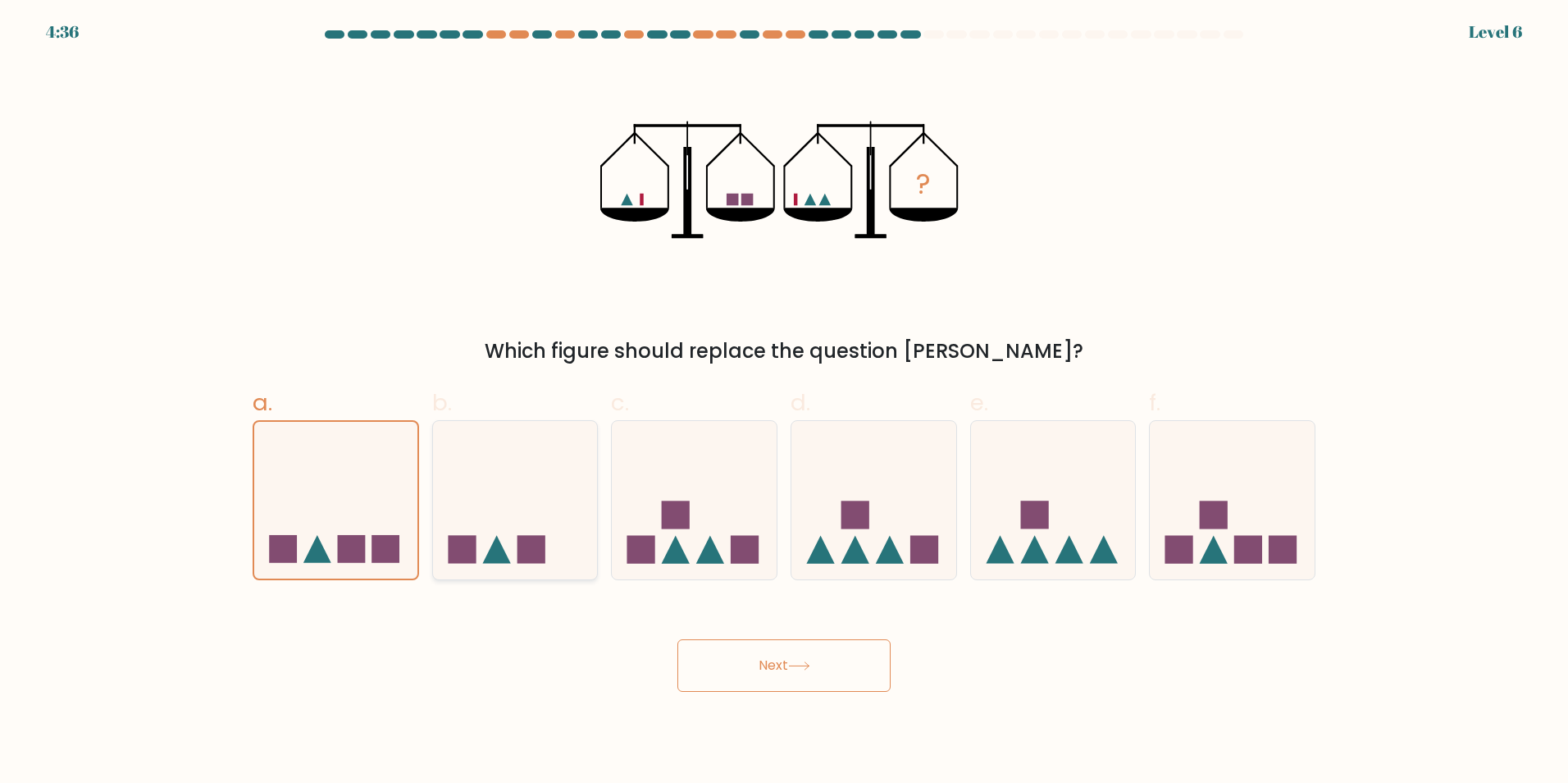
click at [784, 402] on input "b." at bounding box center [784, 397] width 1 height 11
radio input "true"
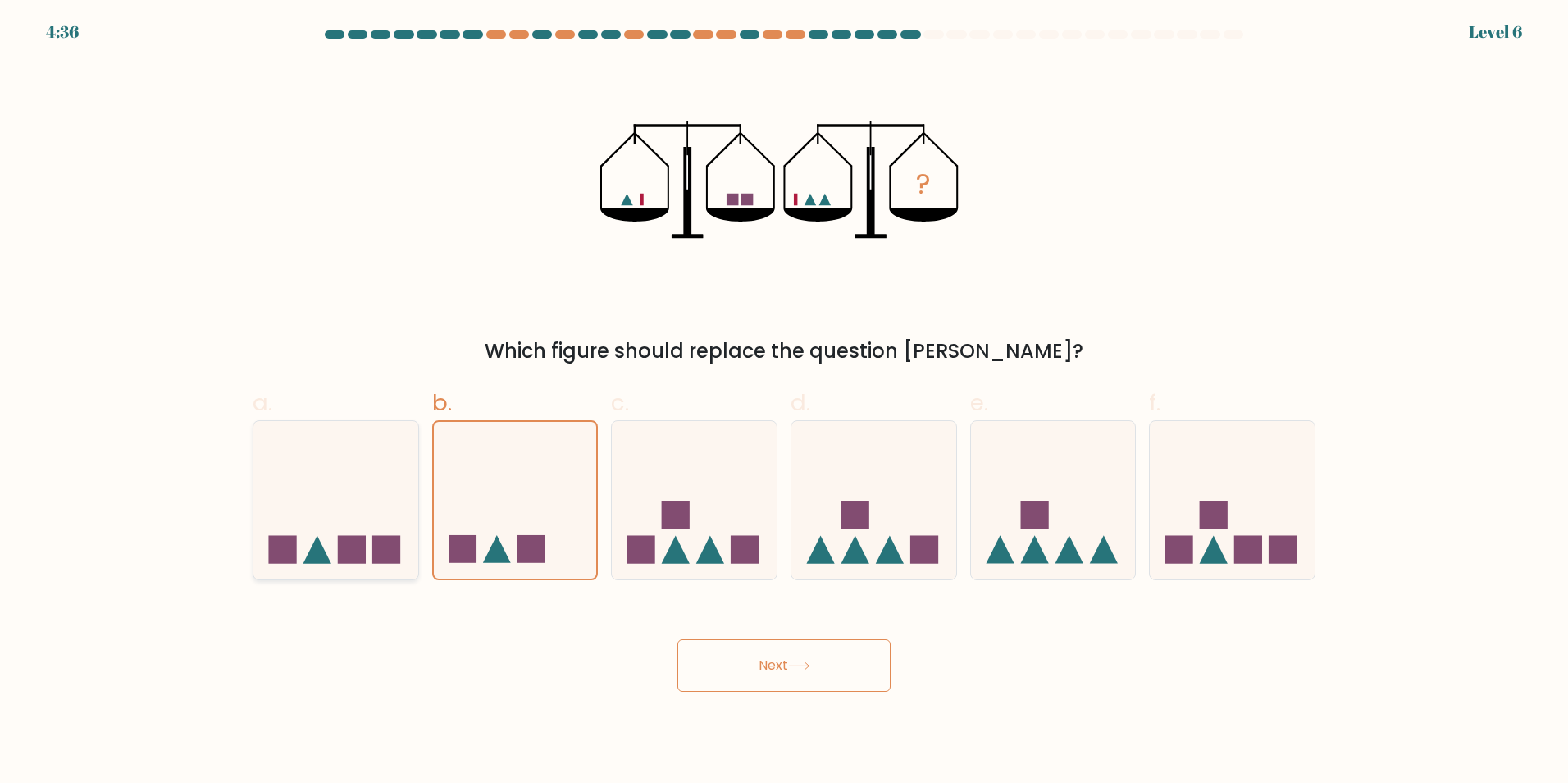
click at [408, 501] on icon at bounding box center [336, 499] width 165 height 136
click at [784, 402] on input "a." at bounding box center [784, 397] width 1 height 11
radio input "true"
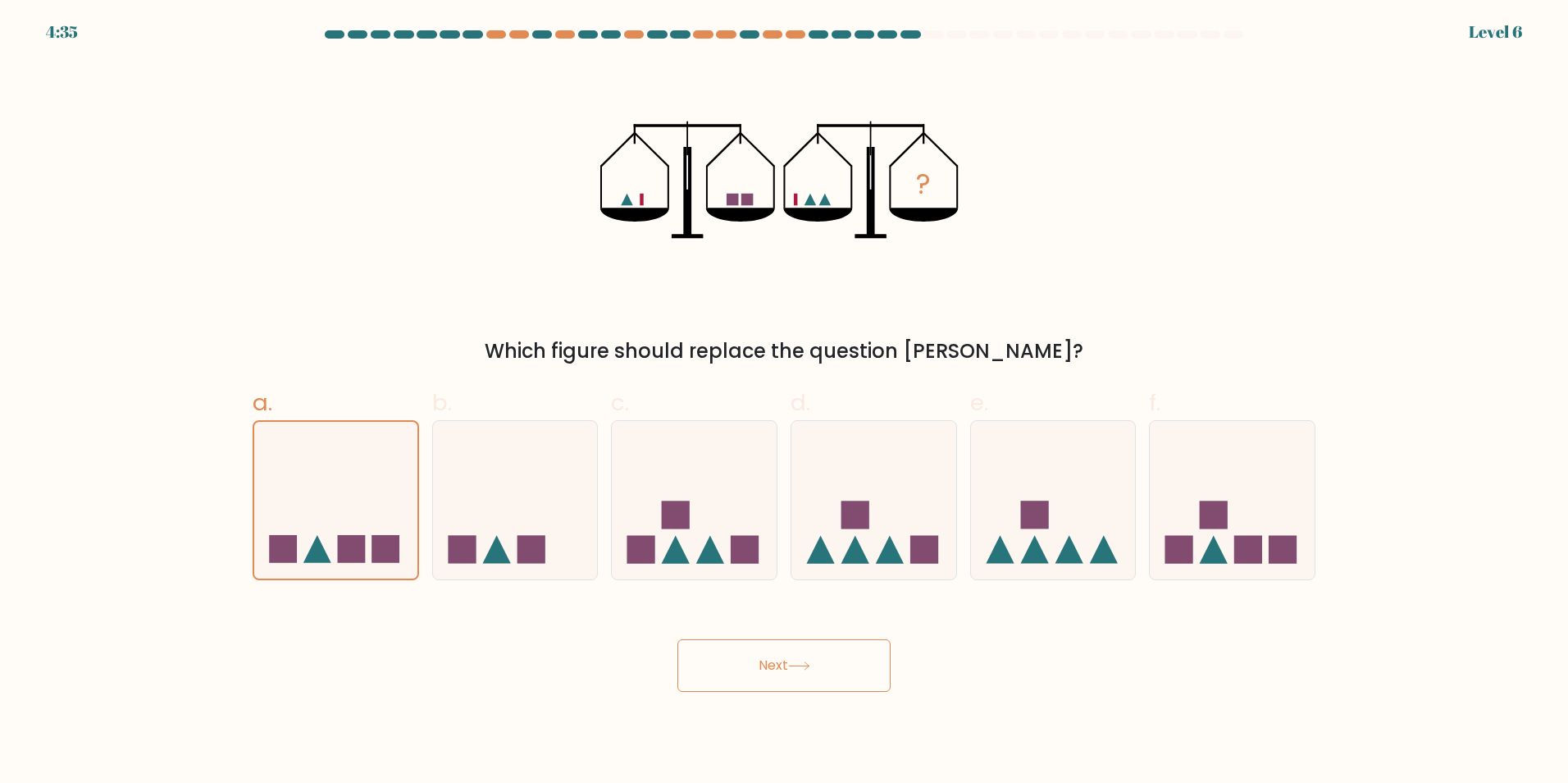
click at [762, 673] on button "Next" at bounding box center [784, 665] width 214 height 53
click at [347, 494] on icon at bounding box center [336, 500] width 163 height 135
click at [784, 402] on input "a." at bounding box center [784, 397] width 1 height 11
click at [347, 494] on icon at bounding box center [336, 500] width 163 height 135
click at [784, 402] on input "a." at bounding box center [784, 397] width 1 height 11
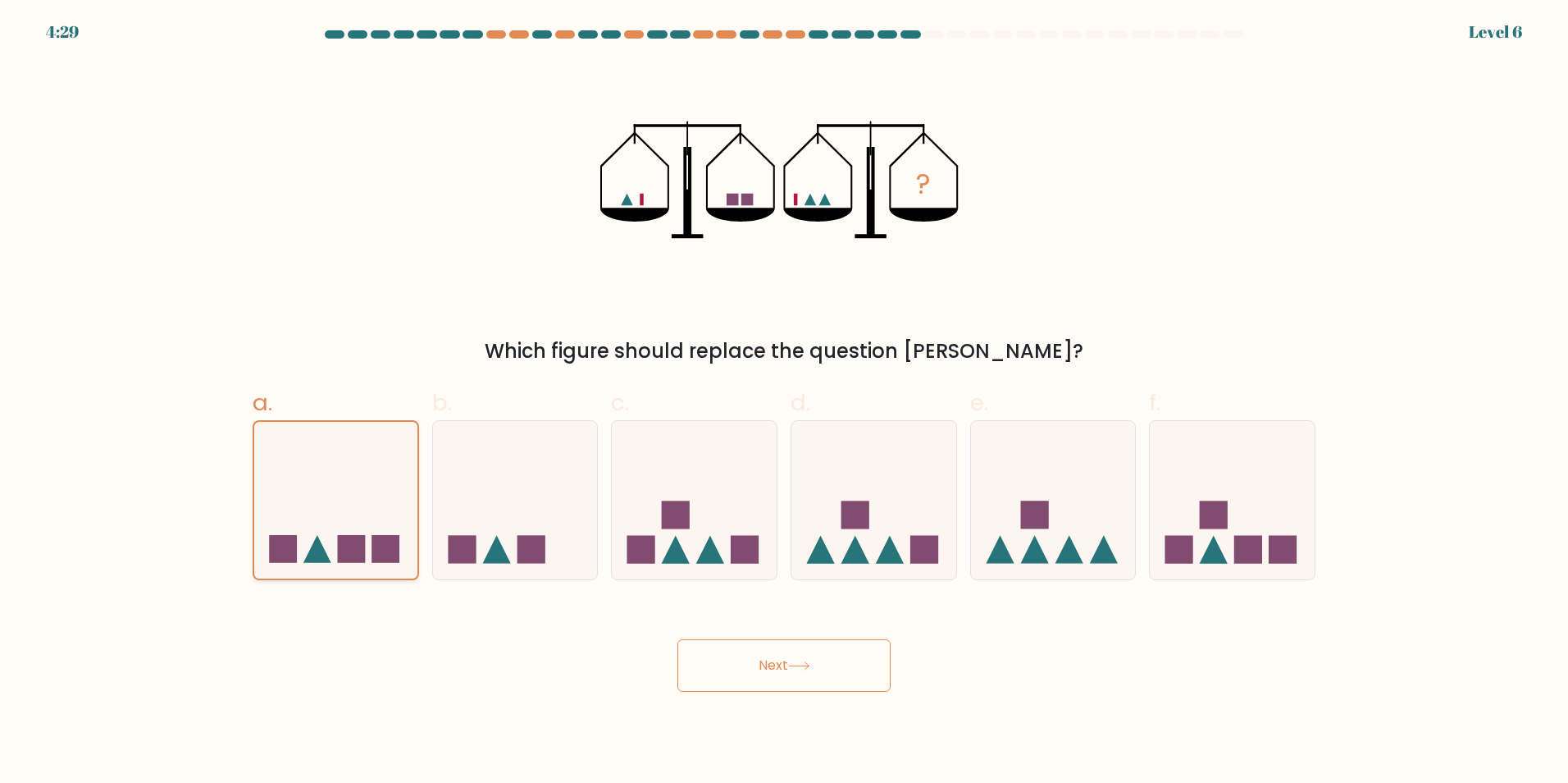
click at [347, 494] on icon at bounding box center [336, 500] width 163 height 135
click at [784, 402] on input "a." at bounding box center [784, 397] width 1 height 11
click at [347, 494] on icon at bounding box center [336, 500] width 163 height 135
click at [784, 402] on input "a." at bounding box center [784, 397] width 1 height 11
click at [408, 511] on icon at bounding box center [336, 500] width 163 height 135
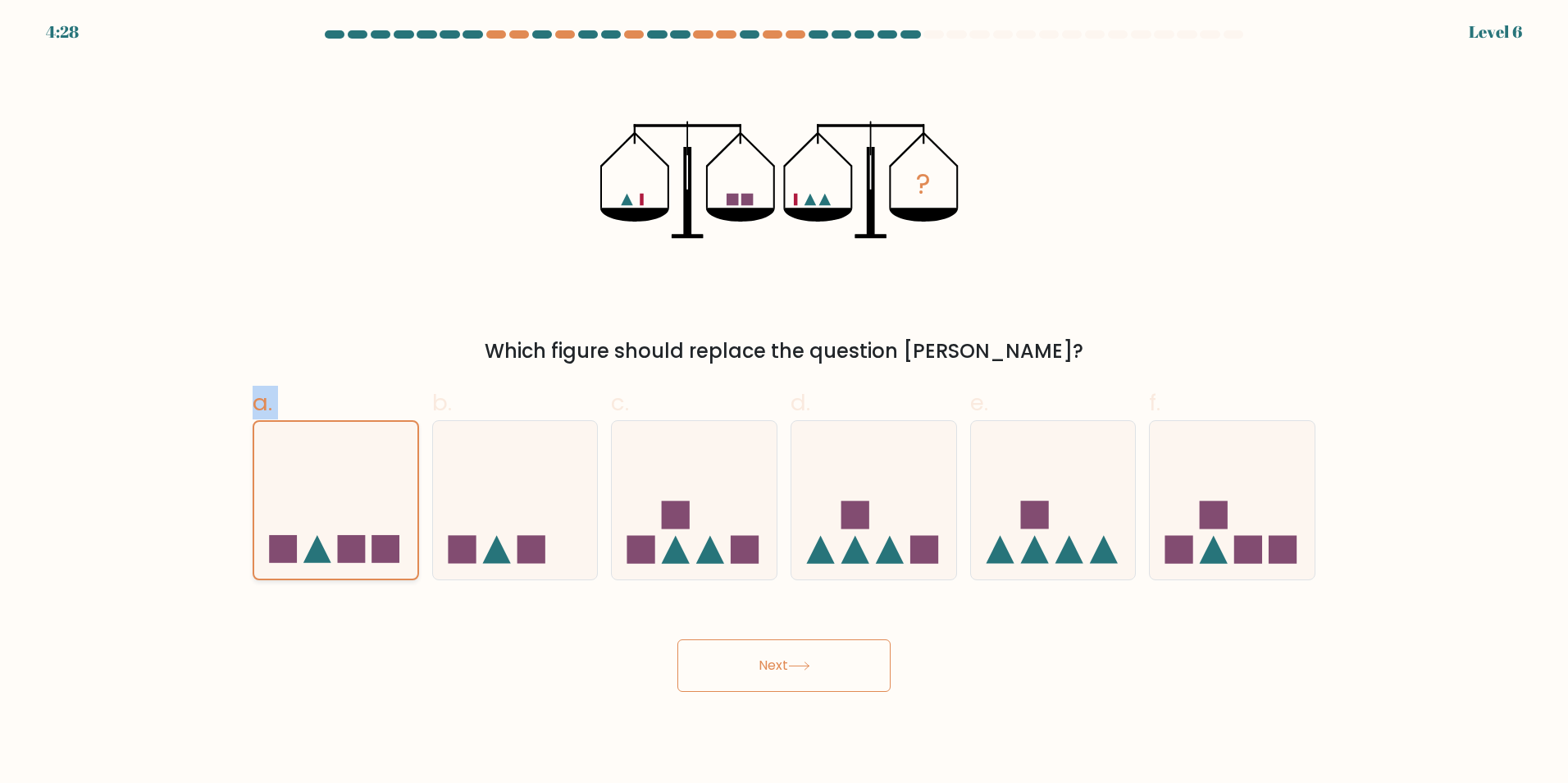
click at [784, 402] on input "a." at bounding box center [784, 397] width 1 height 11
click at [408, 511] on icon at bounding box center [336, 500] width 163 height 135
click at [784, 402] on input "a." at bounding box center [784, 397] width 1 height 11
drag, startPoint x: 408, startPoint y: 511, endPoint x: 344, endPoint y: 532, distance: 67.4
click at [344, 532] on icon at bounding box center [336, 500] width 163 height 135
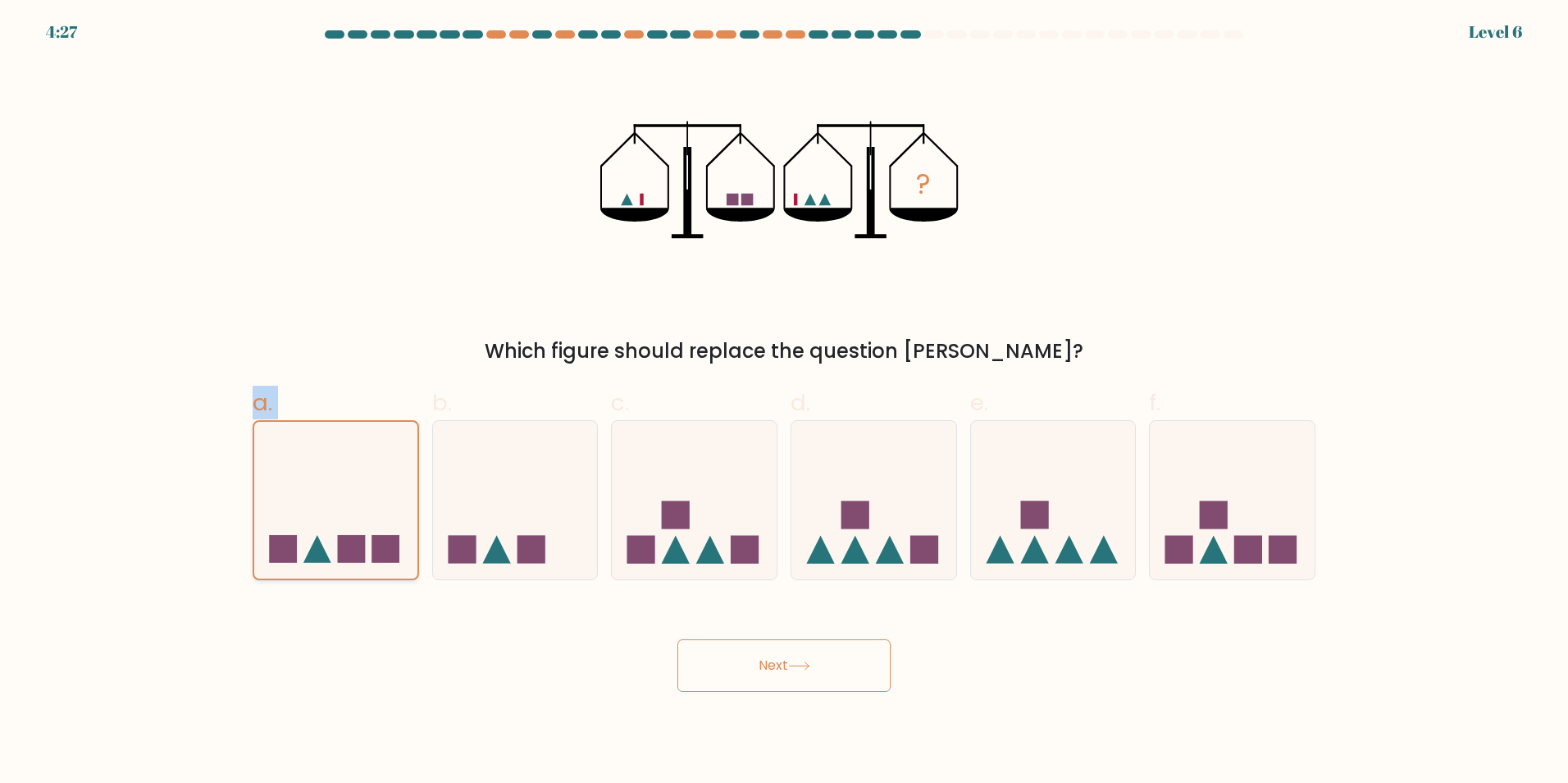
click at [784, 402] on input "a." at bounding box center [784, 397] width 1 height 11
click at [722, 652] on button "Next" at bounding box center [784, 665] width 214 height 53
click at [1050, 503] on icon at bounding box center [1054, 499] width 165 height 136
click at [785, 402] on input "e." at bounding box center [784, 397] width 1 height 11
radio input "true"
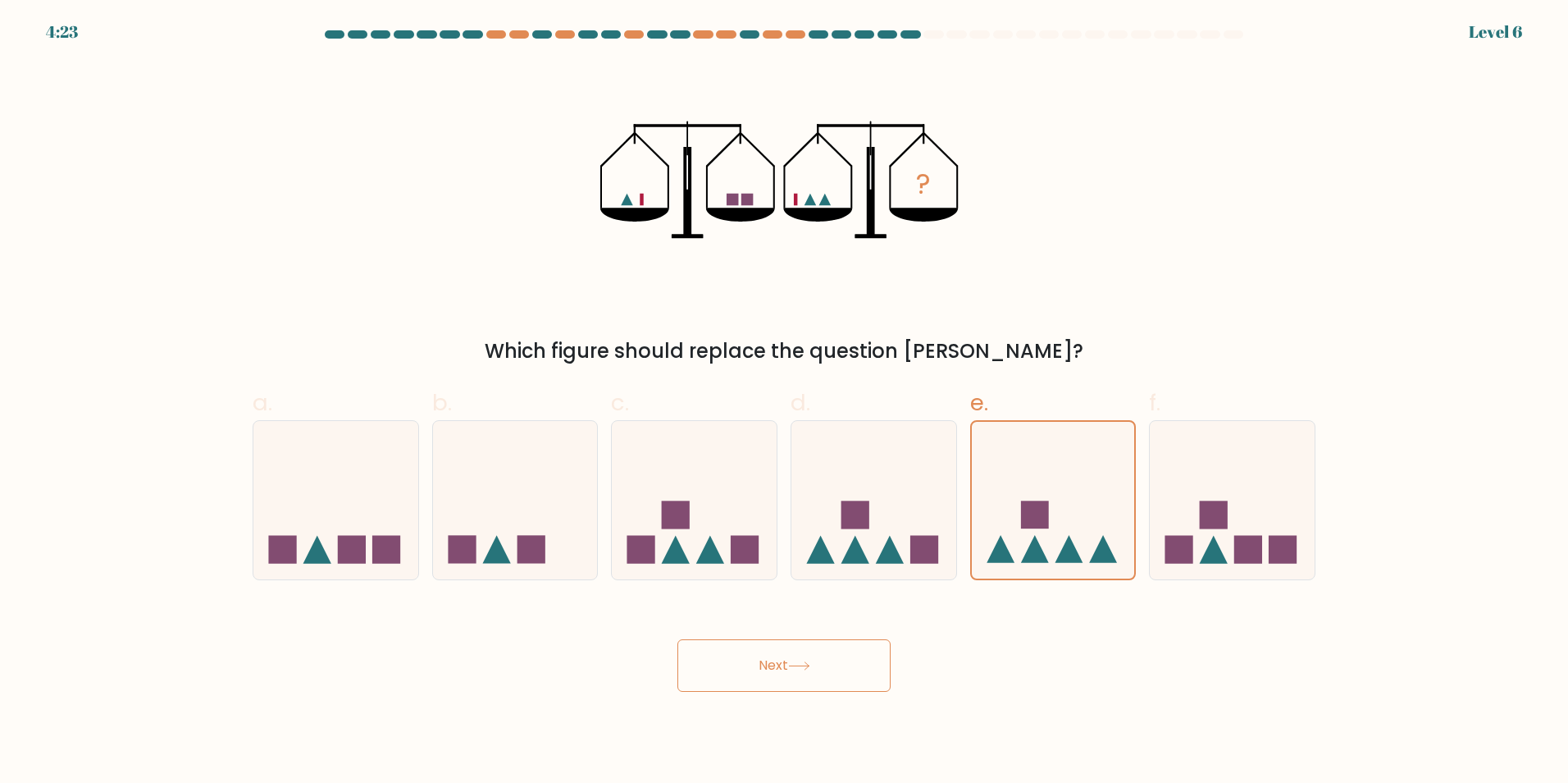
click at [870, 651] on button "Next" at bounding box center [784, 665] width 214 height 53
click at [857, 680] on button "Next" at bounding box center [784, 665] width 214 height 53
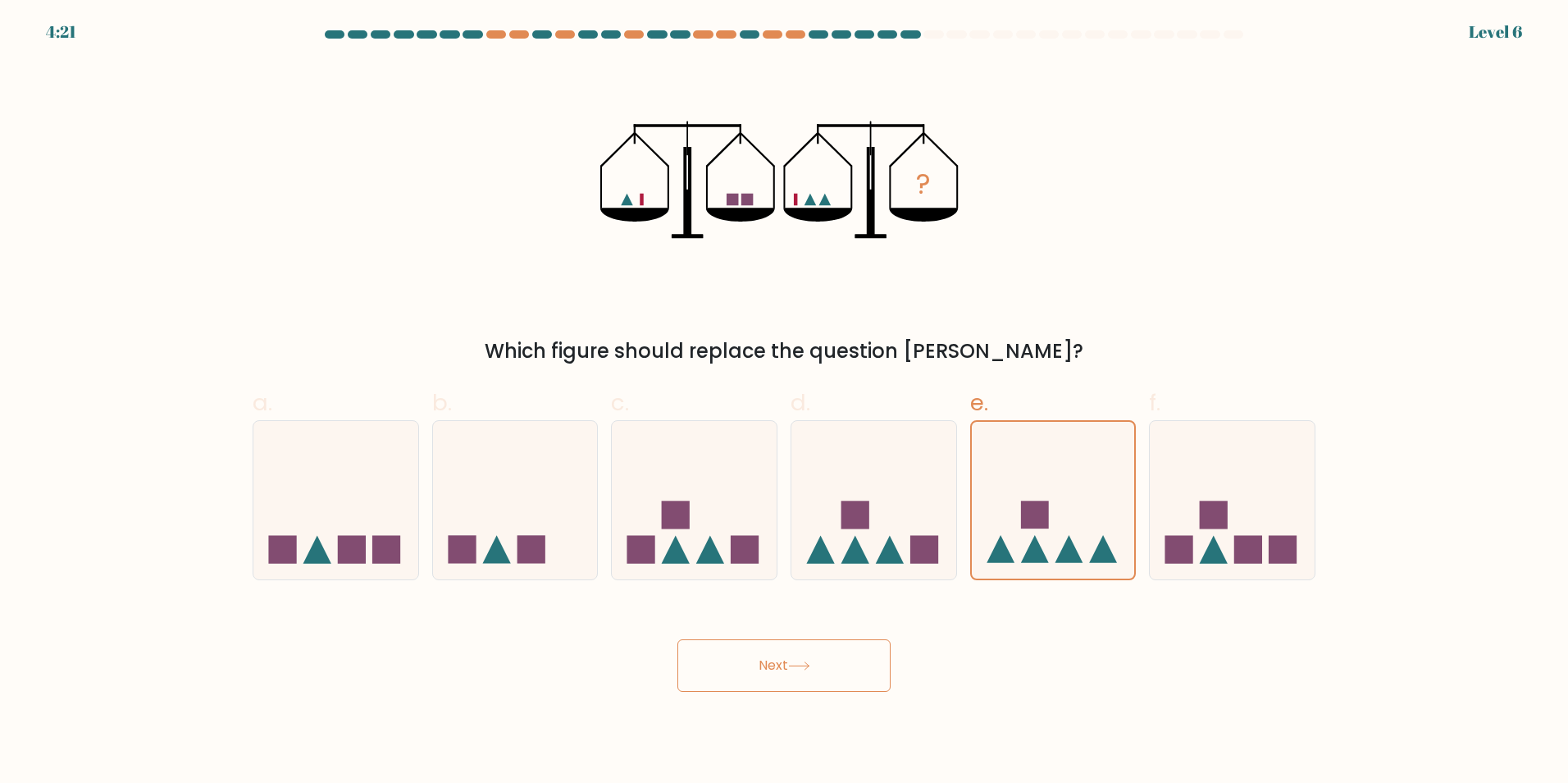
click at [857, 680] on button "Next" at bounding box center [784, 665] width 214 height 53
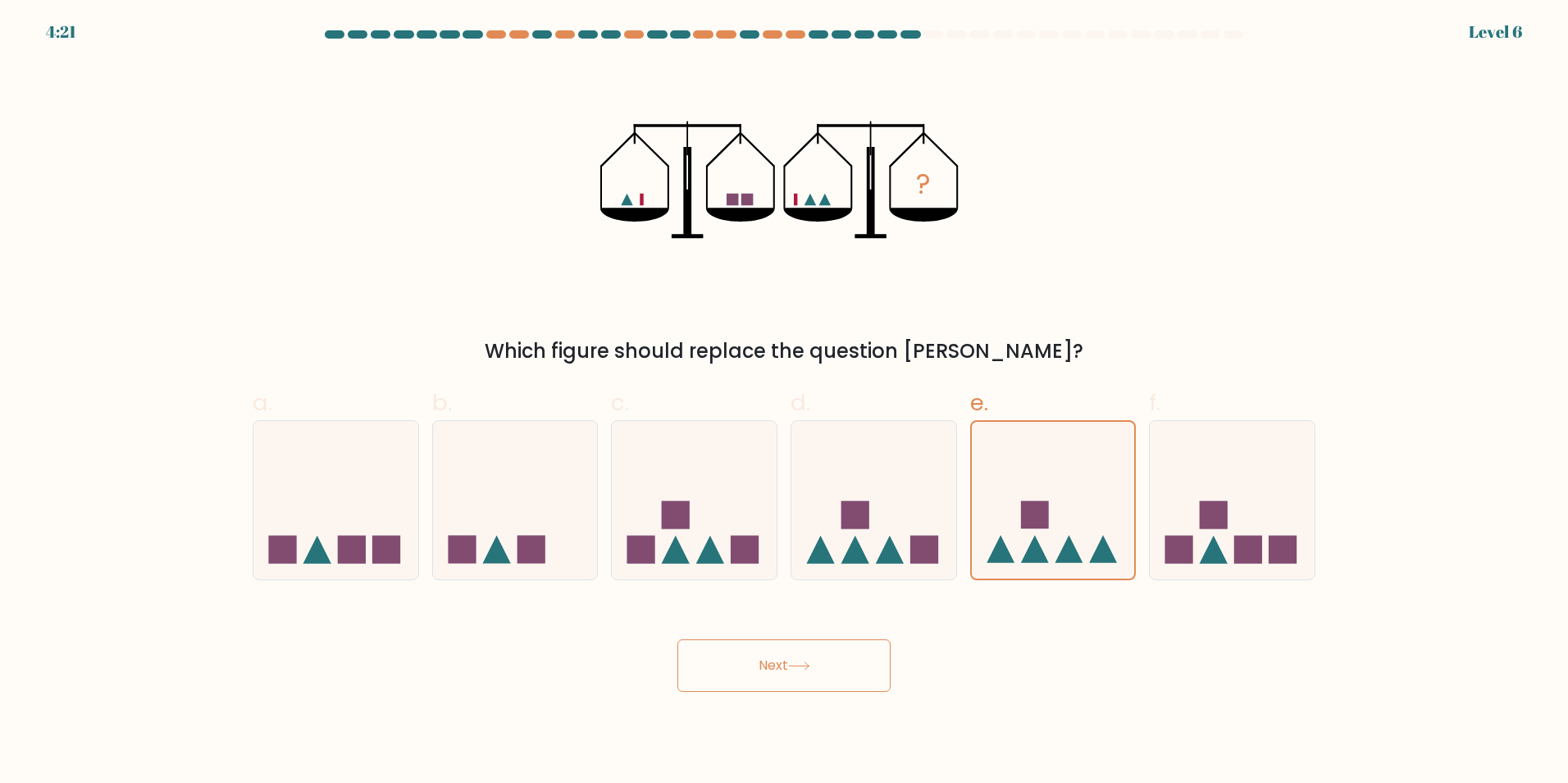
click at [857, 680] on button "Next" at bounding box center [784, 665] width 214 height 53
click at [500, 485] on icon at bounding box center [515, 499] width 165 height 136
click at [784, 402] on input "b." at bounding box center [784, 397] width 1 height 11
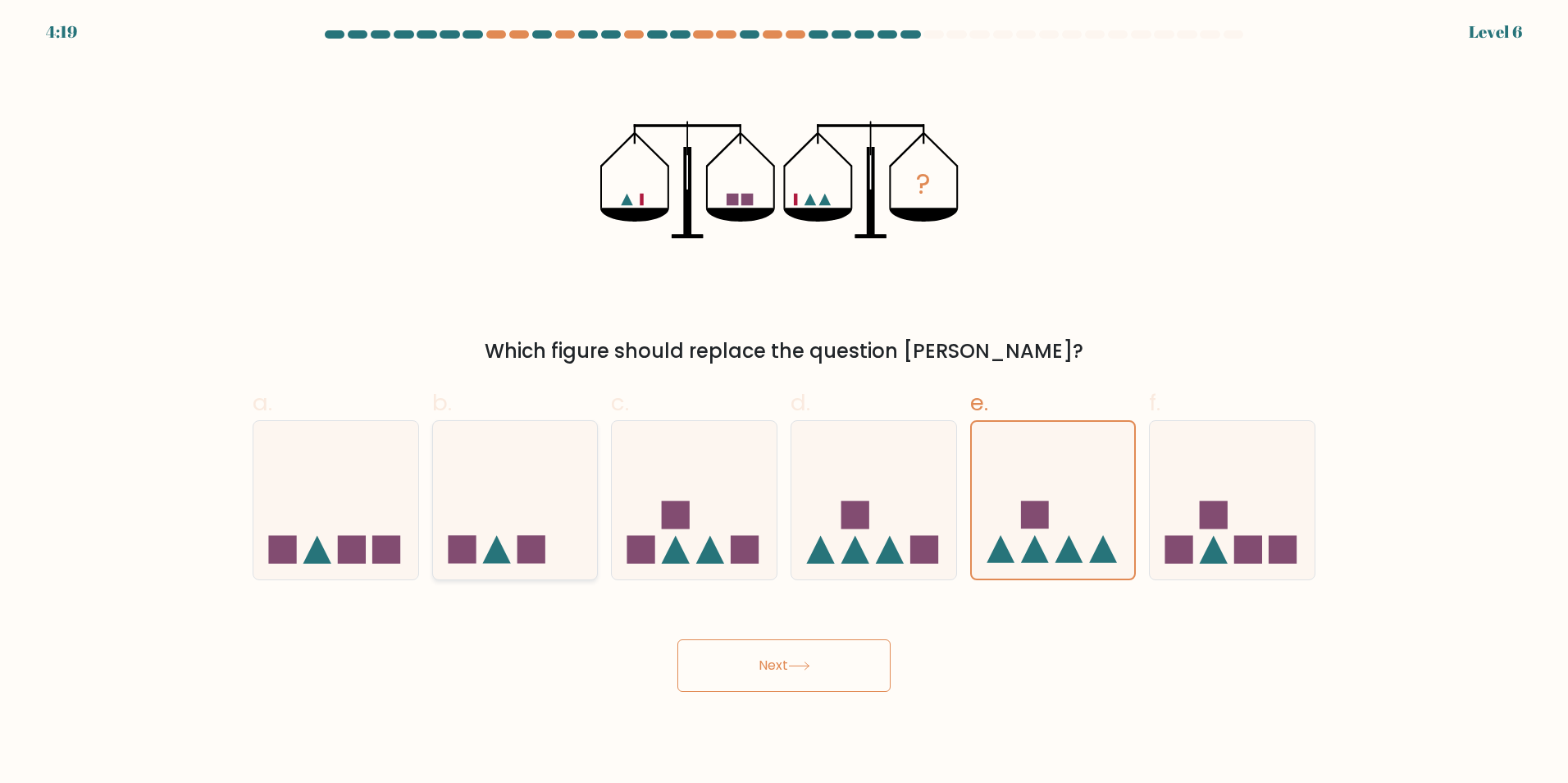
radio input "true"
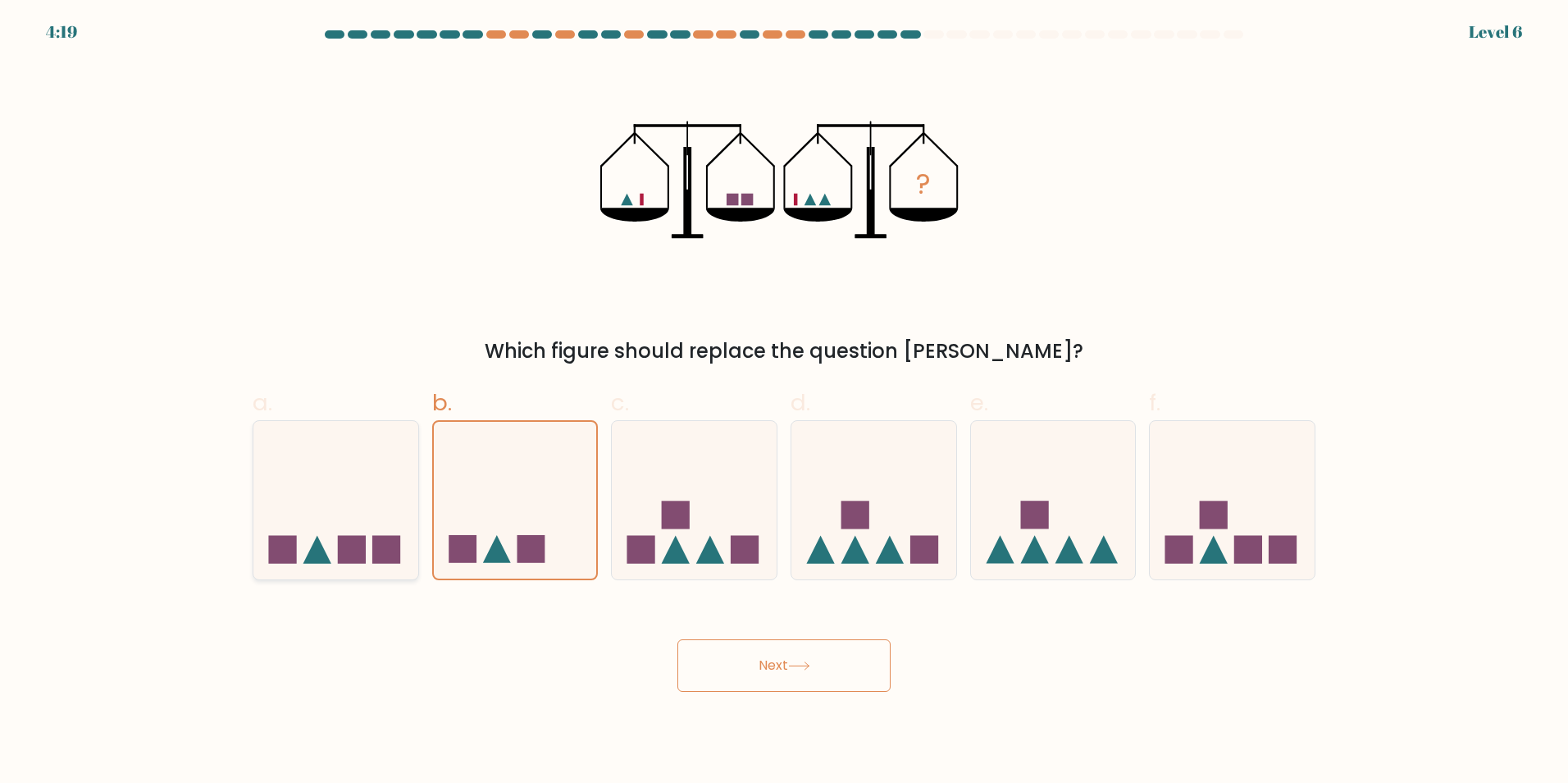
click at [358, 473] on icon at bounding box center [336, 499] width 165 height 136
click at [784, 402] on input "a." at bounding box center [784, 397] width 1 height 11
radio input "true"
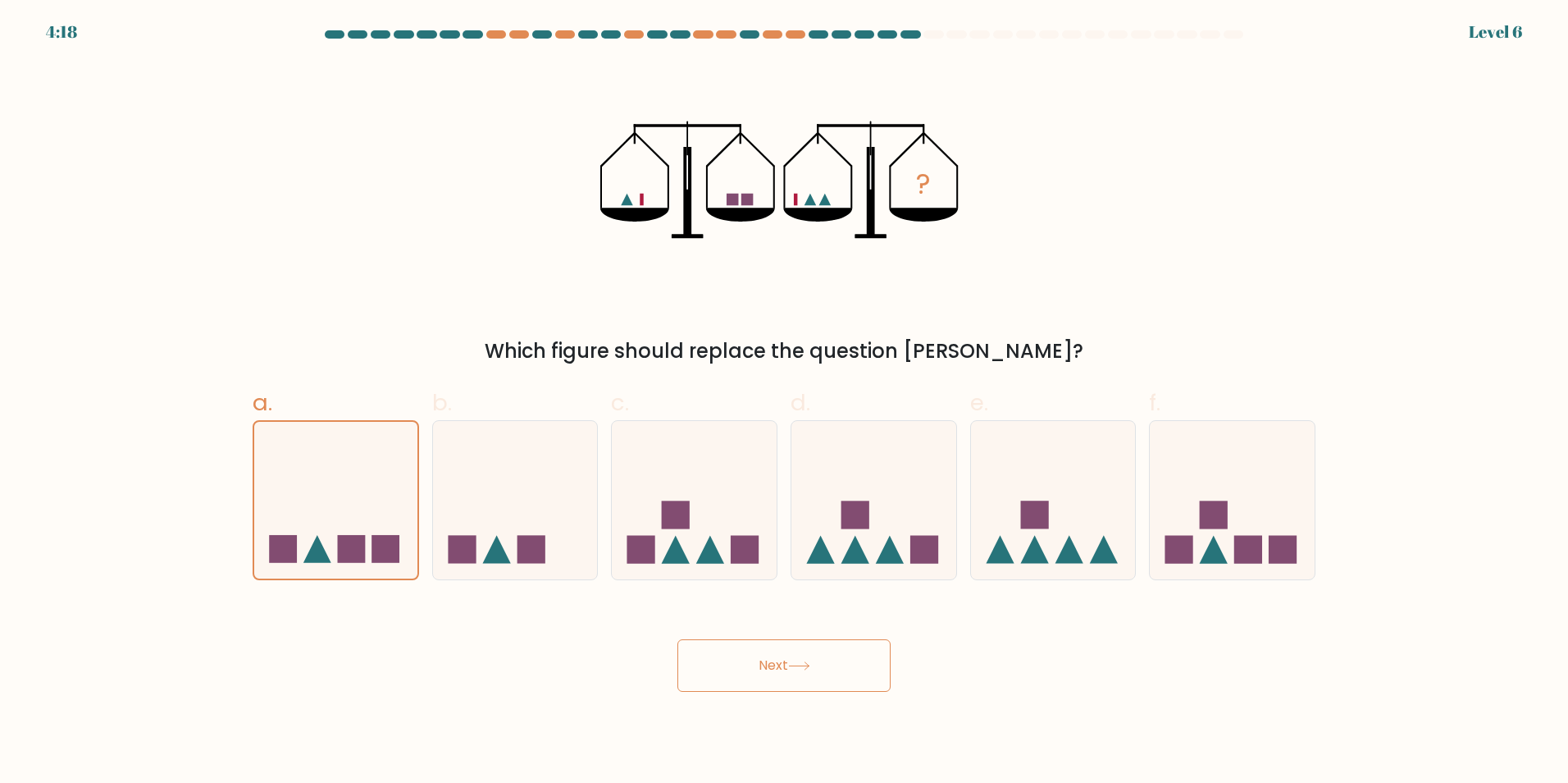
click at [775, 664] on button "Next" at bounding box center [784, 665] width 214 height 53
click at [776, 663] on button "Next" at bounding box center [784, 665] width 214 height 53
click at [677, 640] on button "Next" at bounding box center [784, 665] width 214 height 53
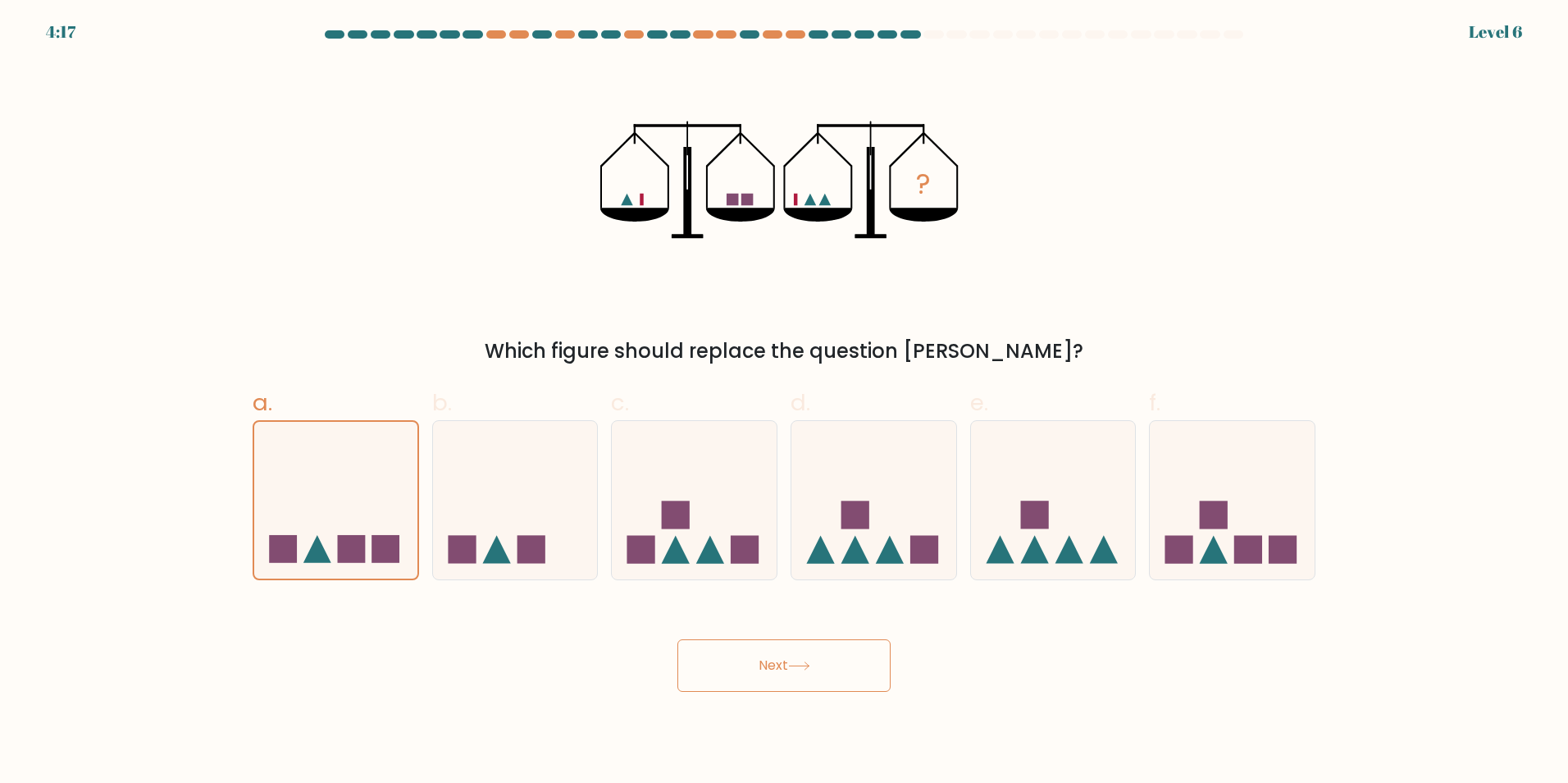
click at [677, 640] on button "Next" at bounding box center [784, 665] width 214 height 53
click at [776, 663] on button "Next" at bounding box center [784, 665] width 214 height 53
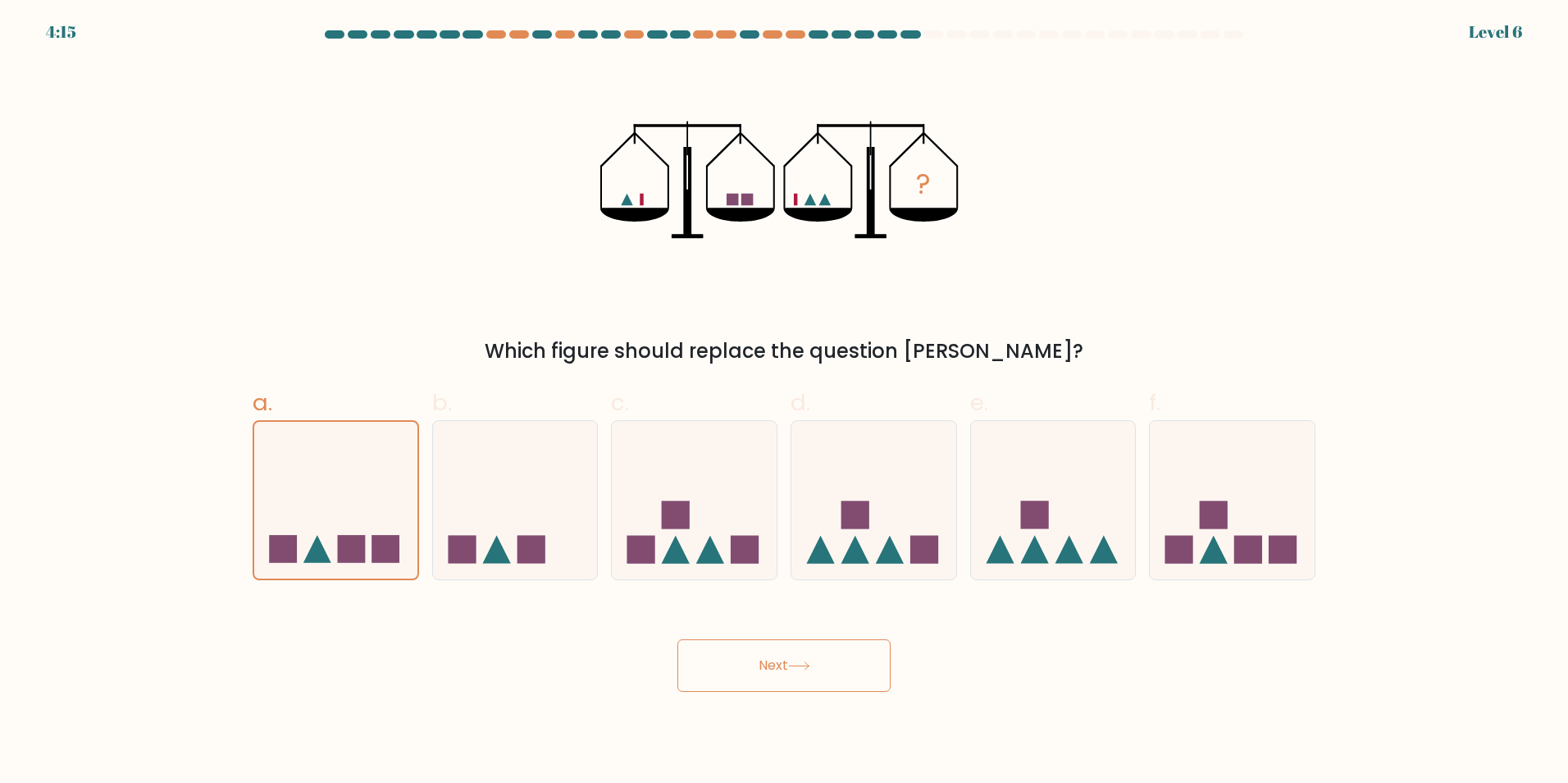
click at [776, 663] on button "Next" at bounding box center [784, 665] width 214 height 53
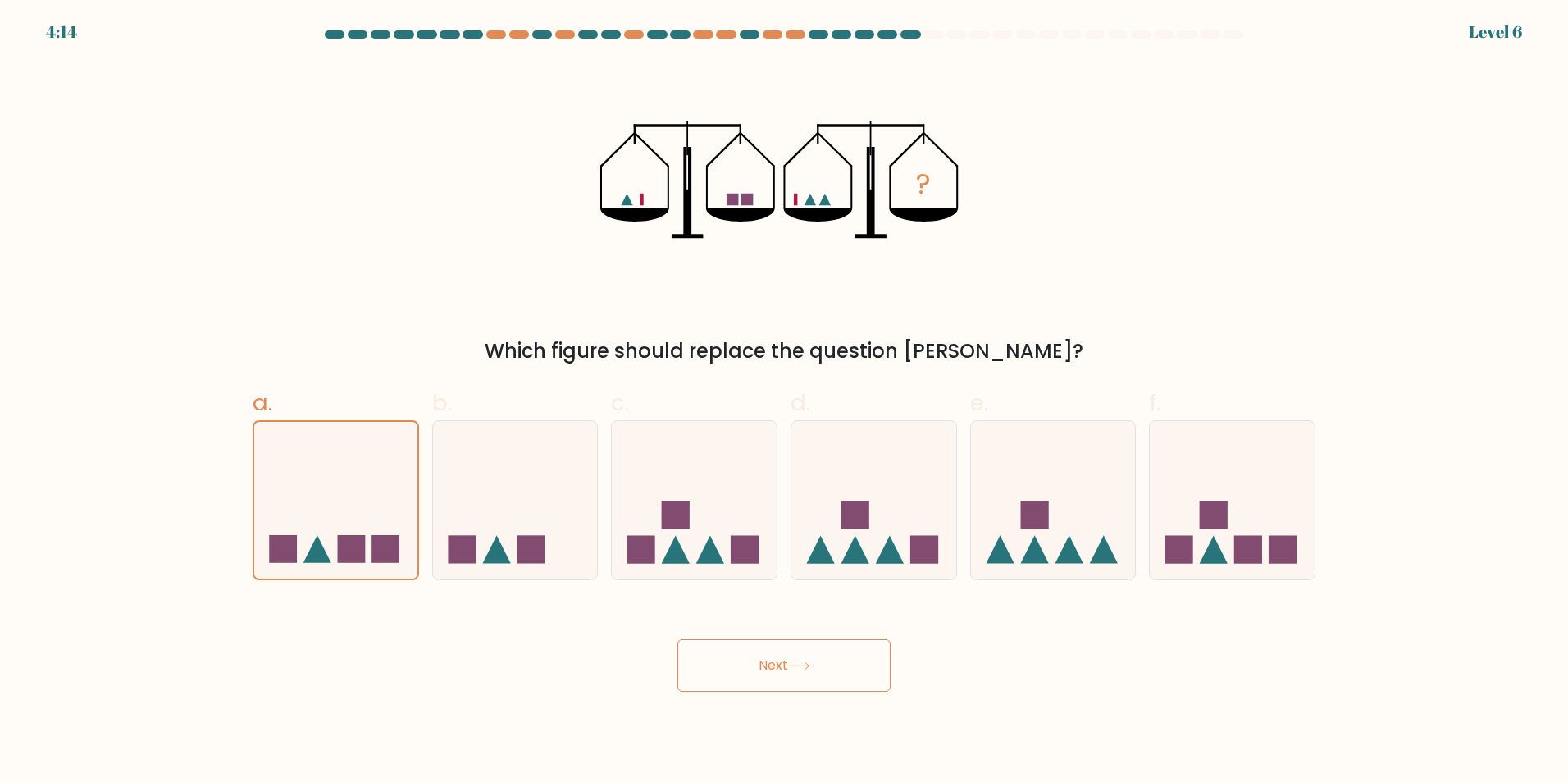
click at [776, 663] on button "Next" at bounding box center [784, 665] width 214 height 53
click at [504, 547] on icon at bounding box center [515, 499] width 165 height 136
click at [784, 402] on input "b." at bounding box center [784, 397] width 1 height 11
radio input "true"
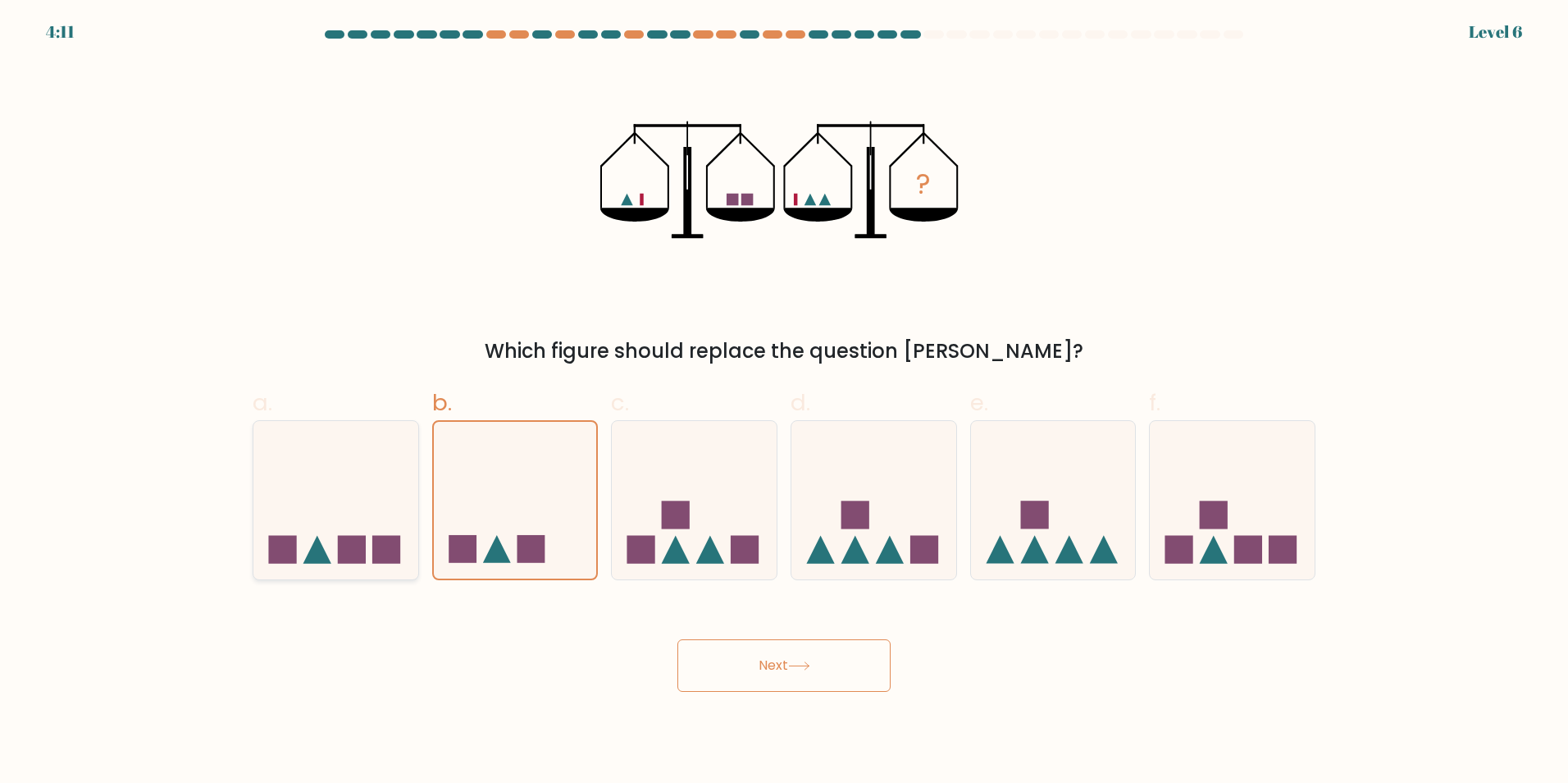
click at [401, 510] on icon at bounding box center [336, 499] width 165 height 136
click at [784, 402] on input "a." at bounding box center [784, 397] width 1 height 11
radio input "true"
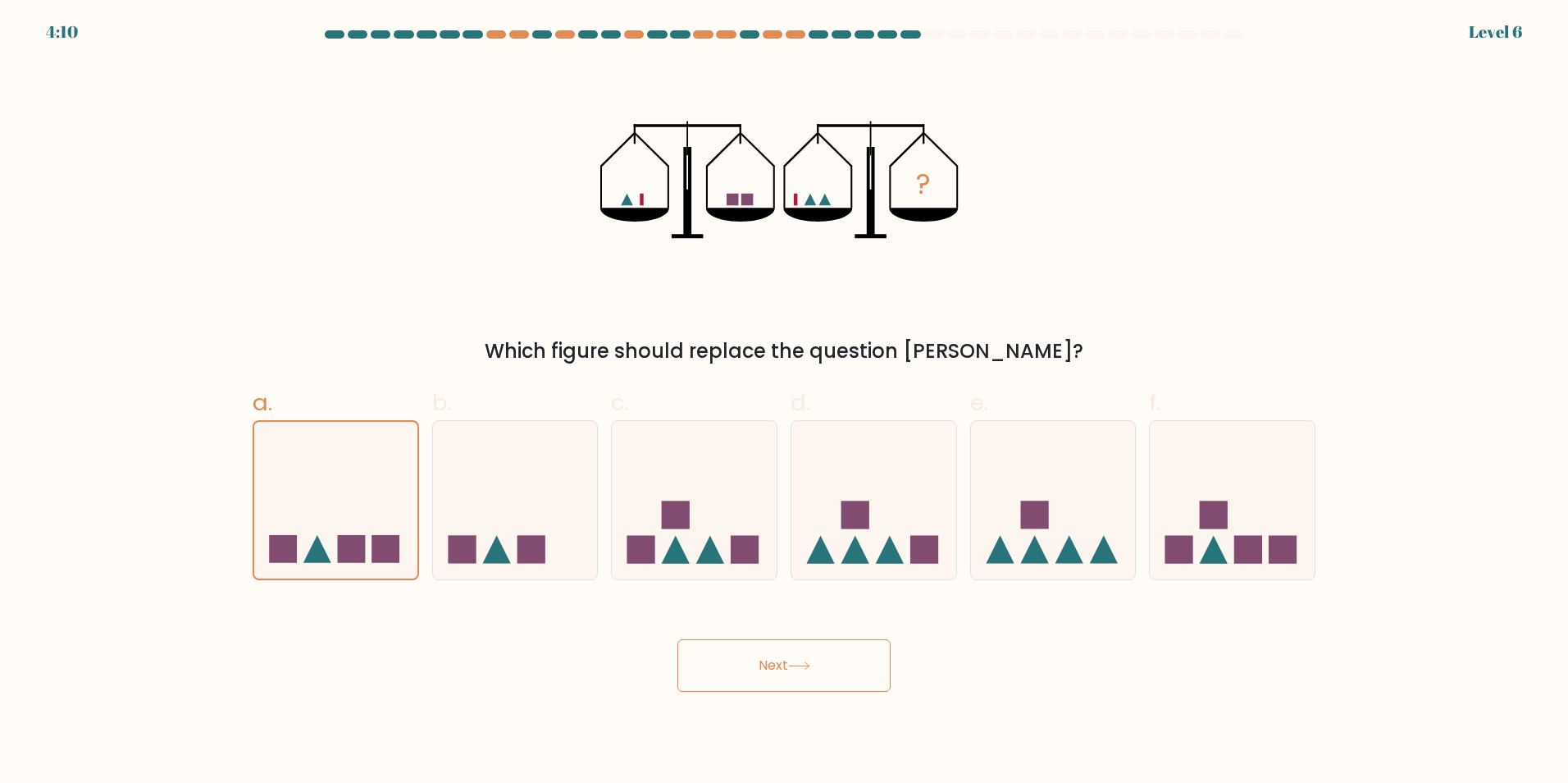
click at [787, 690] on button "Next" at bounding box center [784, 665] width 214 height 53
click at [793, 677] on button "Next" at bounding box center [784, 665] width 214 height 53
click at [1199, 512] on icon at bounding box center [1232, 499] width 165 height 136
click at [785, 402] on input "f." at bounding box center [784, 397] width 1 height 11
radio input "true"
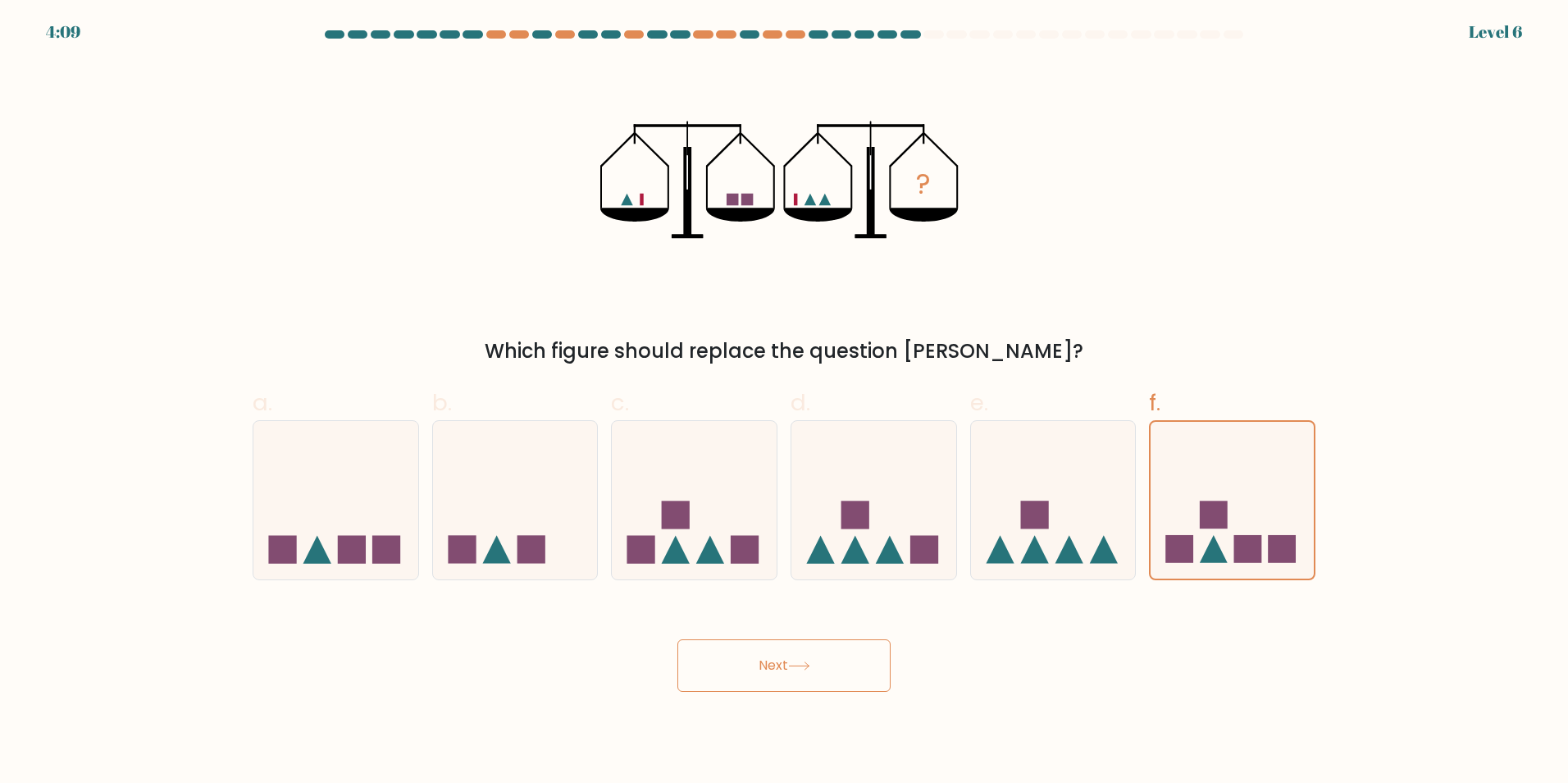
click at [880, 649] on button "Next" at bounding box center [784, 665] width 214 height 53
click at [994, 445] on icon at bounding box center [1054, 499] width 165 height 136
click at [785, 402] on input "e." at bounding box center [784, 397] width 1 height 11
radio input "true"
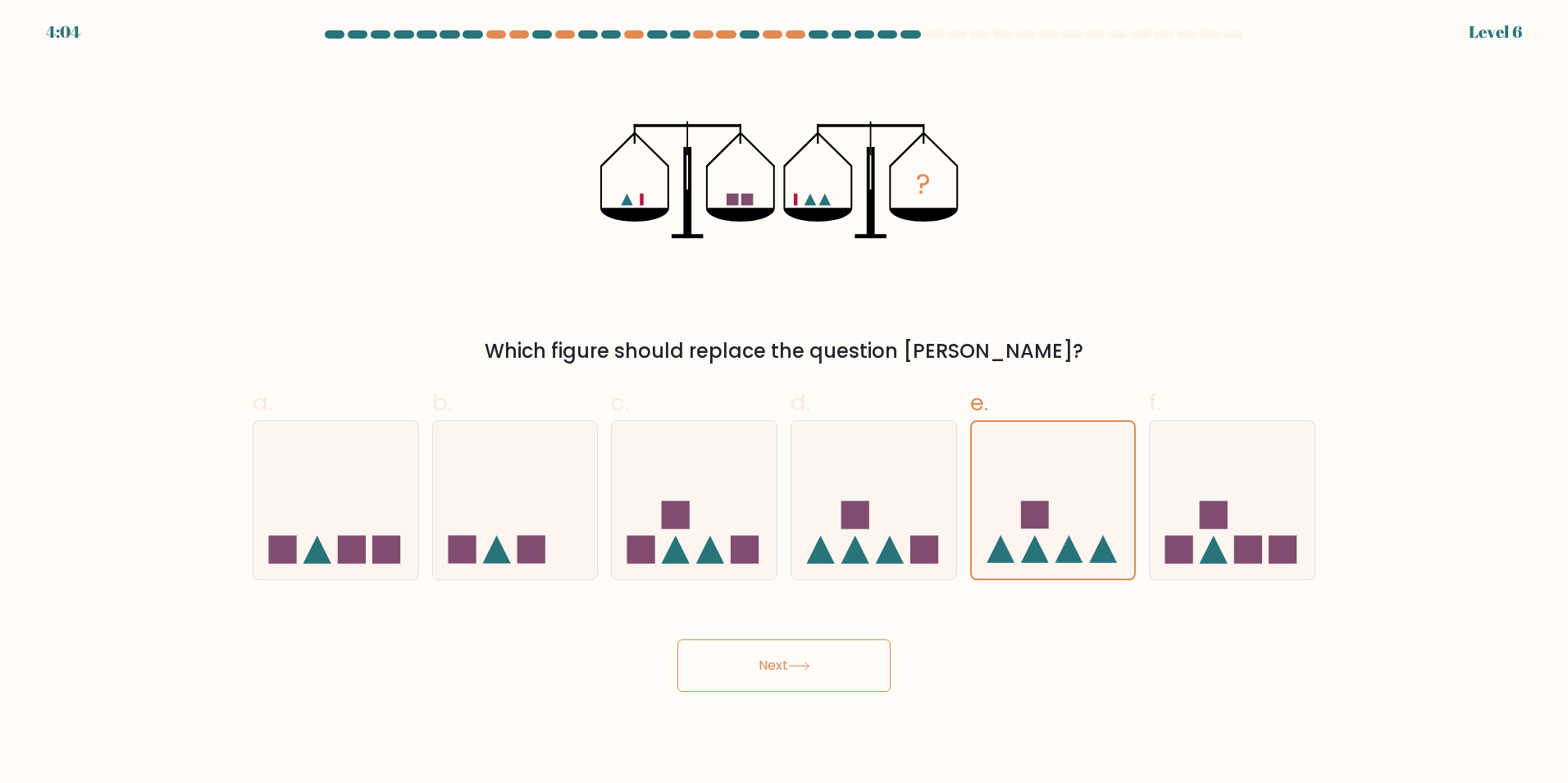
click at [426, 554] on div "b." at bounding box center [515, 482] width 179 height 193
click at [397, 511] on icon at bounding box center [336, 499] width 165 height 136
click at [784, 402] on input "a." at bounding box center [784, 397] width 1 height 11
radio input "true"
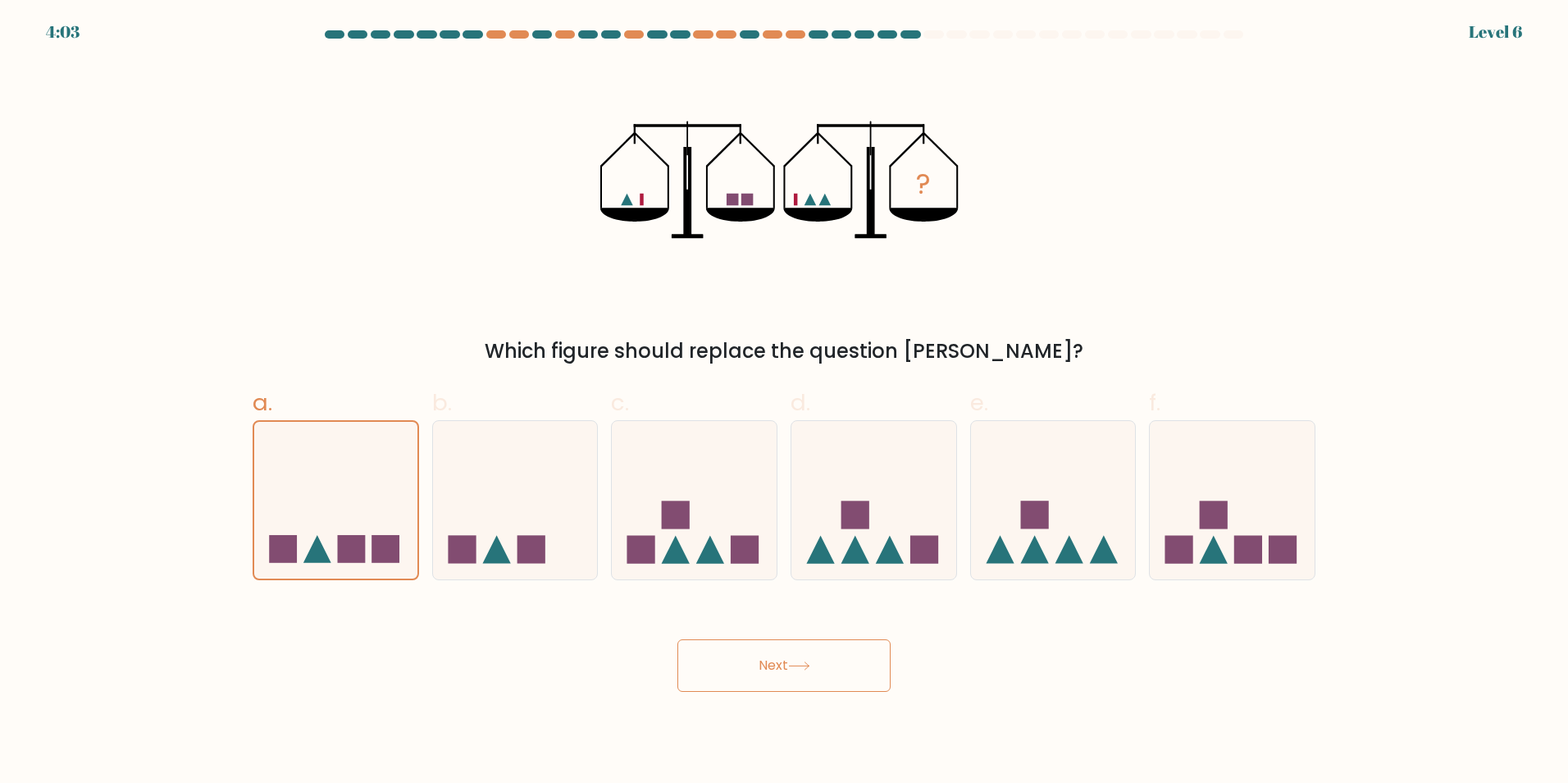
click at [799, 673] on button "Next" at bounding box center [784, 665] width 214 height 53
click at [442, 527] on icon at bounding box center [515, 499] width 165 height 136
click at [784, 402] on input "b." at bounding box center [784, 397] width 1 height 11
radio input "true"
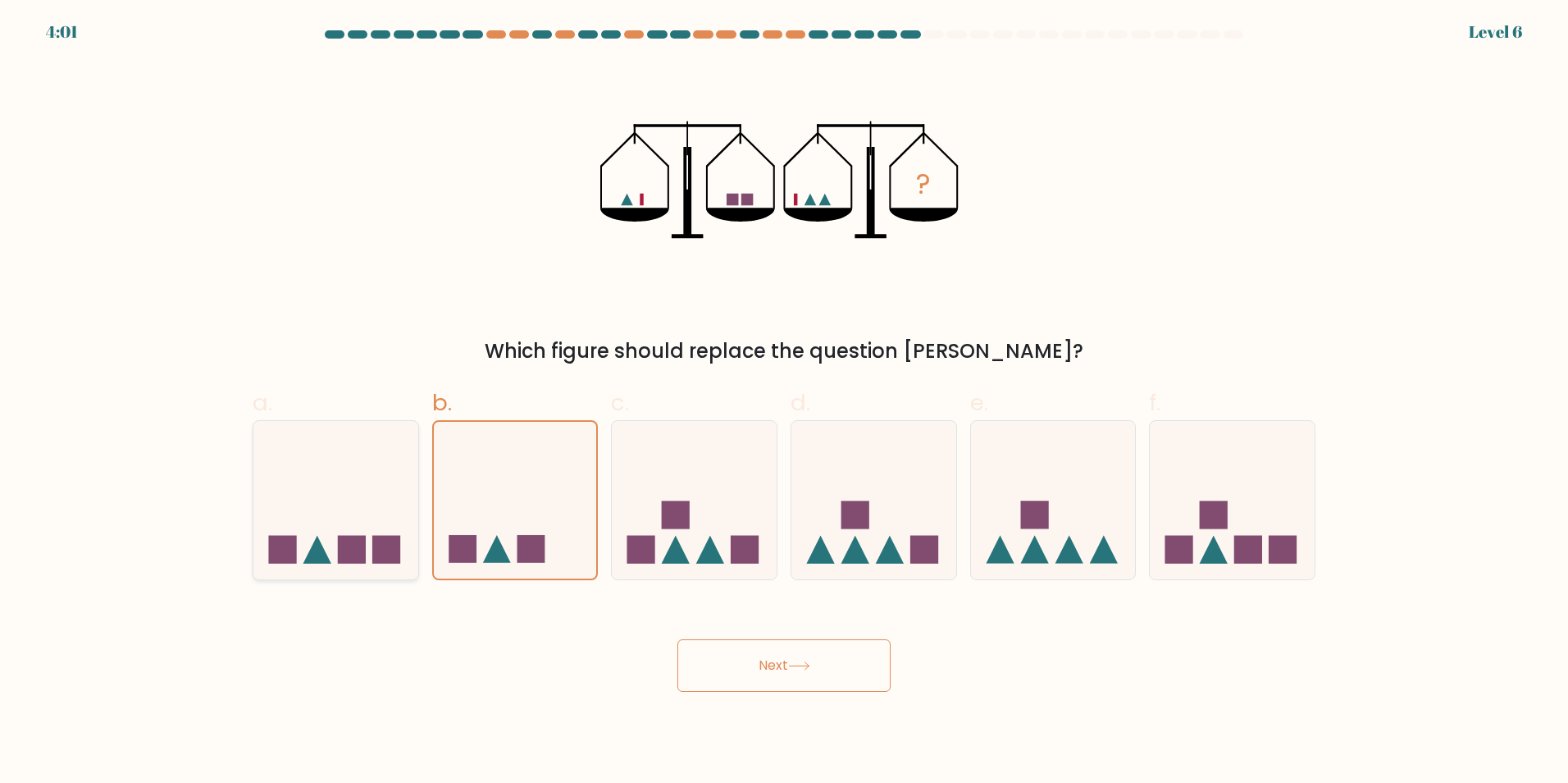
drag, startPoint x: 374, startPoint y: 510, endPoint x: 616, endPoint y: 640, distance: 274.7
click at [385, 504] on icon at bounding box center [336, 499] width 165 height 136
click at [784, 402] on input "a." at bounding box center [784, 397] width 1 height 11
radio input "true"
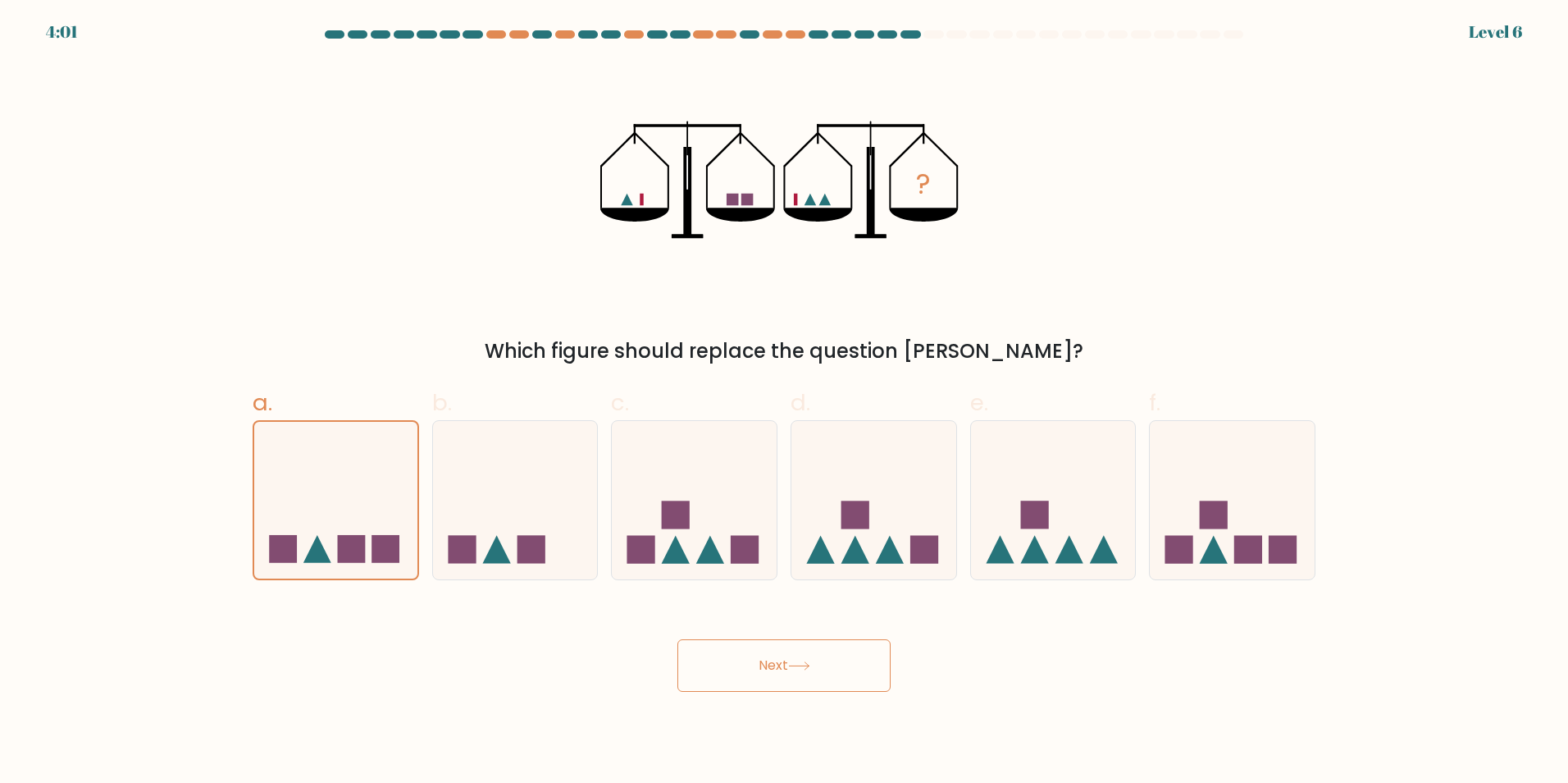
click at [769, 666] on button "Next" at bounding box center [784, 665] width 214 height 53
click at [424, 503] on div "a." at bounding box center [336, 482] width 179 height 193
click at [789, 644] on button "Next" at bounding box center [784, 665] width 214 height 53
drag, startPoint x: 329, startPoint y: 489, endPoint x: 350, endPoint y: 490, distance: 21.0
click at [334, 489] on icon at bounding box center [336, 500] width 163 height 135
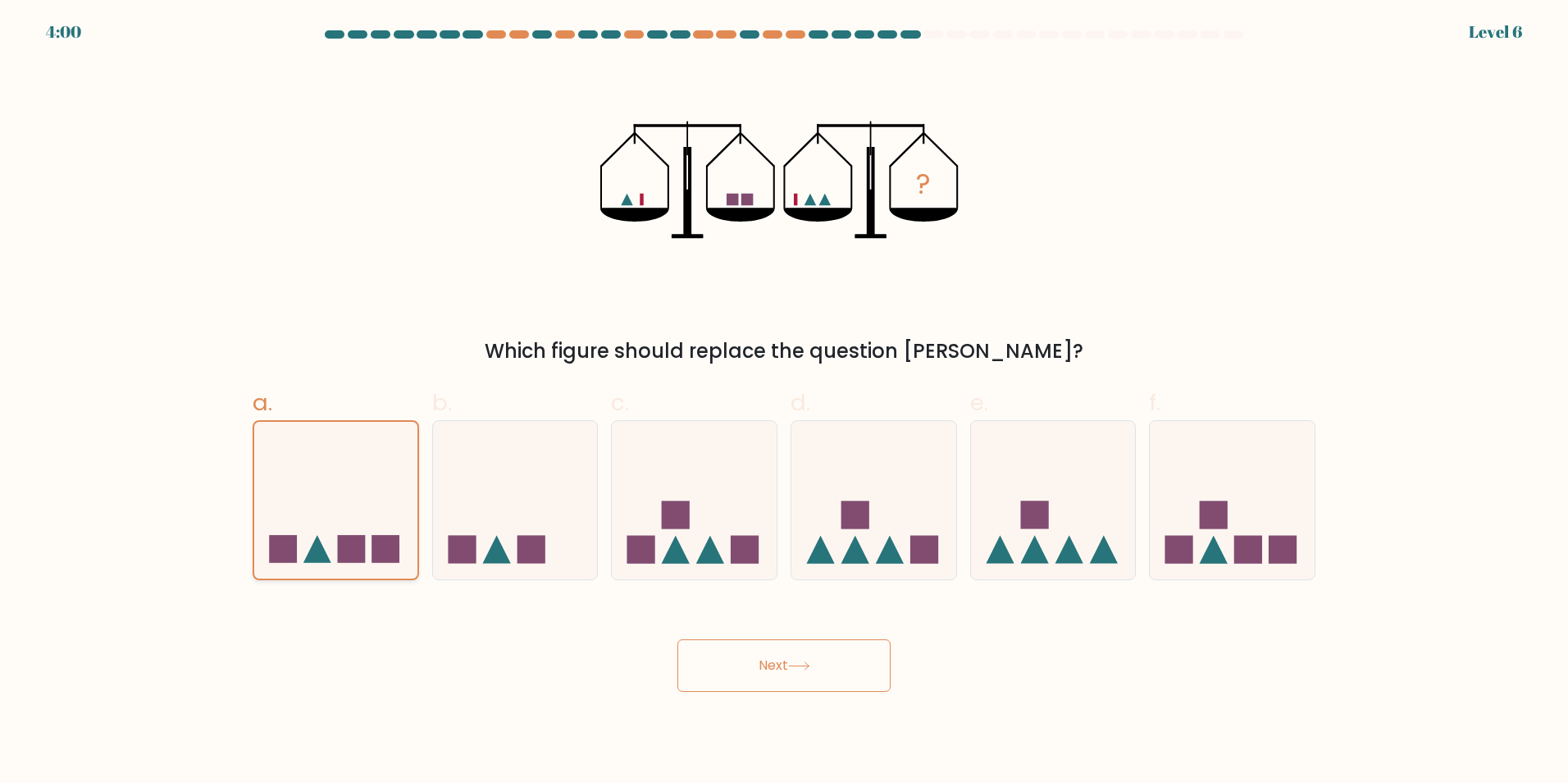
click at [784, 402] on input "a." at bounding box center [784, 397] width 1 height 11
click at [867, 679] on button "Next" at bounding box center [784, 665] width 214 height 53
click at [392, 525] on icon at bounding box center [336, 500] width 163 height 135
click at [784, 402] on input "a." at bounding box center [784, 397] width 1 height 11
click at [370, 520] on icon at bounding box center [336, 500] width 163 height 135
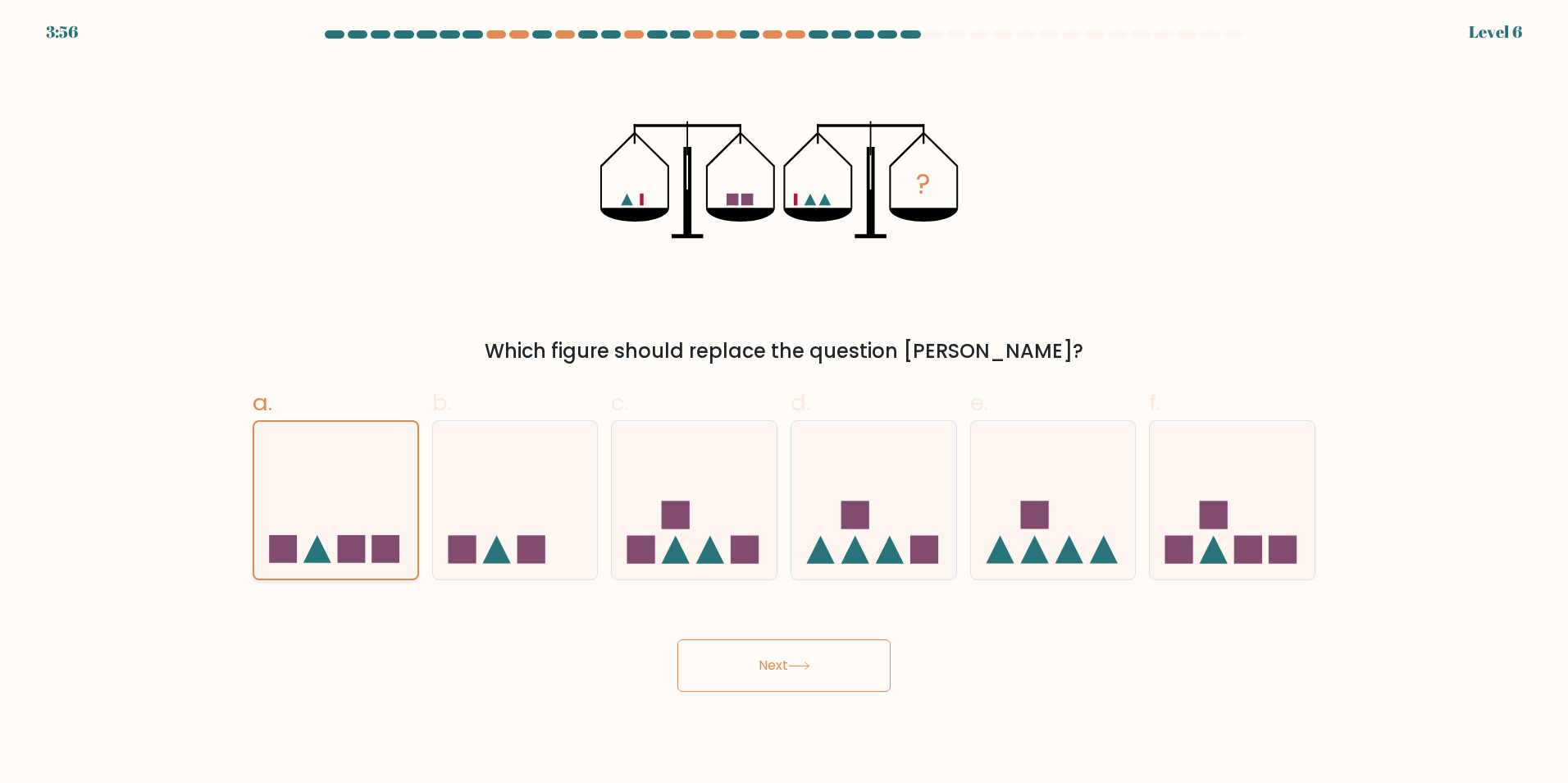
click at [784, 402] on input "a." at bounding box center [784, 397] width 1 height 11
click at [727, 666] on button "Next" at bounding box center [784, 665] width 214 height 53
click at [724, 677] on button "Next" at bounding box center [784, 665] width 214 height 53
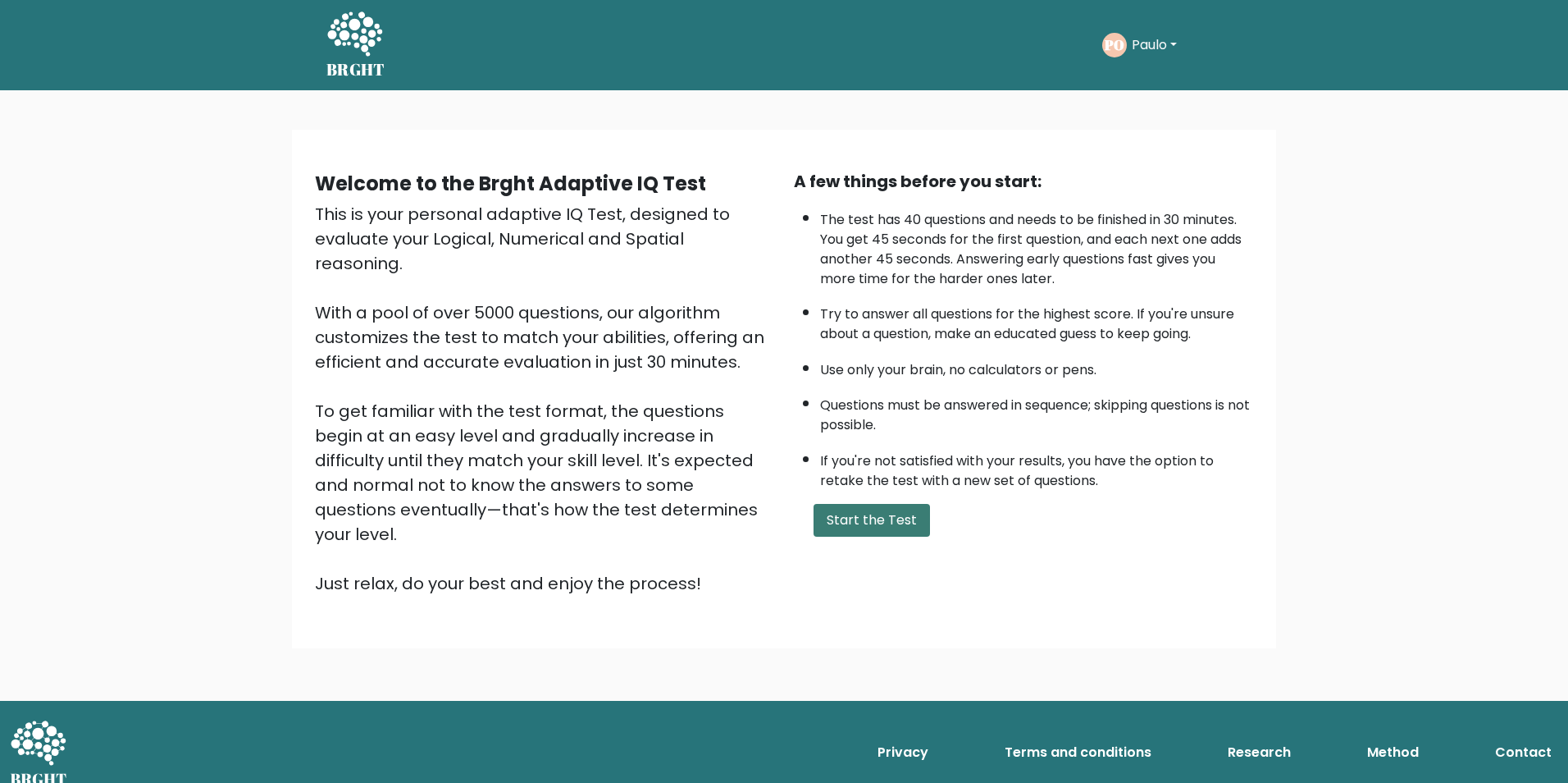
click at [896, 514] on button "Start the Test" at bounding box center [872, 519] width 117 height 32
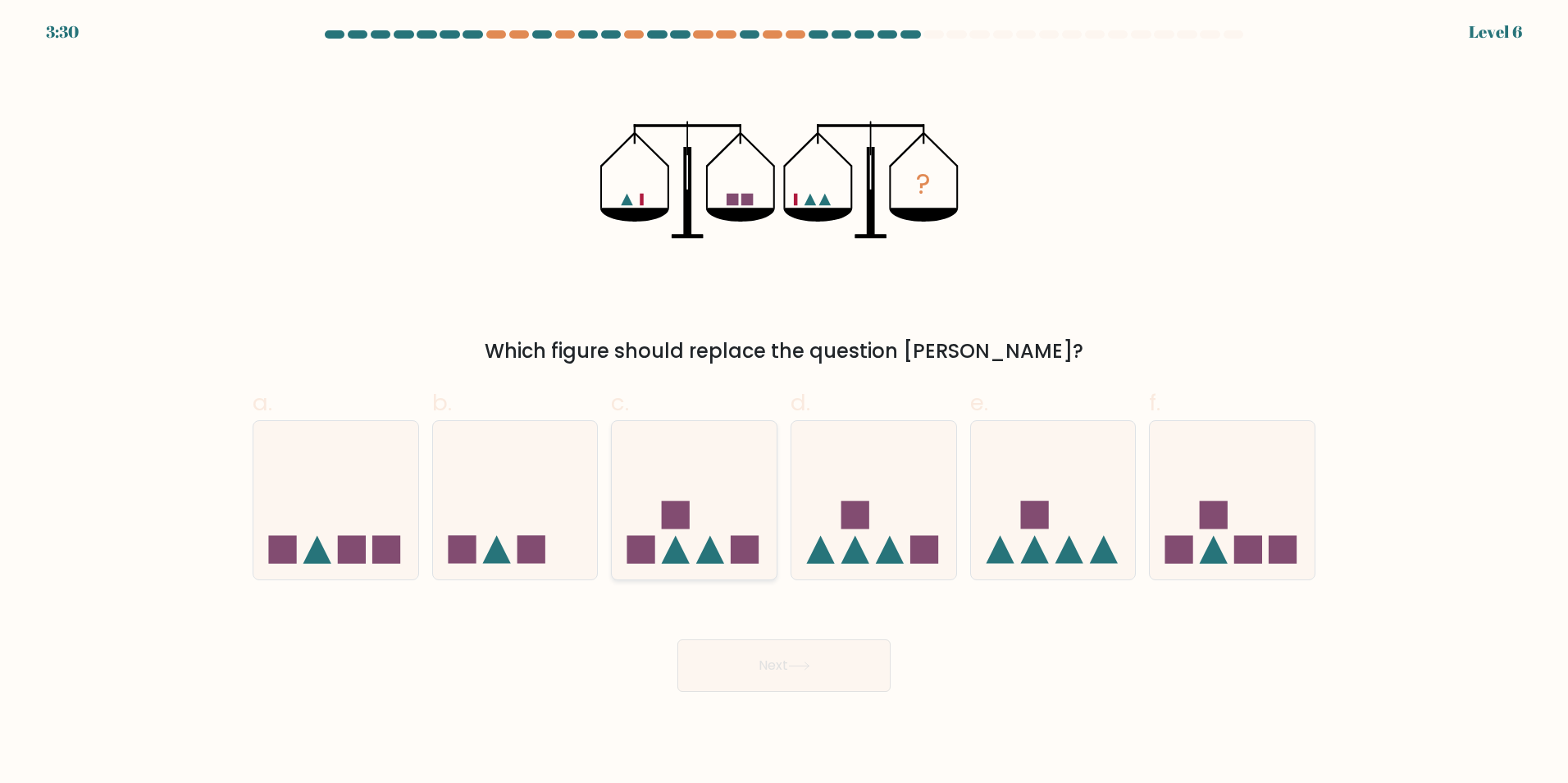
click at [662, 488] on icon at bounding box center [694, 499] width 165 height 136
click at [784, 402] on input "c." at bounding box center [784, 397] width 1 height 11
radio input "true"
click at [424, 484] on div "a." at bounding box center [336, 482] width 179 height 193
click at [338, 490] on icon at bounding box center [336, 499] width 165 height 136
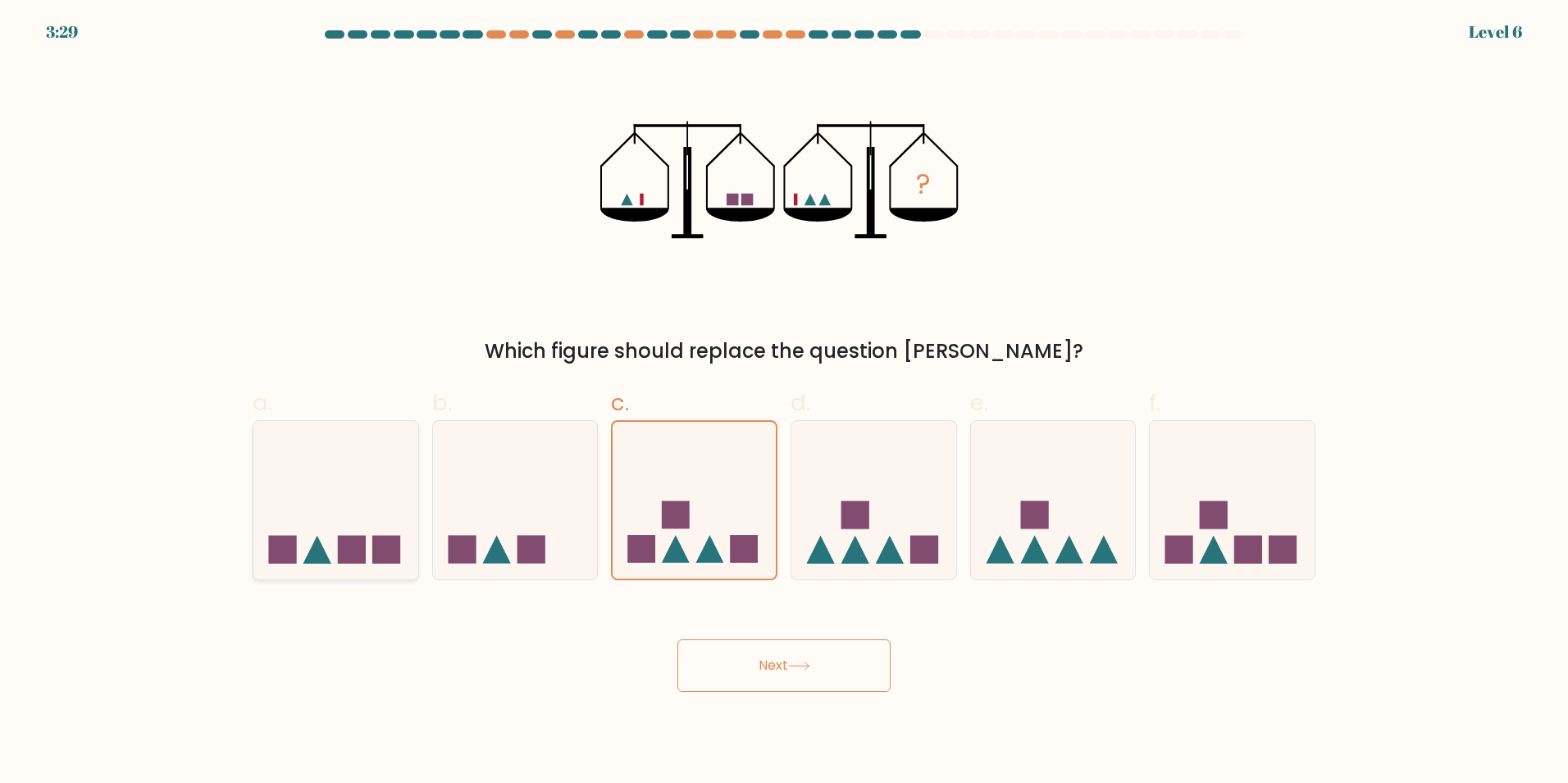
click at [784, 402] on input "a." at bounding box center [784, 397] width 1 height 11
radio input "true"
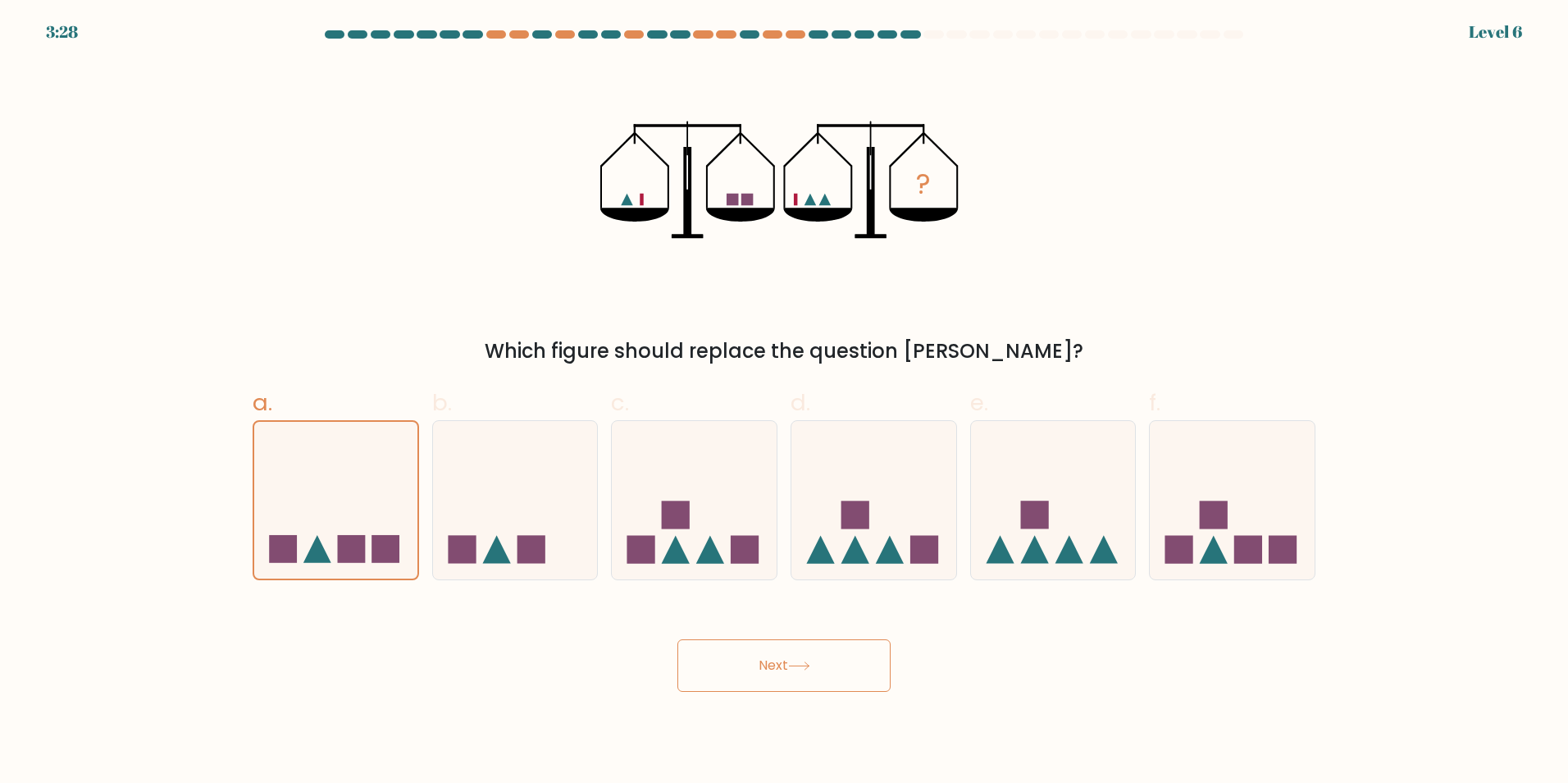
click at [835, 695] on body "3:28 Level 6" at bounding box center [784, 392] width 1568 height 783
click at [820, 670] on button "Next" at bounding box center [784, 665] width 214 height 53
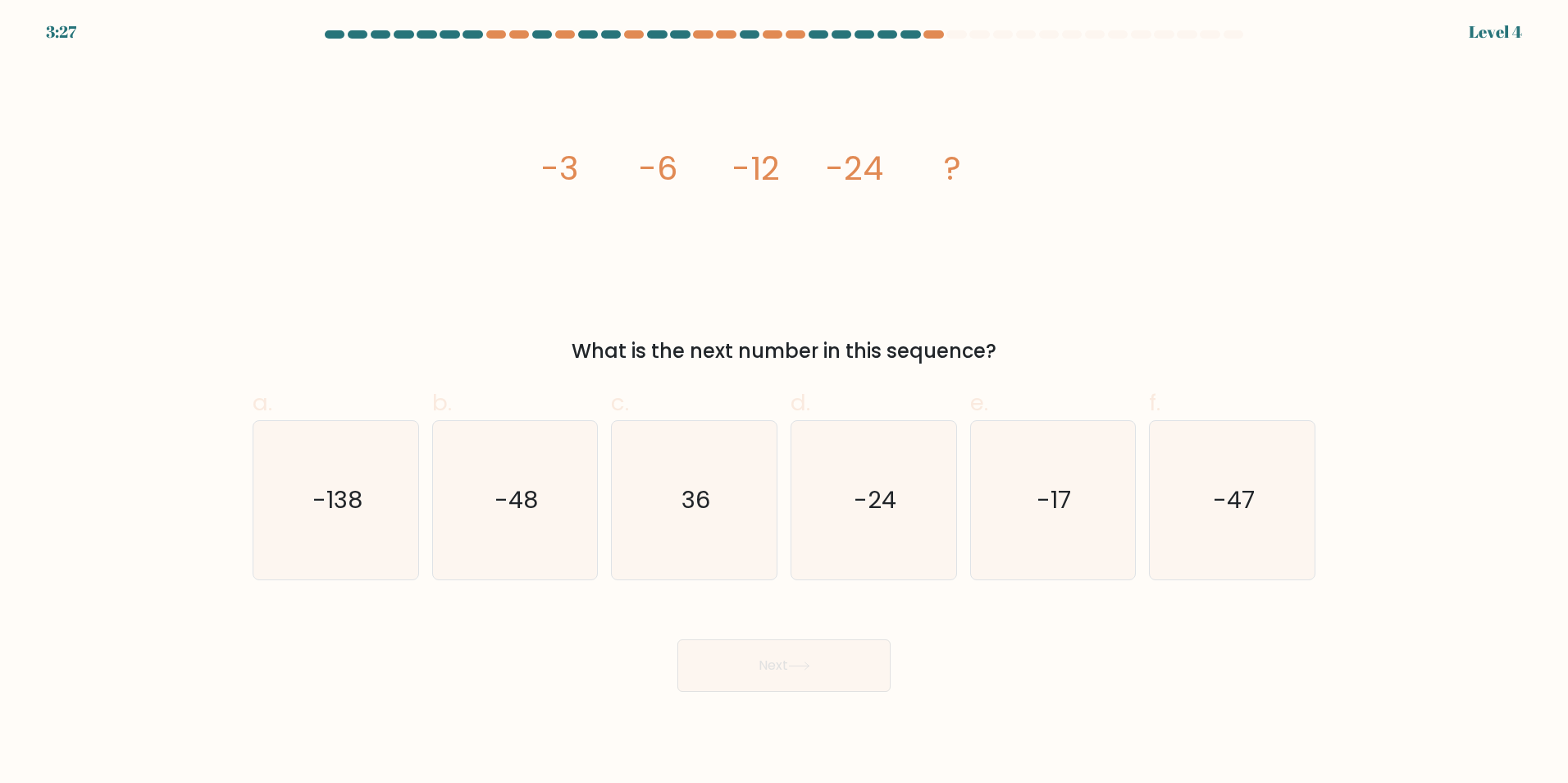
click at [820, 670] on button "Next" at bounding box center [784, 665] width 214 height 53
click at [525, 559] on icon "-48" at bounding box center [514, 500] width 158 height 158
click at [784, 402] on input "b. -48" at bounding box center [784, 397] width 1 height 11
radio input "true"
click at [863, 655] on button "Next" at bounding box center [784, 665] width 214 height 53
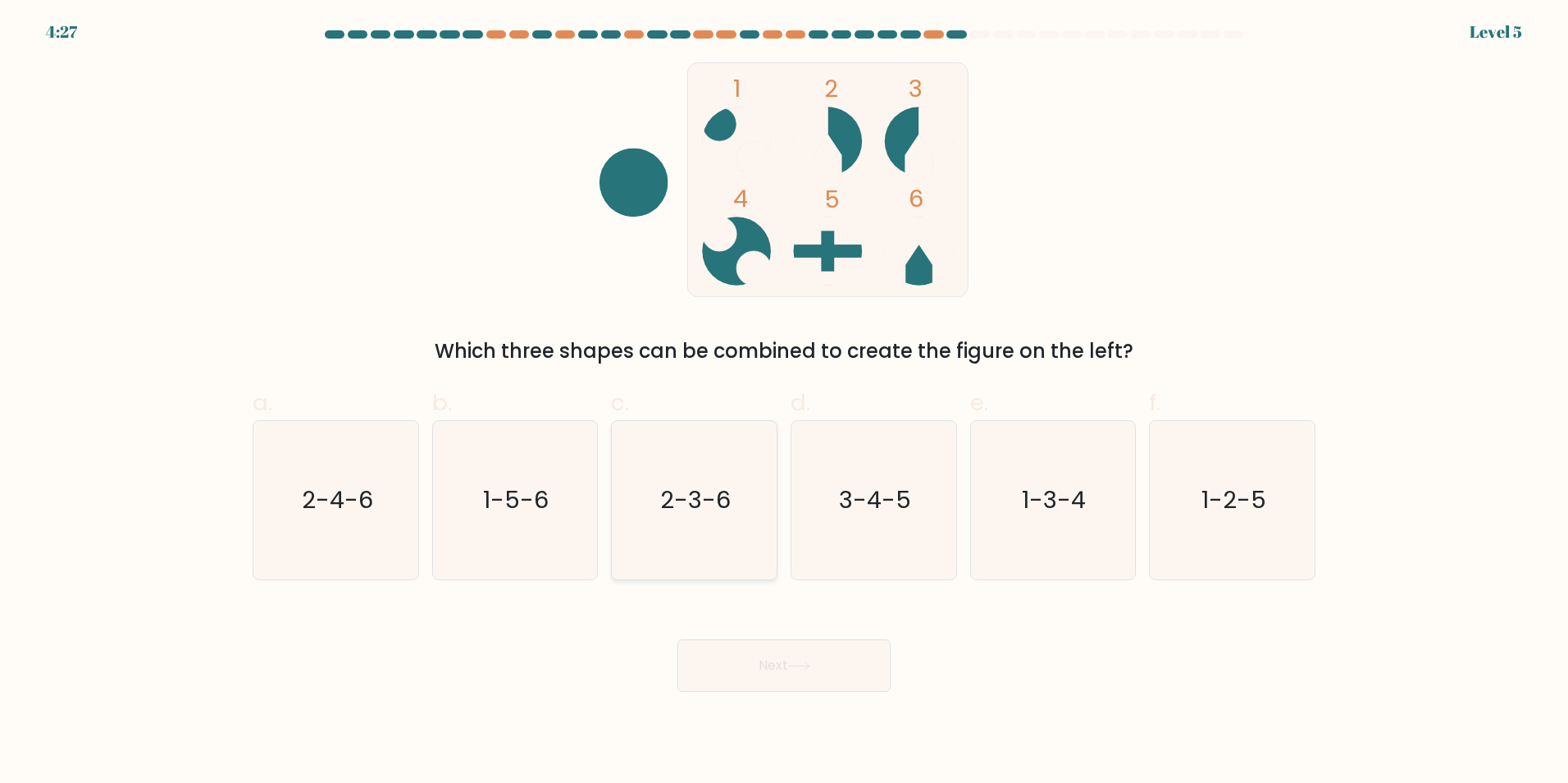
click at [684, 520] on icon "2-3-6" at bounding box center [694, 500] width 158 height 158
click at [784, 402] on input "c. 2-3-6" at bounding box center [784, 397] width 1 height 11
radio input "true"
click at [759, 650] on button "Next" at bounding box center [784, 665] width 214 height 53
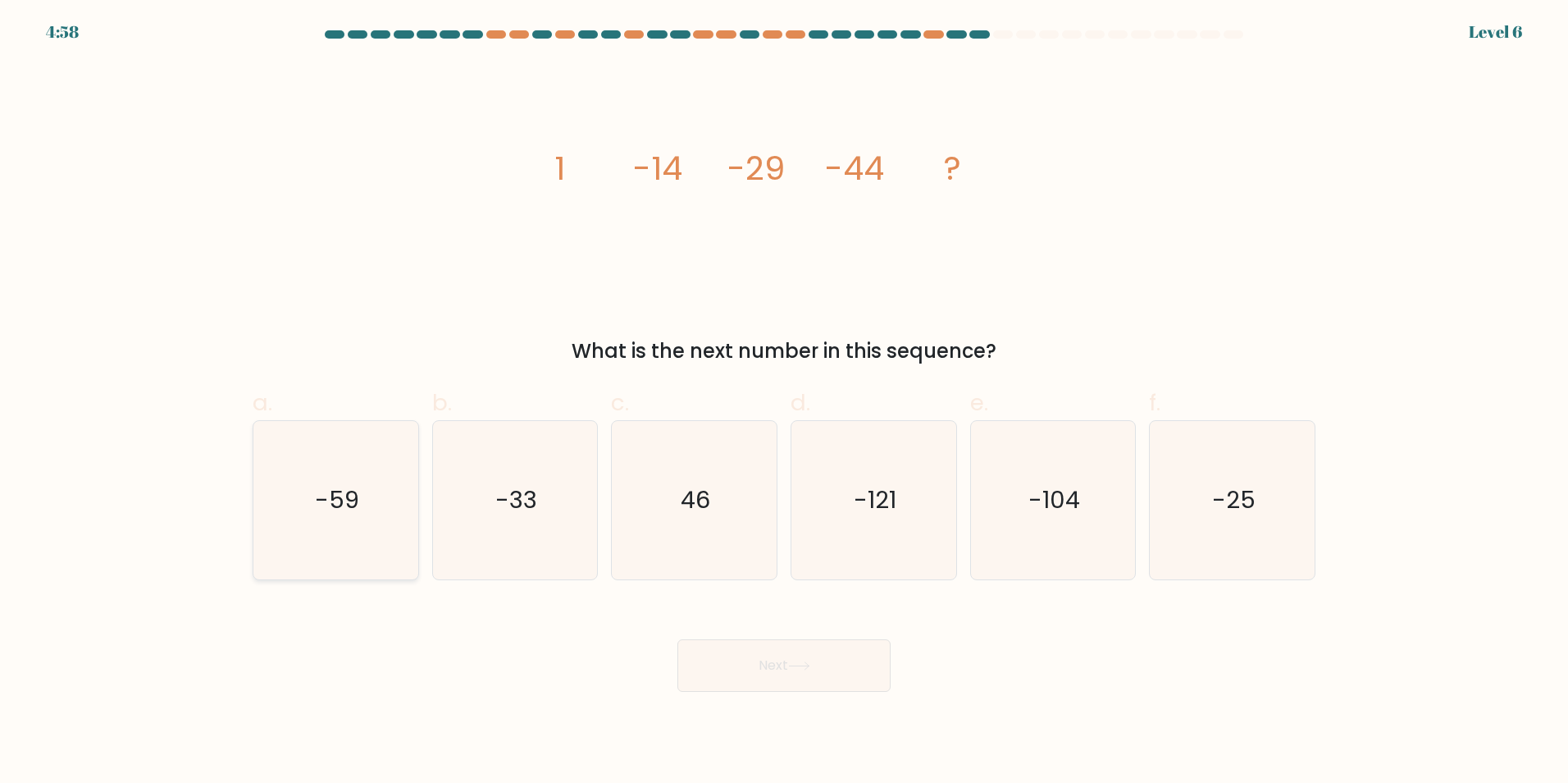
click at [356, 508] on text "-59" at bounding box center [338, 499] width 44 height 32
click at [784, 402] on input "a. -59" at bounding box center [784, 397] width 1 height 11
radio input "true"
click at [749, 637] on div "Next" at bounding box center [784, 645] width 1082 height 92
click at [762, 652] on button "Next" at bounding box center [784, 665] width 214 height 53
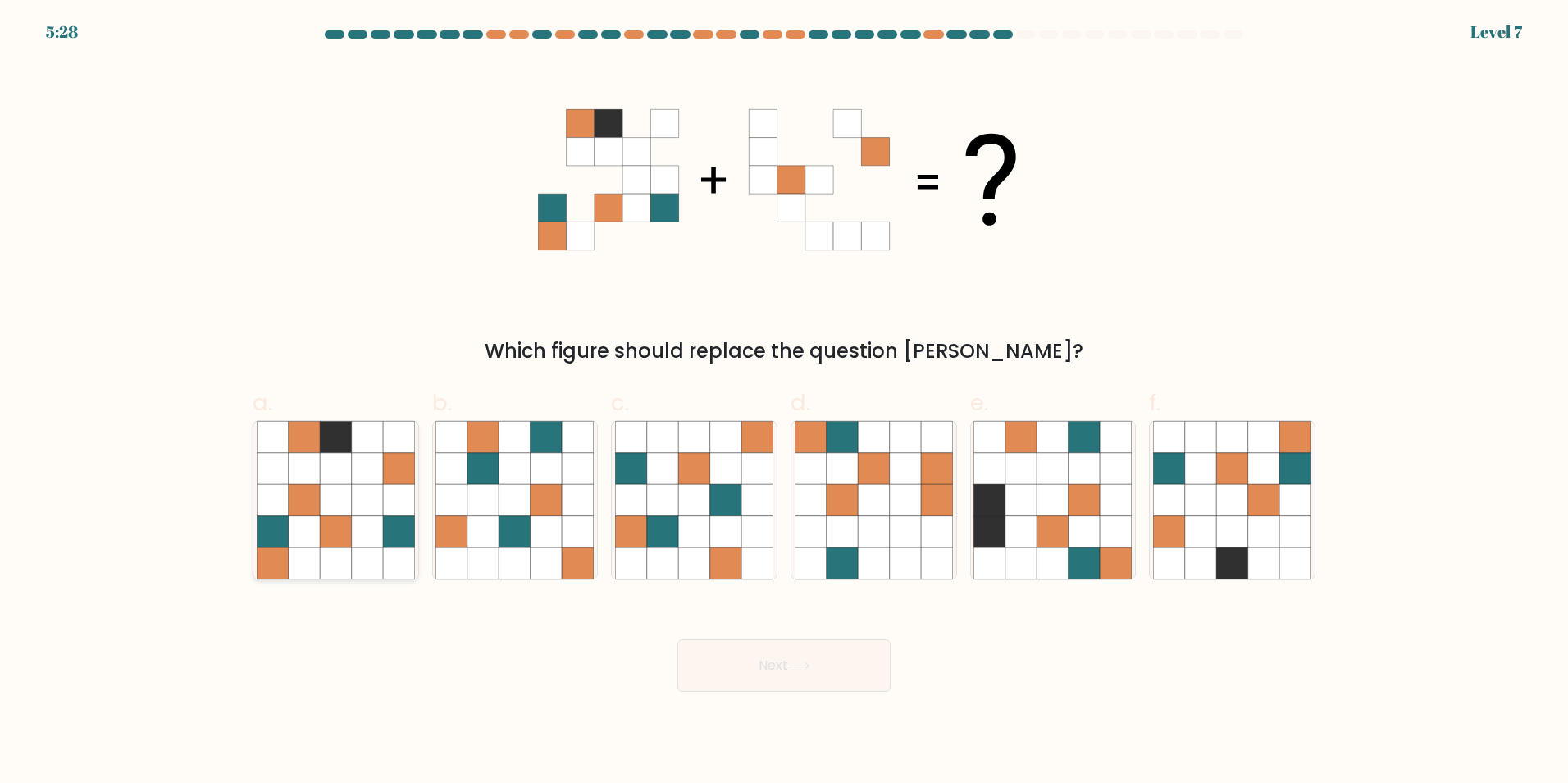
click at [380, 497] on icon at bounding box center [367, 500] width 31 height 31
click at [784, 402] on input "a." at bounding box center [784, 397] width 1 height 11
radio input "true"
click at [779, 649] on button "Next" at bounding box center [784, 665] width 214 height 53
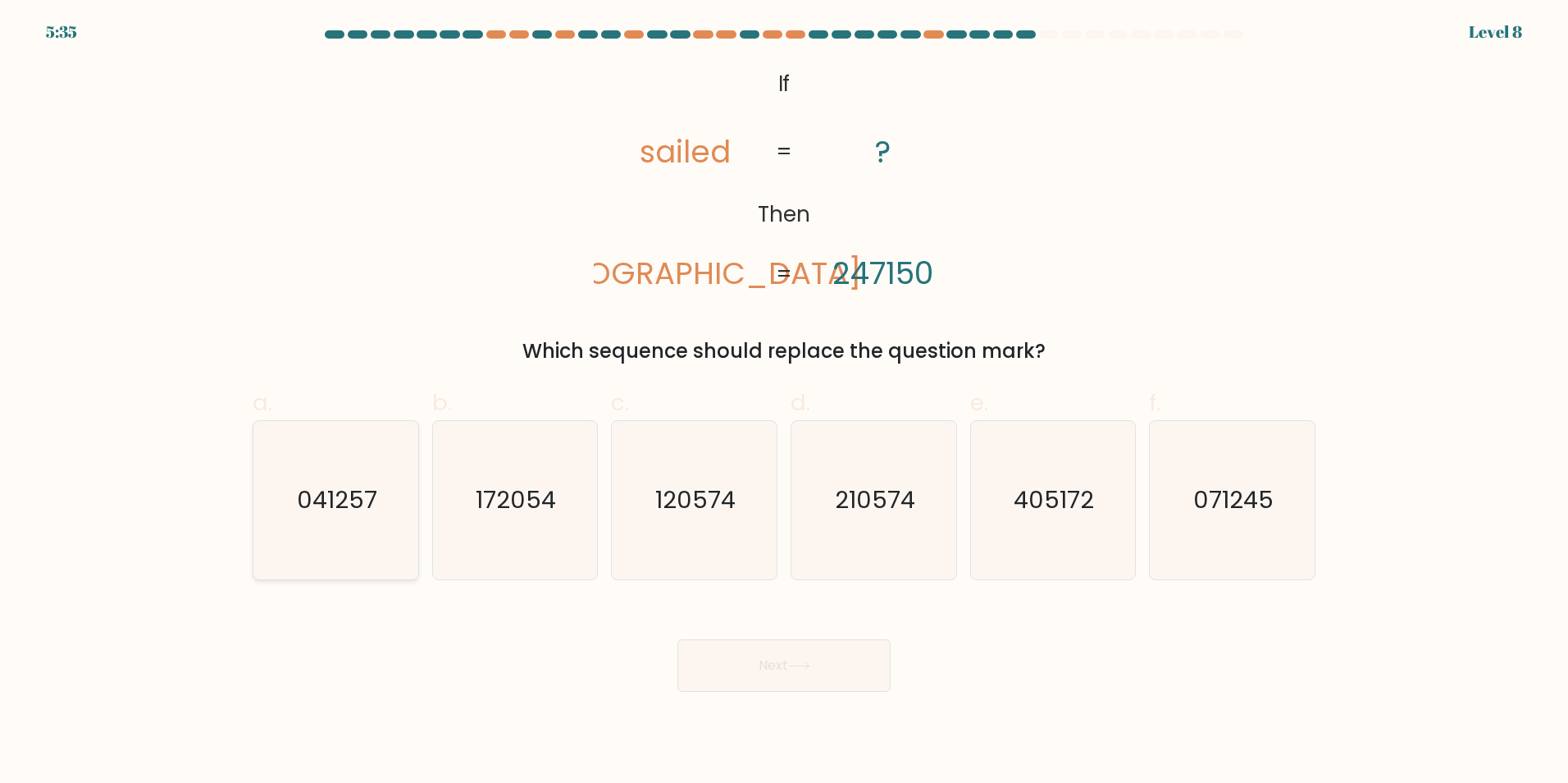
click at [369, 472] on icon "041257" at bounding box center [336, 500] width 158 height 158
click at [784, 402] on input "a. 041257" at bounding box center [784, 397] width 1 height 11
radio input "true"
click at [809, 665] on icon at bounding box center [798, 666] width 19 height 7
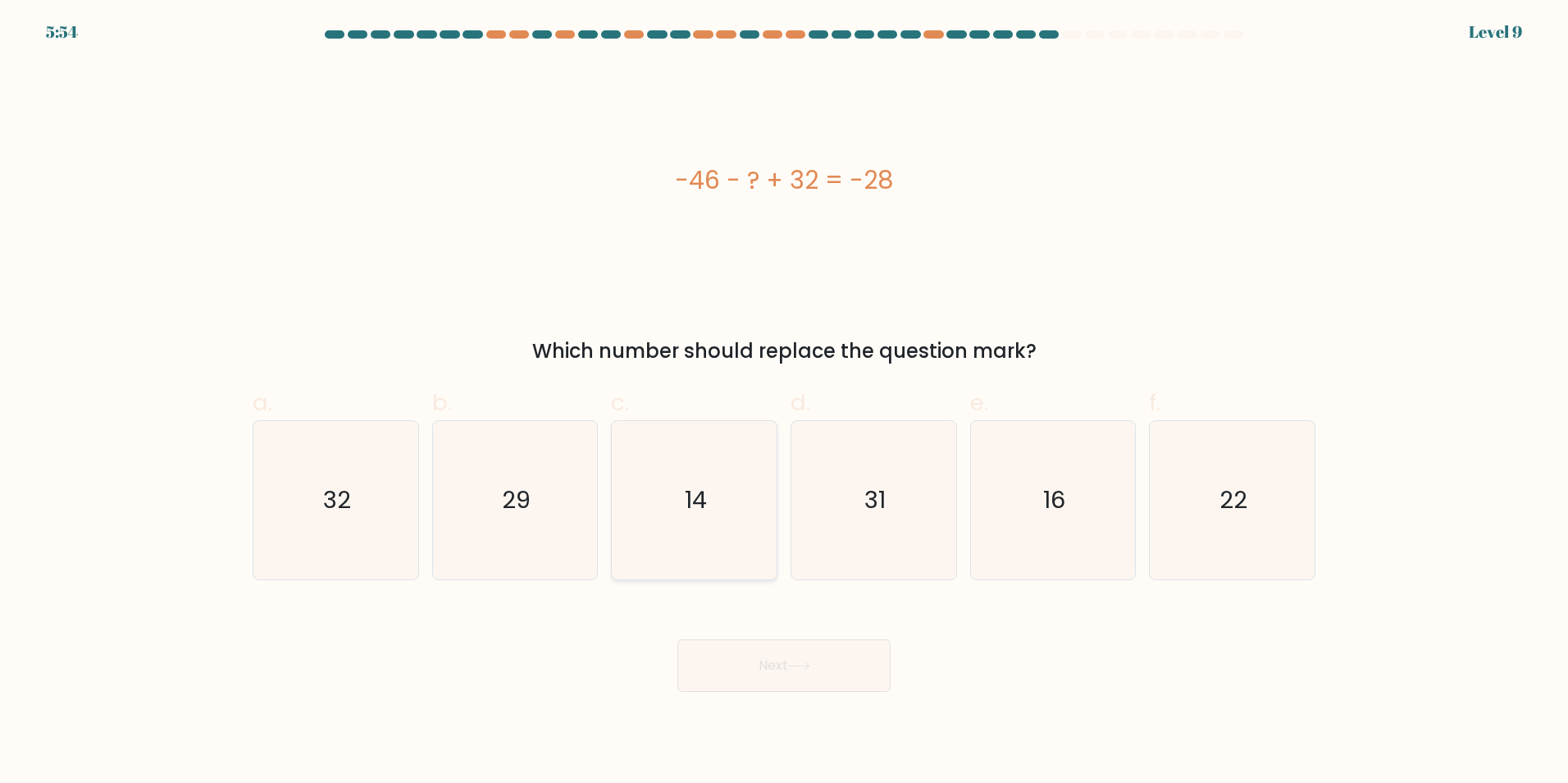
click at [708, 530] on icon "14" at bounding box center [694, 500] width 158 height 158
click at [784, 402] on input "c. 14" at bounding box center [784, 397] width 1 height 11
radio input "true"
click at [772, 673] on button "Next" at bounding box center [784, 665] width 214 height 53
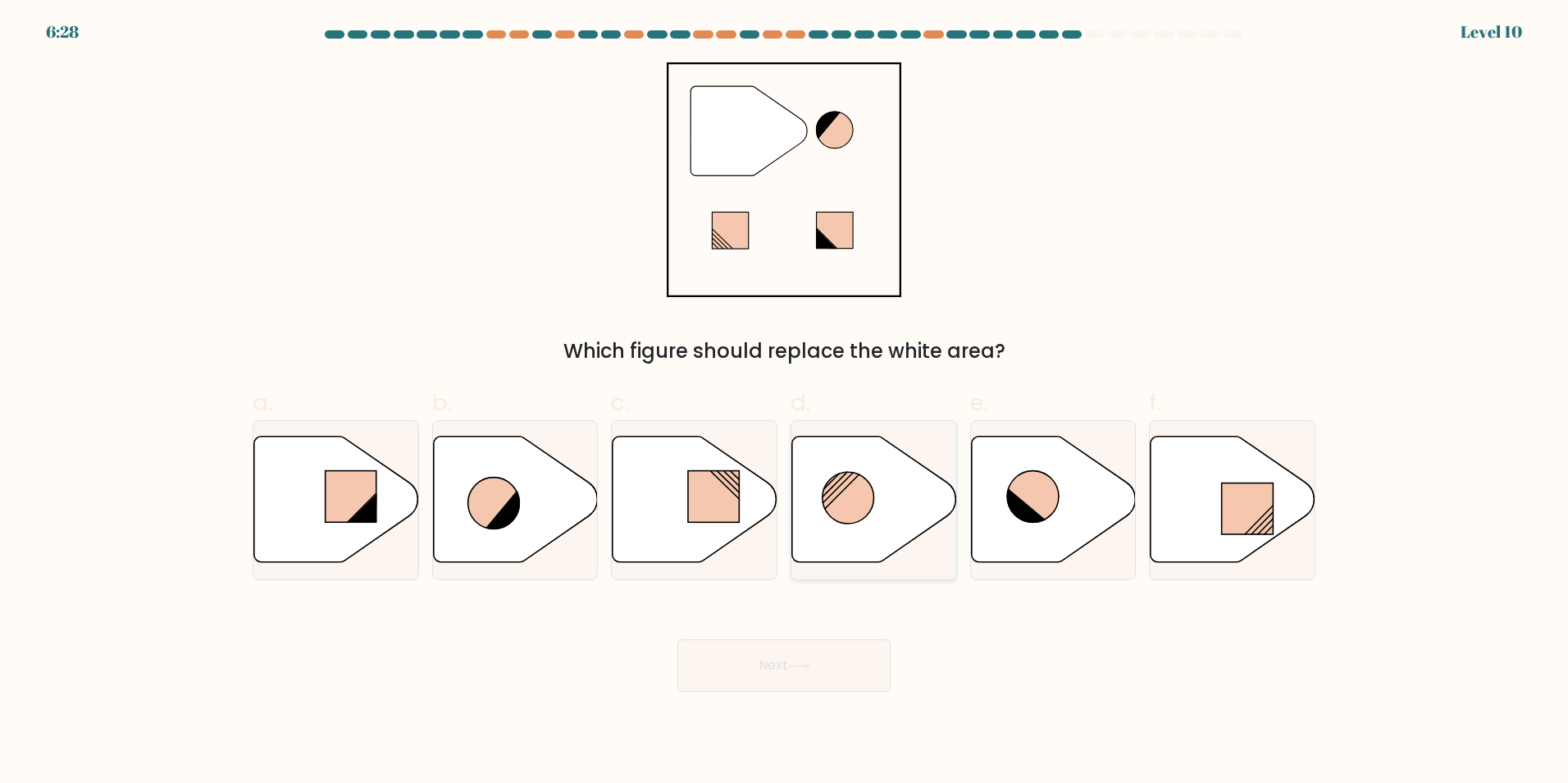
click at [833, 516] on circle at bounding box center [848, 498] width 52 height 52
click at [785, 402] on input "d." at bounding box center [784, 397] width 1 height 11
radio input "true"
click at [843, 653] on button "Next" at bounding box center [784, 665] width 214 height 53
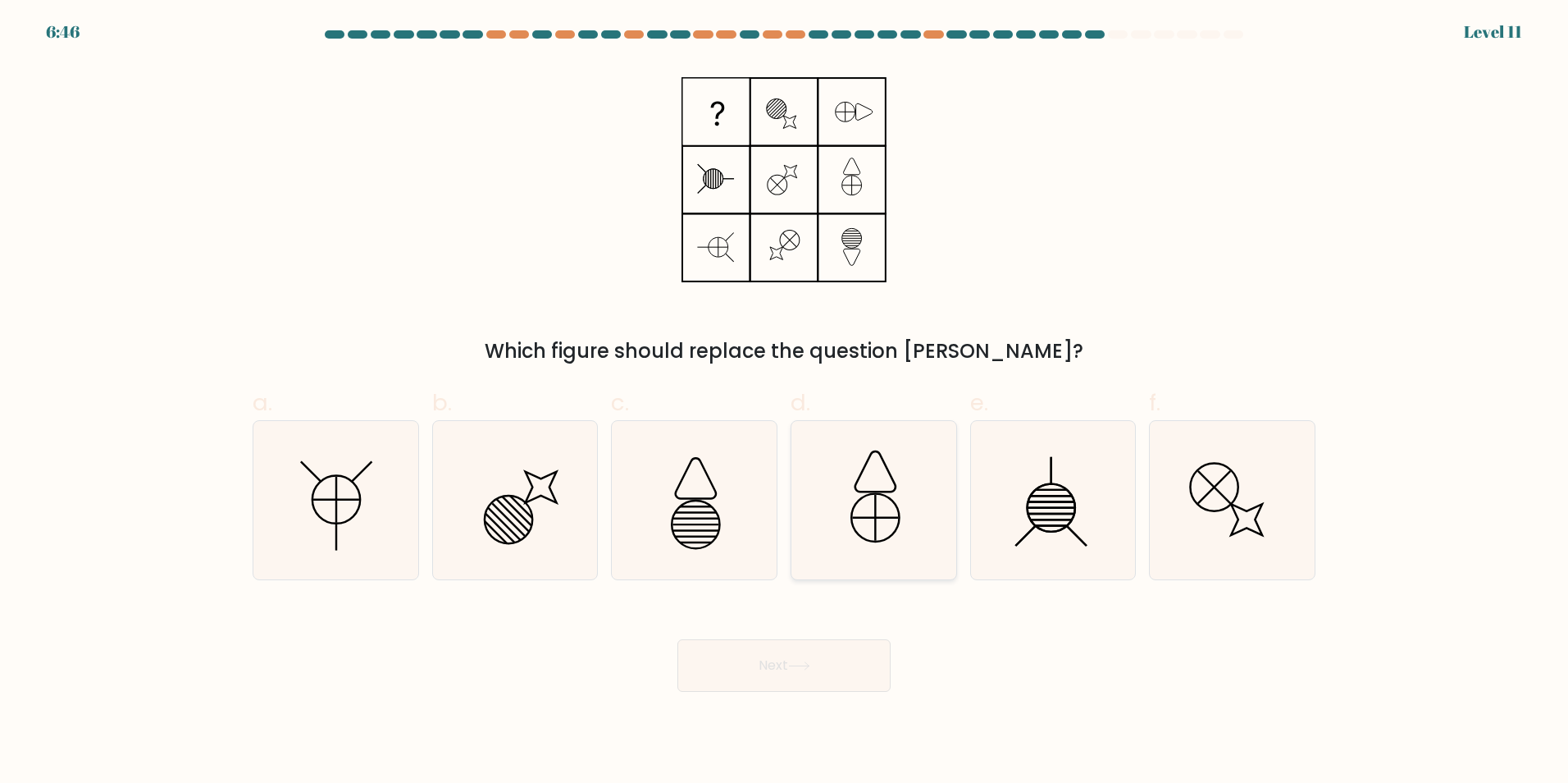
click at [898, 516] on icon at bounding box center [873, 500] width 158 height 158
click at [785, 402] on input "d." at bounding box center [784, 397] width 1 height 11
radio input "true"
click at [1042, 516] on icon at bounding box center [1053, 500] width 158 height 158
click at [785, 402] on input "e." at bounding box center [784, 397] width 1 height 11
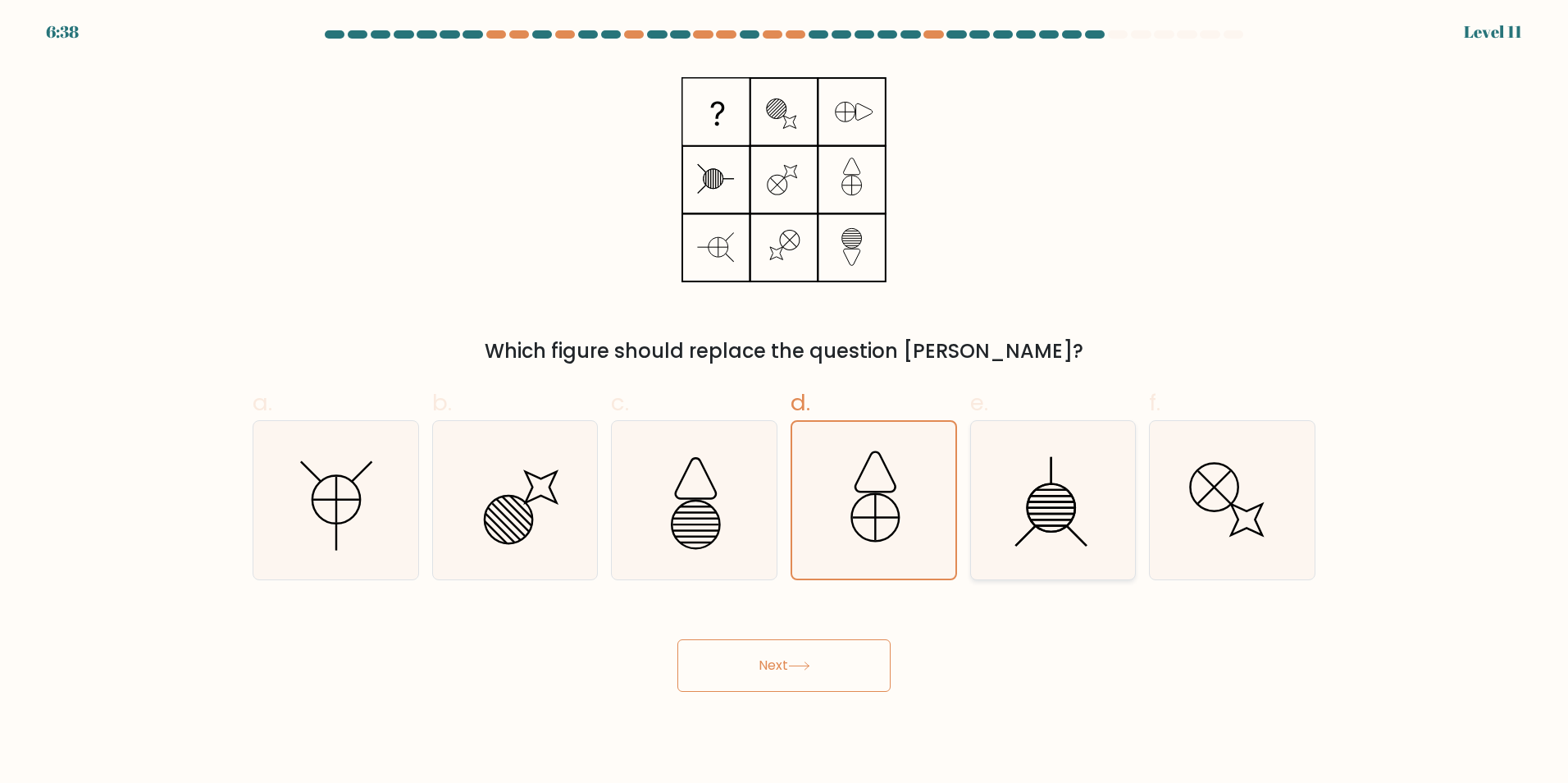
radio input "true"
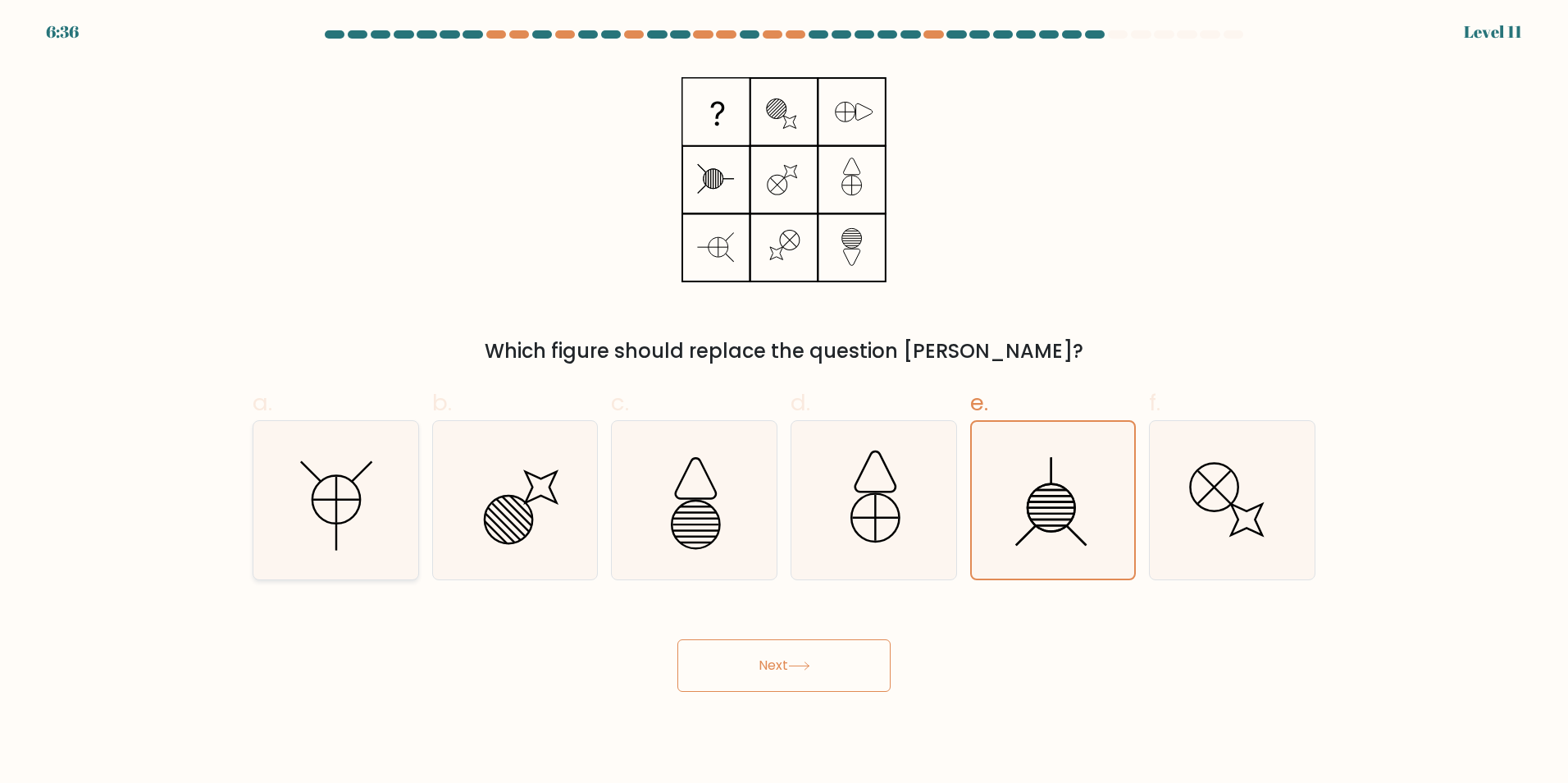
click at [358, 482] on icon at bounding box center [336, 500] width 158 height 158
click at [784, 402] on input "a." at bounding box center [784, 397] width 1 height 11
radio input "true"
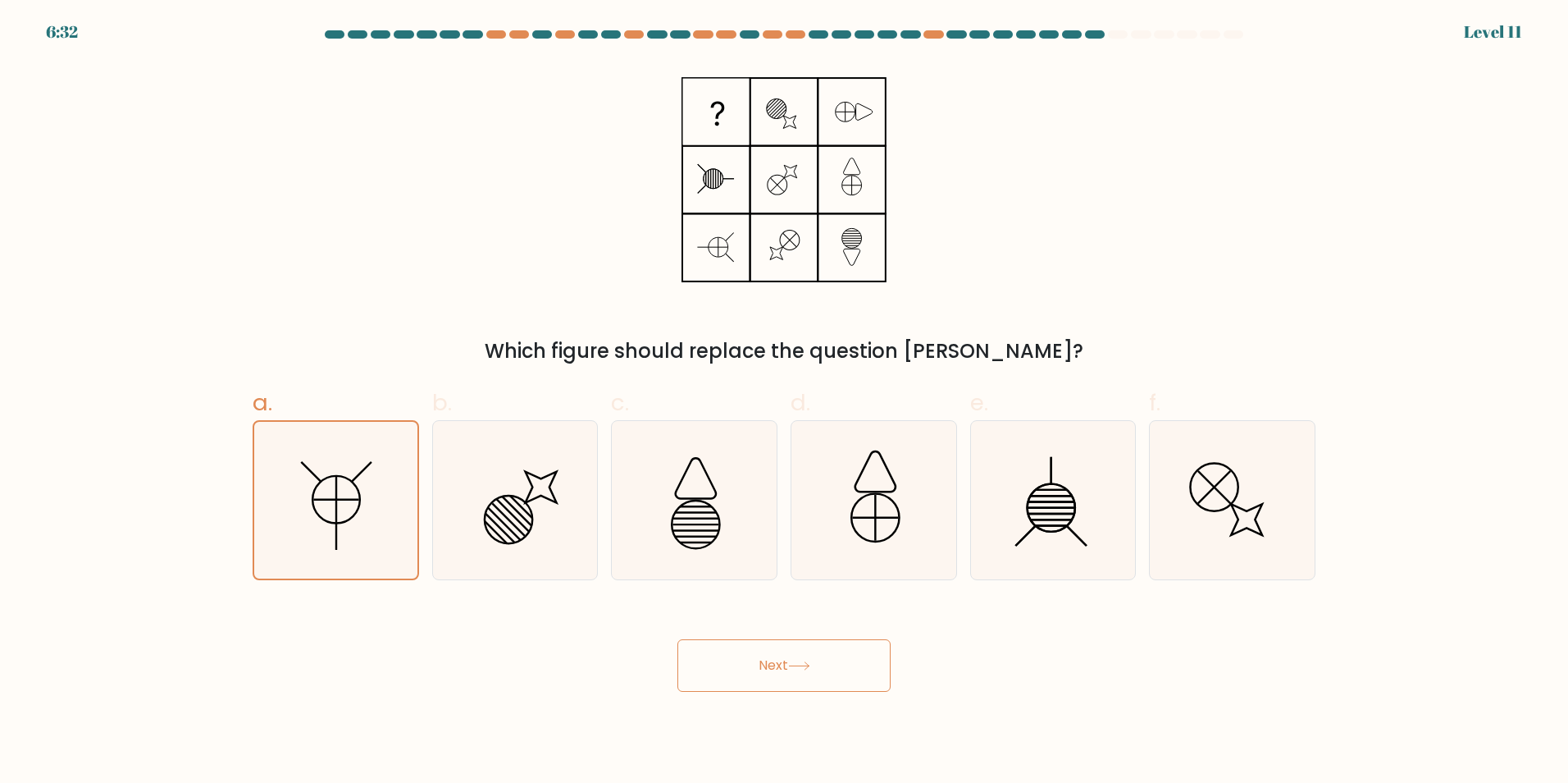
click at [792, 676] on button "Next" at bounding box center [784, 665] width 214 height 53
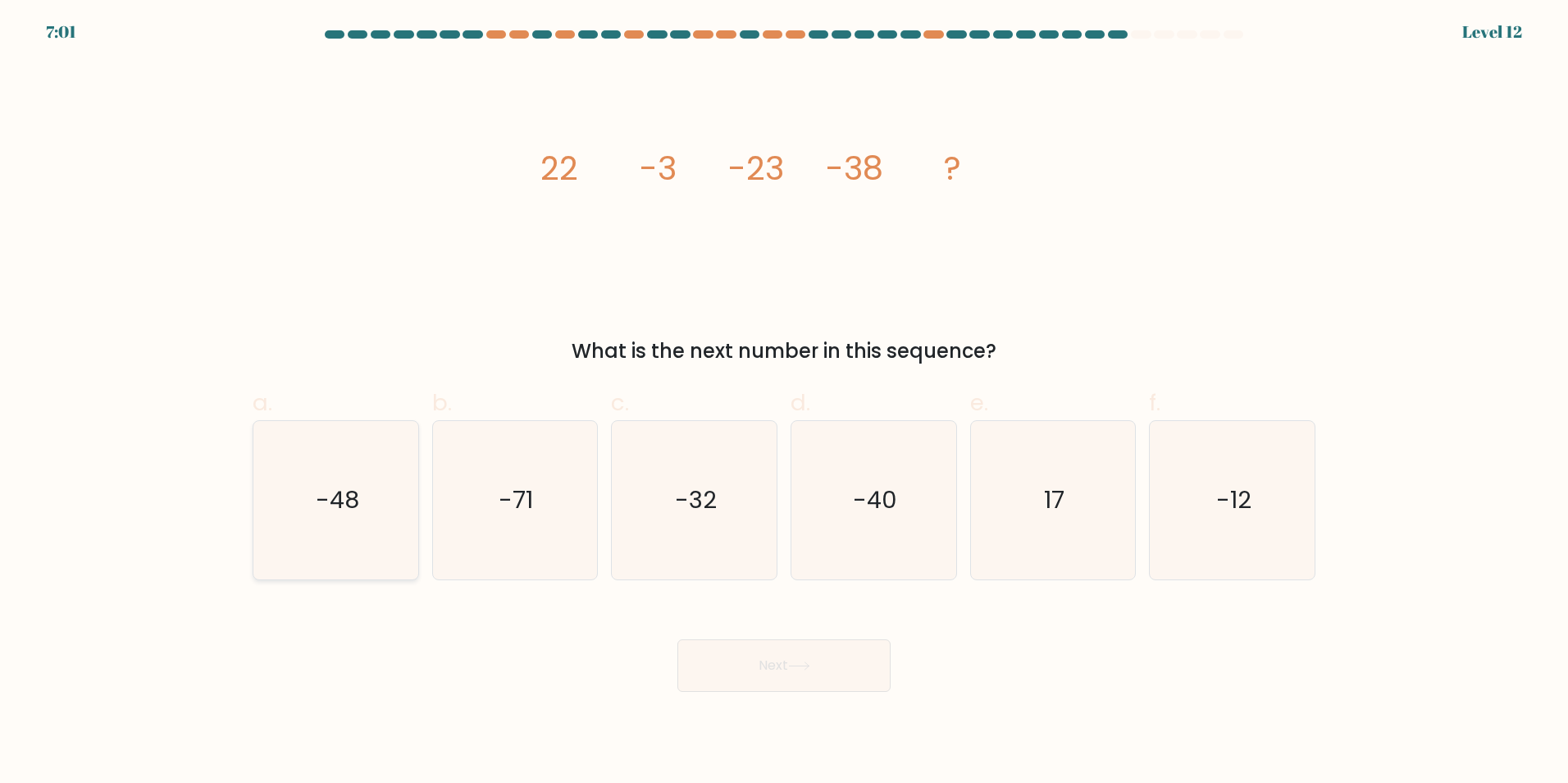
drag, startPoint x: 344, startPoint y: 473, endPoint x: 367, endPoint y: 478, distance: 23.5
click at [344, 472] on icon "-48" at bounding box center [336, 500] width 158 height 158
click at [784, 402] on input "a. -48" at bounding box center [784, 397] width 1 height 11
radio input "true"
click at [807, 652] on button "Next" at bounding box center [784, 665] width 214 height 53
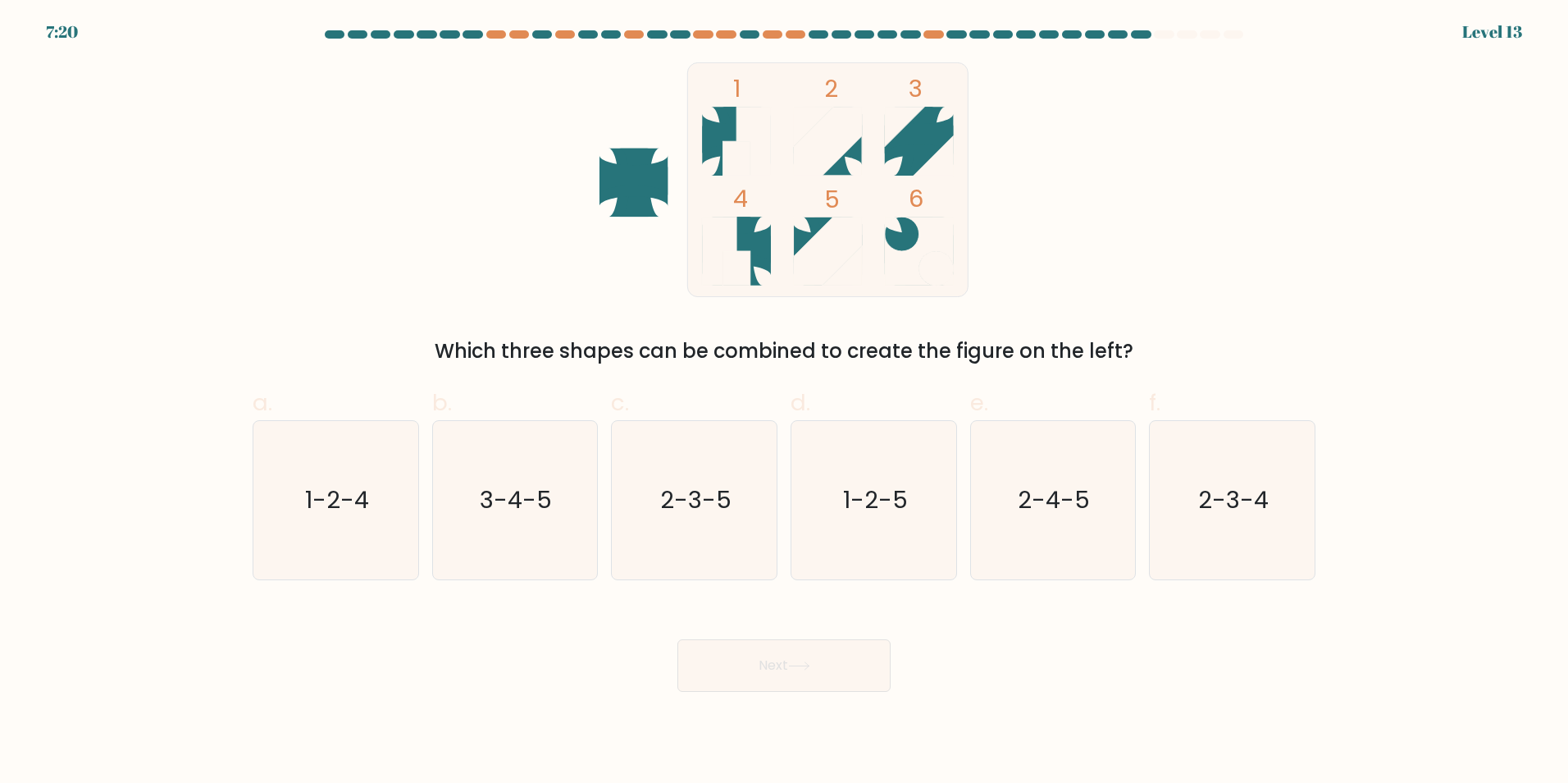
click at [921, 148] on icon at bounding box center [920, 144] width 68 height 40
click at [348, 519] on icon "1-2-4" at bounding box center [336, 500] width 158 height 158
click at [784, 402] on input "a. 1-2-4" at bounding box center [784, 397] width 1 height 11
radio input "true"
click at [784, 663] on button "Next" at bounding box center [784, 665] width 214 height 53
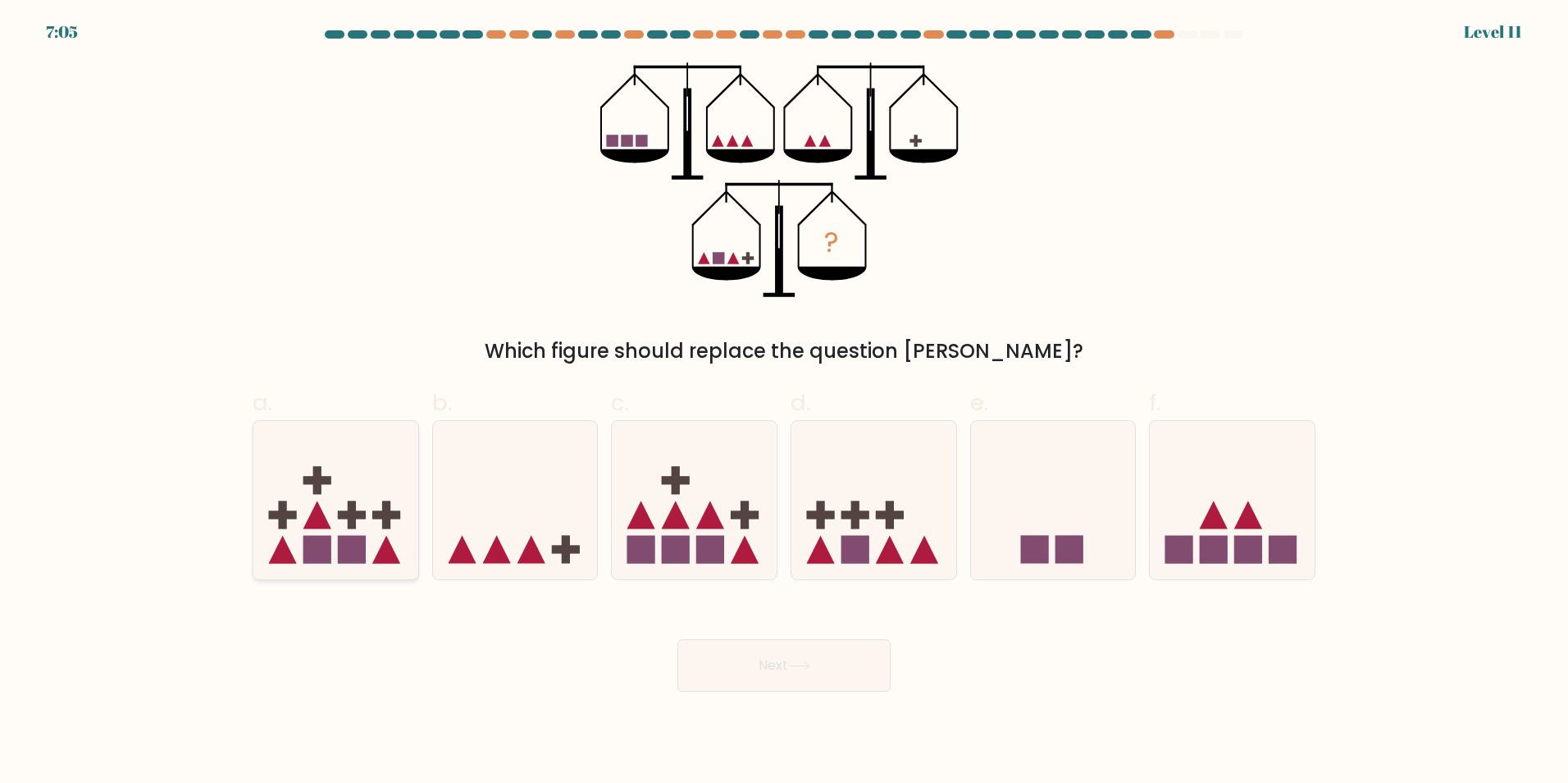
click at [345, 541] on rect at bounding box center [352, 550] width 28 height 28
click at [784, 402] on input "a." at bounding box center [784, 397] width 1 height 11
radio input "true"
click at [814, 503] on icon at bounding box center [874, 499] width 165 height 136
click at [785, 402] on input "d." at bounding box center [784, 397] width 1 height 11
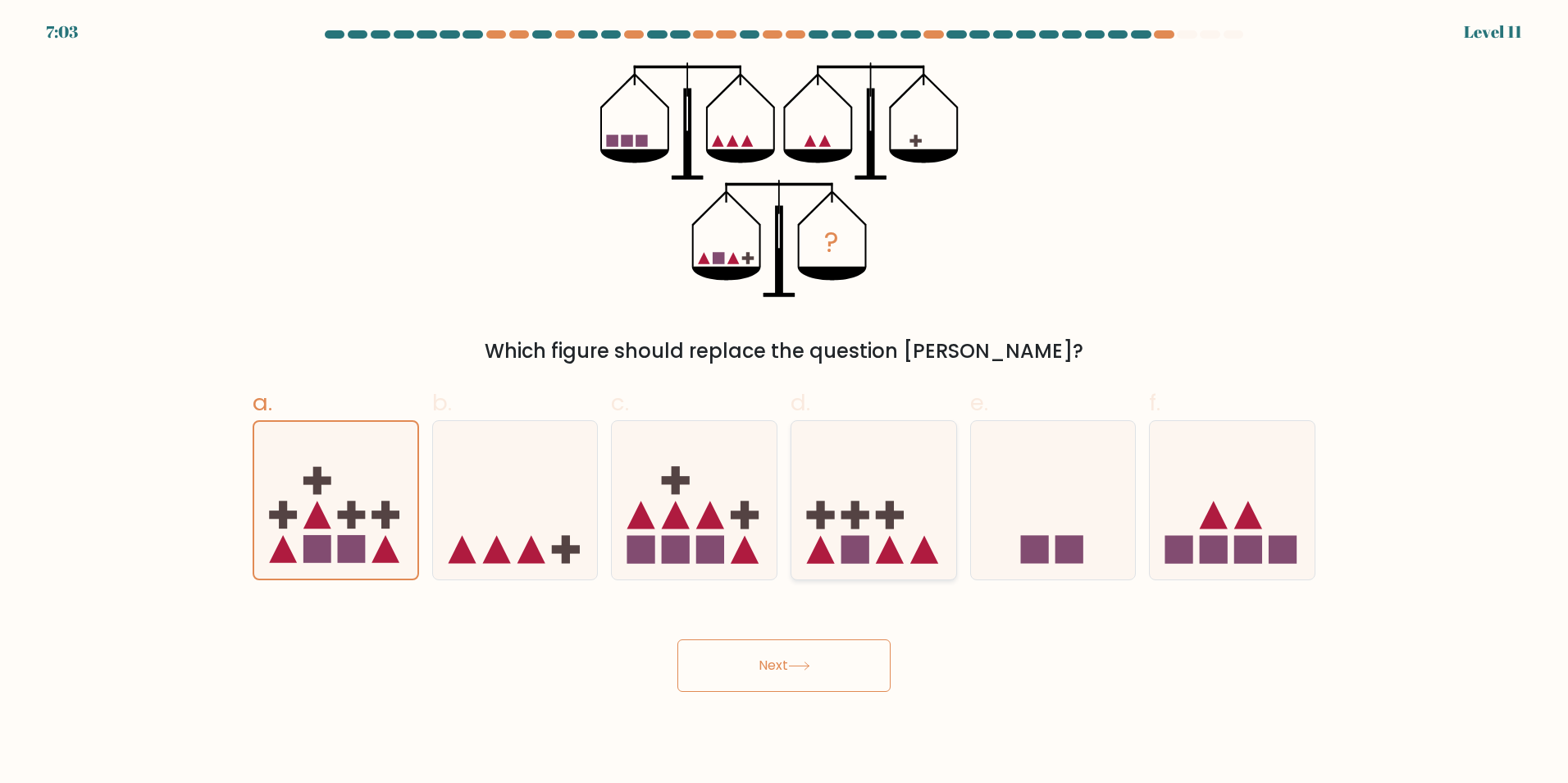
radio input "true"
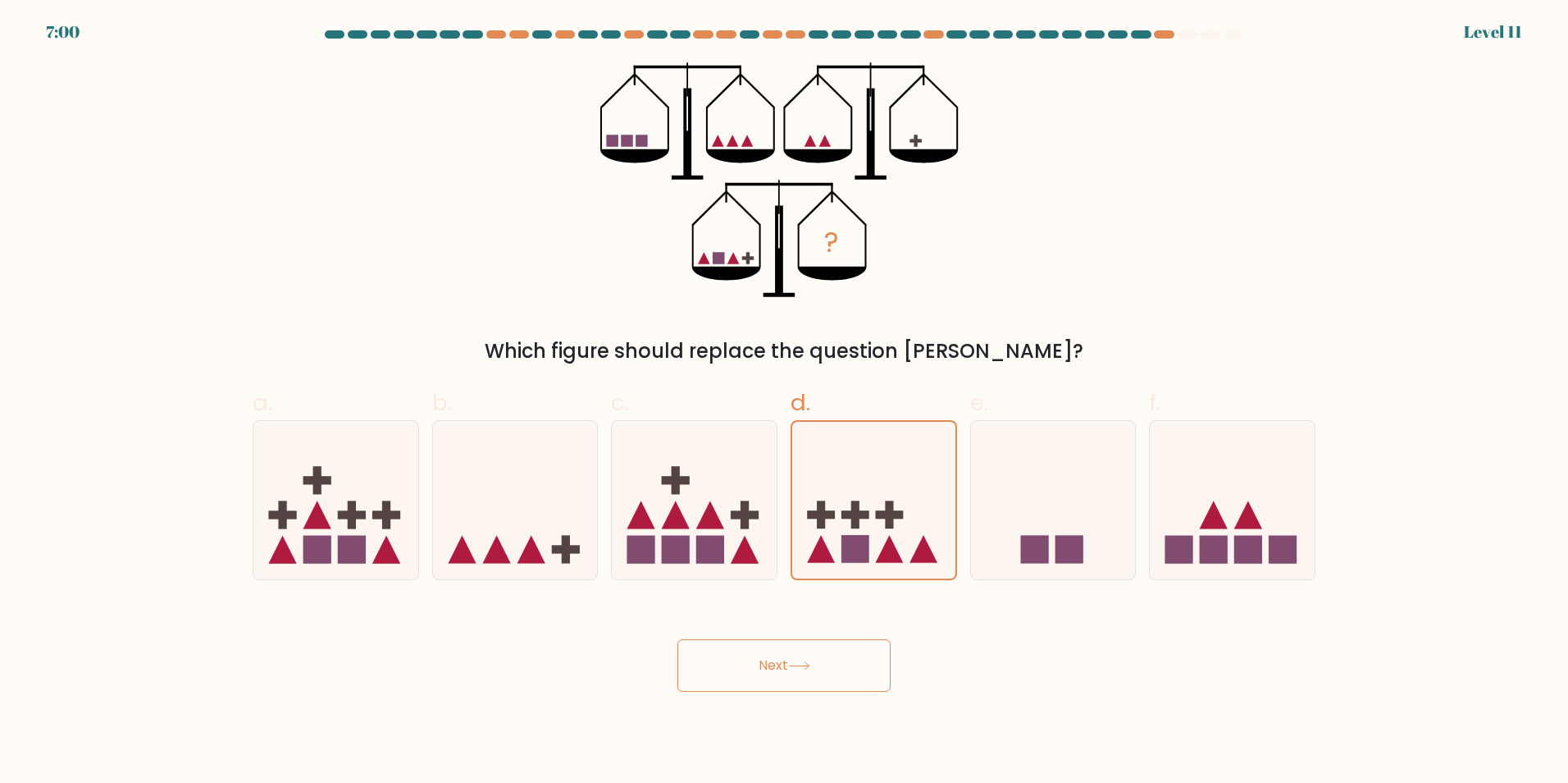
click at [833, 674] on button "Next" at bounding box center [784, 665] width 214 height 53
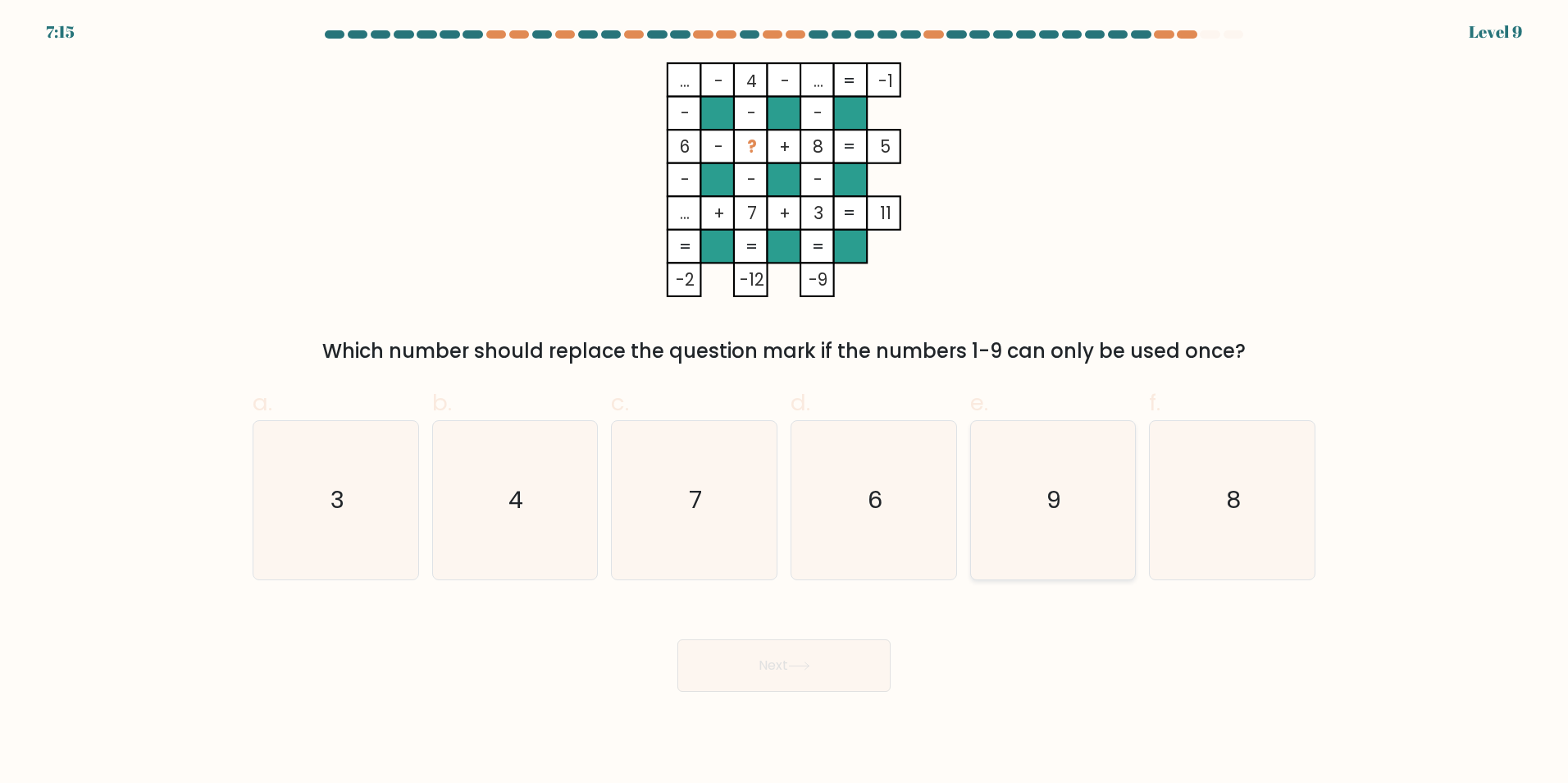
click at [1077, 507] on icon "9" at bounding box center [1053, 500] width 158 height 158
click at [785, 402] on input "e. 9" at bounding box center [784, 397] width 1 height 11
radio input "true"
click at [809, 667] on icon at bounding box center [799, 666] width 22 height 9
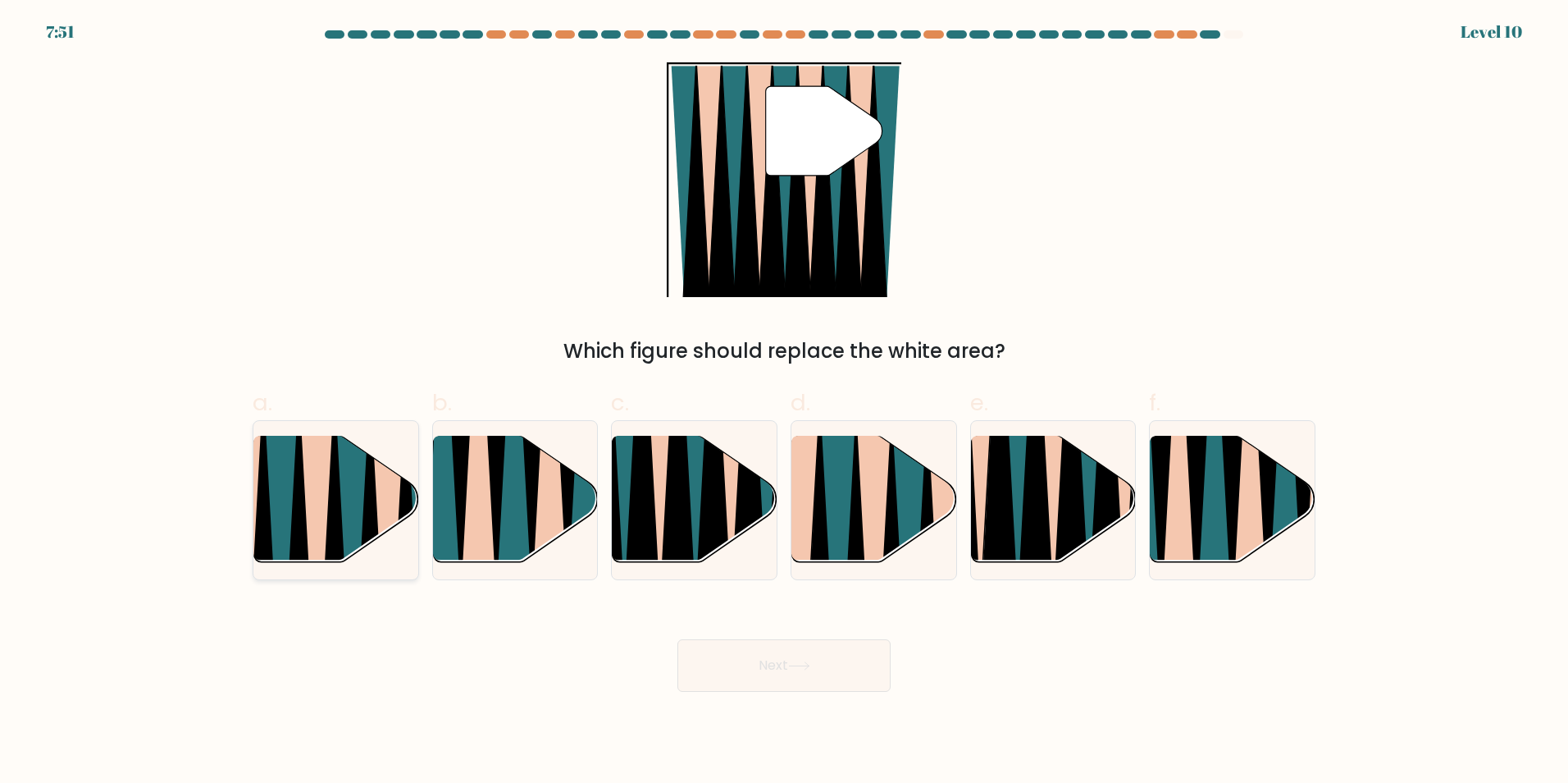
click at [340, 471] on icon at bounding box center [335, 572] width 37 height 329
click at [784, 402] on input "a." at bounding box center [784, 397] width 1 height 11
radio input "true"
click at [796, 671] on button "Next" at bounding box center [784, 665] width 214 height 53
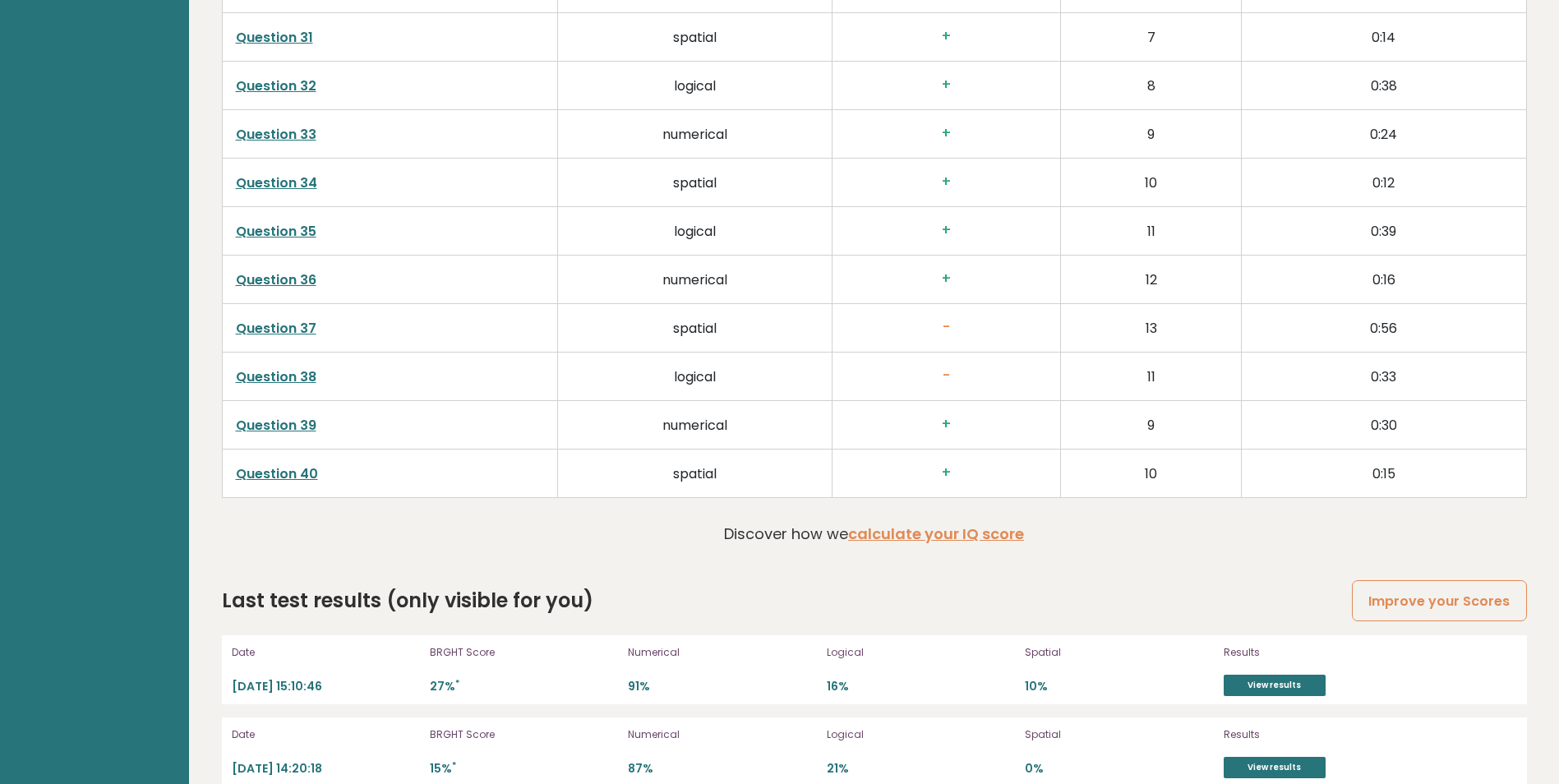
scroll to position [4301, 0]
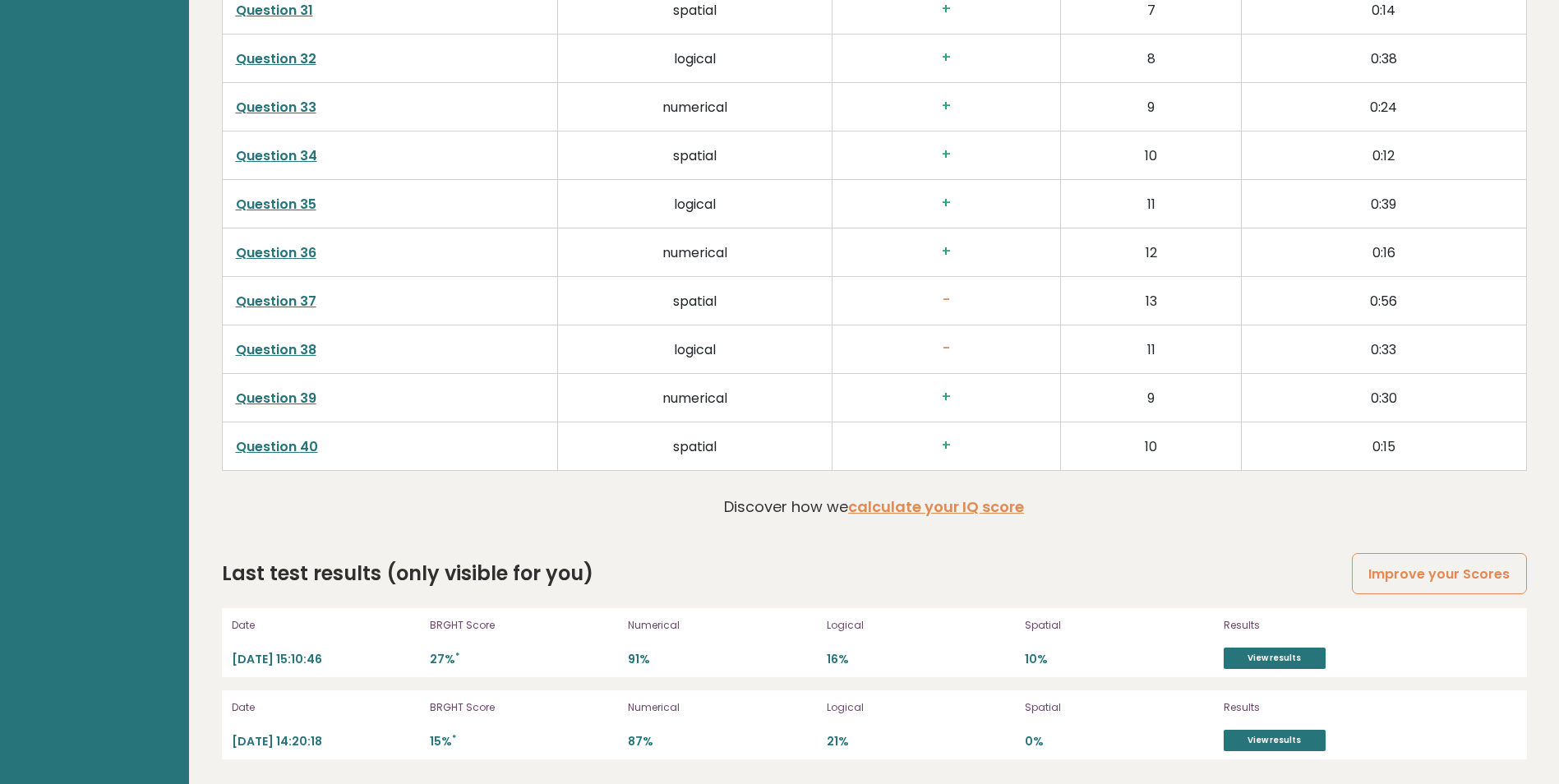
click at [1198, 563] on div "Last test results (only visible for you) Improve your Scores" at bounding box center [874, 574] width 1305 height 30
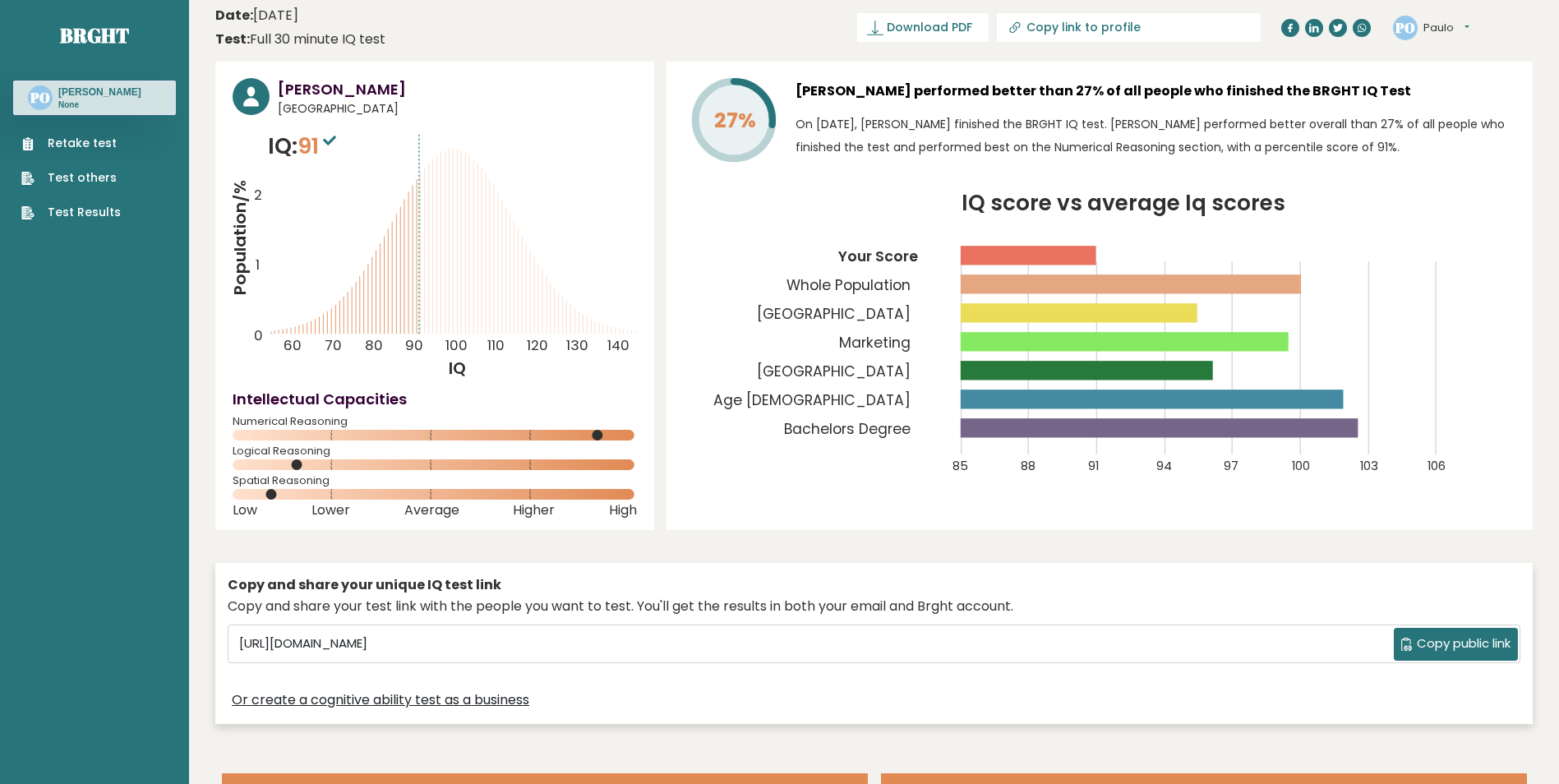
scroll to position [0, 0]
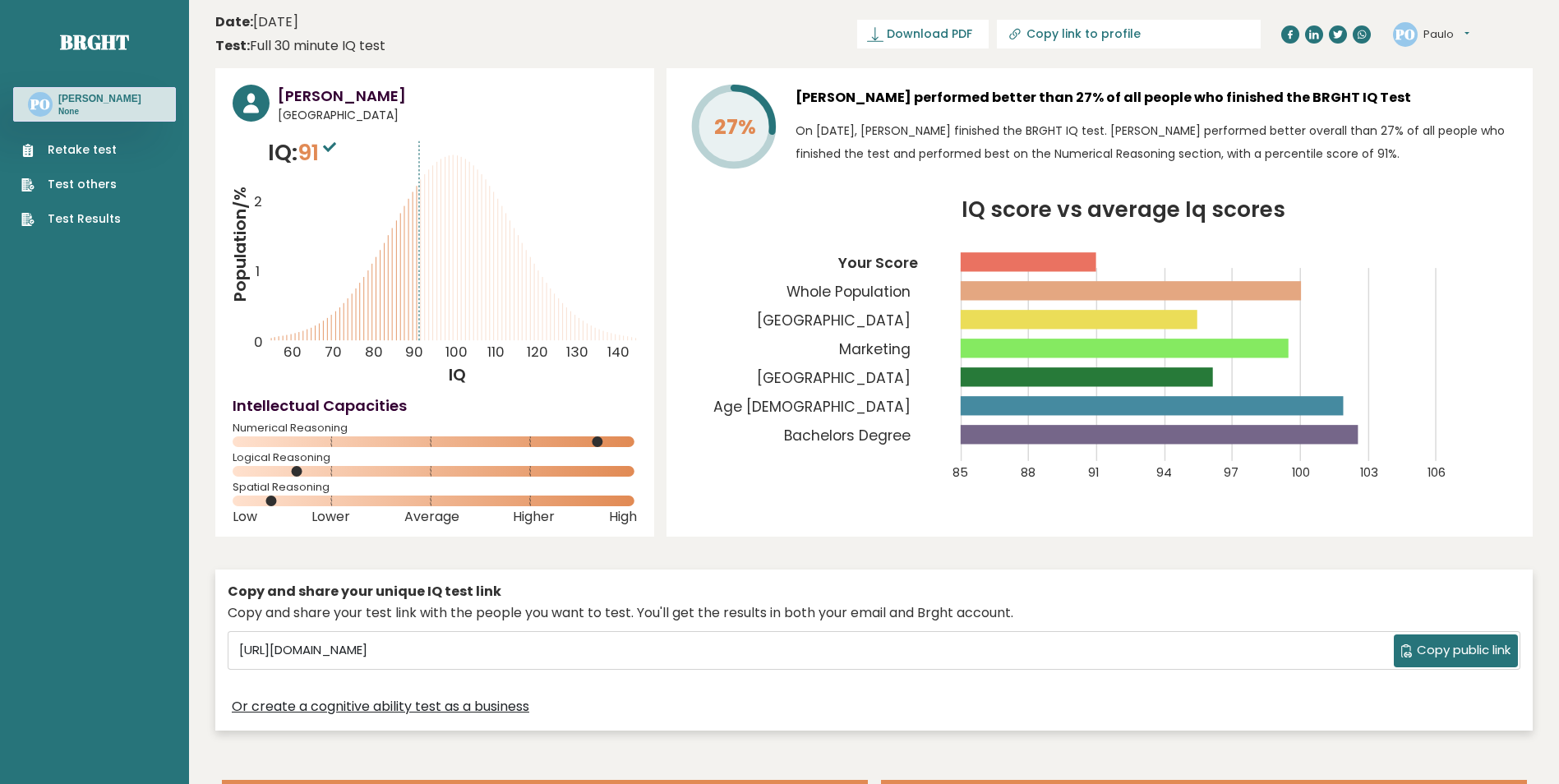
click at [1469, 31] on button "Paulo" at bounding box center [1447, 34] width 46 height 17
click at [1484, 19] on div "PO [GEOGRAPHIC_DATA] Dashboard Profile Settings Logout" at bounding box center [1463, 34] width 140 height 32
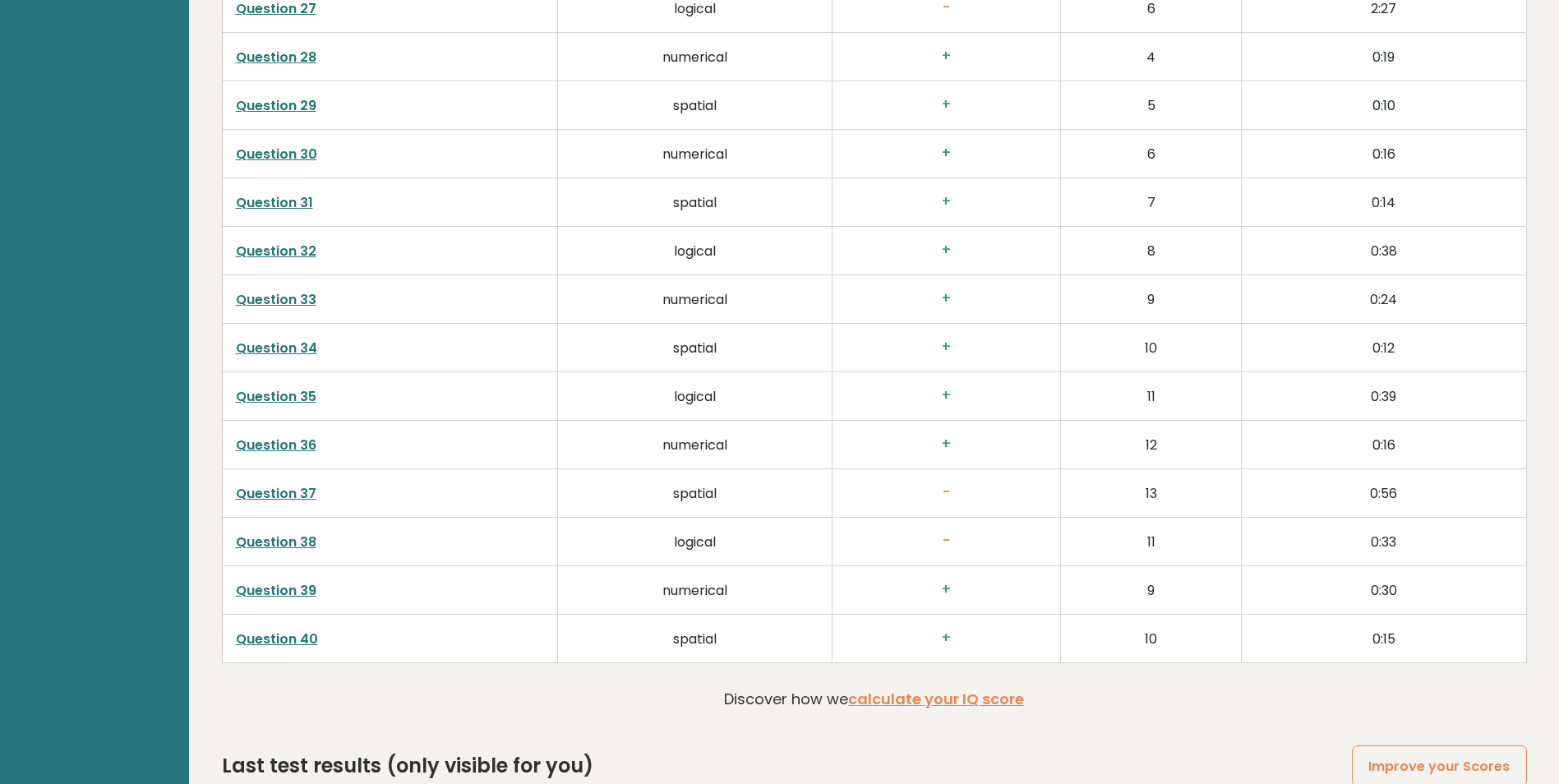
scroll to position [4301, 0]
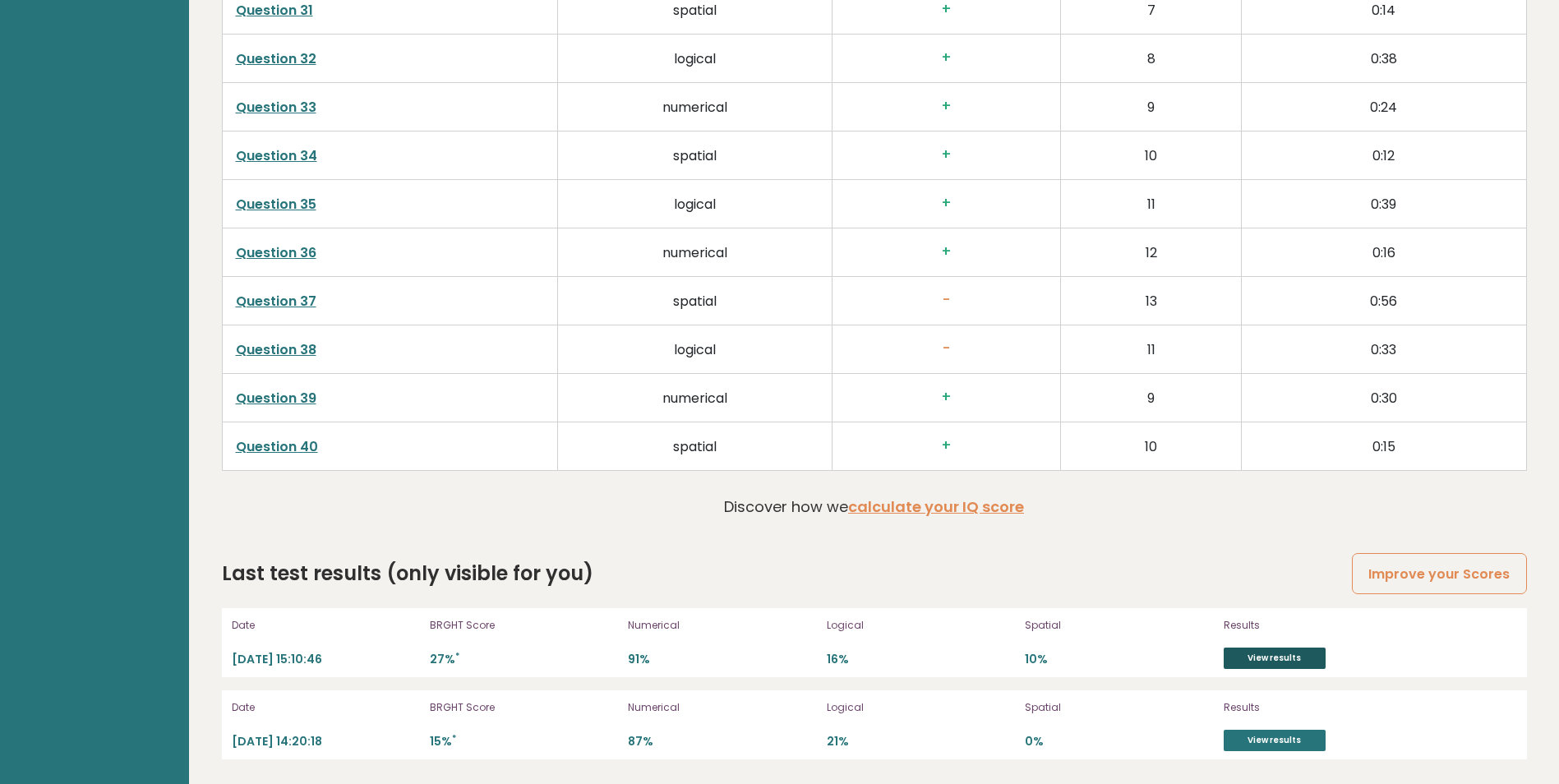
click at [1304, 652] on link "View results" at bounding box center [1274, 658] width 102 height 21
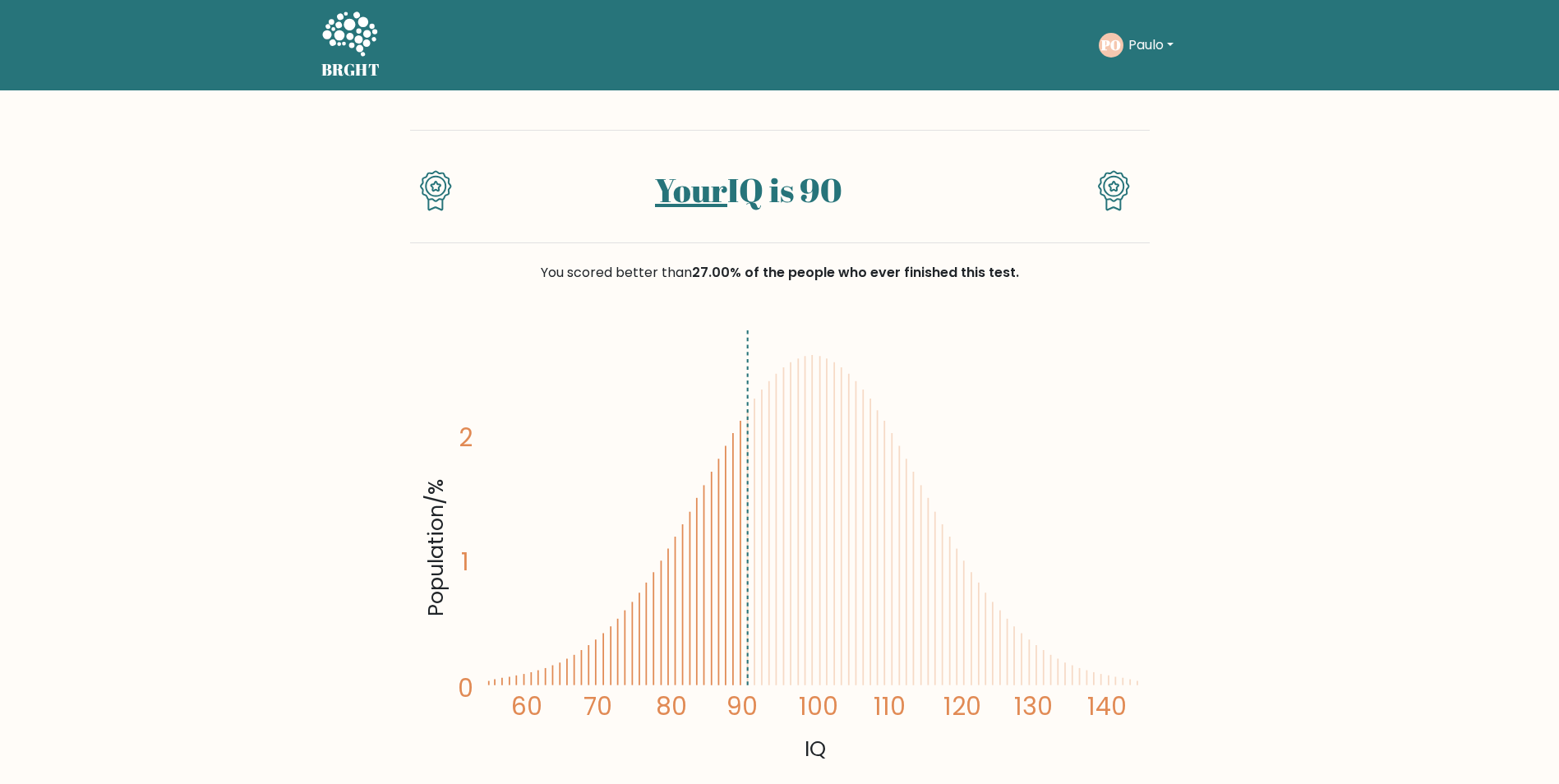
click at [1131, 44] on button "Paulo" at bounding box center [1150, 44] width 55 height 21
click at [1146, 107] on link "Profile" at bounding box center [1164, 106] width 130 height 26
